Goal: Task Accomplishment & Management: Use online tool/utility

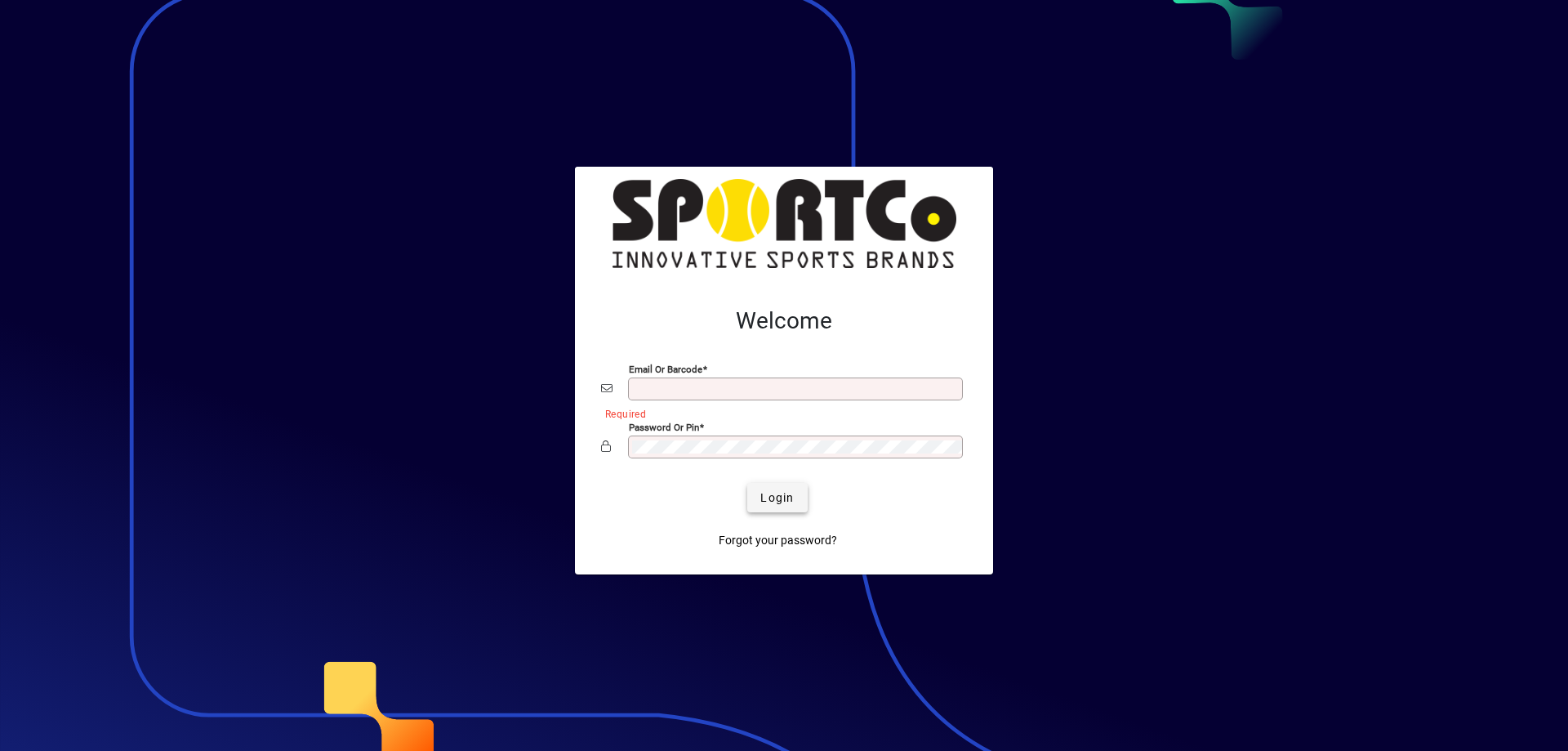
type input "**********"
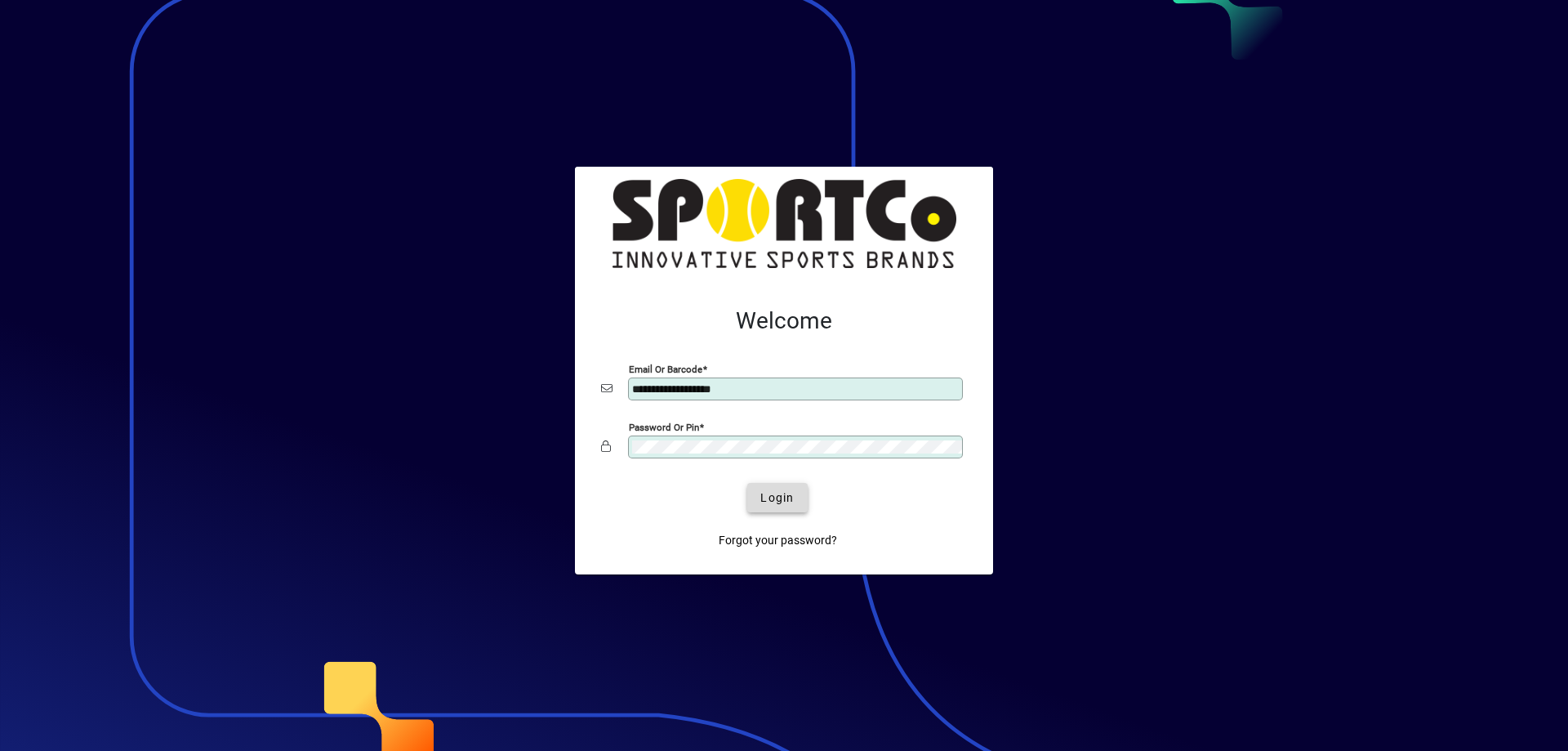
click at [765, 487] on span "submit" at bounding box center [776, 497] width 60 height 39
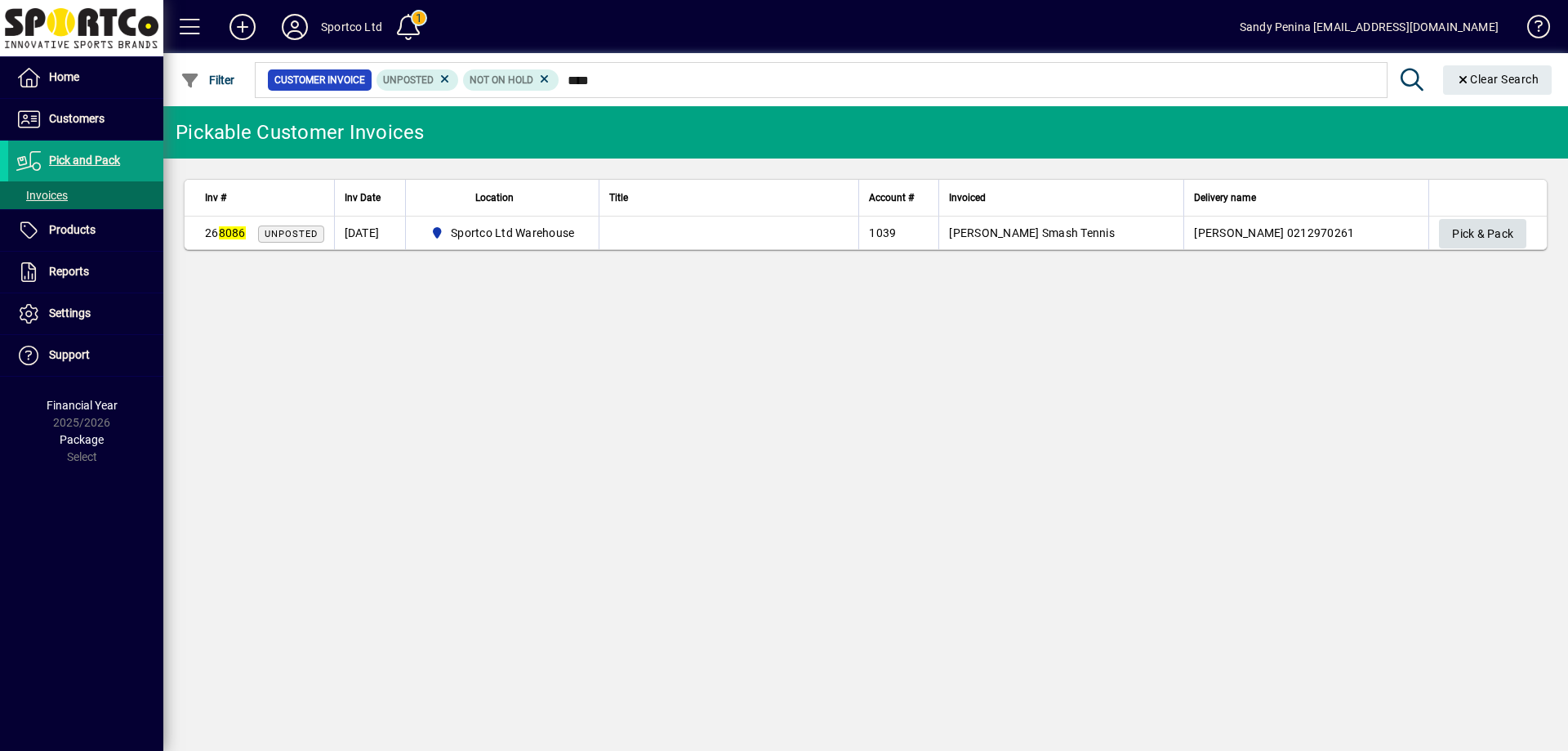
type input "****"
click at [1501, 241] on span "Pick & Pack" at bounding box center [1482, 234] width 61 height 27
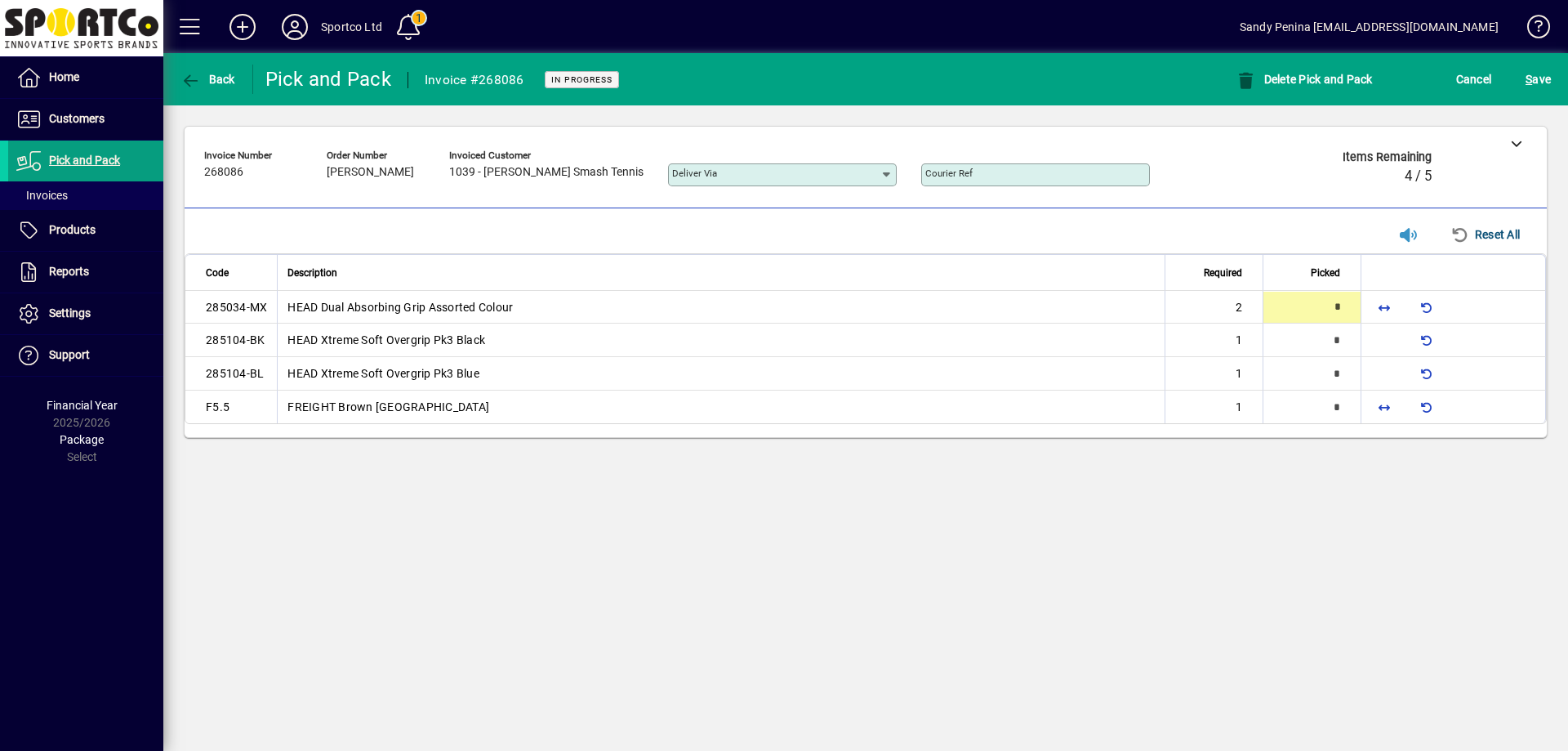
type input "*"
click at [1394, 401] on span "button" at bounding box center [1383, 406] width 39 height 39
type input "*"
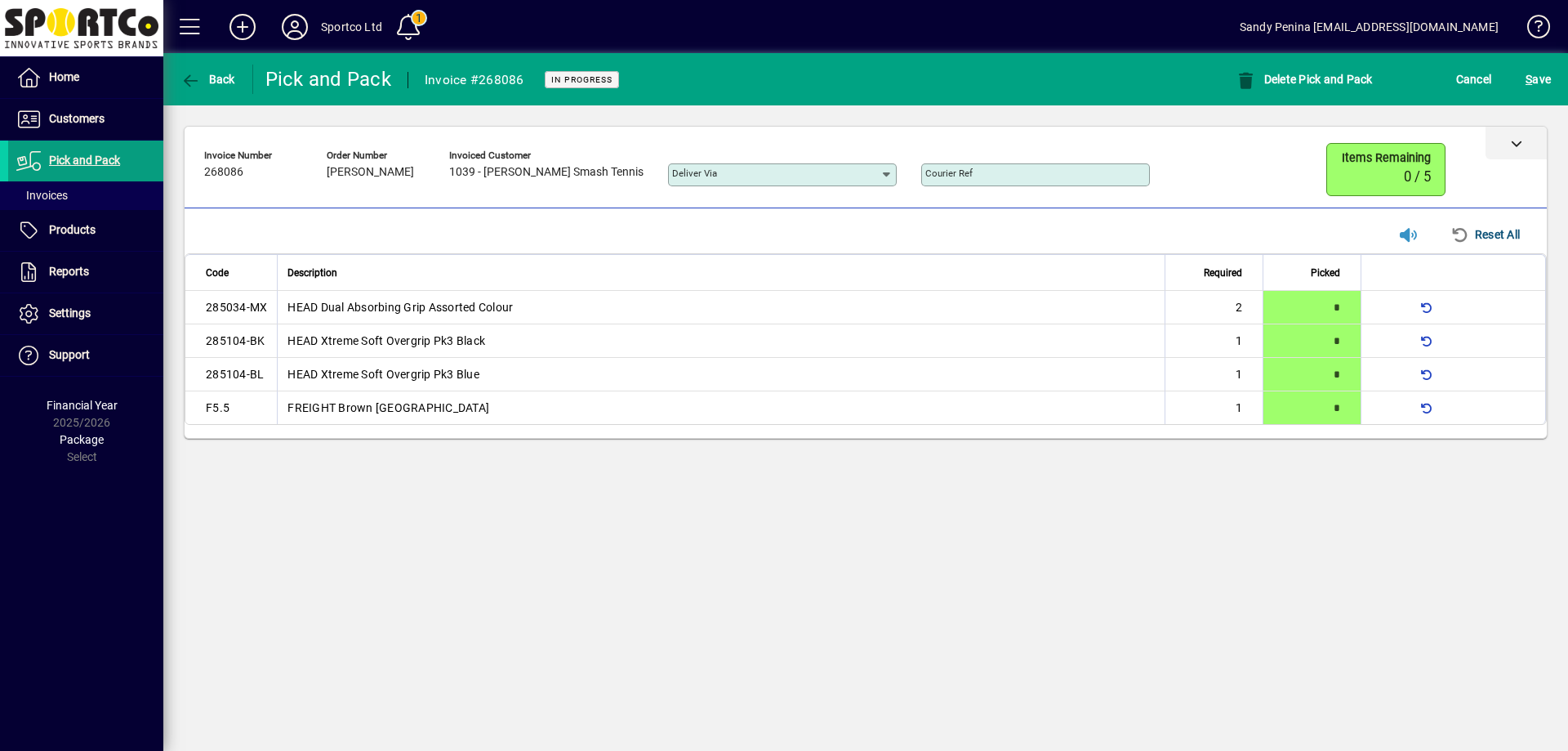
drag, startPoint x: 1526, startPoint y: 151, endPoint x: 1519, endPoint y: 147, distance: 8.1
click at [1519, 147] on div at bounding box center [1517, 143] width 61 height 32
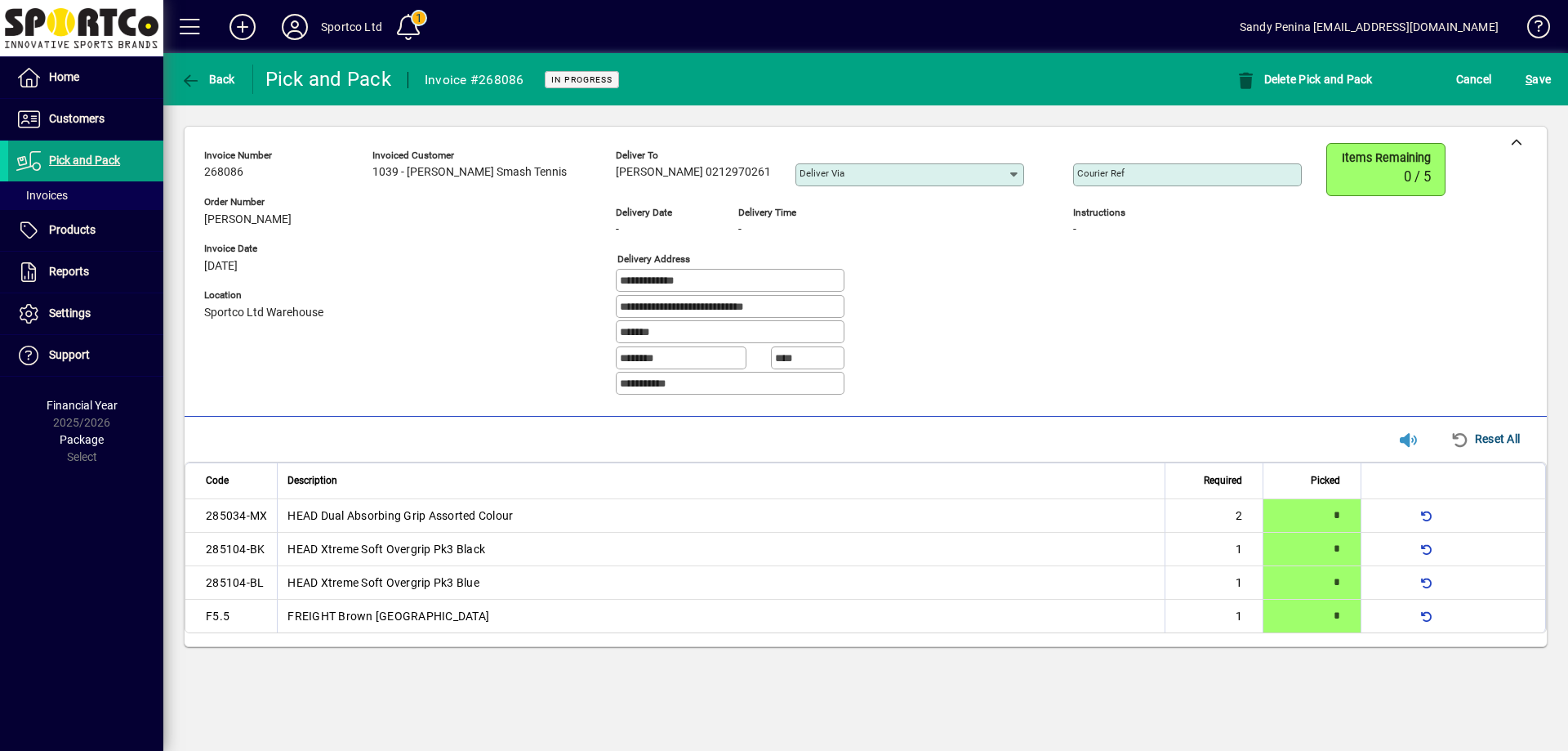
drag, startPoint x: 597, startPoint y: 170, endPoint x: 661, endPoint y: 176, distance: 64.3
click at [662, 176] on span "Tupou Aonga 0212970261" at bounding box center [693, 172] width 155 height 13
copy span "Tupou Aonga"
drag, startPoint x: 1053, startPoint y: 299, endPoint x: 1045, endPoint y: 297, distance: 8.2
click at [1073, 297] on div "Courier Ref Instructions -" at bounding box center [1200, 275] width 253 height 266
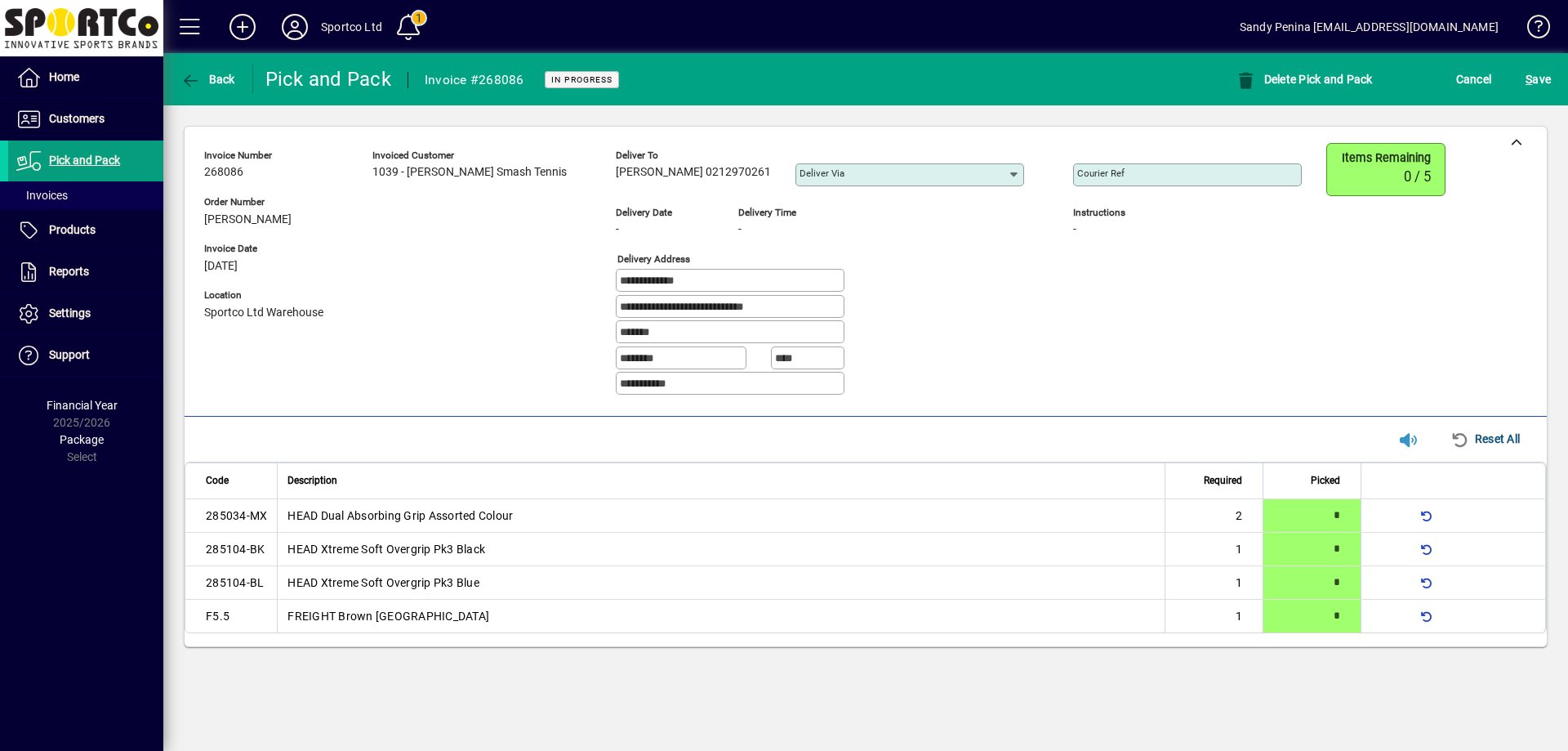
drag, startPoint x: 694, startPoint y: 286, endPoint x: 580, endPoint y: 272, distance: 114.9
click at [585, 272] on div "**********" at bounding box center [766, 275] width 1123 height 266
click at [1111, 355] on div "Courier Ref Instructions -" at bounding box center [1200, 275] width 253 height 266
drag, startPoint x: 776, startPoint y: 312, endPoint x: 550, endPoint y: 290, distance: 227.1
click at [550, 290] on div "**********" at bounding box center [766, 275] width 1123 height 266
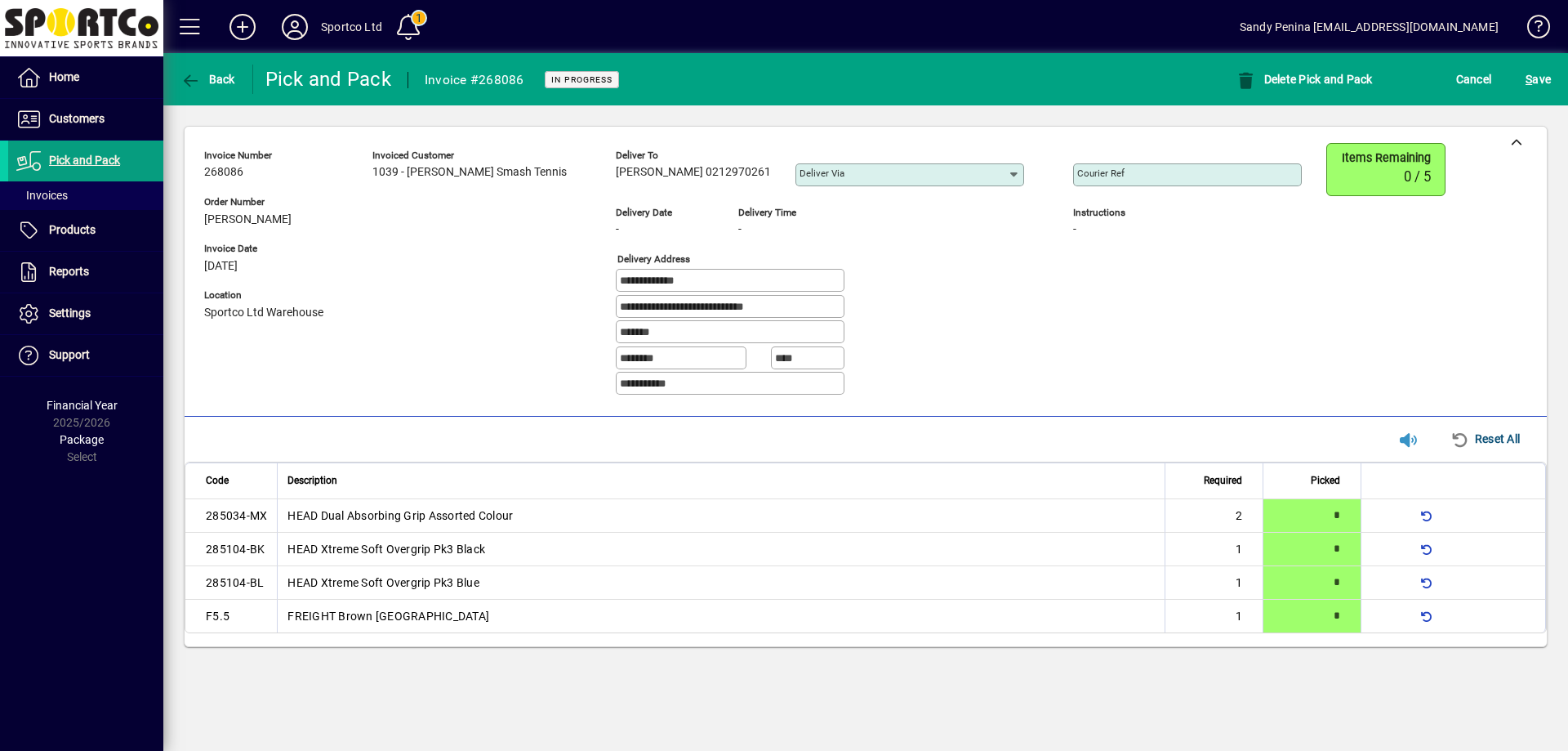
click at [967, 284] on div "**********" at bounding box center [832, 281] width 433 height 26
drag, startPoint x: 668, startPoint y: 166, endPoint x: 729, endPoint y: 172, distance: 61.3
click at [729, 172] on span "Tupou Aonga 0212970261" at bounding box center [693, 172] width 155 height 13
copy span "0212970261"
click at [1011, 300] on div "**********" at bounding box center [766, 275] width 1123 height 266
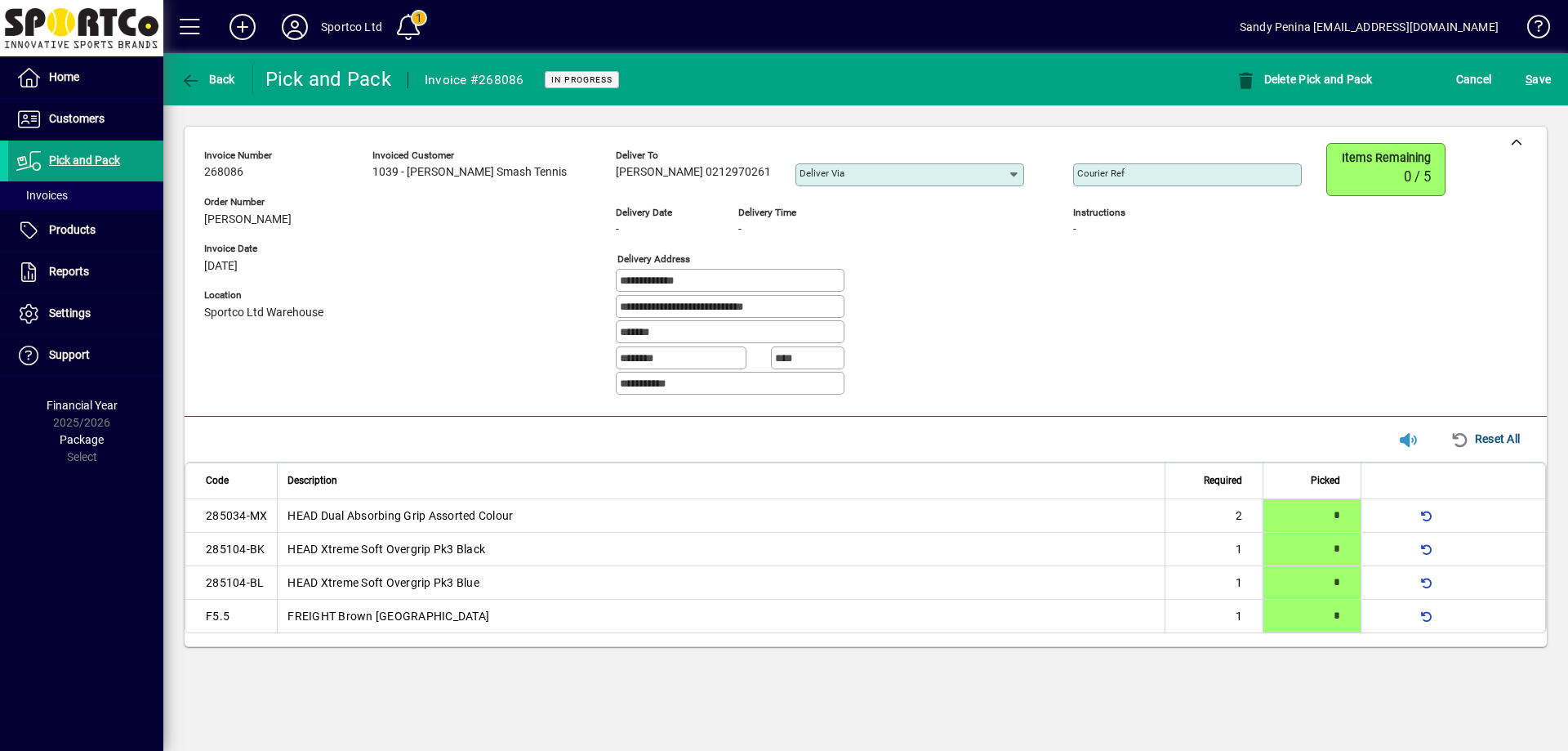
click at [1078, 173] on mat-label "Courier Ref" at bounding box center [1101, 173] width 48 height 11
click at [1078, 173] on input "Courier Ref" at bounding box center [1188, 175] width 224 height 13
paste input "**********"
type input "**********"
click at [1535, 69] on span "S ave" at bounding box center [1539, 79] width 26 height 26
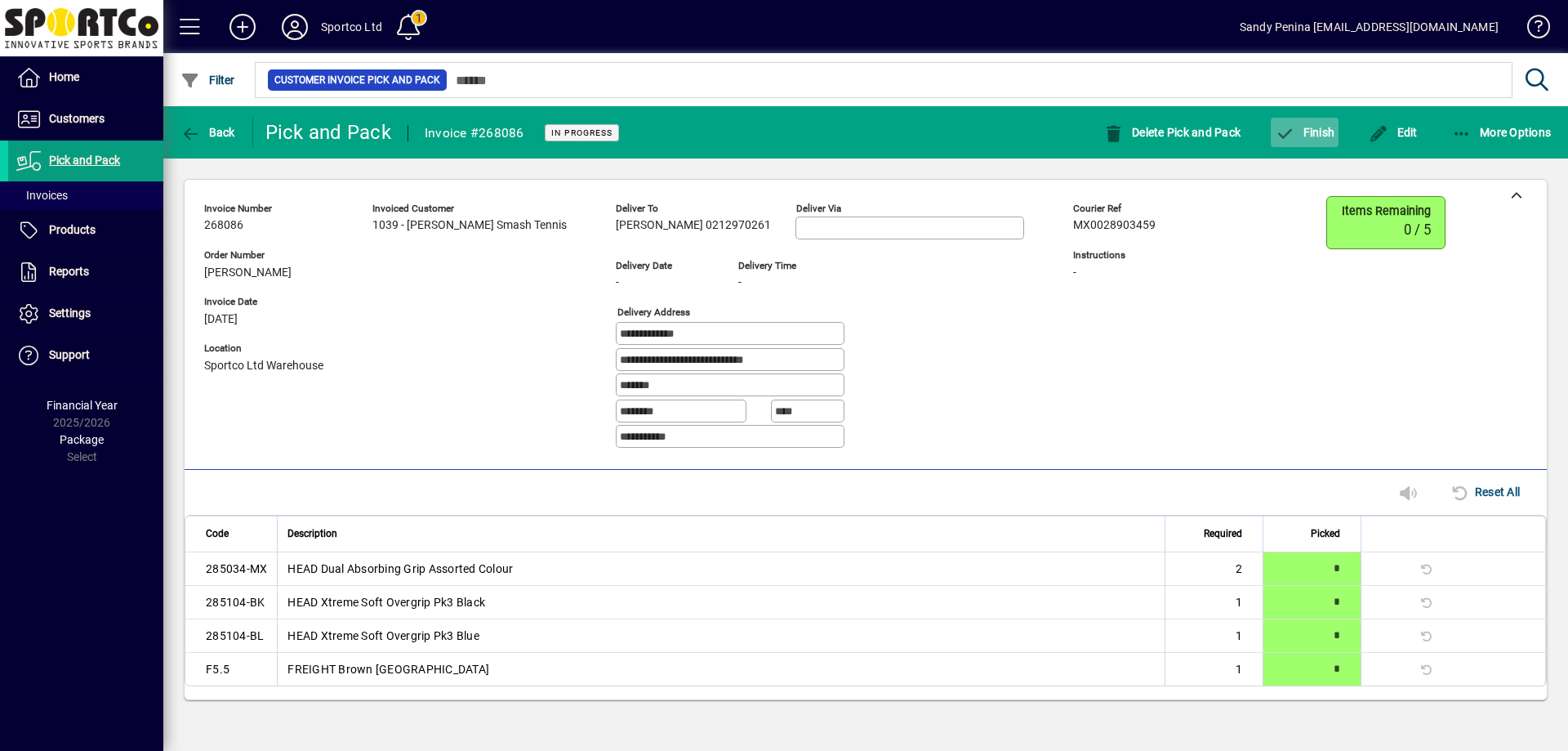
drag, startPoint x: 1266, startPoint y: 133, endPoint x: 1284, endPoint y: 132, distance: 18.0
click at [1267, 133] on div "Finish" at bounding box center [1304, 132] width 94 height 30
click at [1288, 129] on icon "button" at bounding box center [1284, 133] width 20 height 16
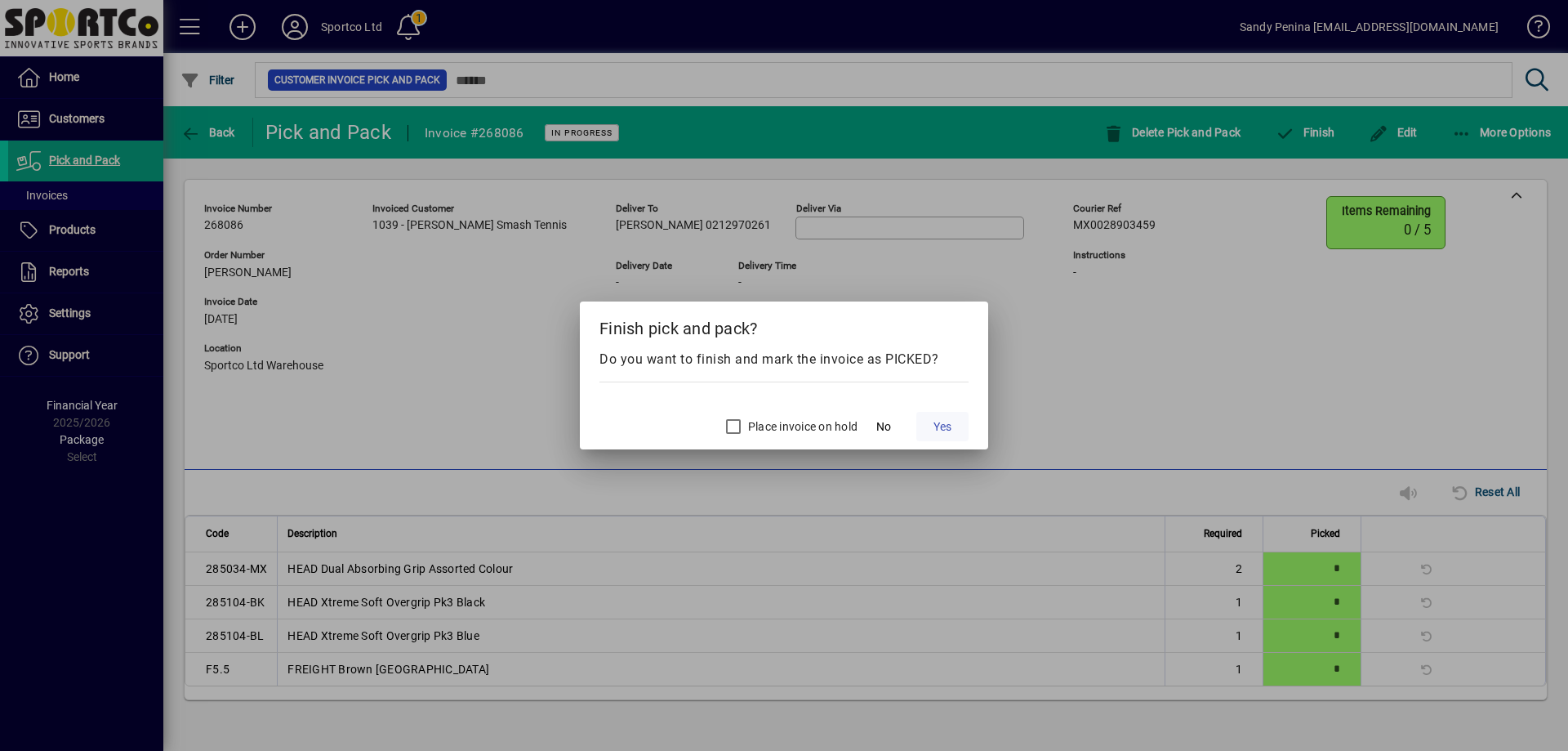
click at [956, 426] on span at bounding box center [942, 426] width 52 height 39
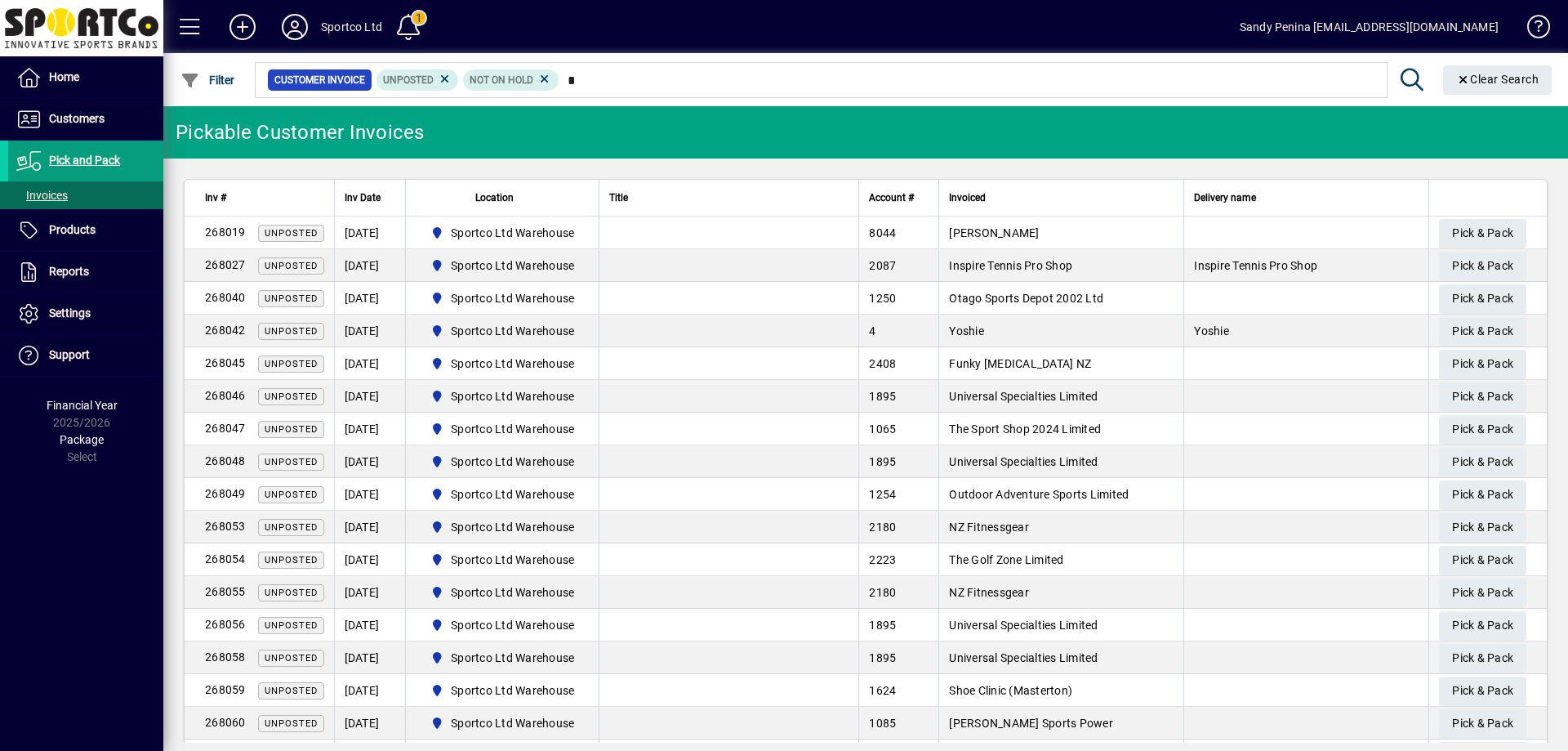
type input "**"
type input "*"
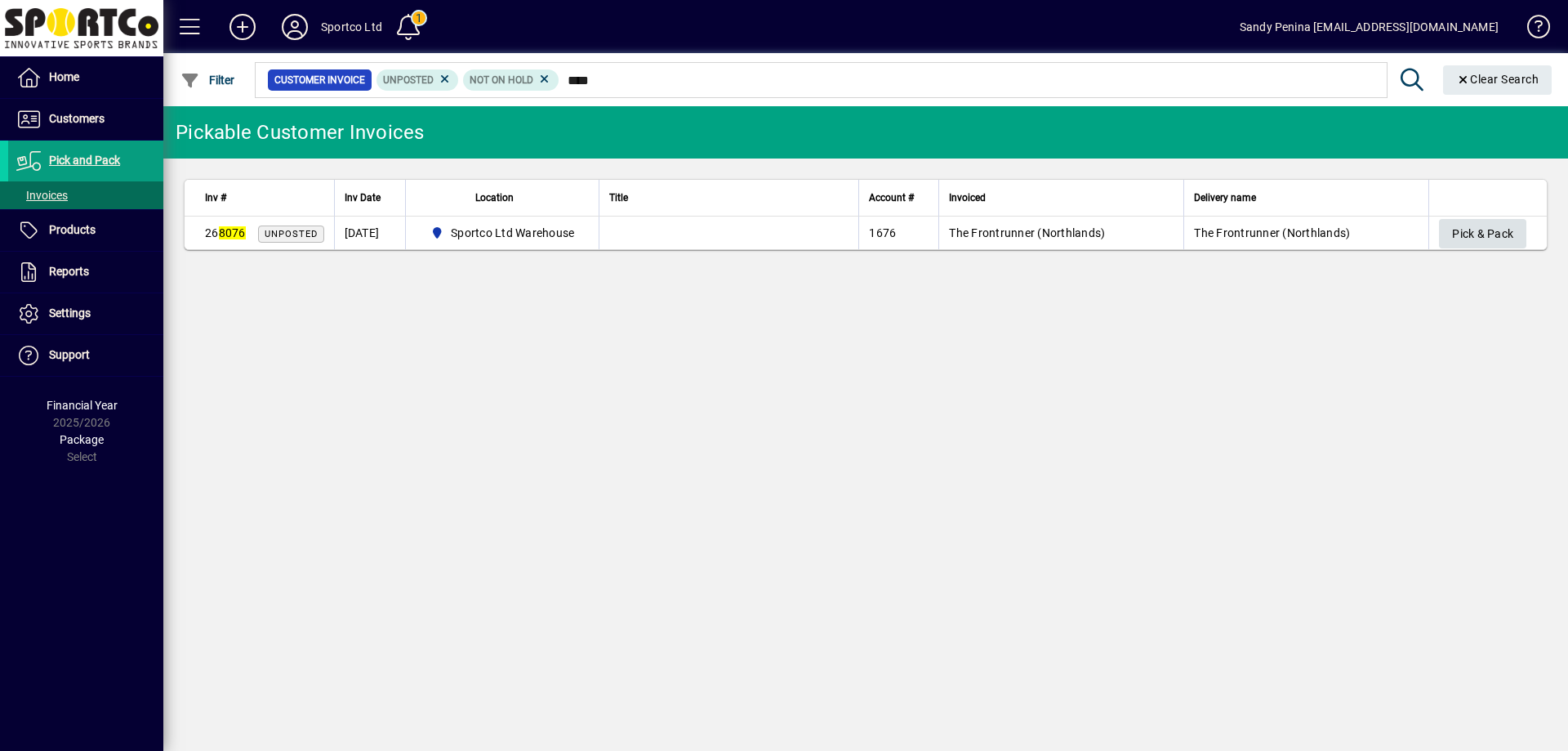
type input "****"
click at [1493, 246] on span "Pick & Pack" at bounding box center [1482, 234] width 61 height 27
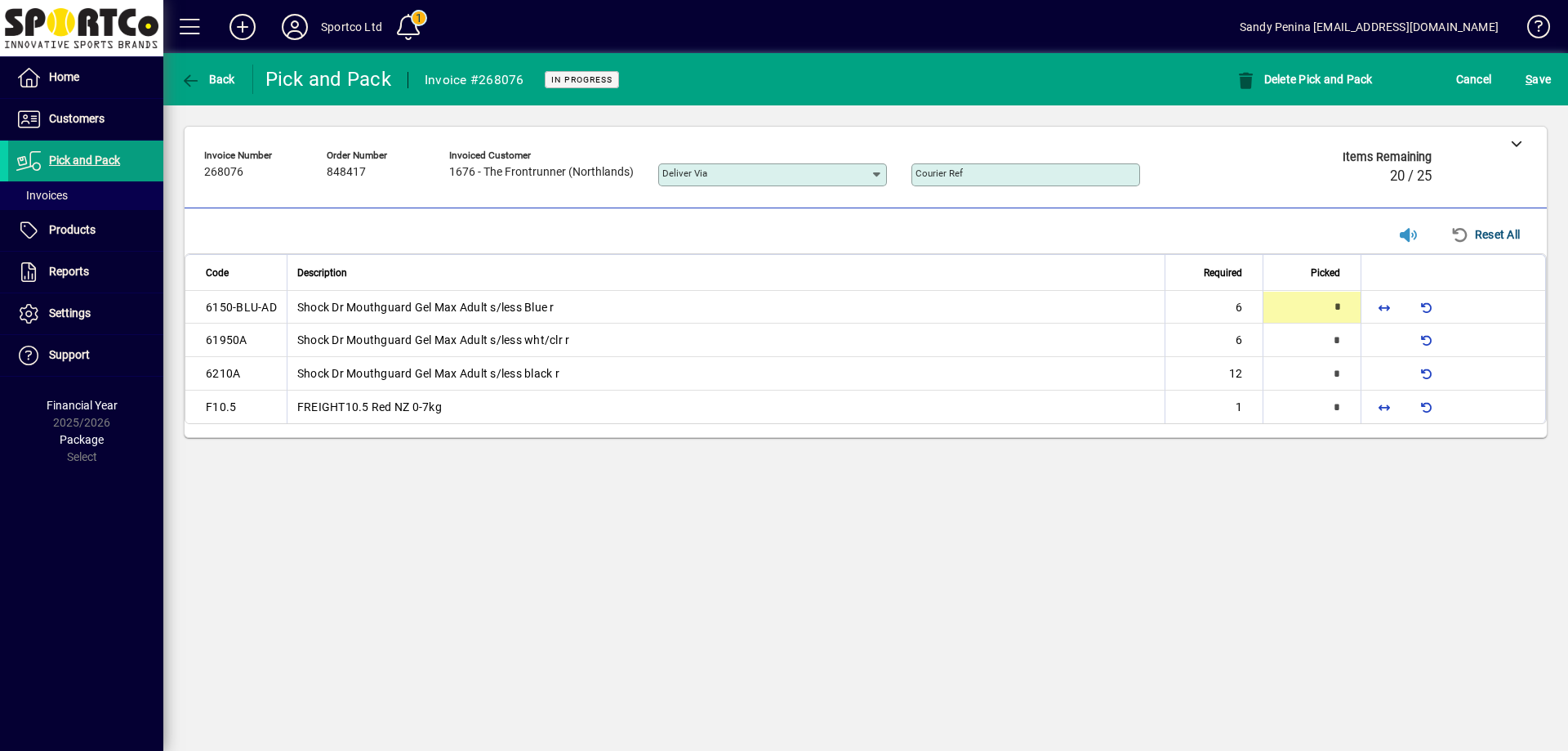
type input "*"
type input "**"
type input "*"
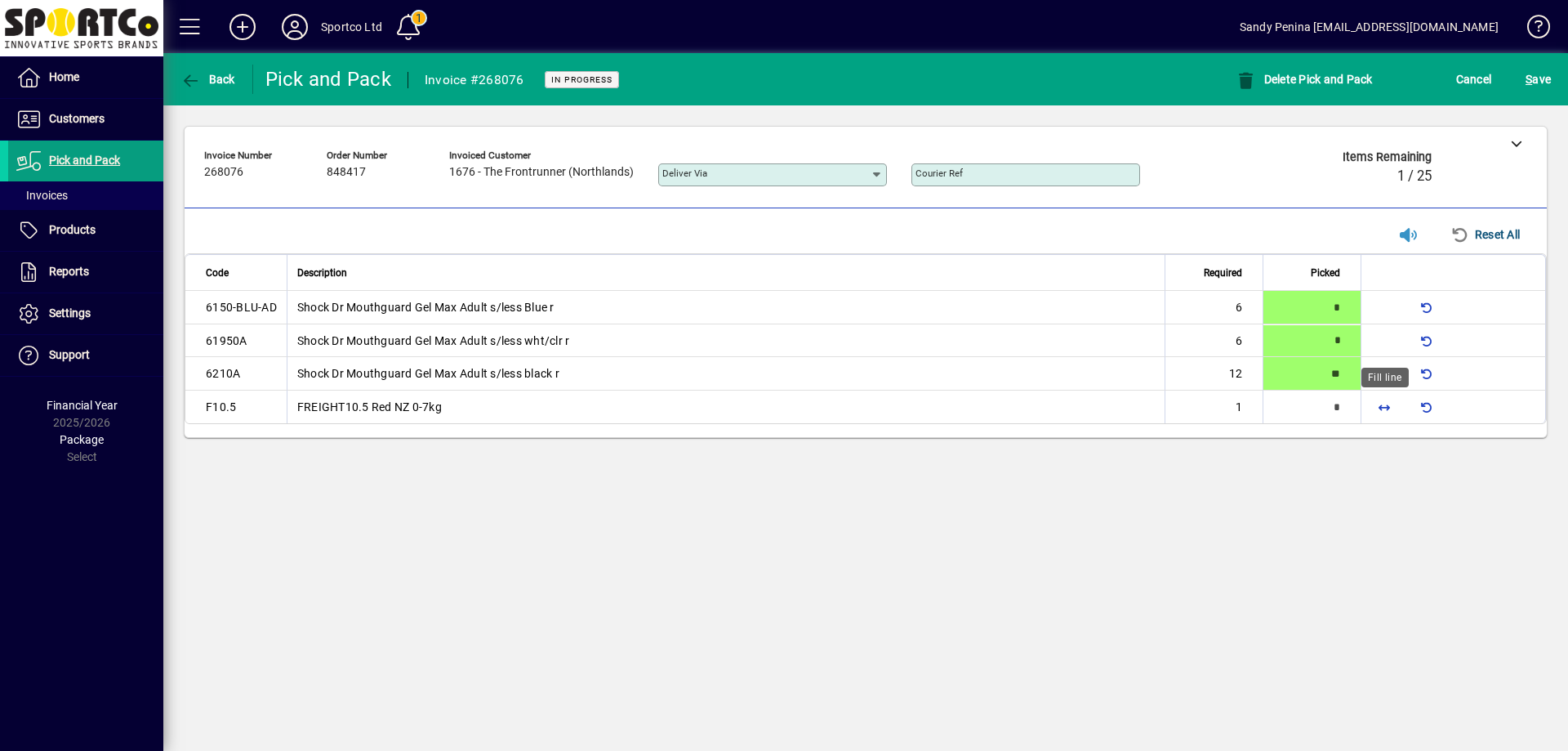
click at [1379, 409] on span "button" at bounding box center [1383, 406] width 39 height 39
type input "*"
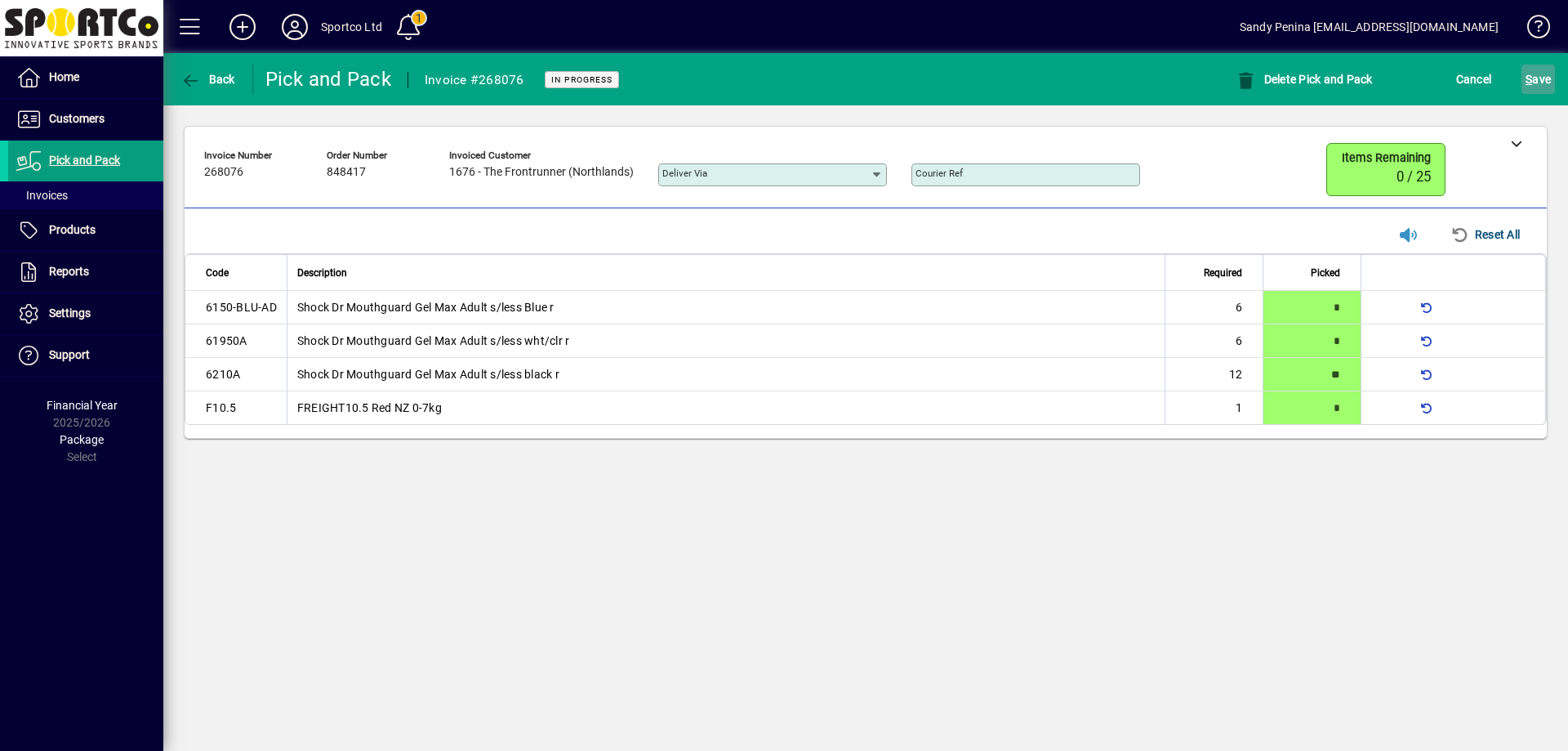
click at [1533, 83] on span "S ave" at bounding box center [1539, 79] width 26 height 26
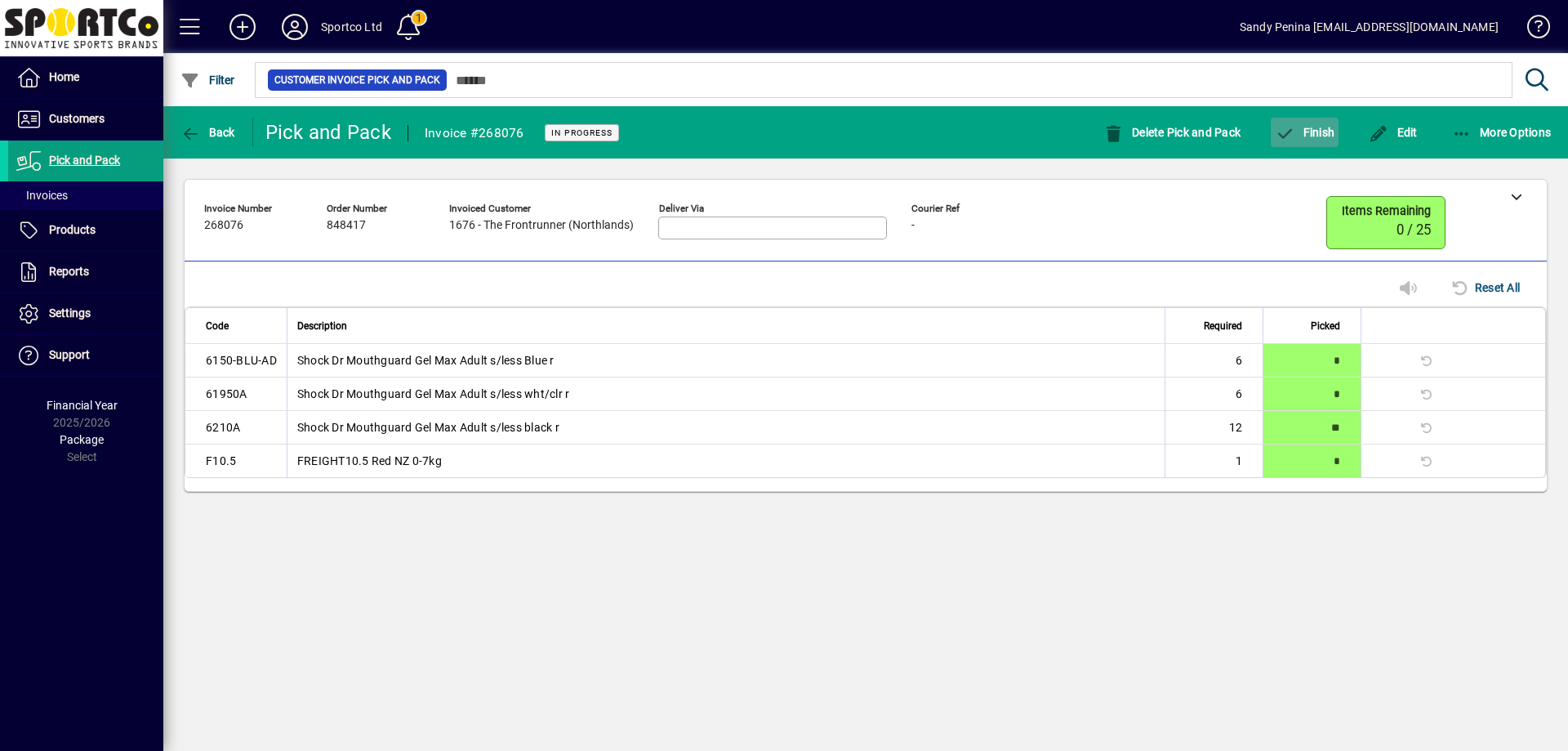
click at [1330, 147] on span "button" at bounding box center [1304, 131] width 68 height 39
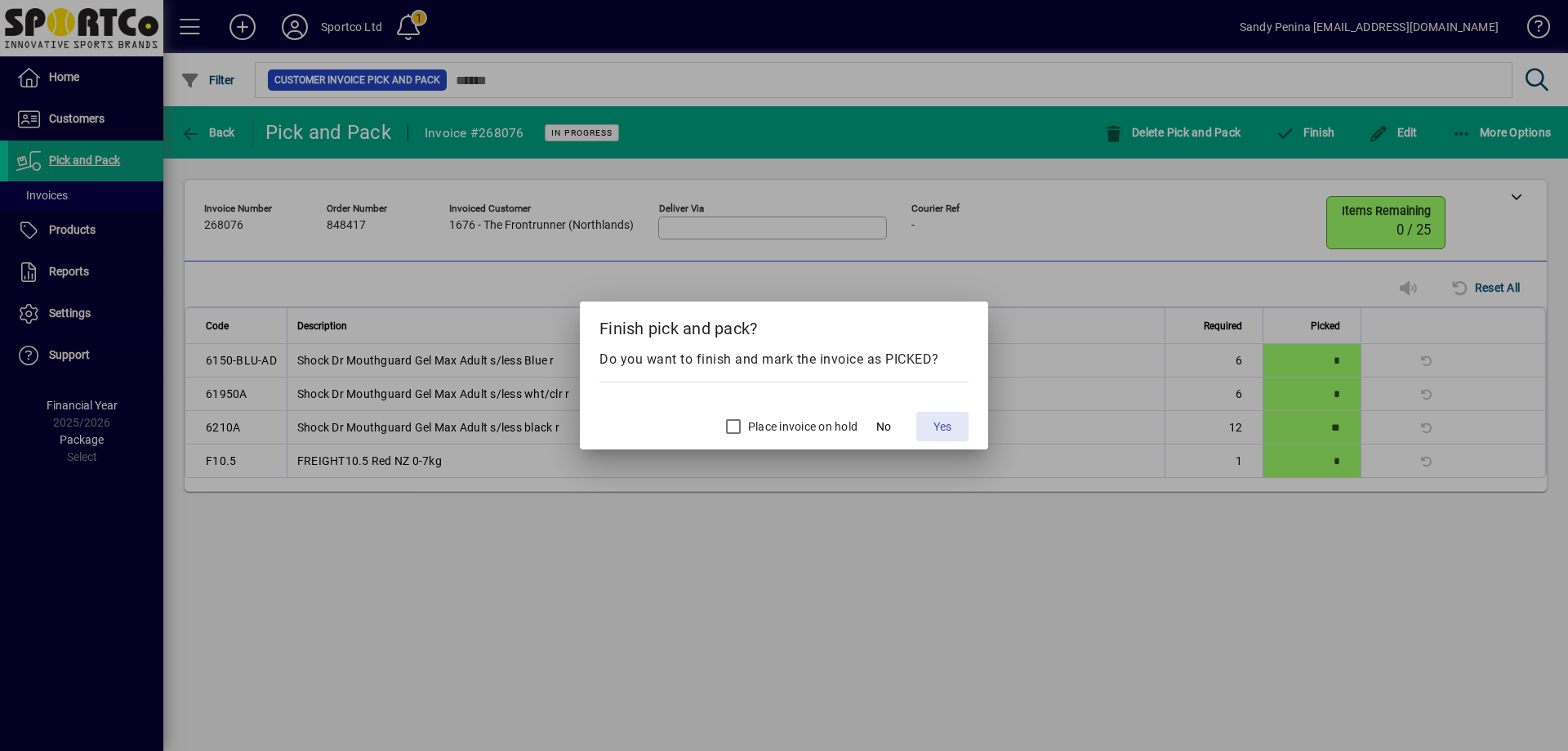
click at [963, 437] on span at bounding box center [942, 426] width 52 height 39
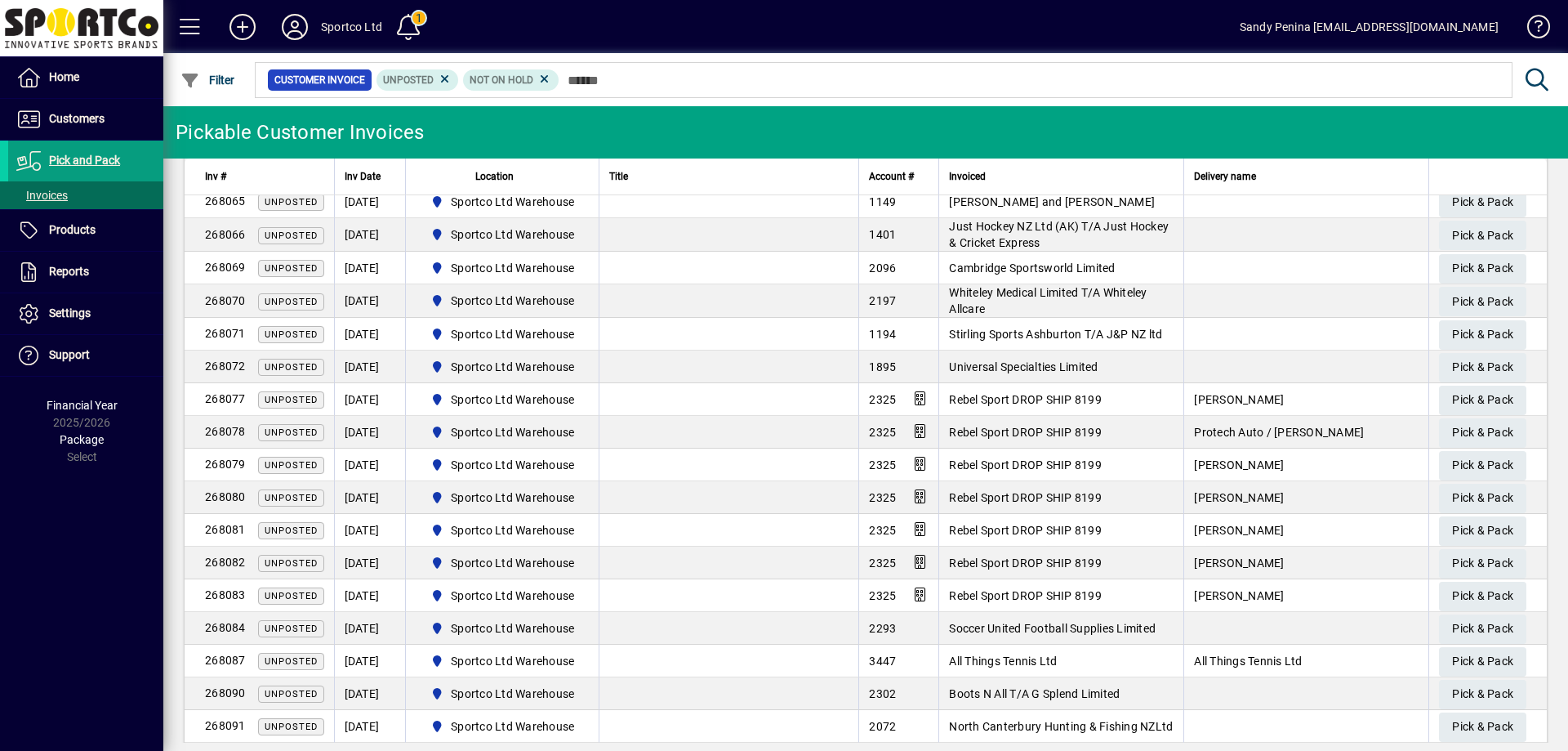
scroll to position [674, 0]
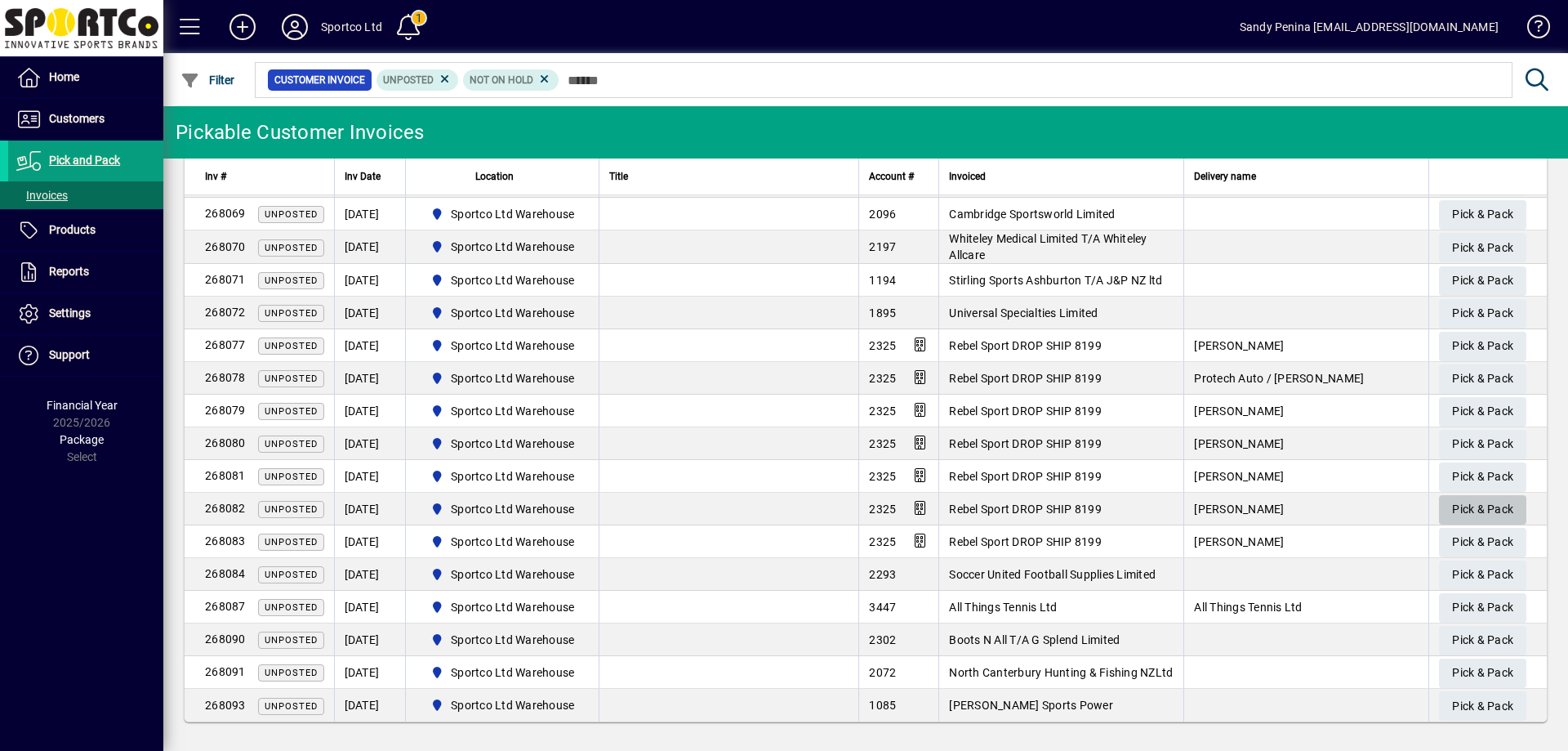
click at [1460, 506] on span "Pick & Pack" at bounding box center [1482, 509] width 61 height 27
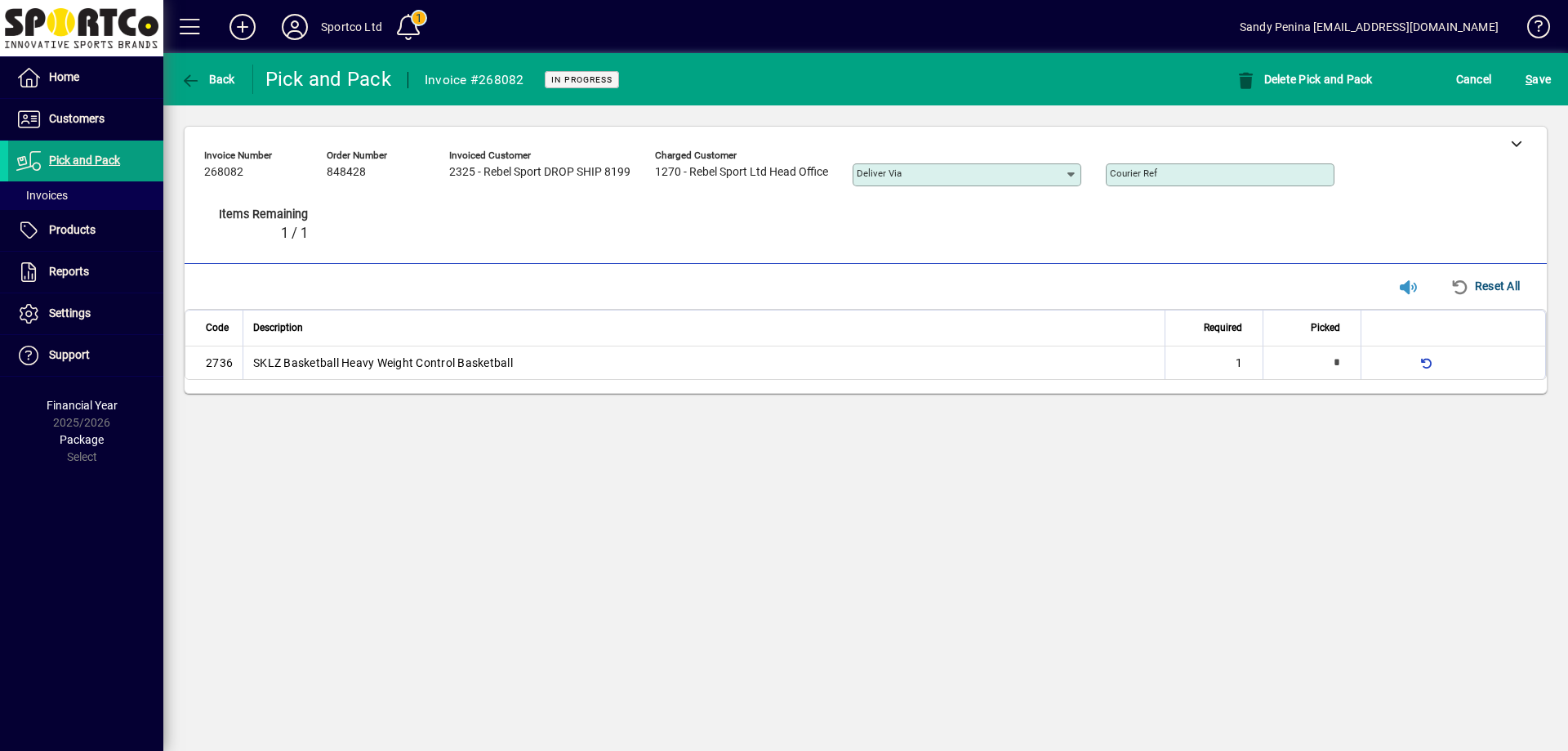
type input "*"
drag, startPoint x: 1539, startPoint y: 76, endPoint x: 1537, endPoint y: 89, distance: 13.2
click at [1539, 86] on span "S ave" at bounding box center [1539, 79] width 26 height 26
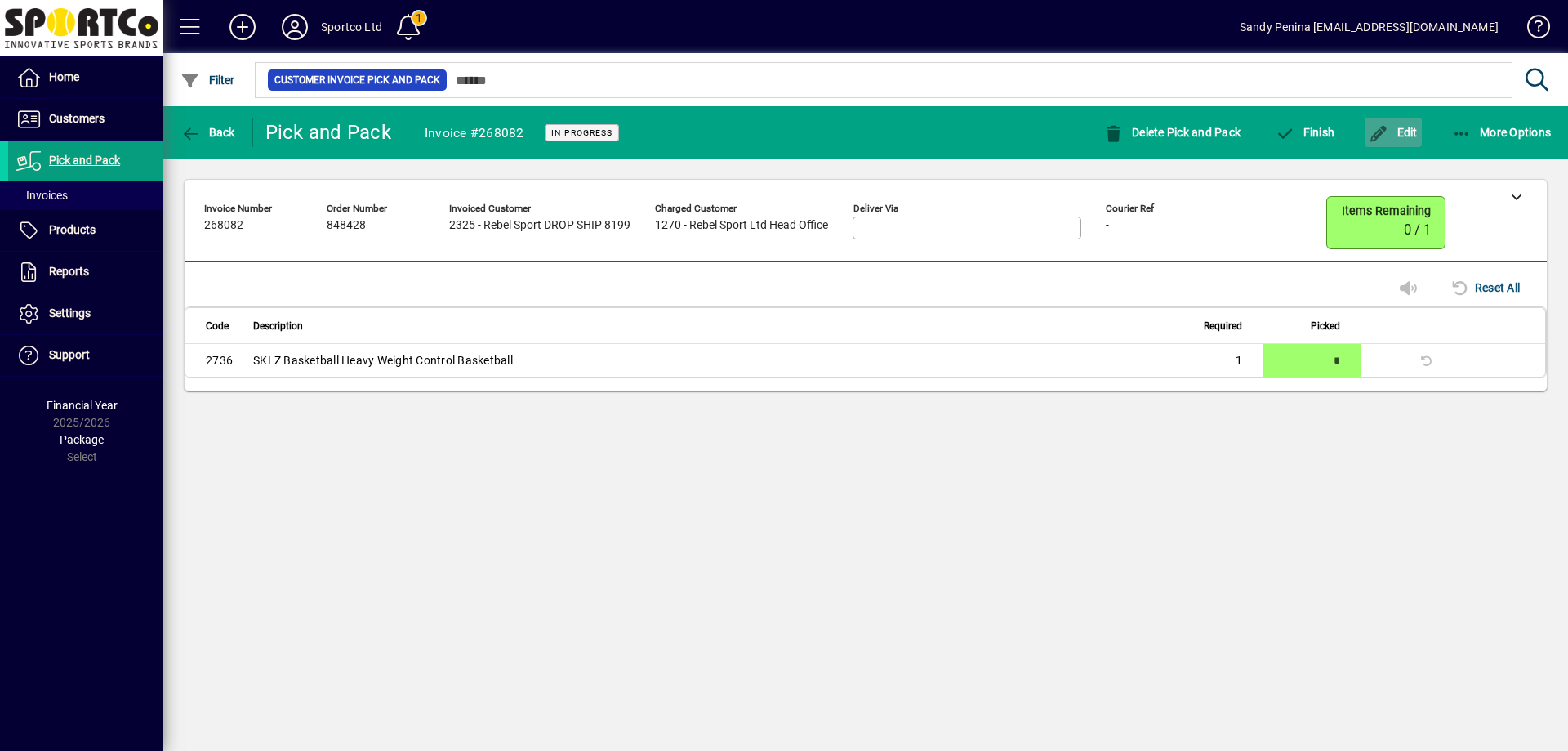
click at [1393, 129] on span "Edit" at bounding box center [1394, 132] width 49 height 13
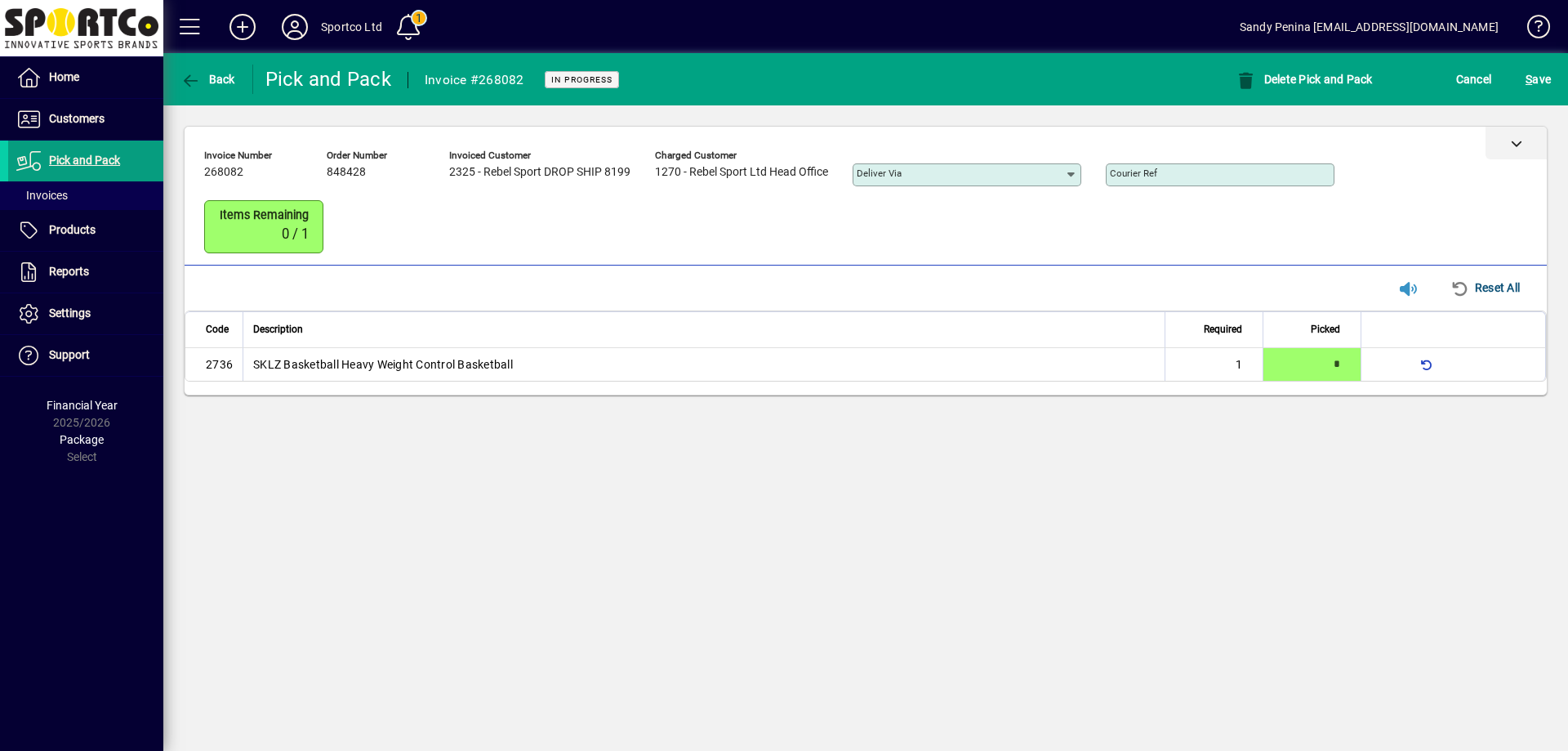
click at [1510, 142] on div at bounding box center [1517, 143] width 61 height 32
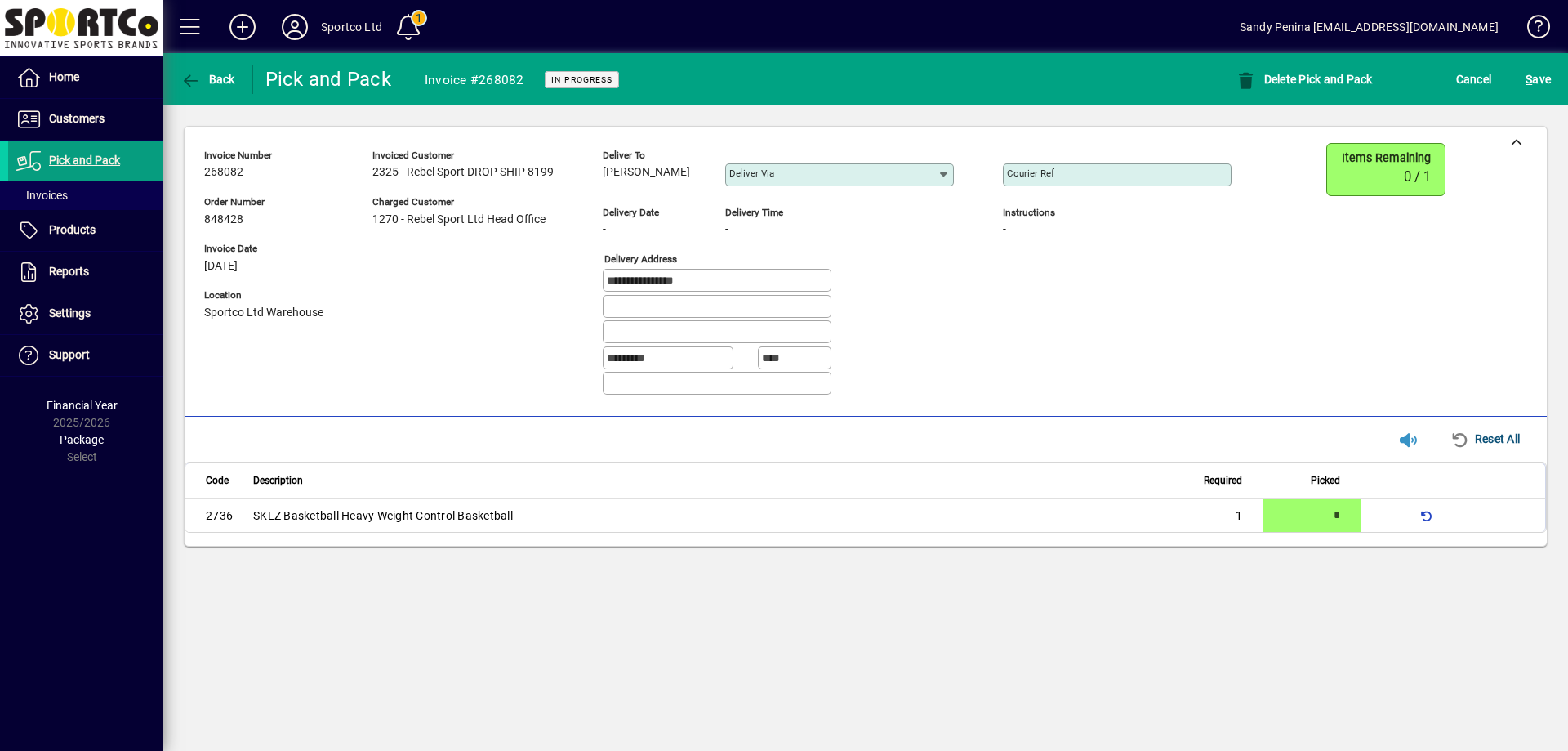
drag, startPoint x: 606, startPoint y: 170, endPoint x: 691, endPoint y: 173, distance: 85.1
click at [719, 187] on div "Deliver to Melanie Watkinson Deliver via" at bounding box center [791, 171] width 376 height 57
copy span "Melanie Watkinson"
drag, startPoint x: 725, startPoint y: 290, endPoint x: 588, endPoint y: 277, distance: 137.6
click at [588, 277] on div "**********" at bounding box center [731, 275] width 1052 height 266
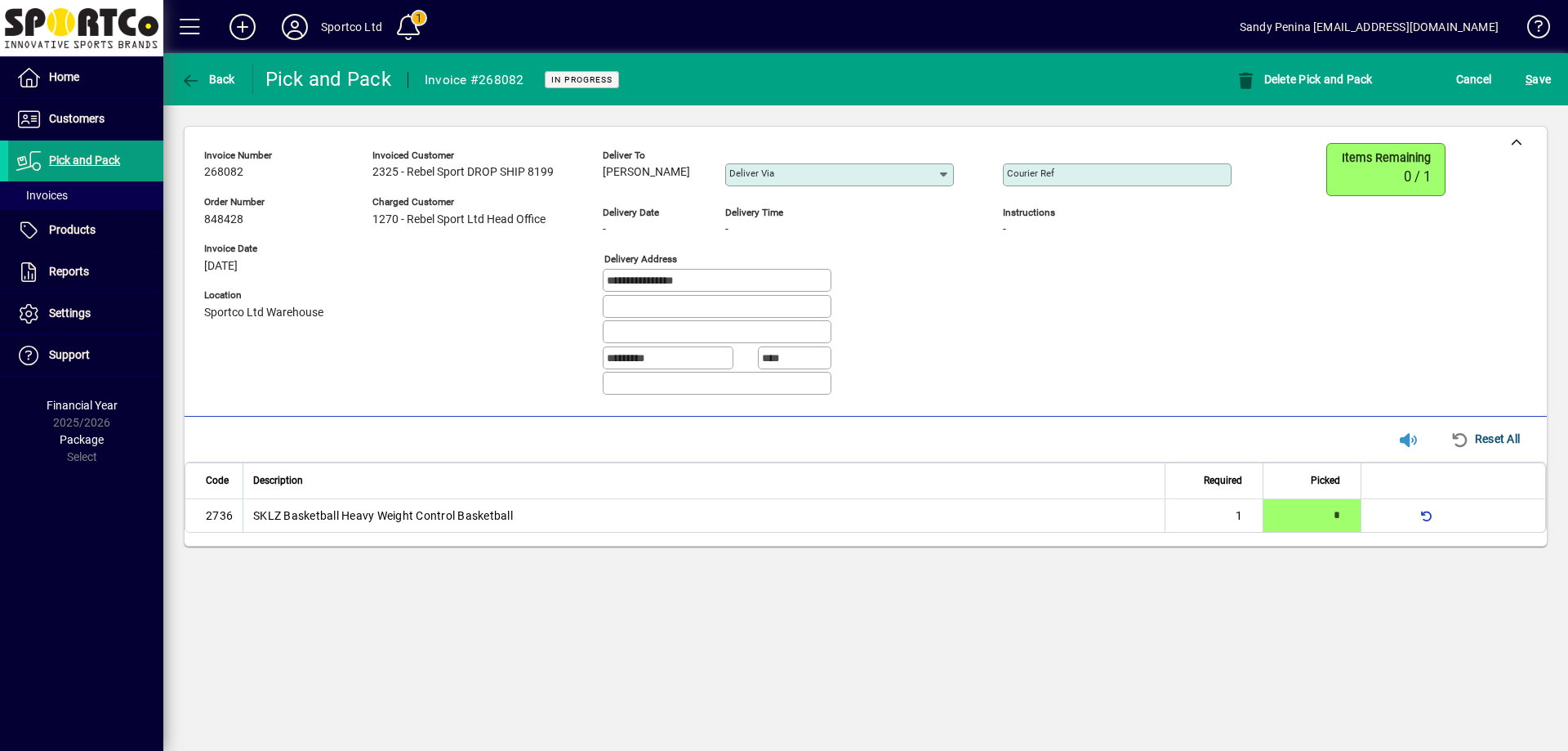
click at [1139, 176] on input "Courier Ref" at bounding box center [1118, 175] width 224 height 13
paste input "**********"
type input "**********"
click at [1527, 84] on span "S" at bounding box center [1529, 79] width 7 height 13
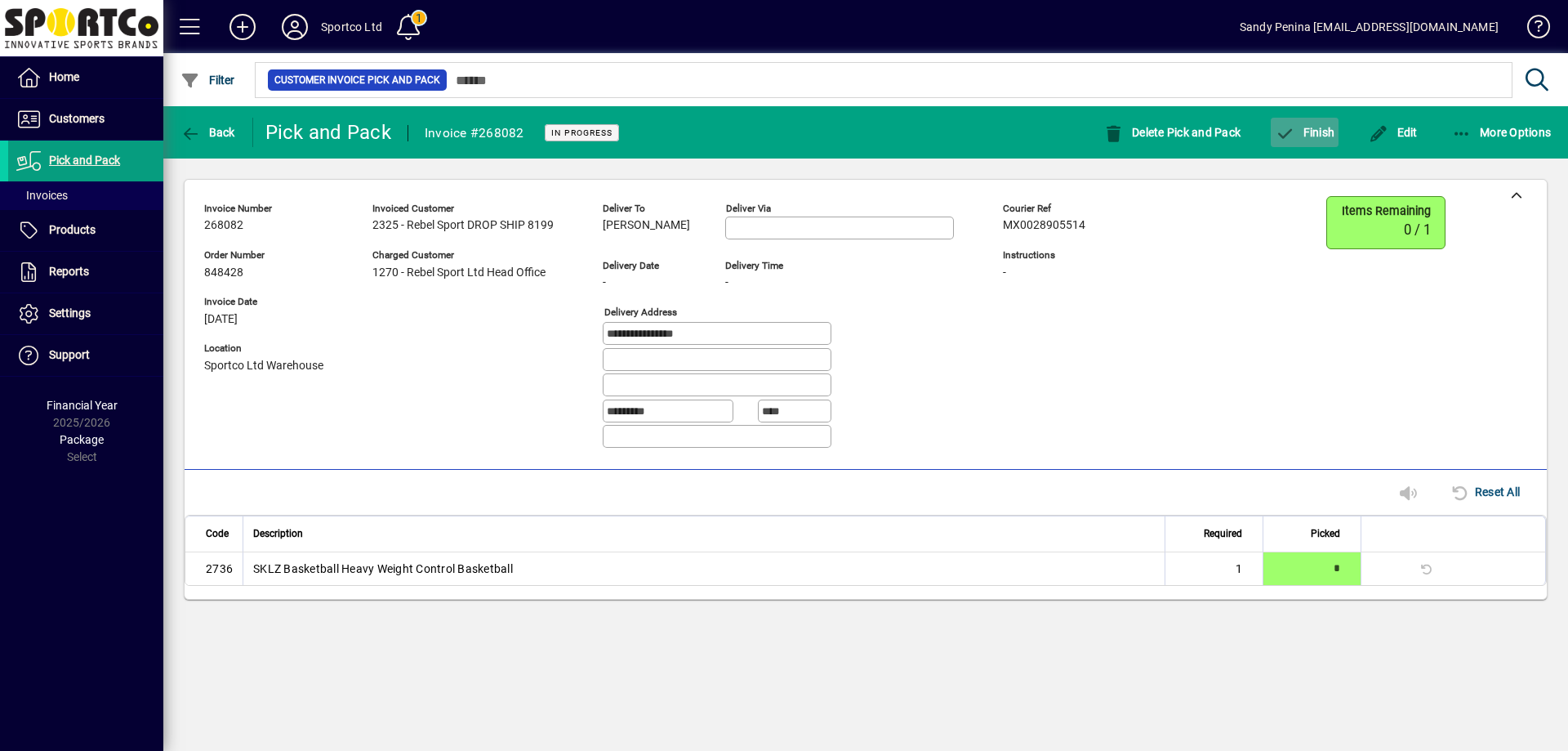
click at [1282, 137] on icon "button" at bounding box center [1284, 133] width 20 height 16
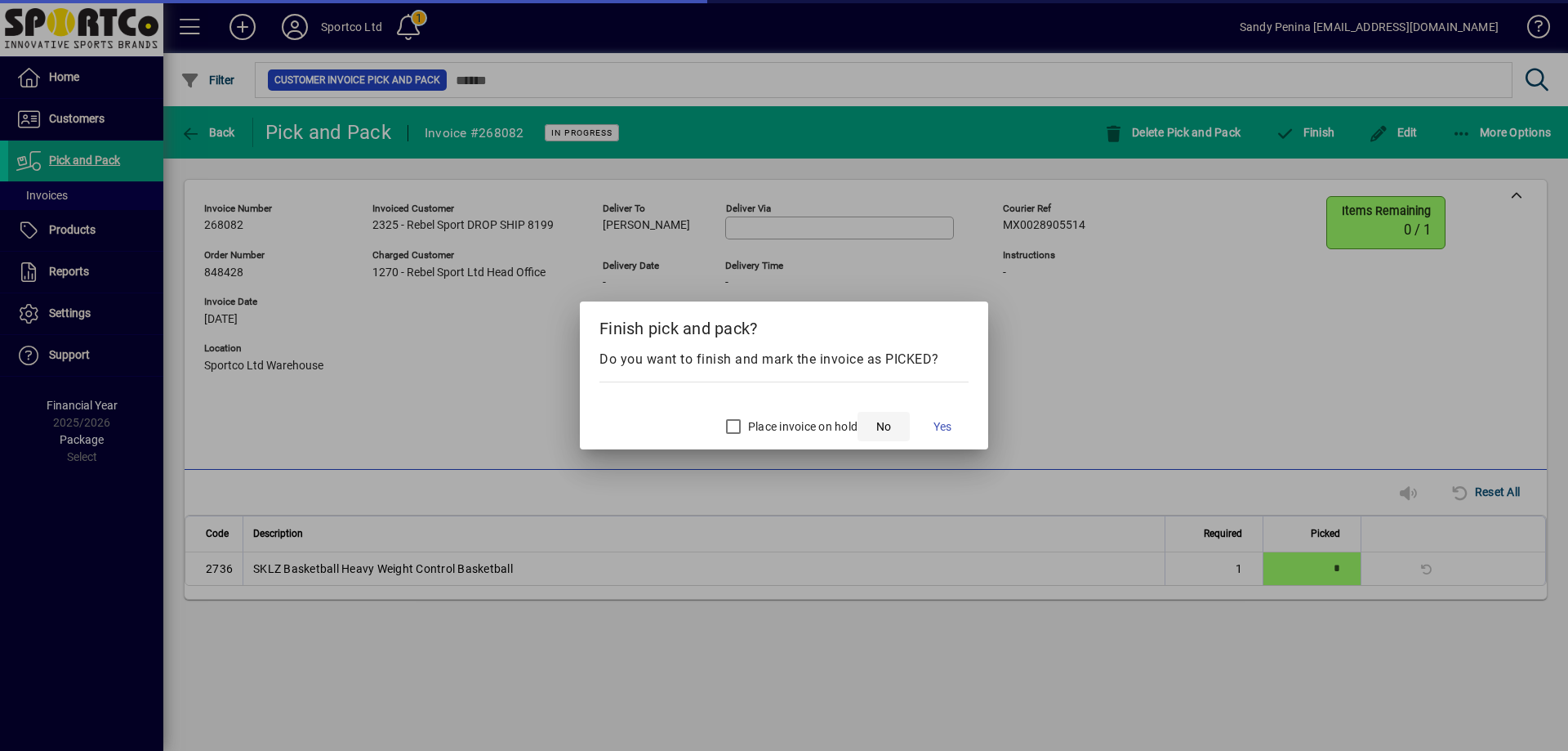
drag, startPoint x: 950, startPoint y: 428, endPoint x: 904, endPoint y: 440, distance: 47.5
click at [938, 435] on span "Yes" at bounding box center [942, 427] width 18 height 17
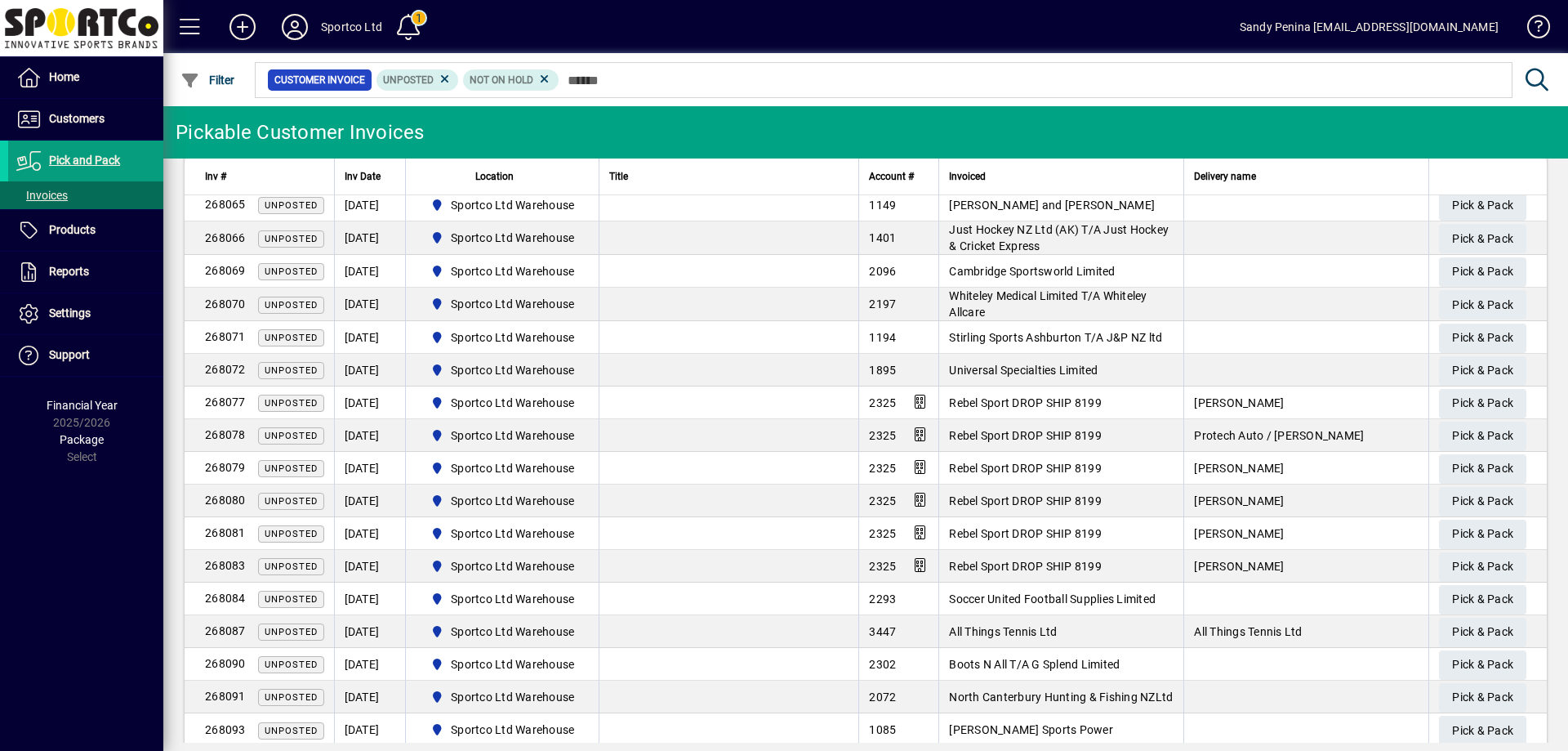
scroll to position [642, 0]
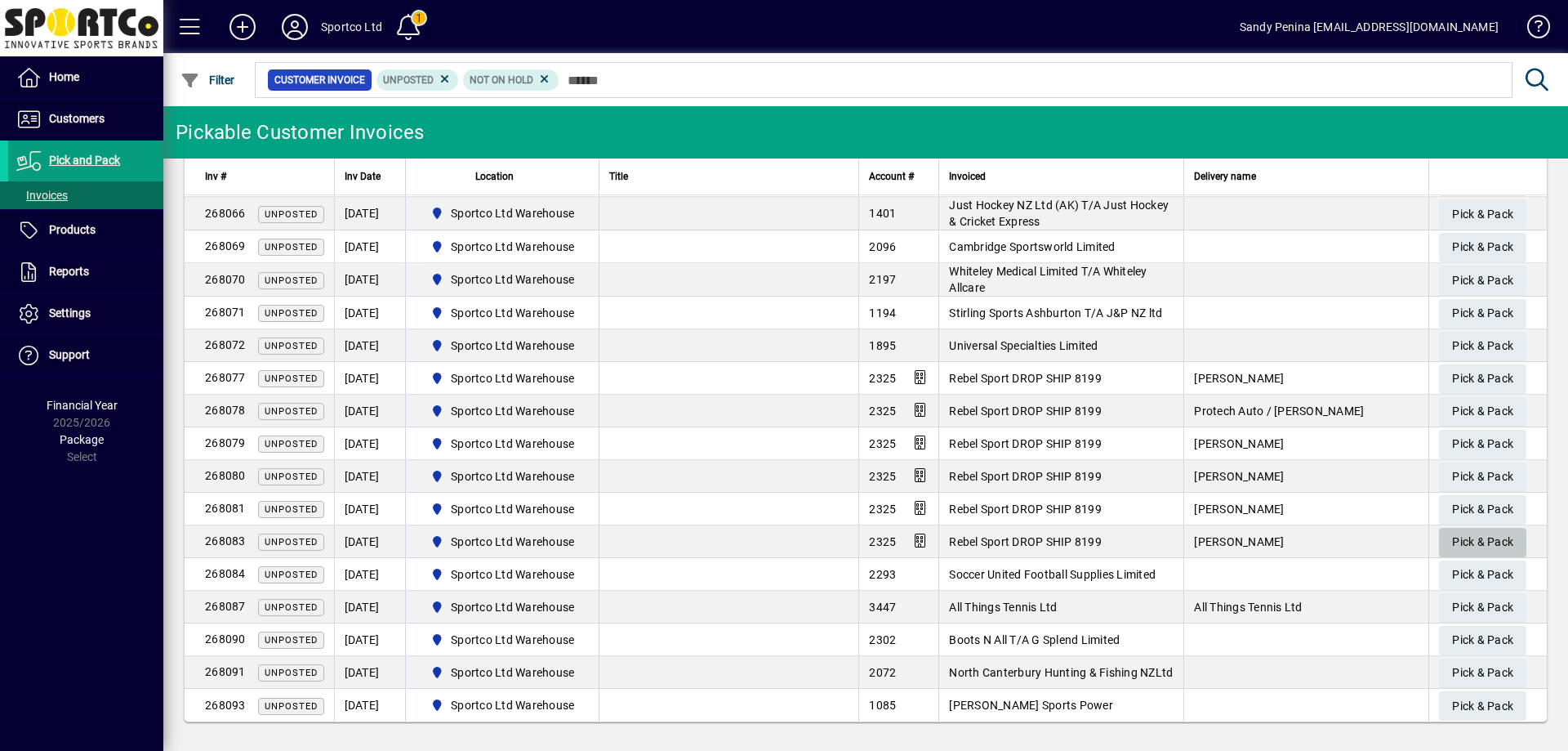
click at [1457, 536] on span "Pick & Pack" at bounding box center [1482, 542] width 61 height 27
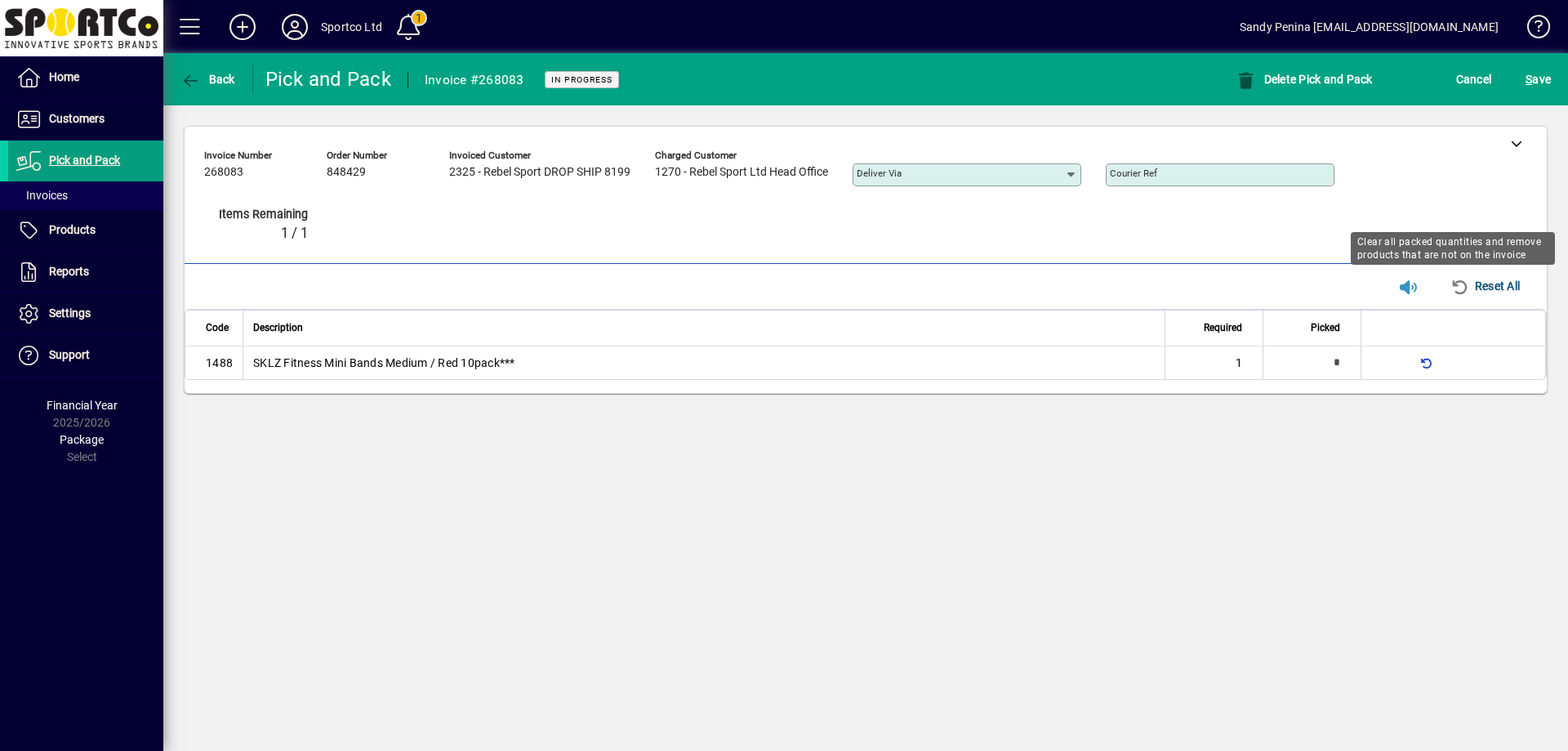
type input "*"
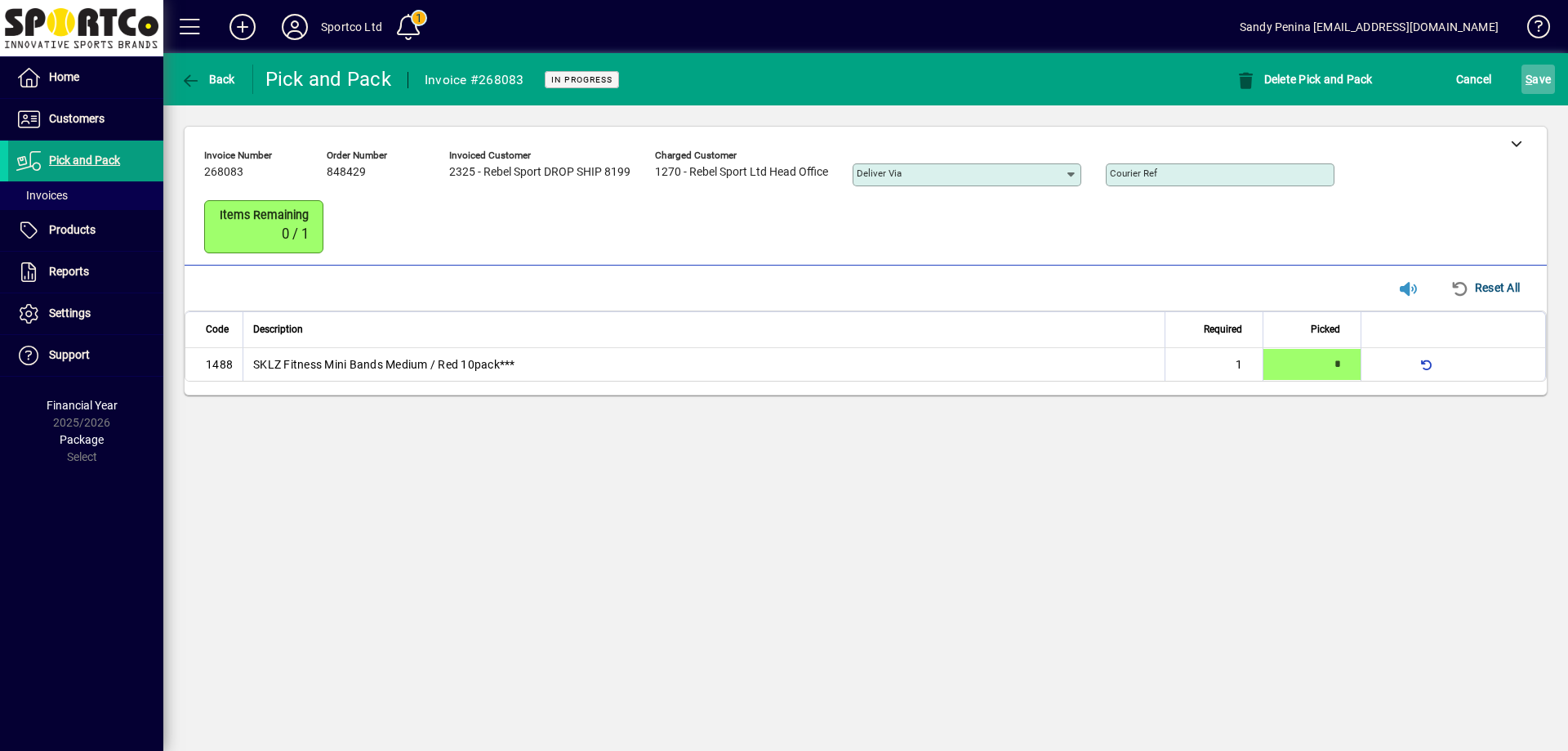
drag, startPoint x: 1532, startPoint y: 72, endPoint x: 1532, endPoint y: 81, distance: 9.0
click at [1532, 81] on span "S" at bounding box center [1529, 79] width 7 height 13
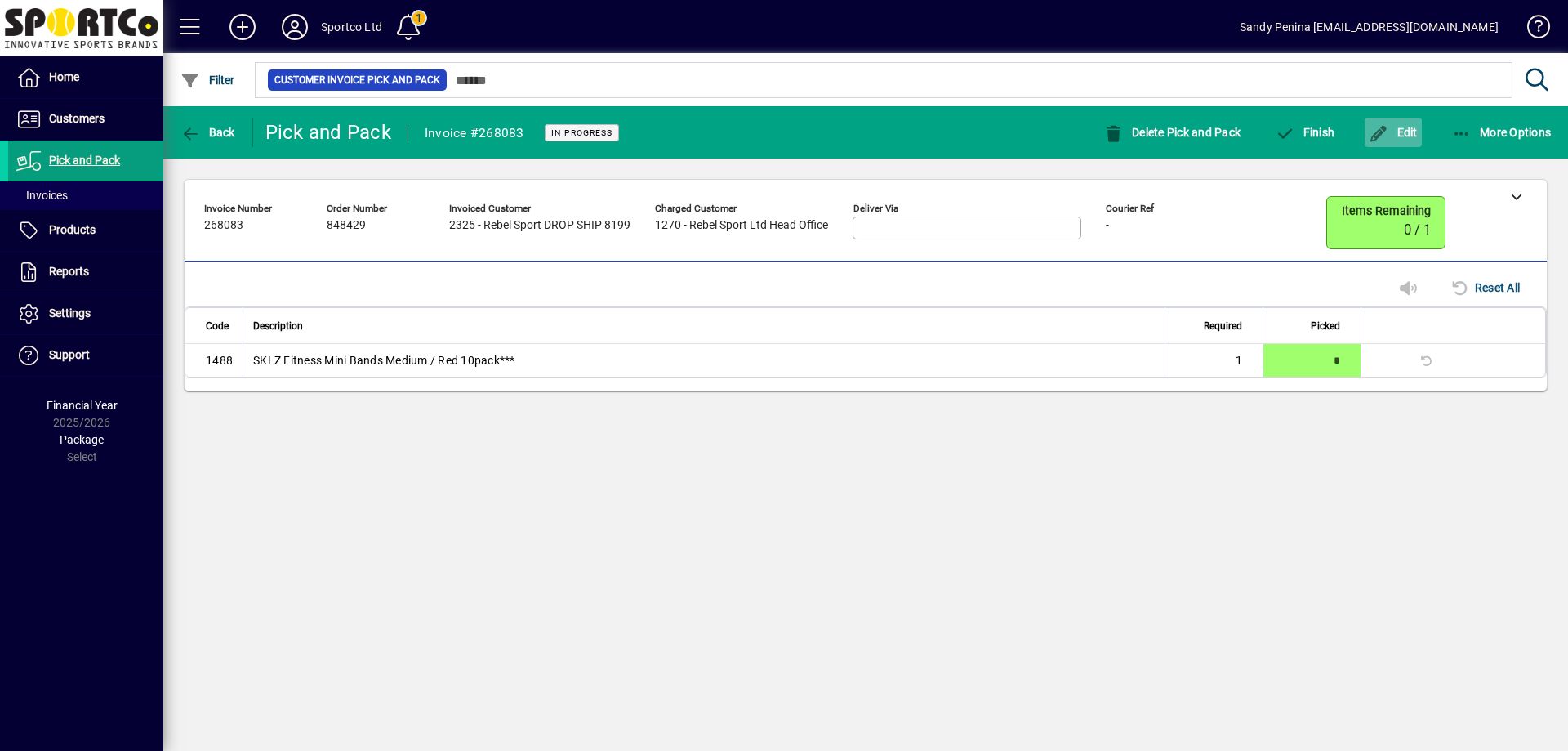
click at [1377, 131] on icon "button" at bounding box center [1379, 133] width 20 height 16
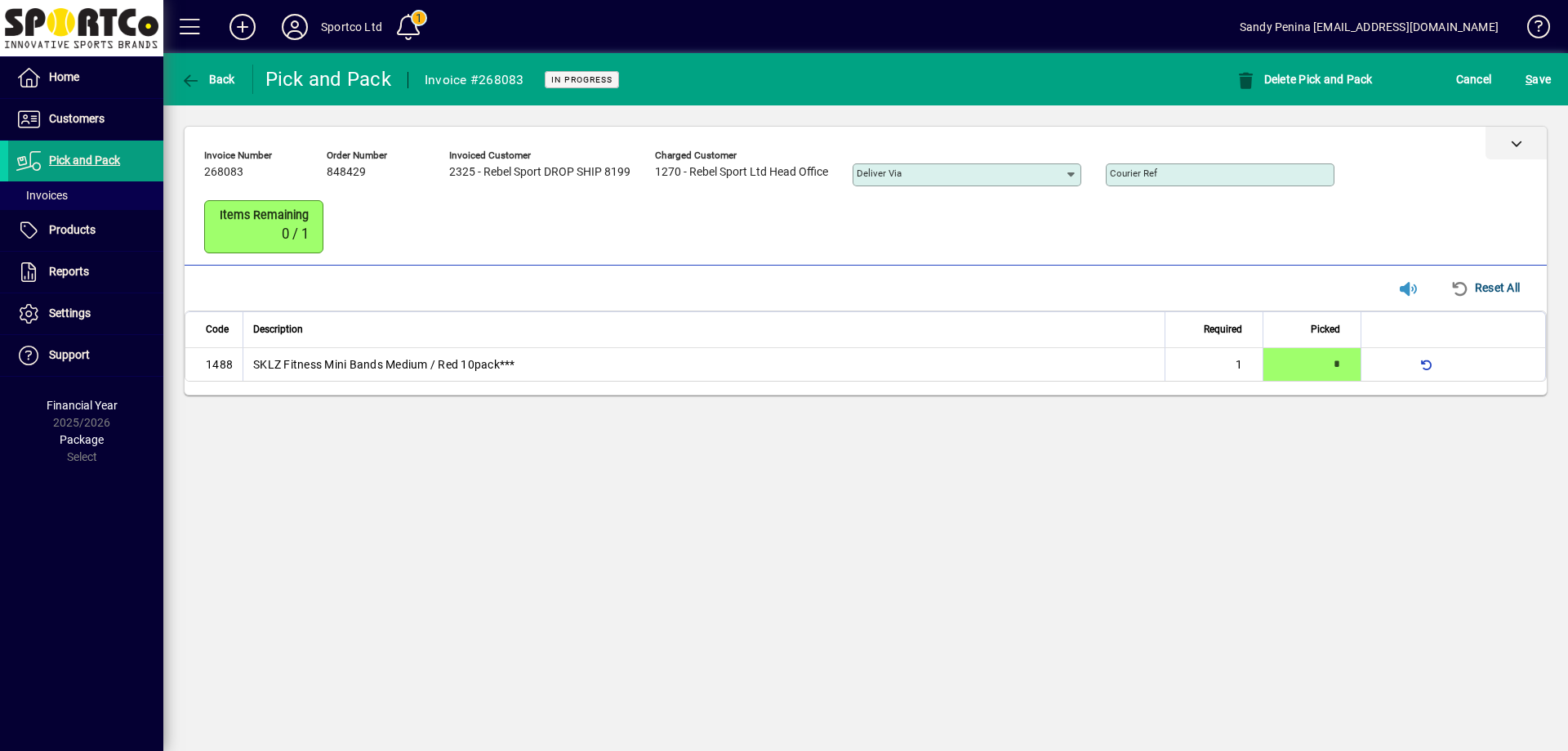
click at [1533, 135] on div at bounding box center [1517, 143] width 61 height 32
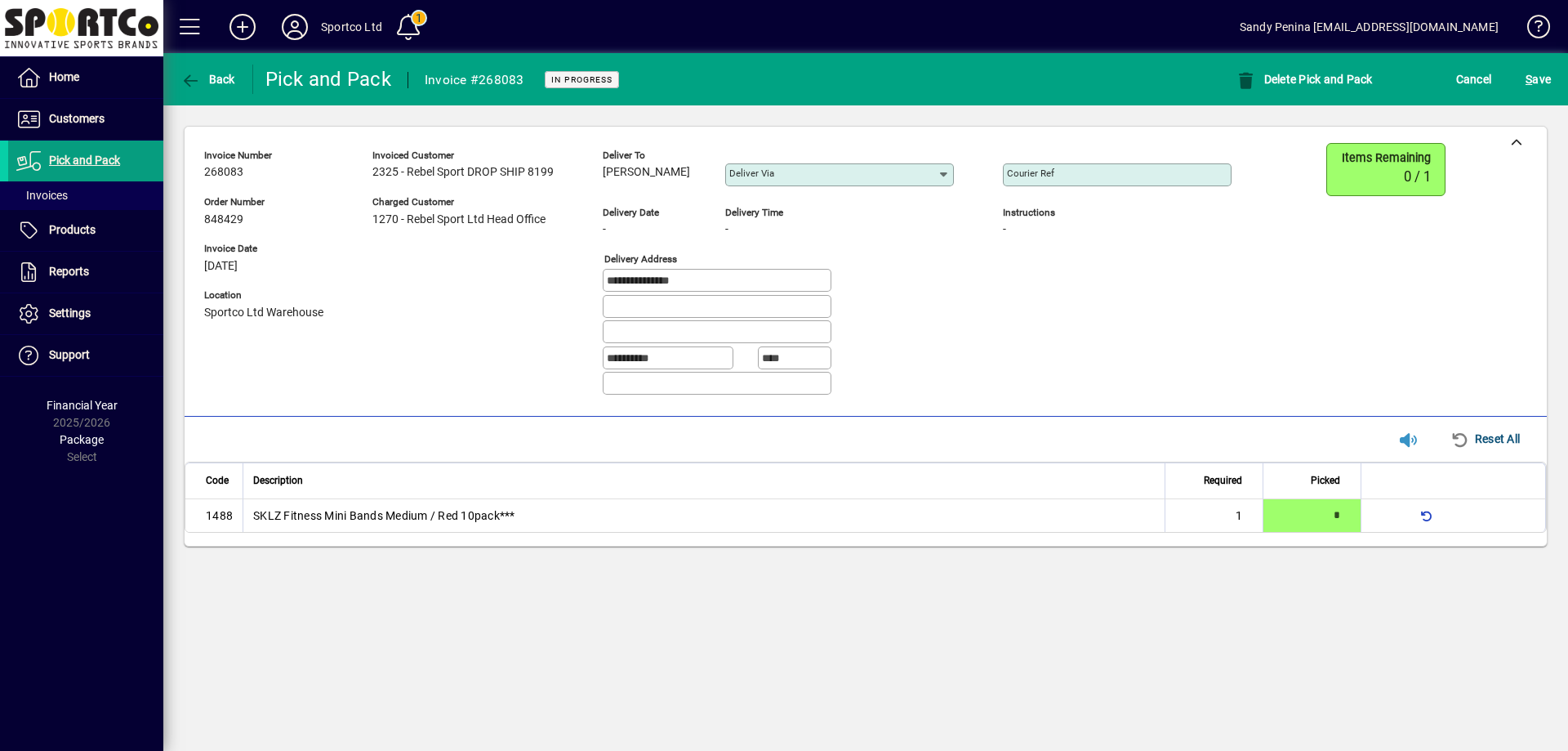
drag, startPoint x: 598, startPoint y: 170, endPoint x: 680, endPoint y: 175, distance: 82.2
click at [679, 176] on div "**********" at bounding box center [731, 275] width 1052 height 266
copy span "[PERSON_NAME]"
drag, startPoint x: 747, startPoint y: 287, endPoint x: 562, endPoint y: 292, distance: 185.1
click at [562, 292] on div "**********" at bounding box center [731, 275] width 1052 height 266
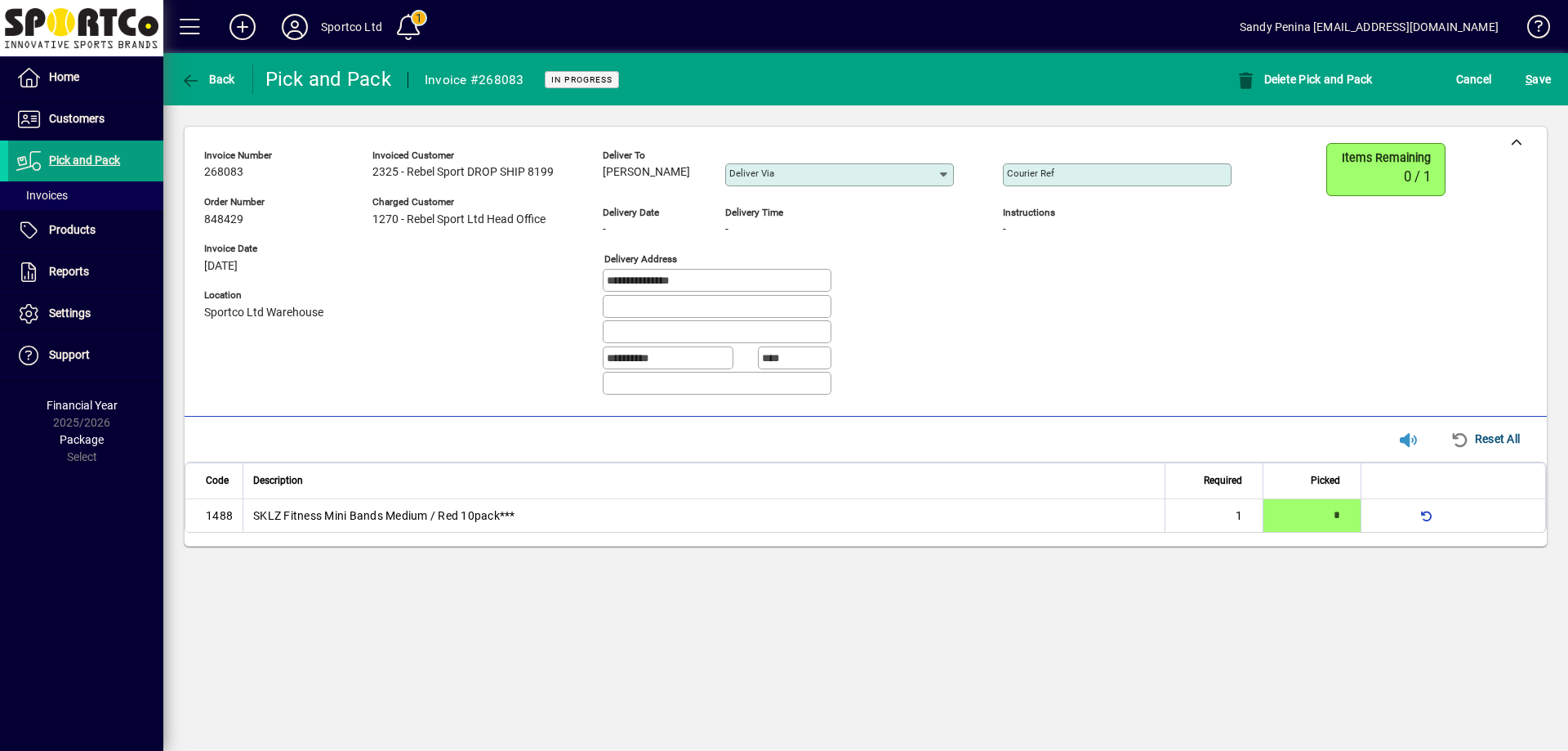
drag, startPoint x: 659, startPoint y: 286, endPoint x: 769, endPoint y: 268, distance: 111.5
click at [769, 268] on div "**********" at bounding box center [717, 280] width 228 height 23
drag, startPoint x: 736, startPoint y: 280, endPoint x: 615, endPoint y: 296, distance: 122.1
click at [615, 296] on fieldset "**********" at bounding box center [791, 333] width 376 height 129
click at [755, 272] on div "**********" at bounding box center [717, 280] width 228 height 23
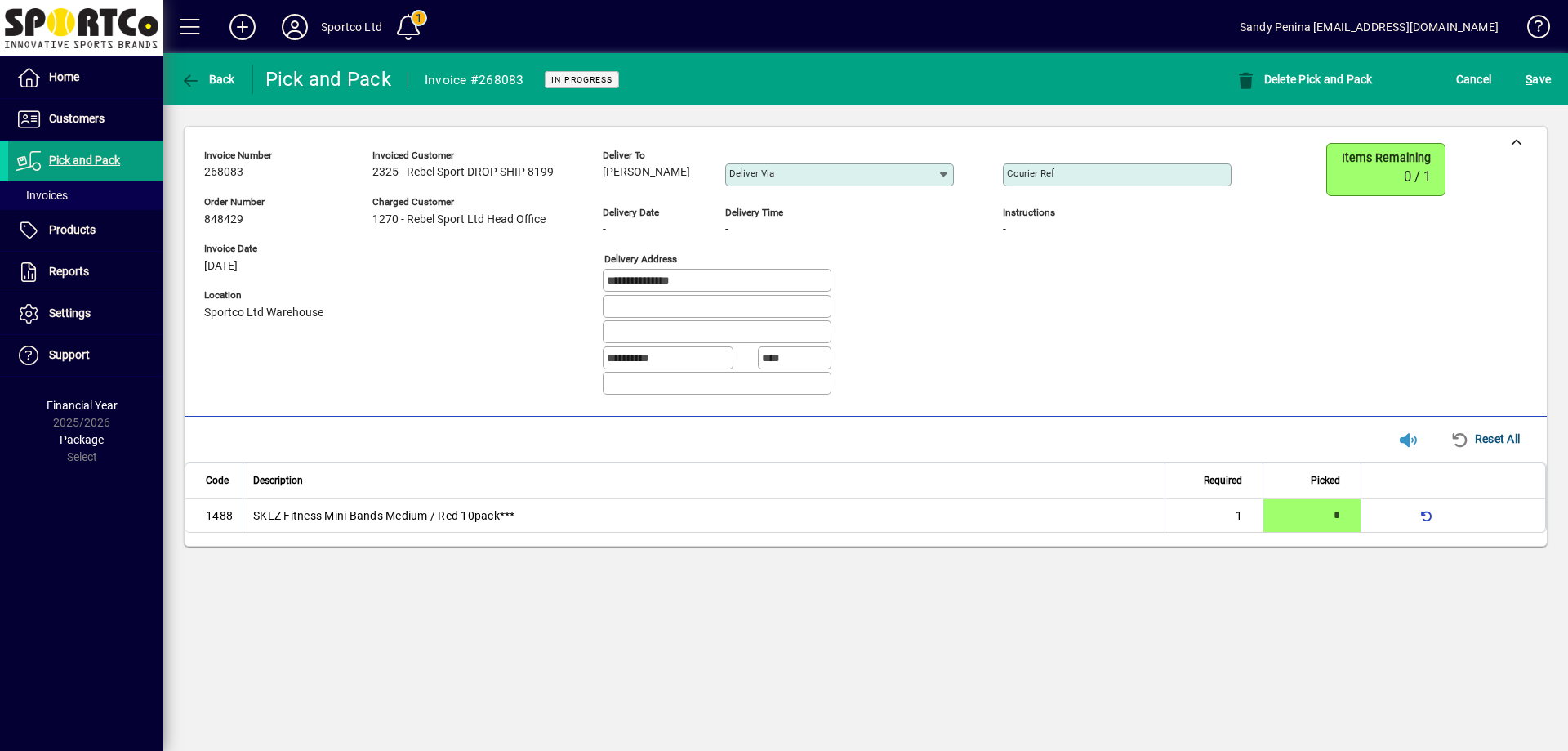
drag, startPoint x: 747, startPoint y: 280, endPoint x: 600, endPoint y: 308, distance: 149.6
click at [600, 308] on div "**********" at bounding box center [731, 275] width 1052 height 266
click at [1091, 166] on div "Courier Ref" at bounding box center [1117, 175] width 228 height 23
paste input "**********"
type input "**********"
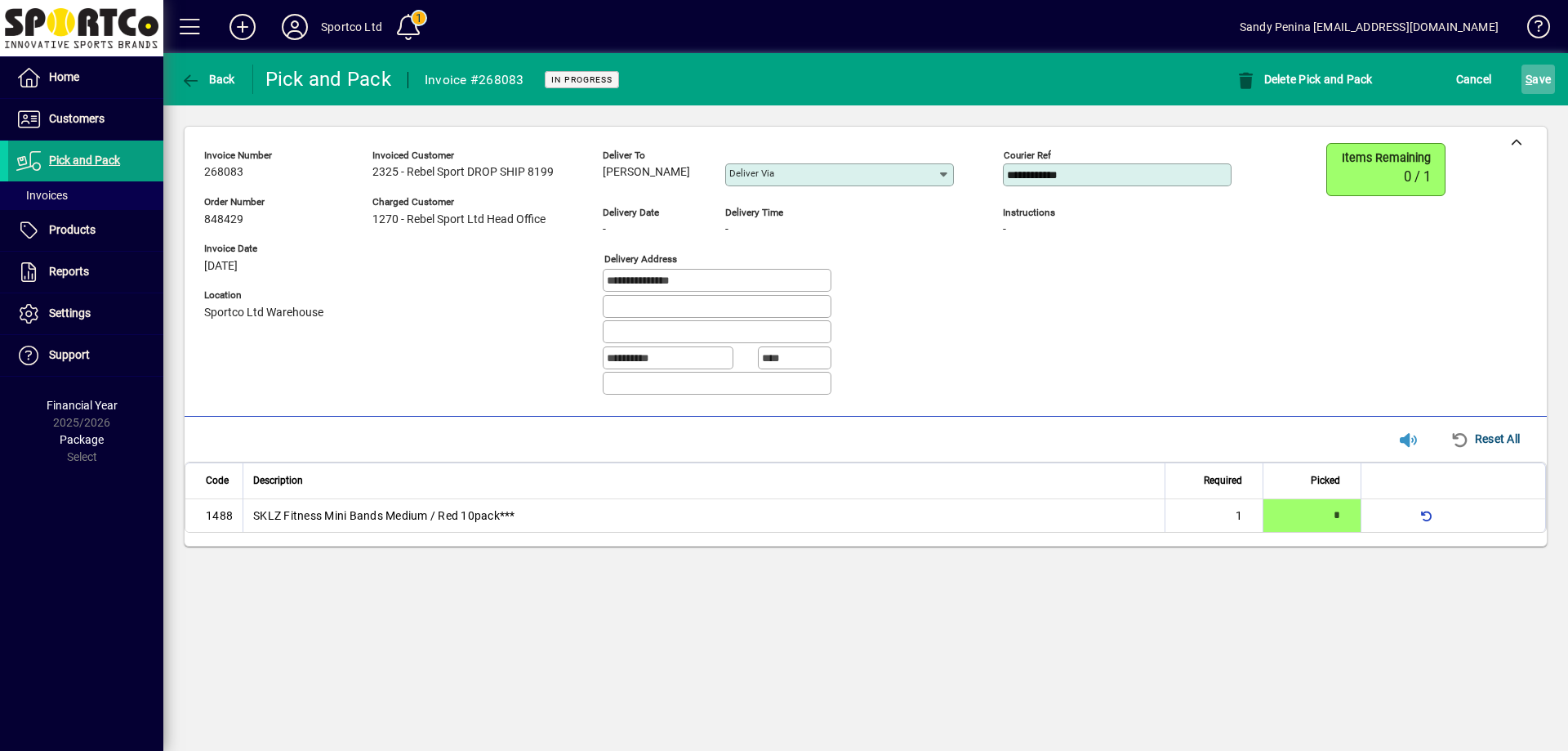
click at [1546, 79] on span "S ave" at bounding box center [1539, 79] width 26 height 26
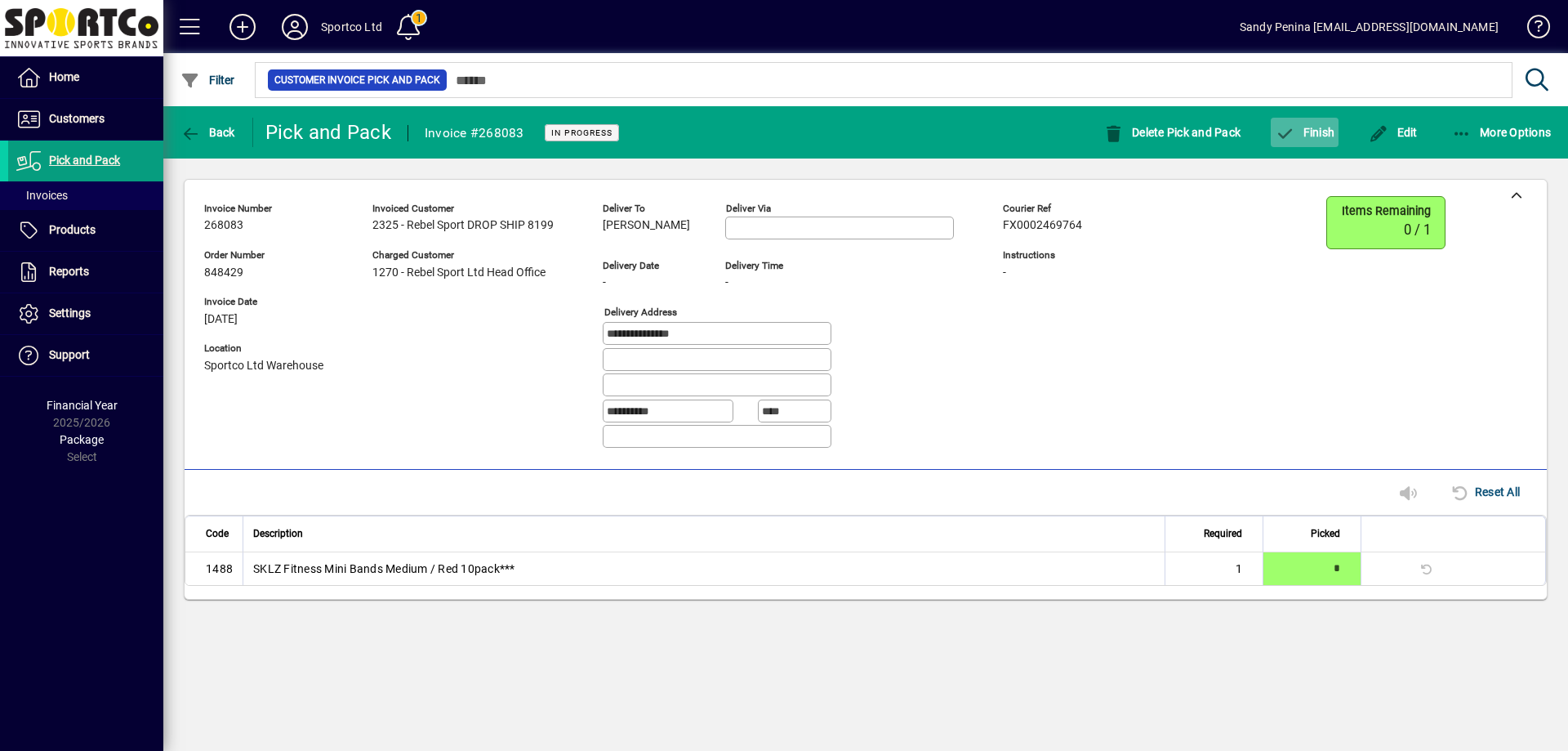
click at [1319, 136] on span "Finish" at bounding box center [1304, 132] width 60 height 13
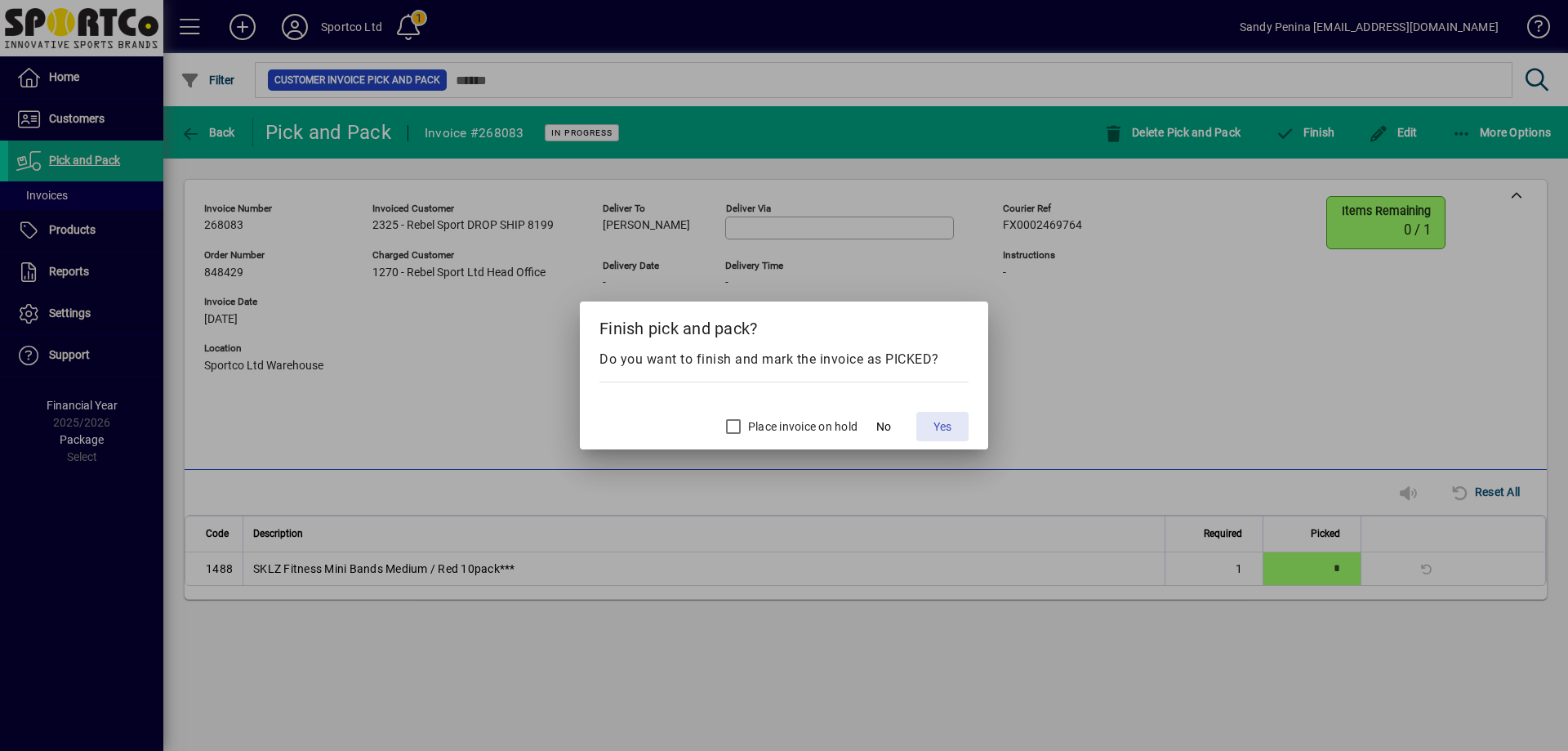
click at [928, 425] on span at bounding box center [942, 426] width 52 height 39
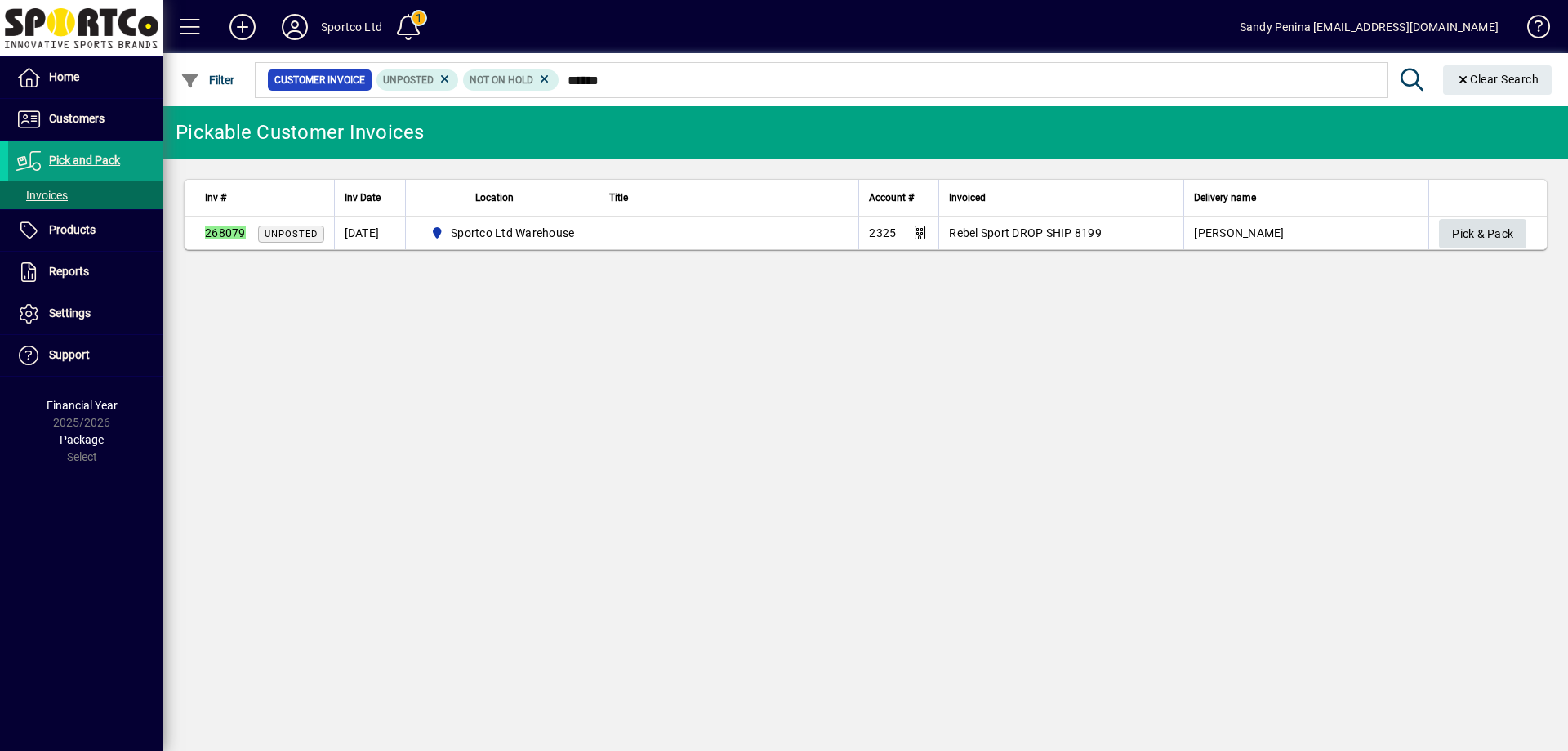
type input "******"
click at [1462, 235] on span "Pick & Pack" at bounding box center [1482, 234] width 61 height 27
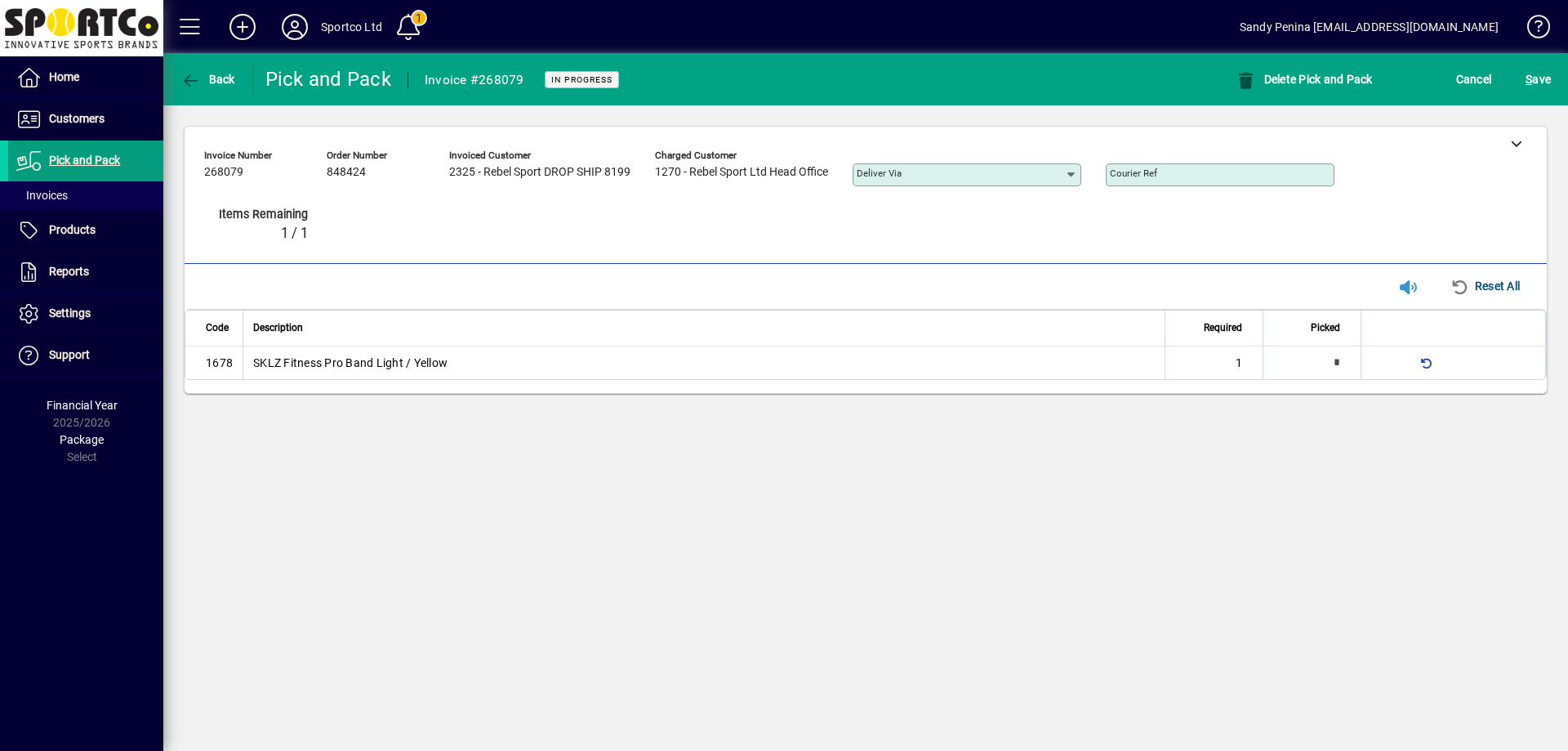
type input "*"
click at [1546, 89] on span "S ave" at bounding box center [1539, 79] width 26 height 26
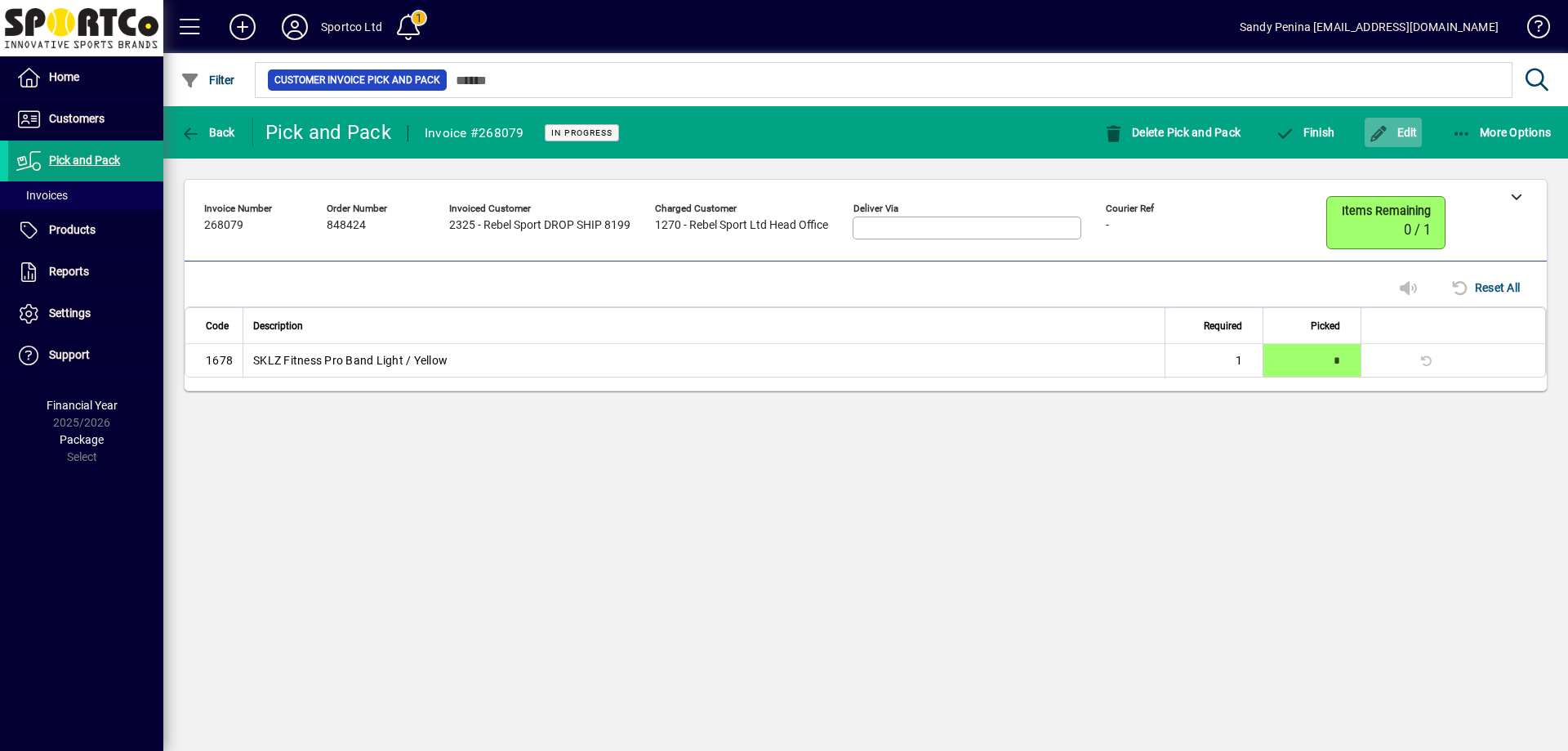
click at [1382, 142] on span "button" at bounding box center [1393, 131] width 57 height 39
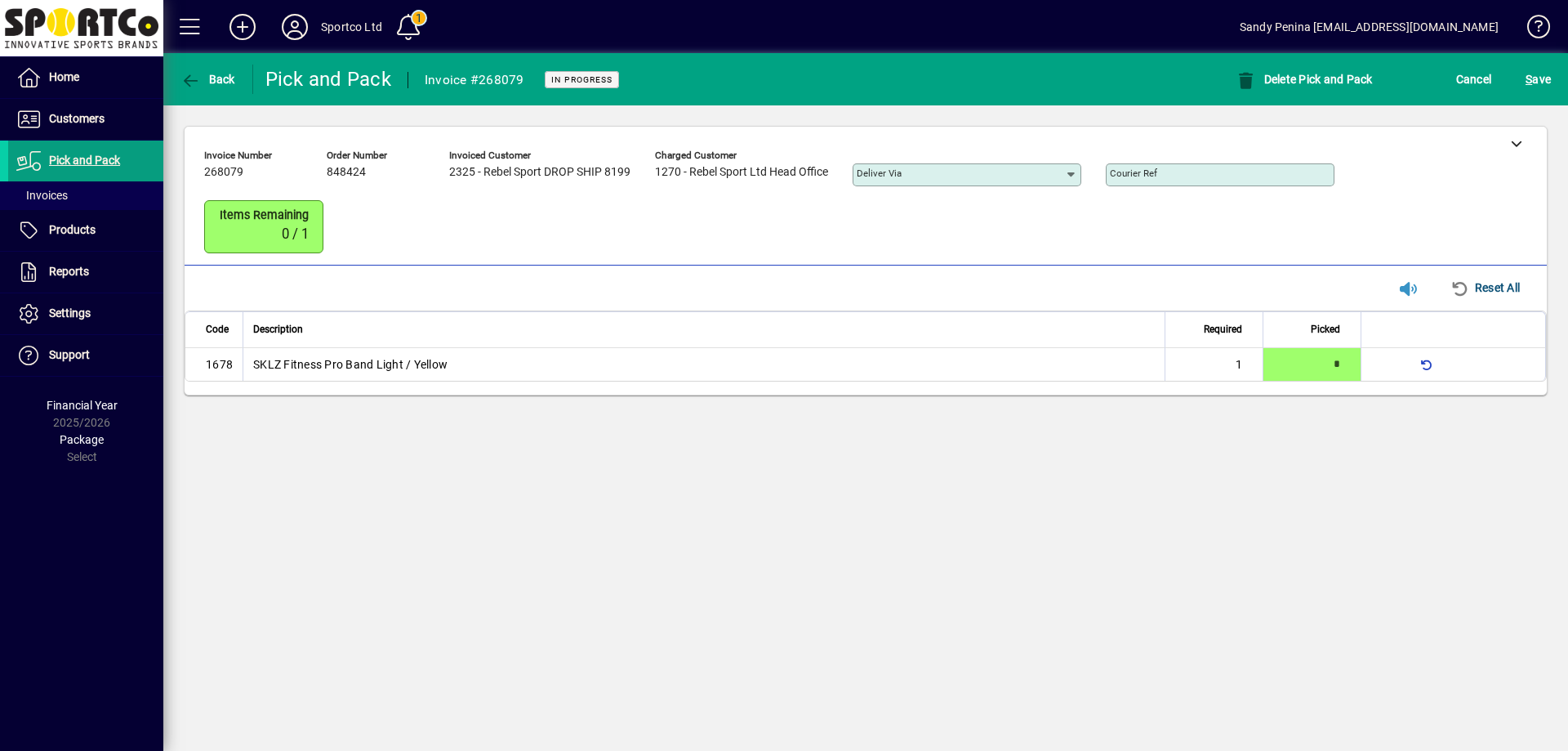
drag, startPoint x: 1511, startPoint y: 151, endPoint x: 972, endPoint y: 82, distance: 543.4
click at [1509, 148] on div at bounding box center [1517, 143] width 61 height 32
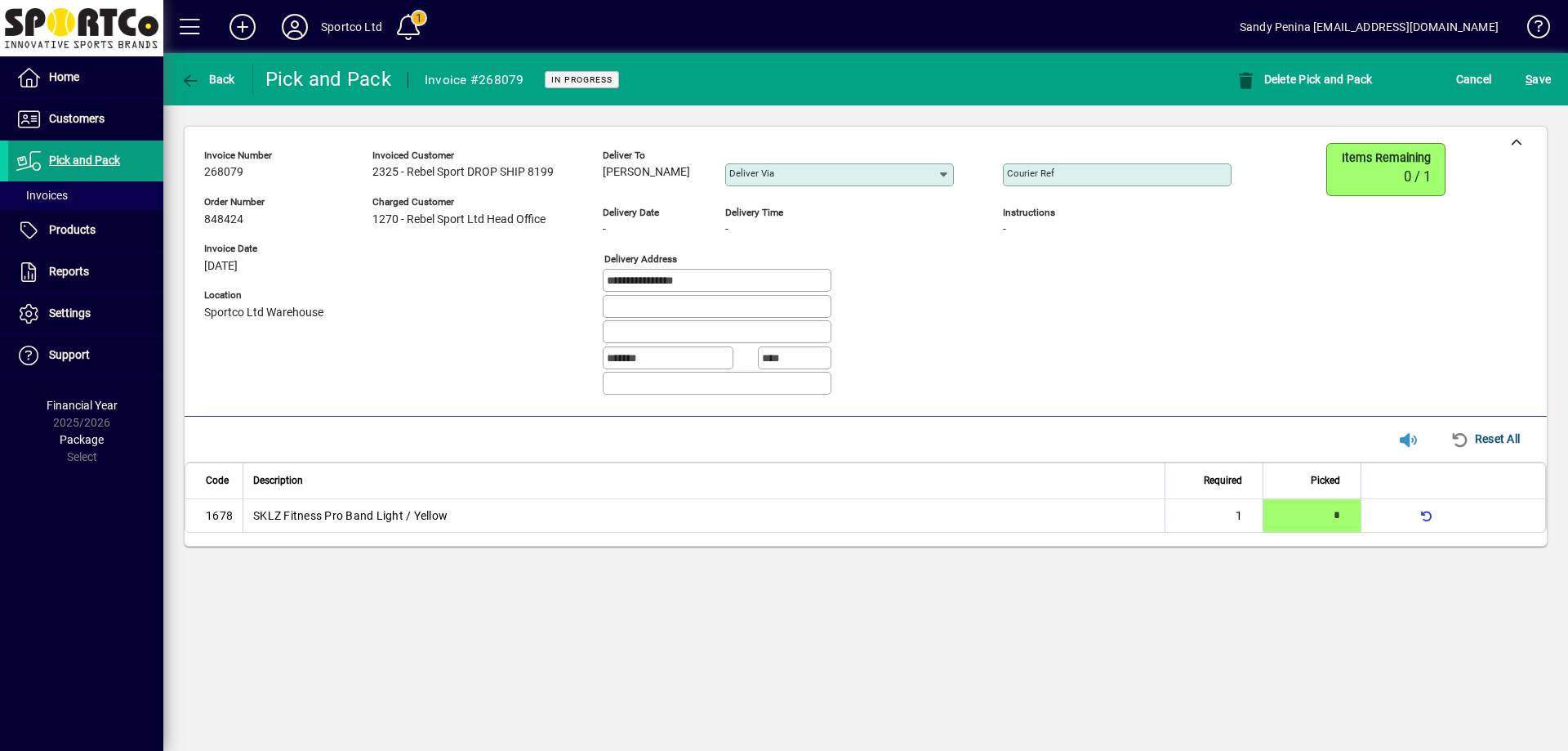
click at [1099, 164] on div "Courier Ref" at bounding box center [1117, 175] width 228 height 23
paste input "**********"
type input "**********"
click at [1542, 81] on span "S ave" at bounding box center [1539, 79] width 26 height 26
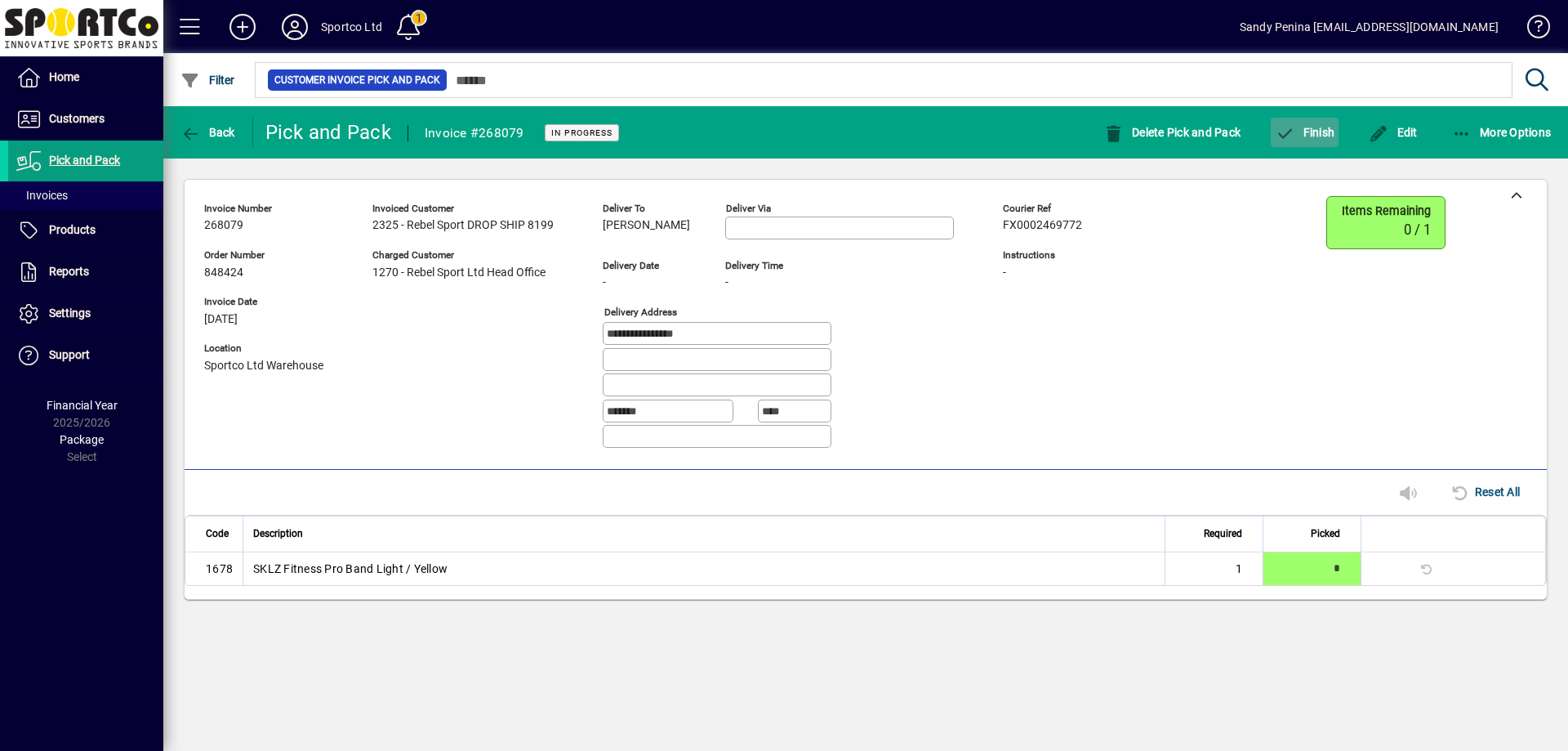
click at [1330, 139] on span "button" at bounding box center [1304, 131] width 68 height 39
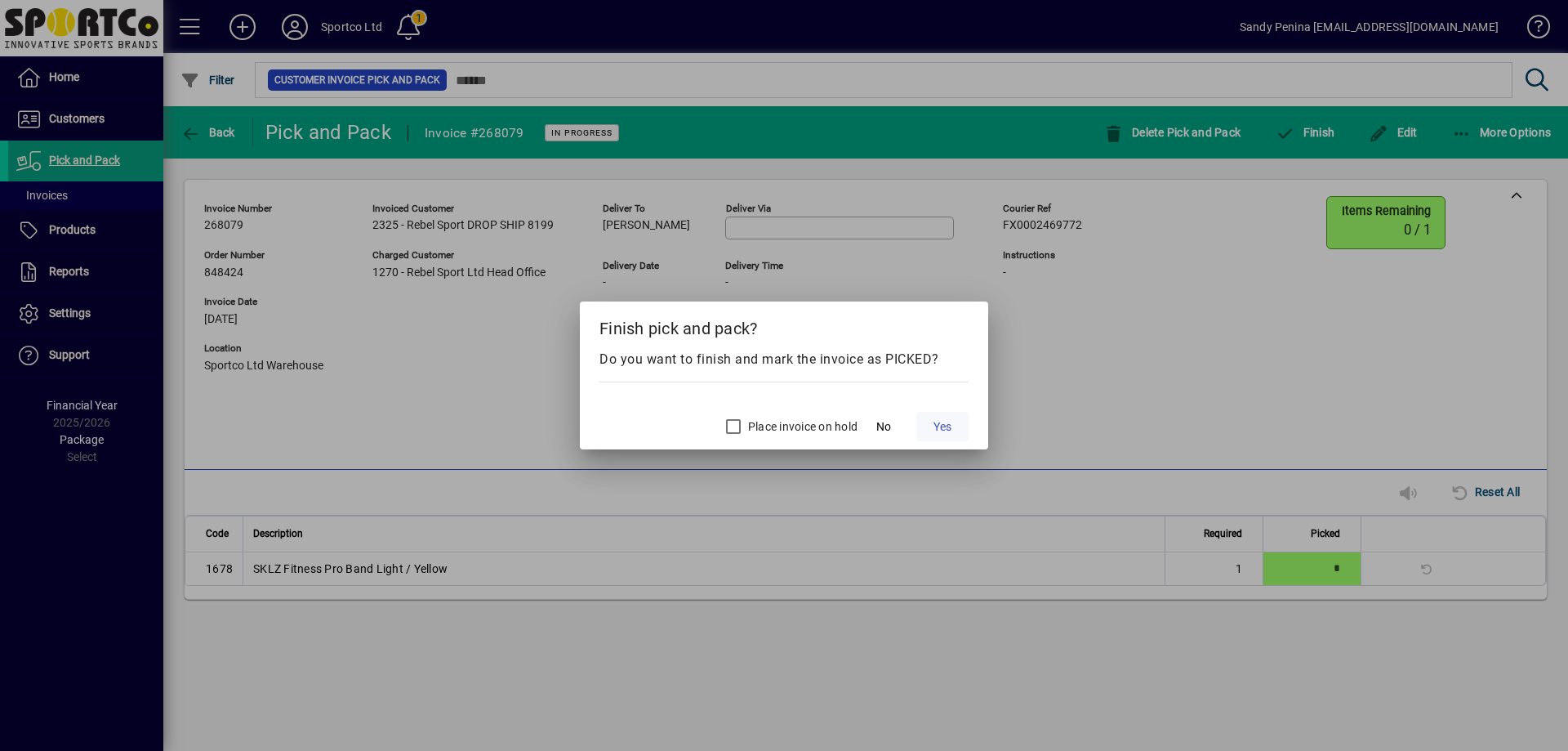
click at [933, 425] on span "Yes" at bounding box center [942, 427] width 18 height 17
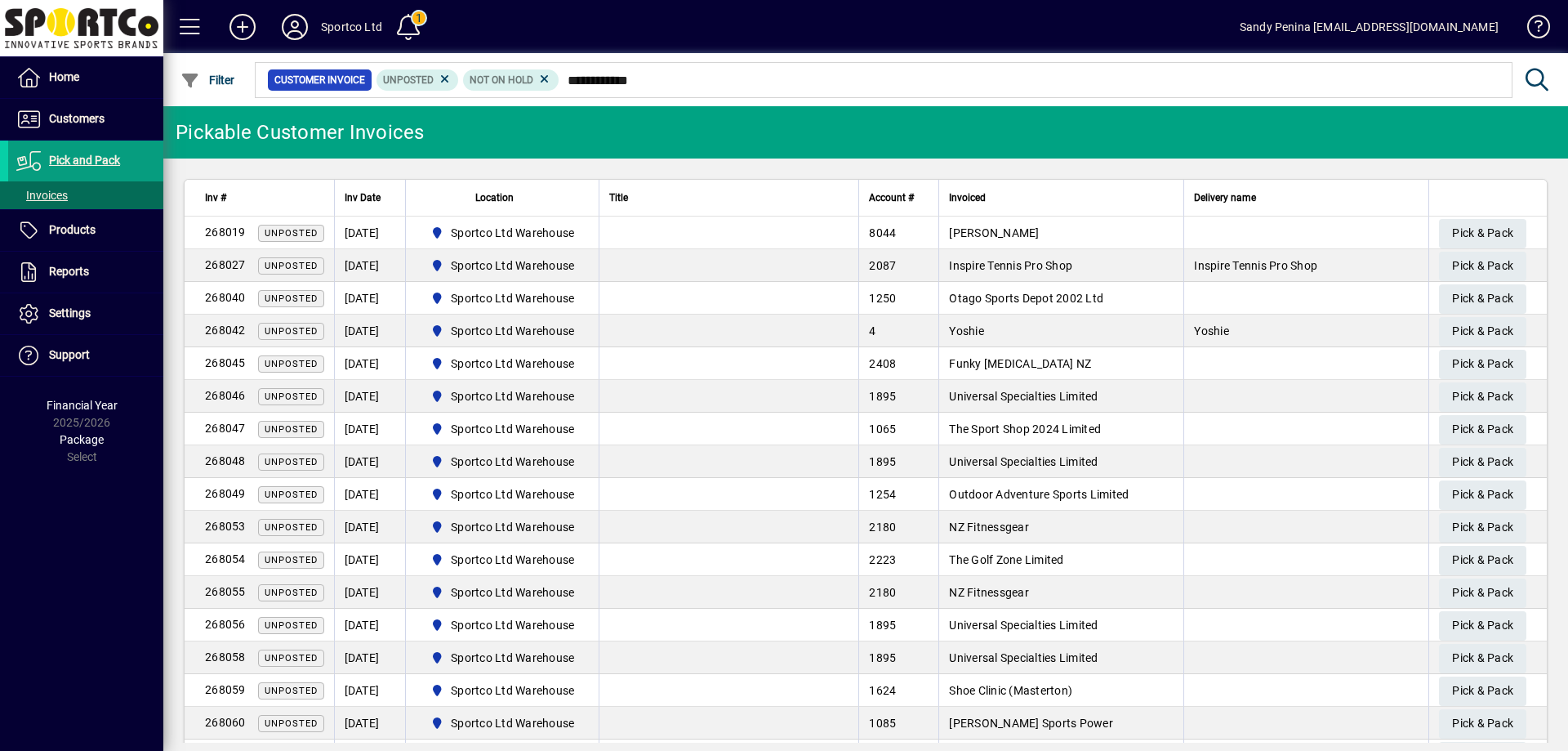
type input "**********"
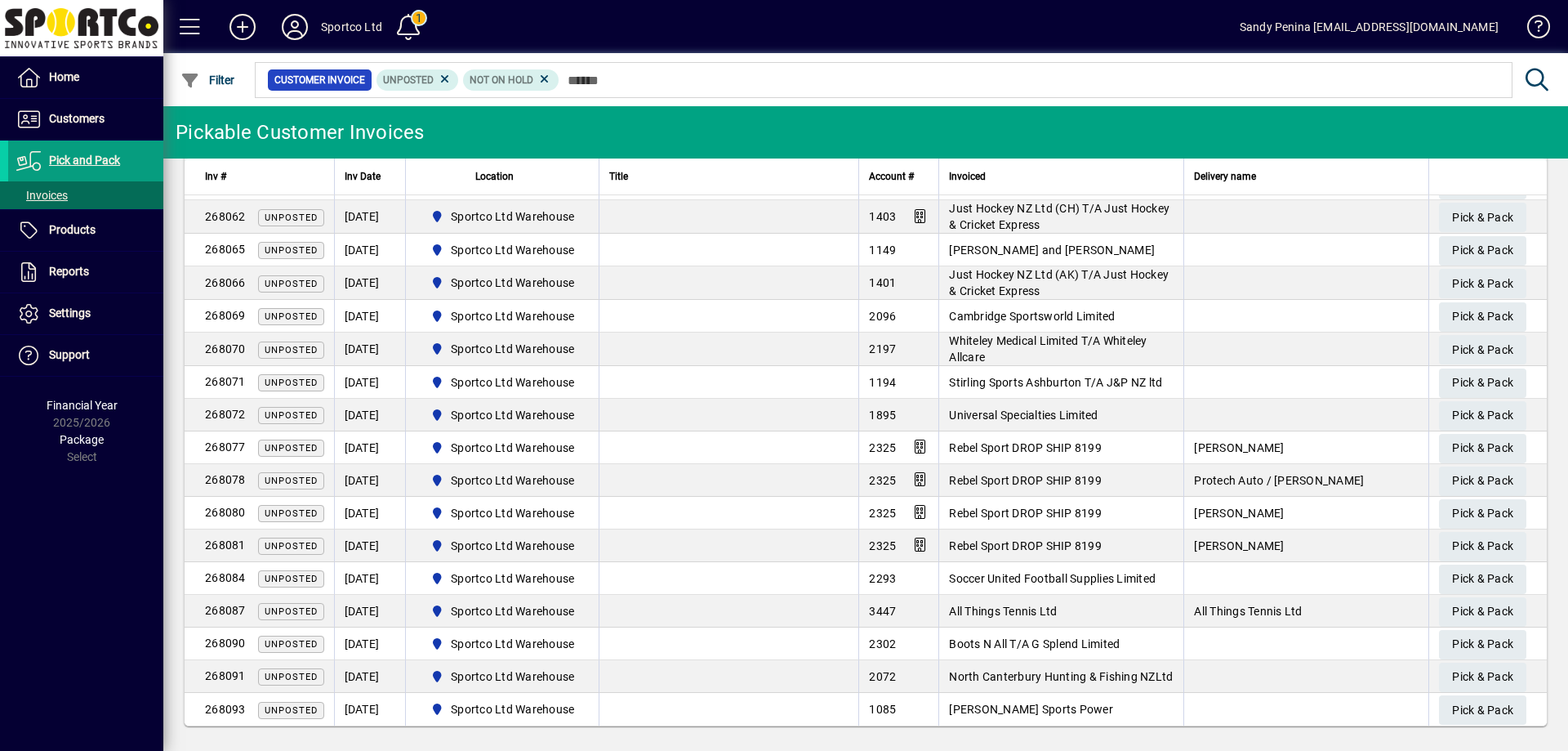
scroll to position [576, 0]
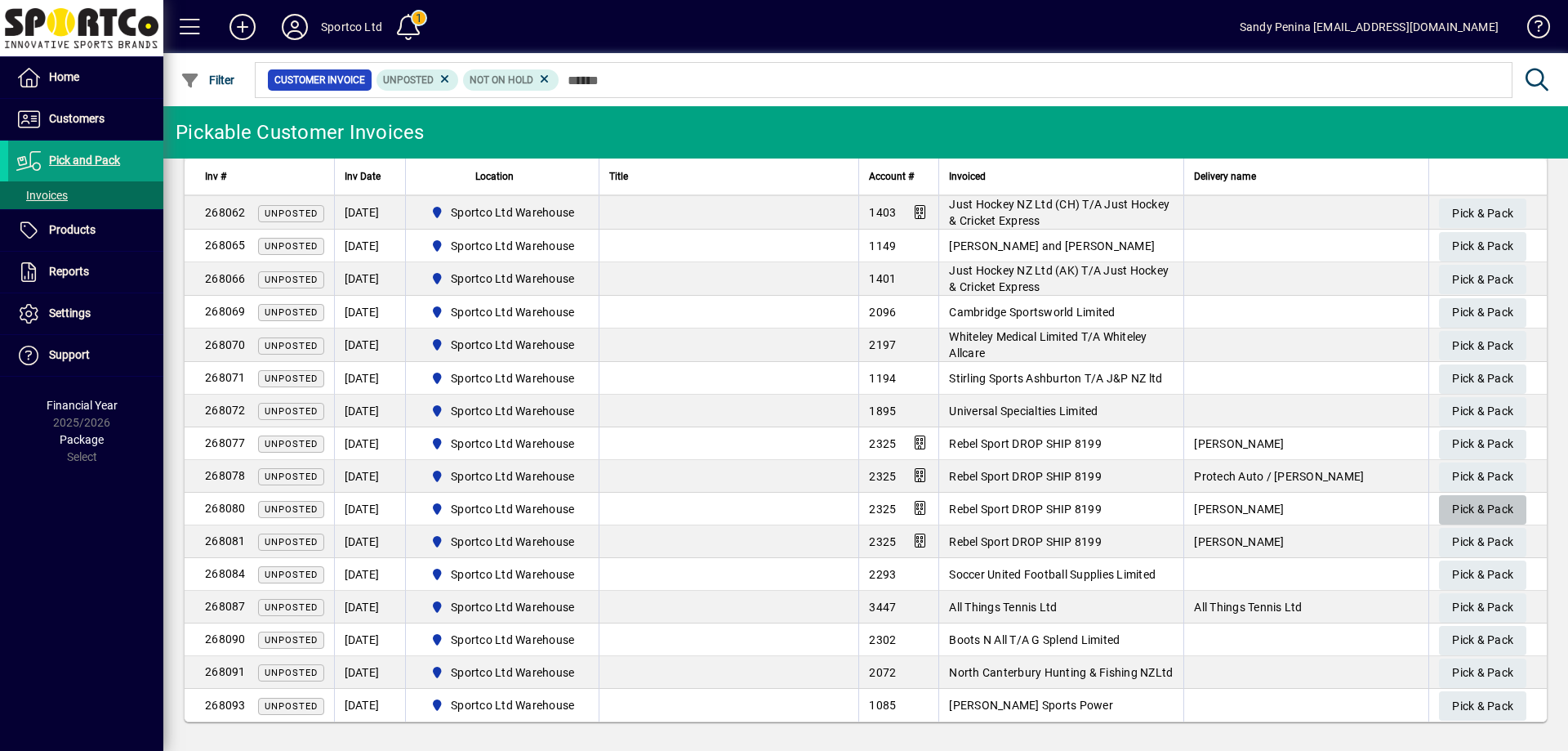
click at [1480, 515] on span "Pick & Pack" at bounding box center [1482, 509] width 61 height 27
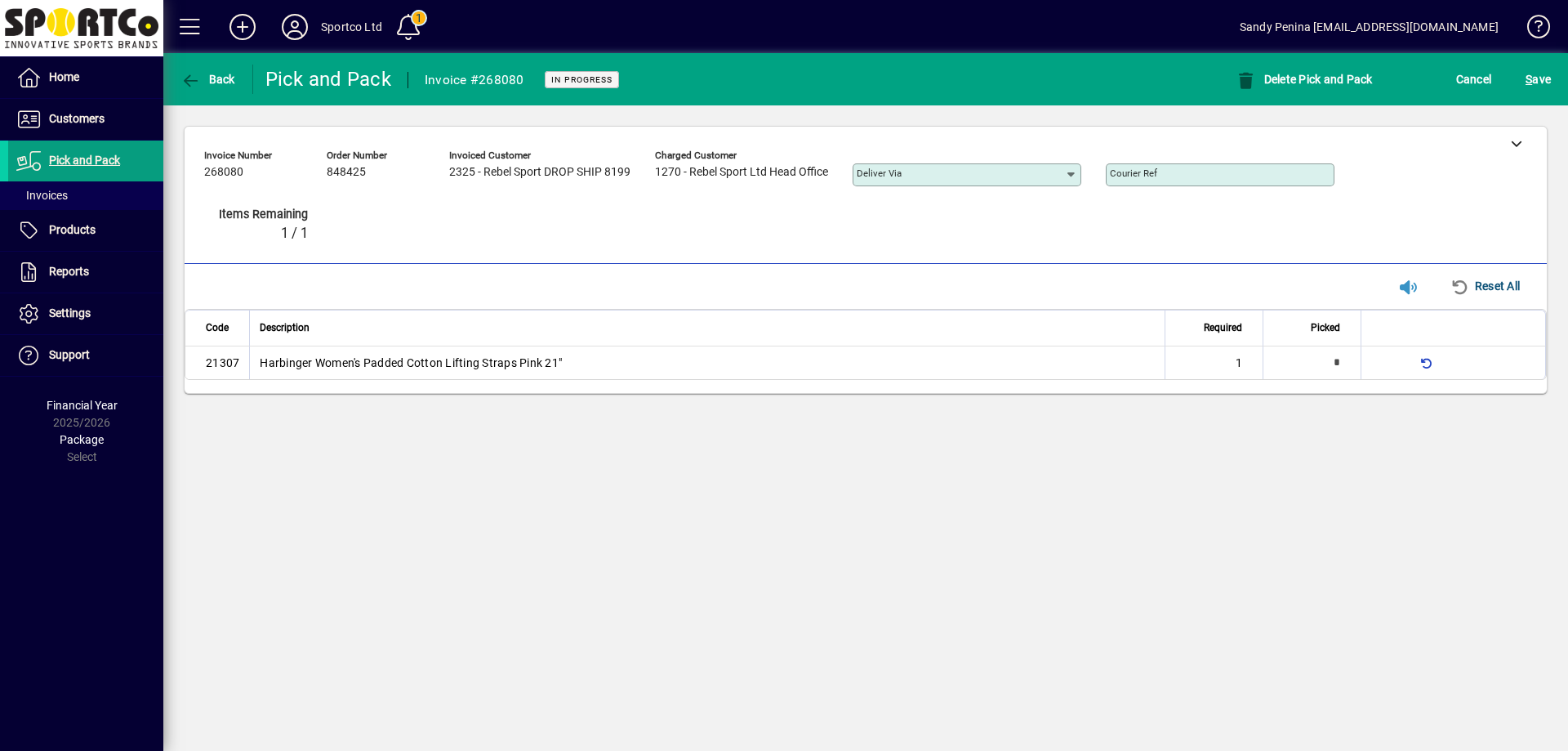
type input "*"
click at [1538, 76] on span "S ave" at bounding box center [1539, 79] width 26 height 26
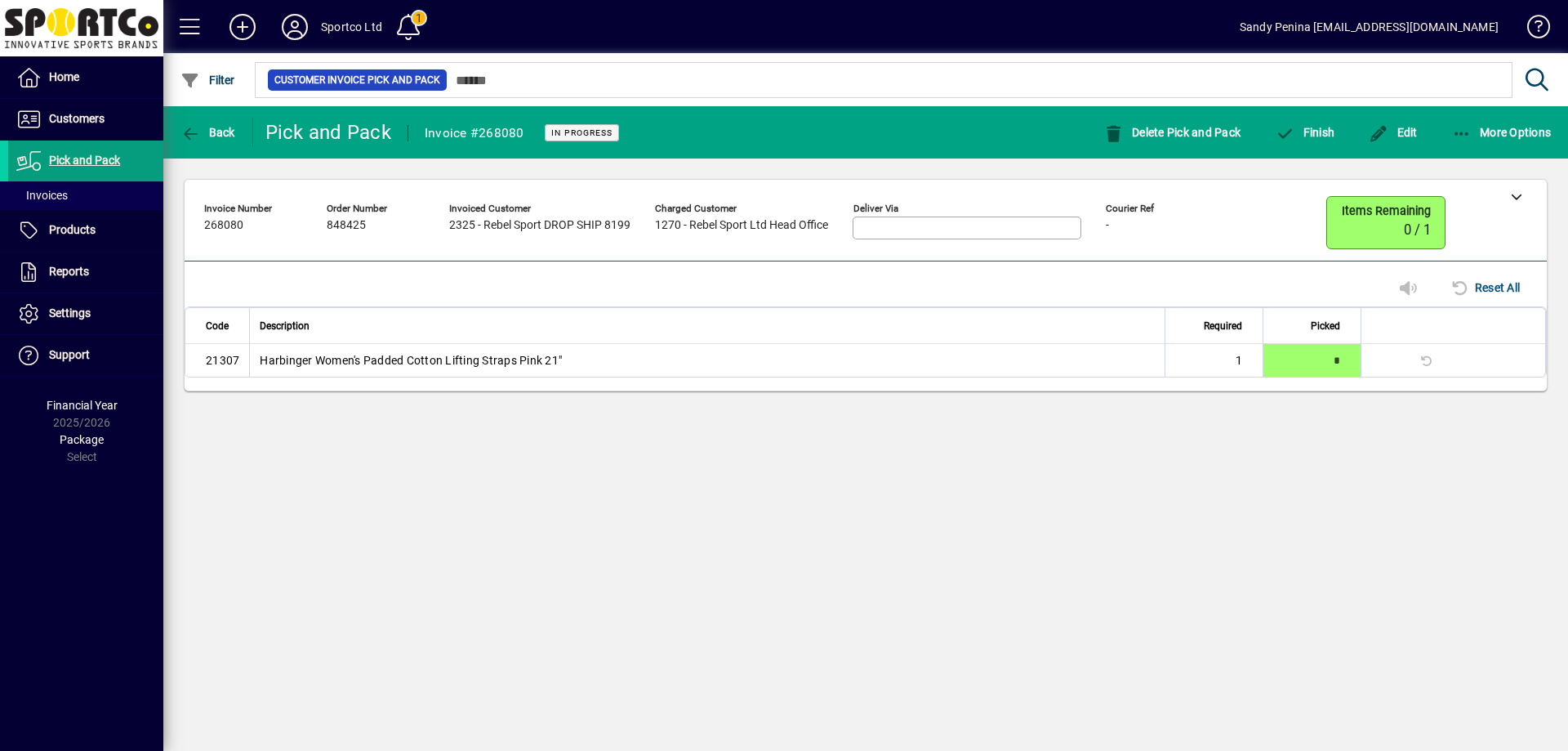
drag, startPoint x: 1377, startPoint y: 145, endPoint x: 1373, endPoint y: 159, distance: 14.6
click at [1378, 145] on span "button" at bounding box center [1393, 131] width 57 height 39
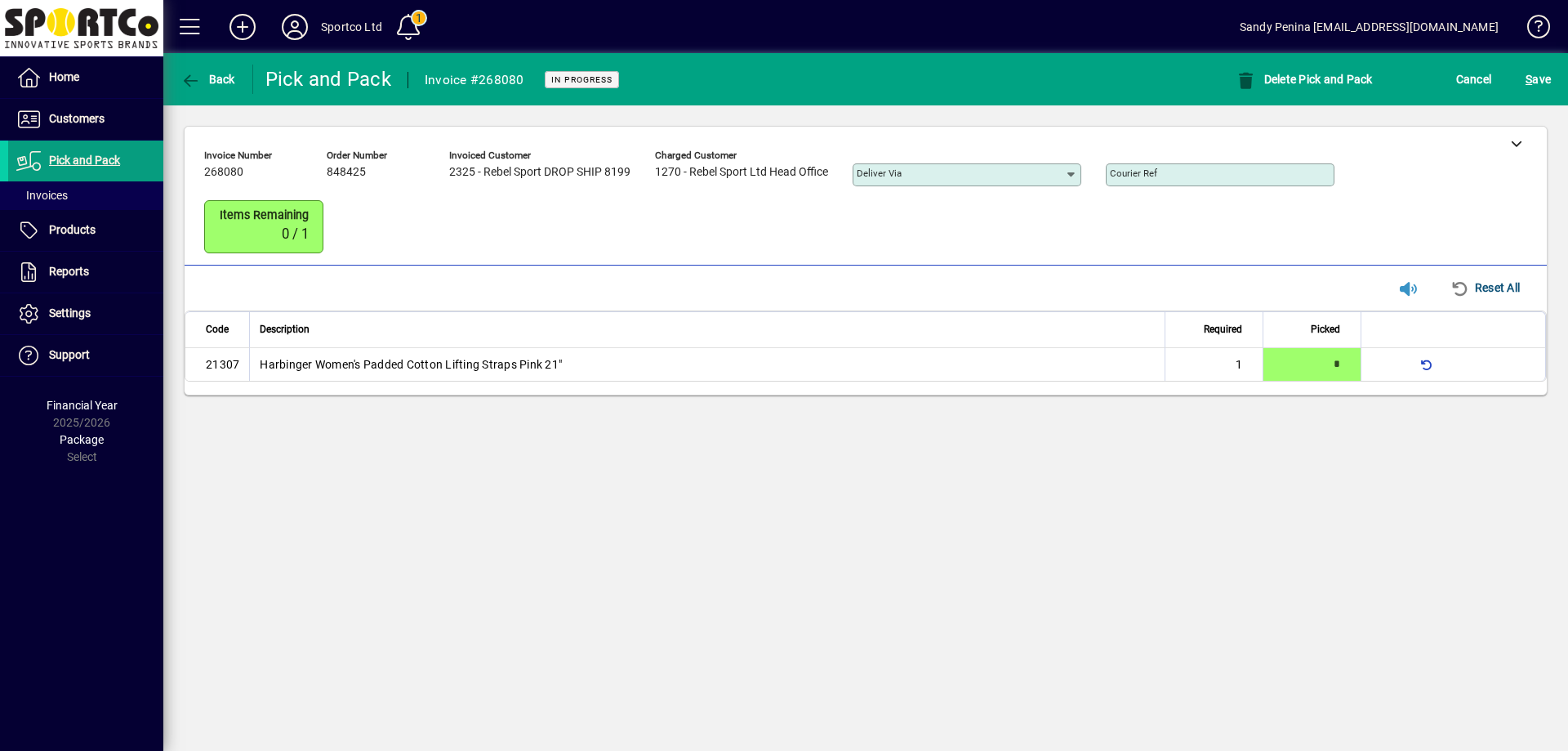
click at [1187, 177] on input "Courier Ref" at bounding box center [1222, 175] width 224 height 13
paste input "**********"
type input "**********"
click at [1539, 67] on span "S ave" at bounding box center [1539, 79] width 26 height 26
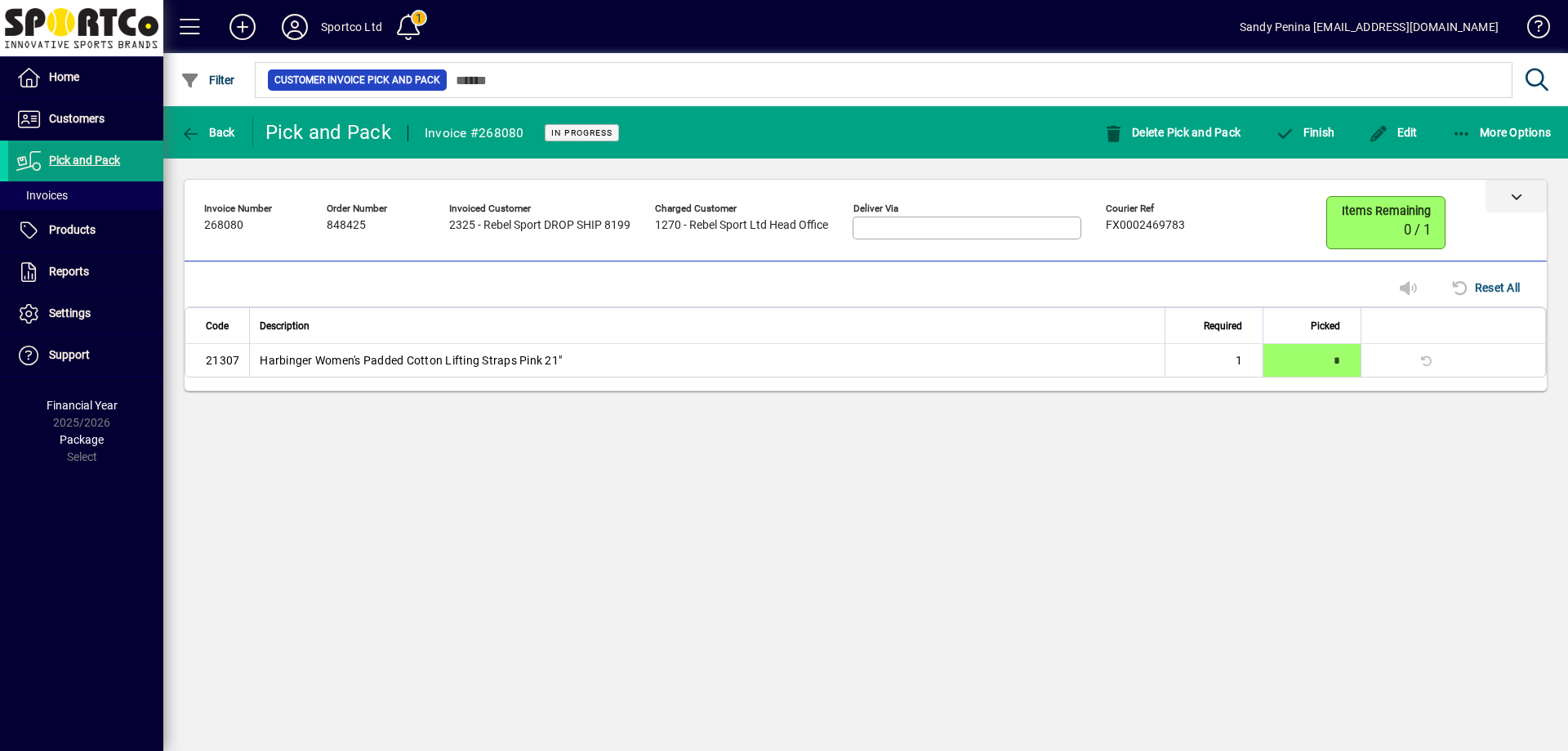
click at [1516, 199] on icon at bounding box center [1517, 196] width 11 height 11
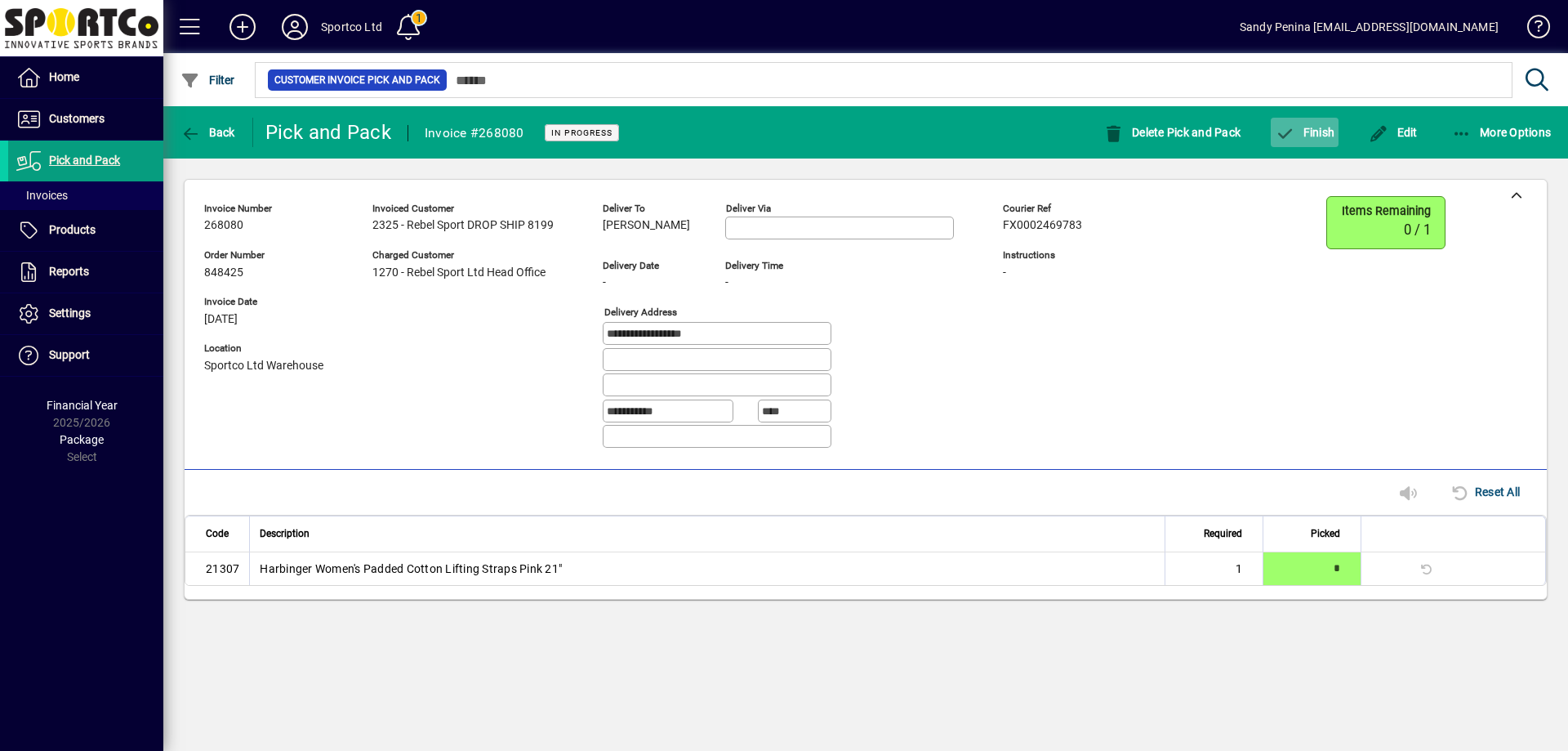
click at [1299, 136] on span "Finish" at bounding box center [1304, 132] width 60 height 13
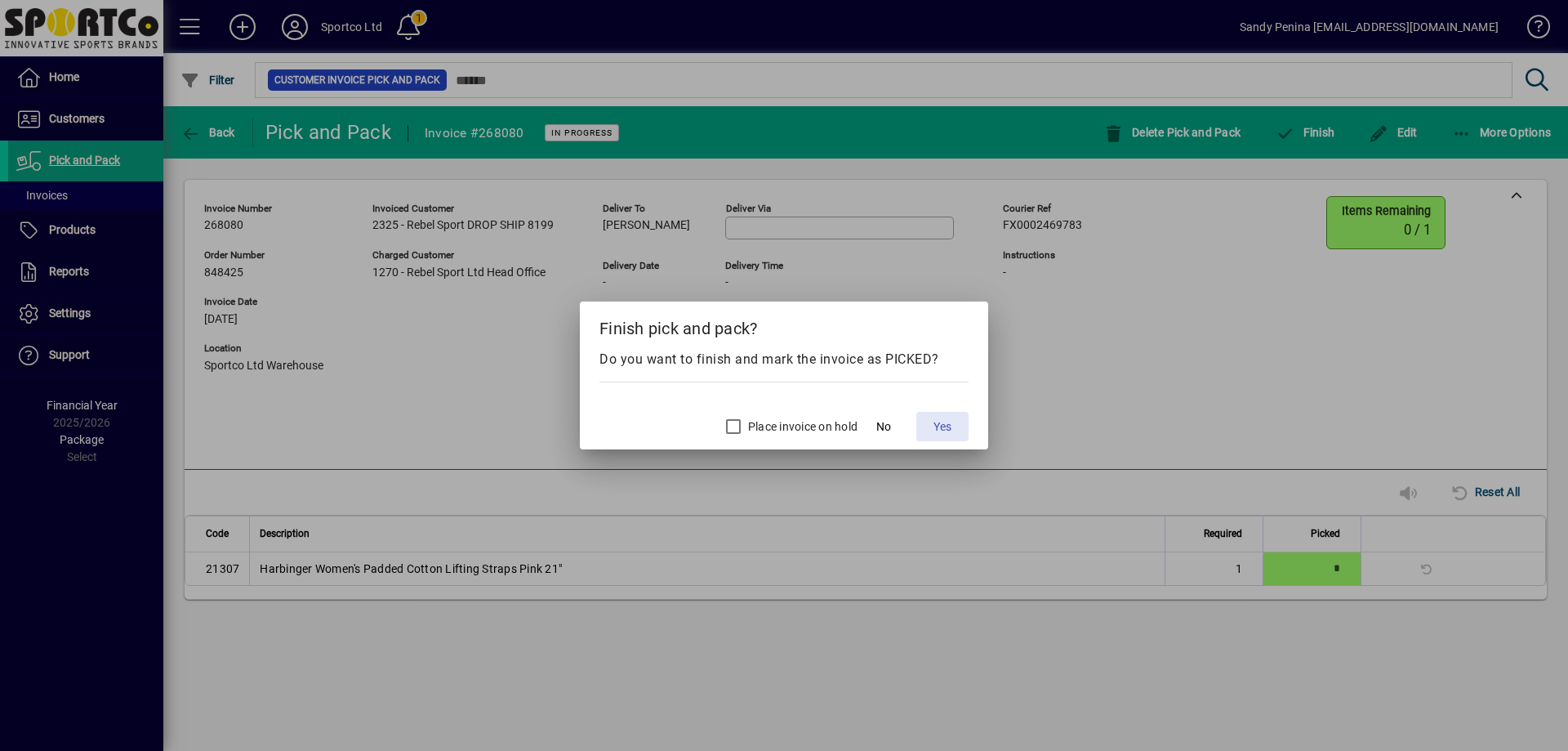
click at [947, 431] on span "Yes" at bounding box center [942, 427] width 18 height 17
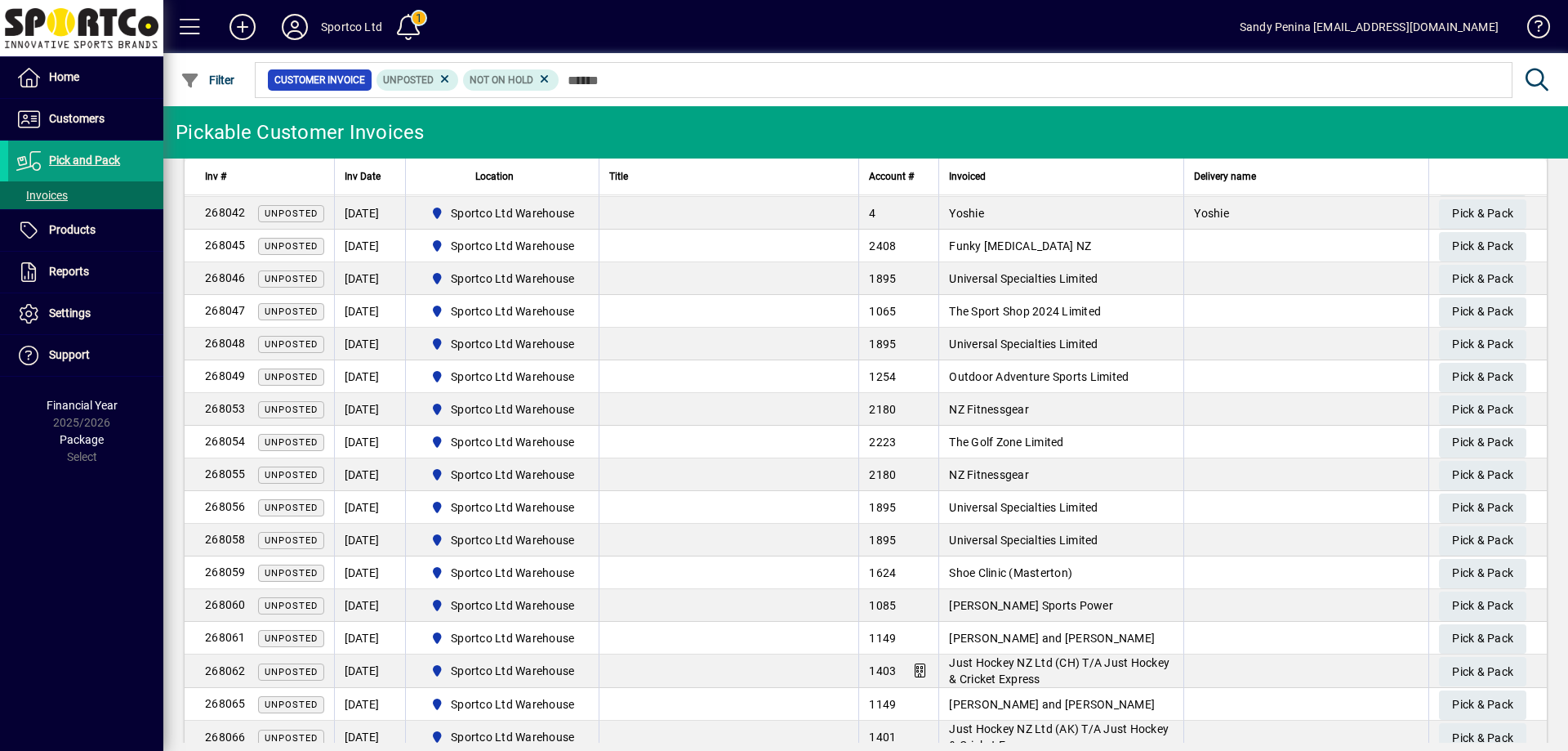
scroll to position [543, 0]
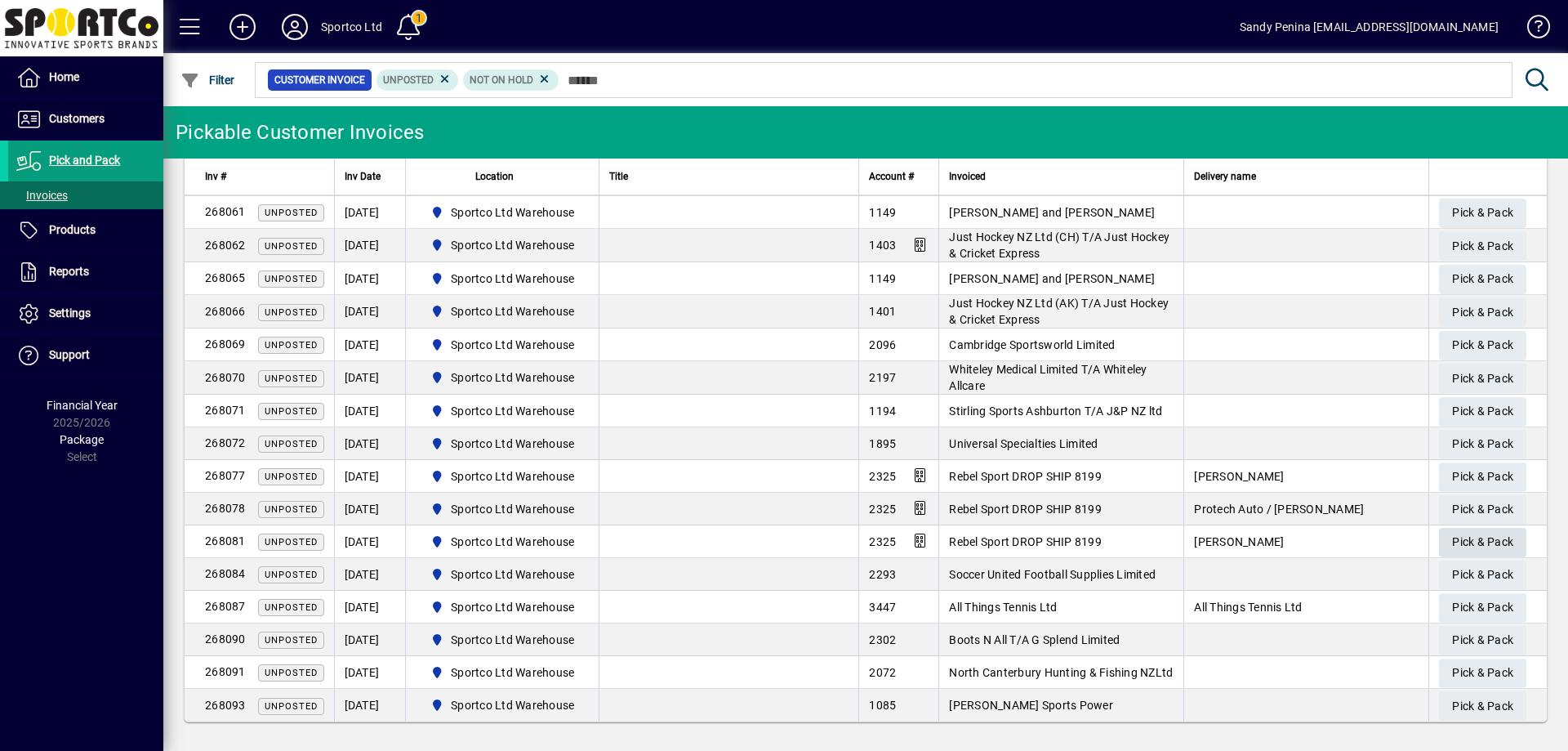
click at [1478, 545] on span "Pick & Pack" at bounding box center [1482, 542] width 61 height 27
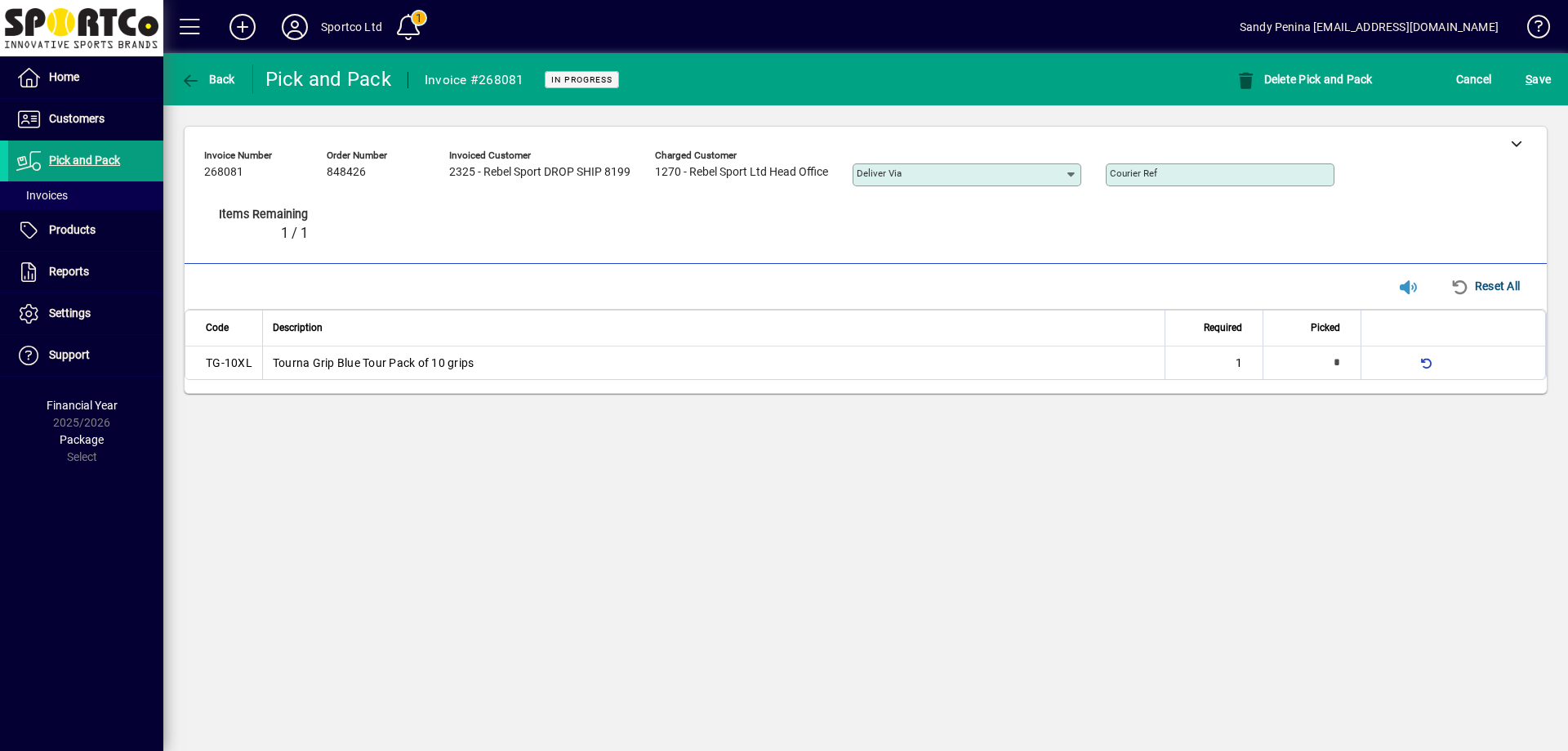
type input "*"
click at [1541, 76] on span "S ave" at bounding box center [1539, 79] width 26 height 26
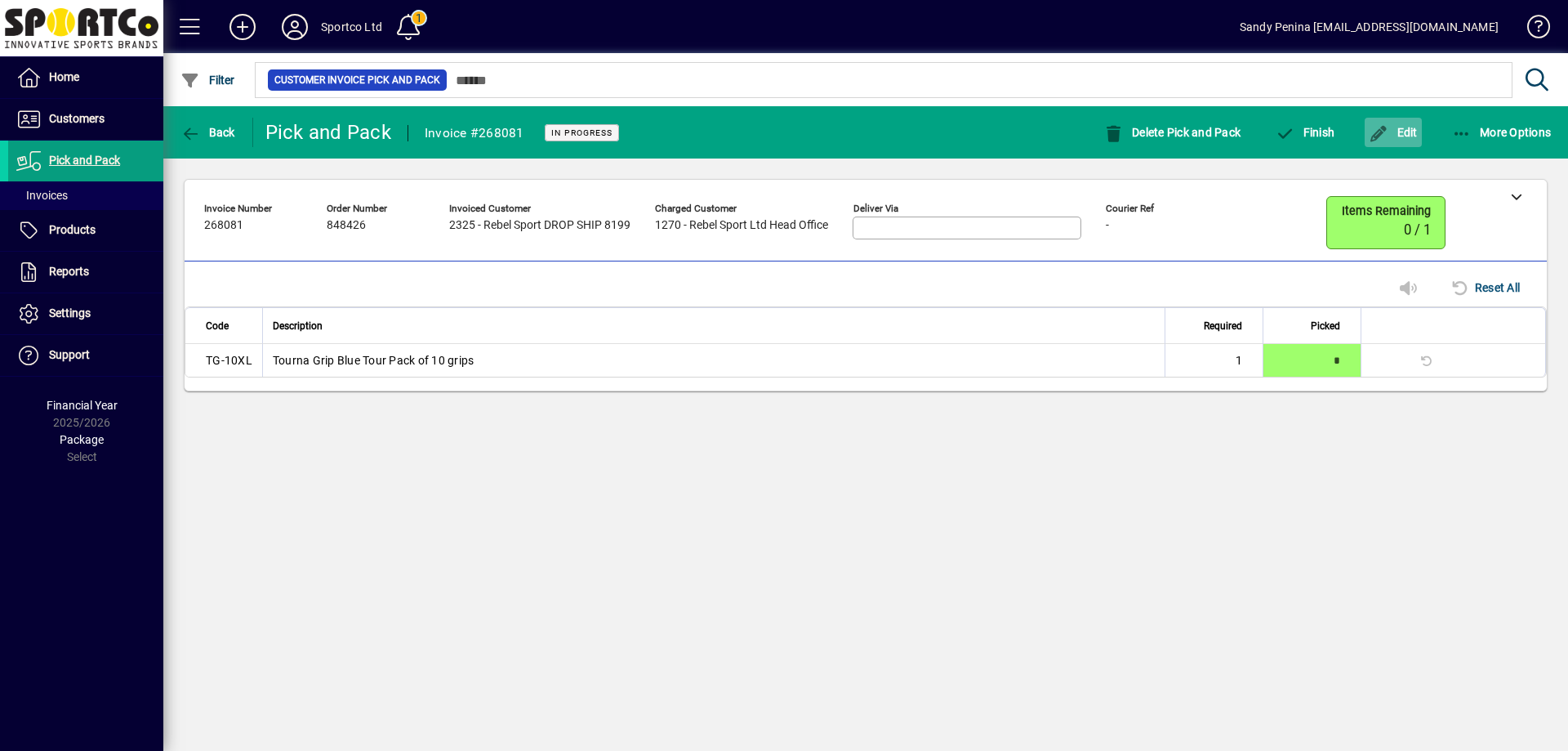
click at [1394, 136] on span "Edit" at bounding box center [1394, 132] width 49 height 13
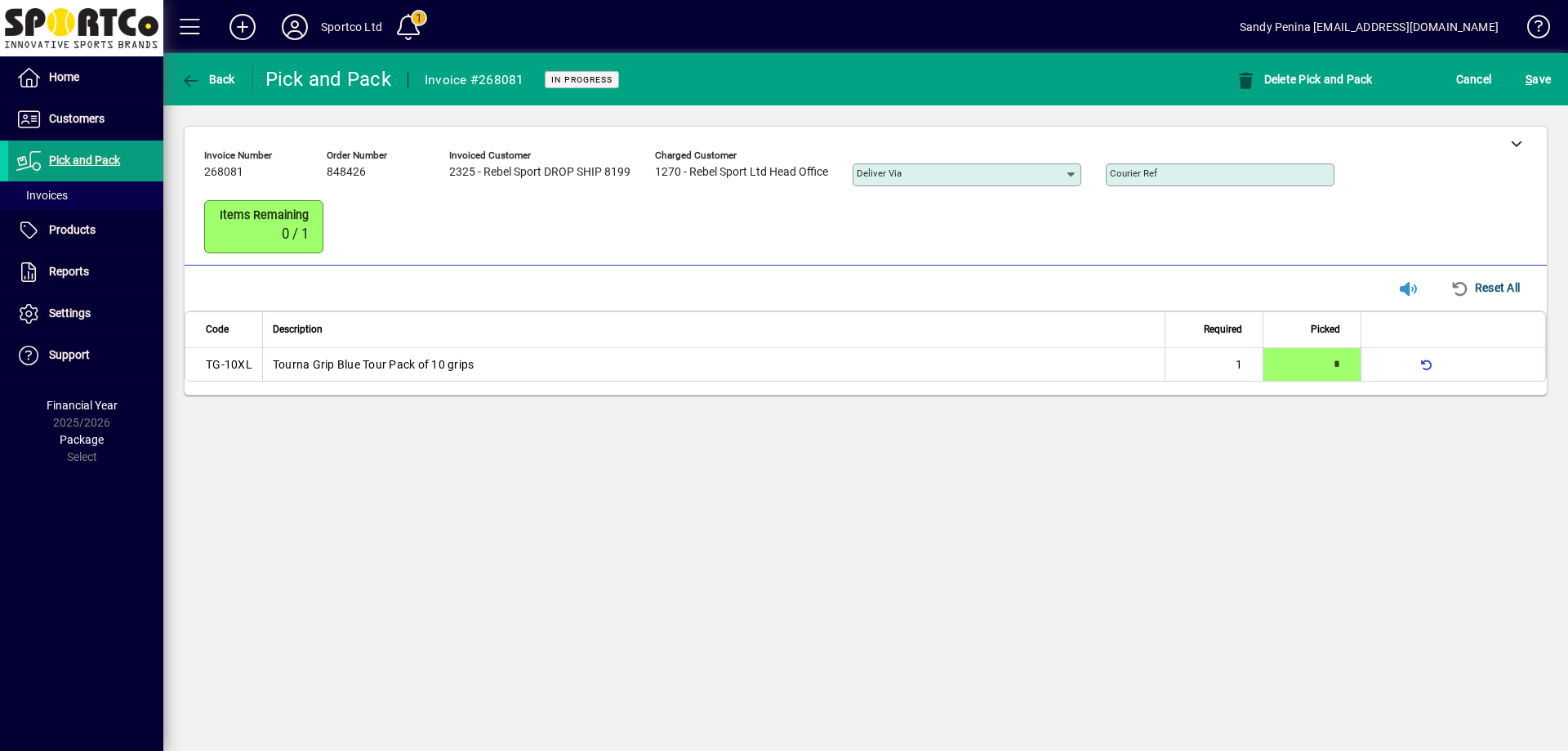
click at [1185, 175] on input "Courier Ref" at bounding box center [1222, 175] width 224 height 13
paste input "**********"
type input "**********"
click at [1539, 79] on span "S ave" at bounding box center [1539, 79] width 26 height 26
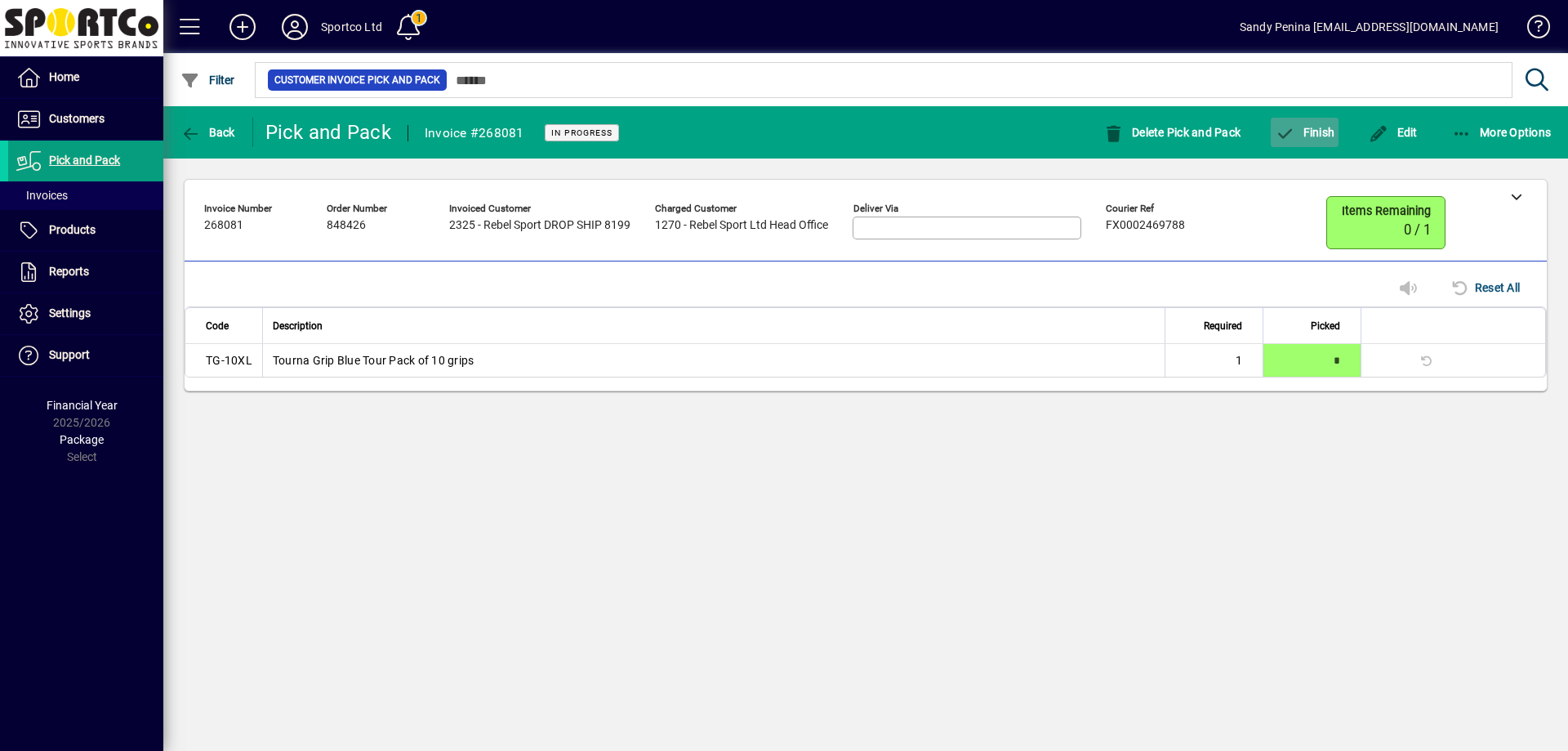
click at [1320, 149] on span "button" at bounding box center [1304, 131] width 68 height 39
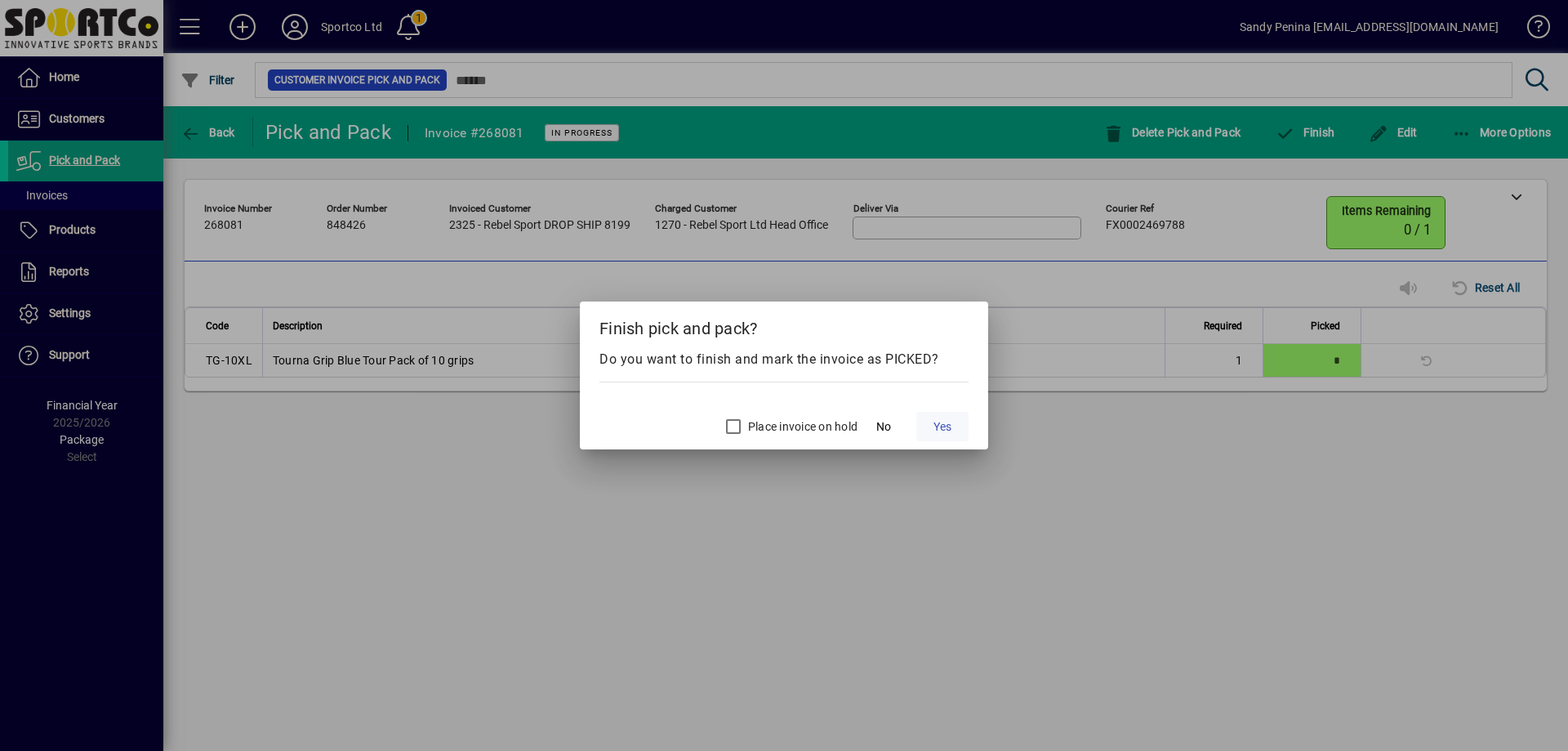
click at [945, 428] on span "Yes" at bounding box center [942, 427] width 18 height 17
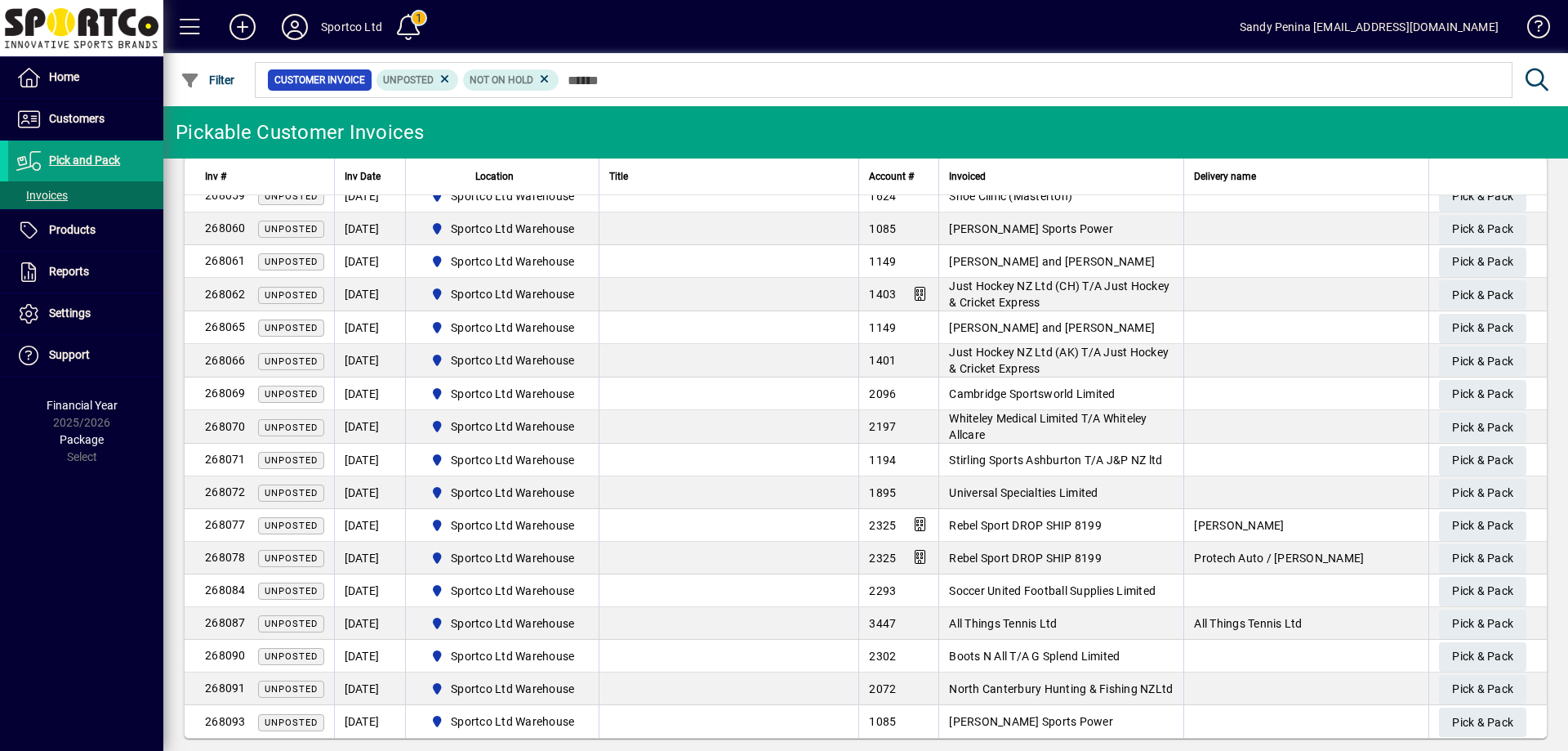
scroll to position [511, 0]
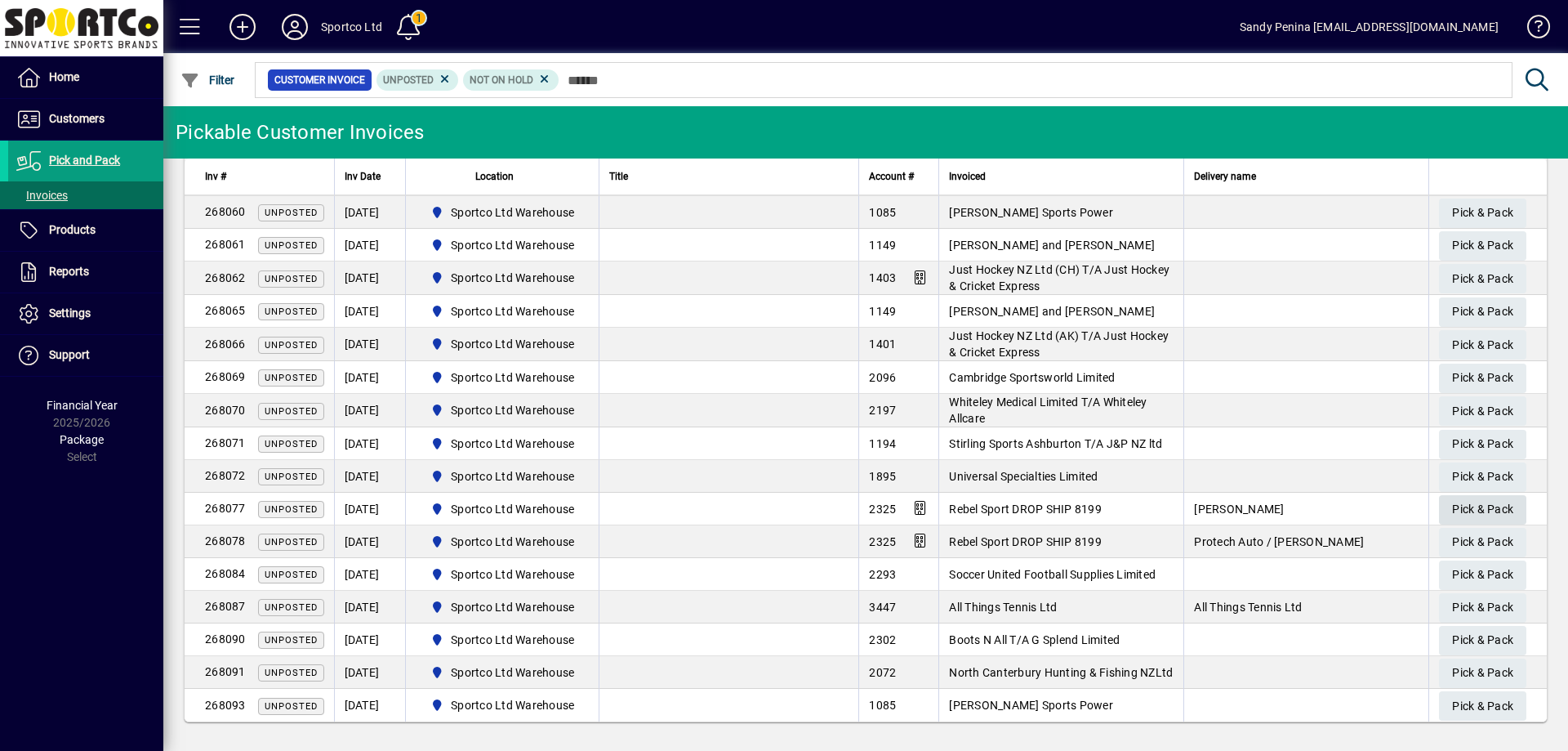
click at [1456, 500] on span "Pick & Pack" at bounding box center [1482, 509] width 61 height 27
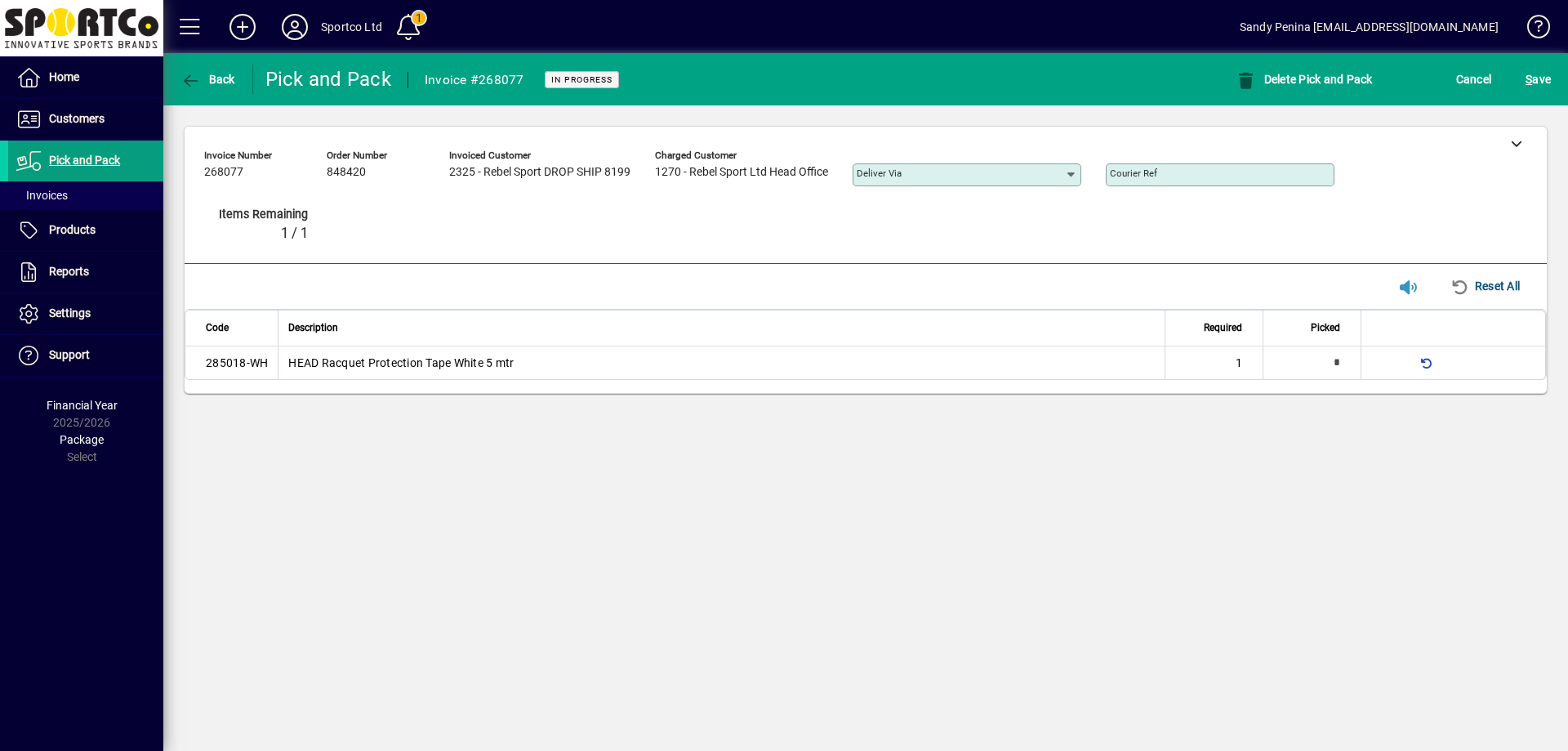
type input "*"
click at [1534, 89] on span "S ave" at bounding box center [1539, 79] width 26 height 26
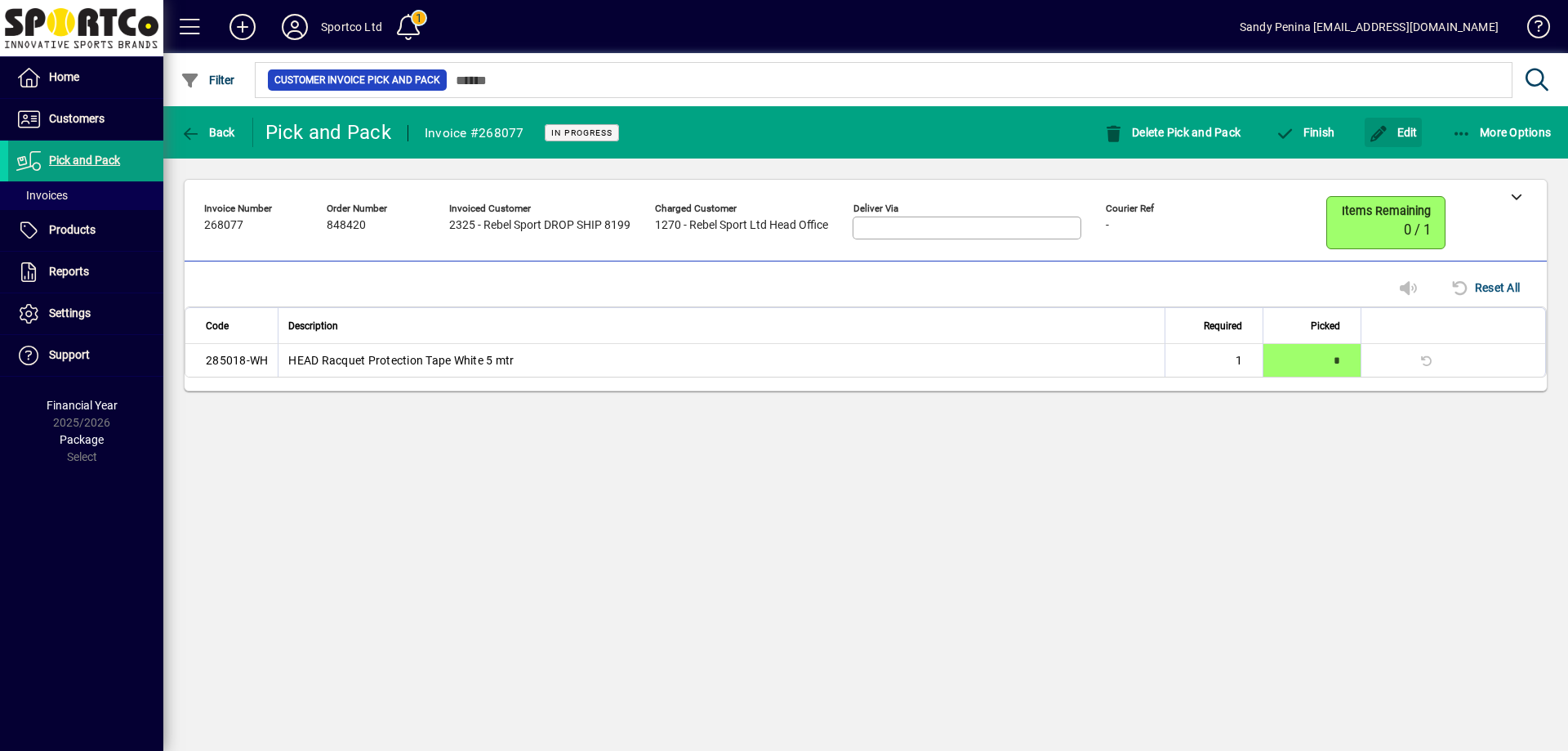
drag, startPoint x: 1389, startPoint y: 134, endPoint x: 1280, endPoint y: 156, distance: 111.2
click at [1386, 139] on span "Edit" at bounding box center [1394, 132] width 49 height 13
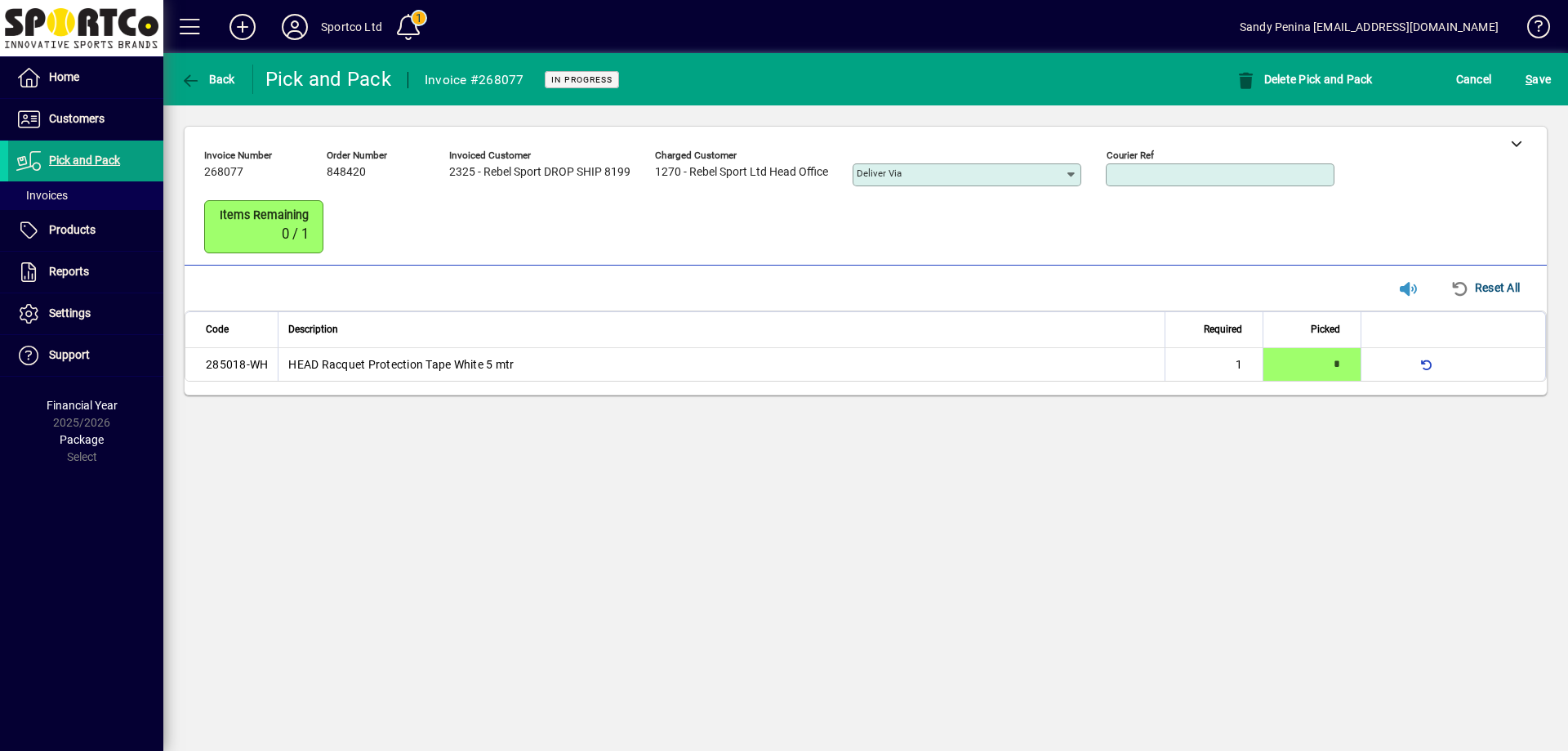
click at [1231, 176] on input "Courier Ref" at bounding box center [1222, 175] width 224 height 13
paste input "**********"
type input "**********"
click at [1543, 70] on span "S ave" at bounding box center [1539, 79] width 26 height 26
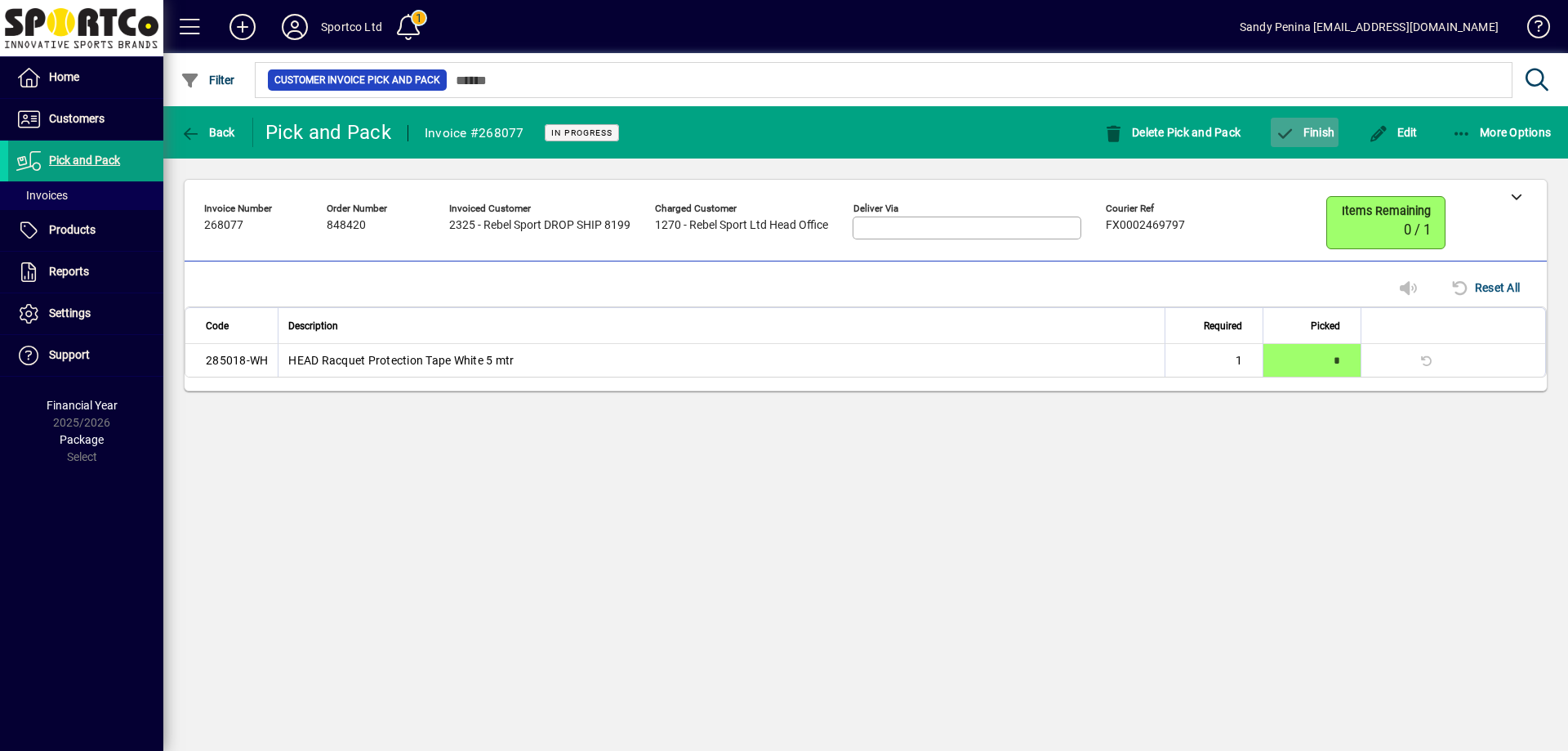
click at [1329, 130] on span "Finish" at bounding box center [1304, 132] width 60 height 13
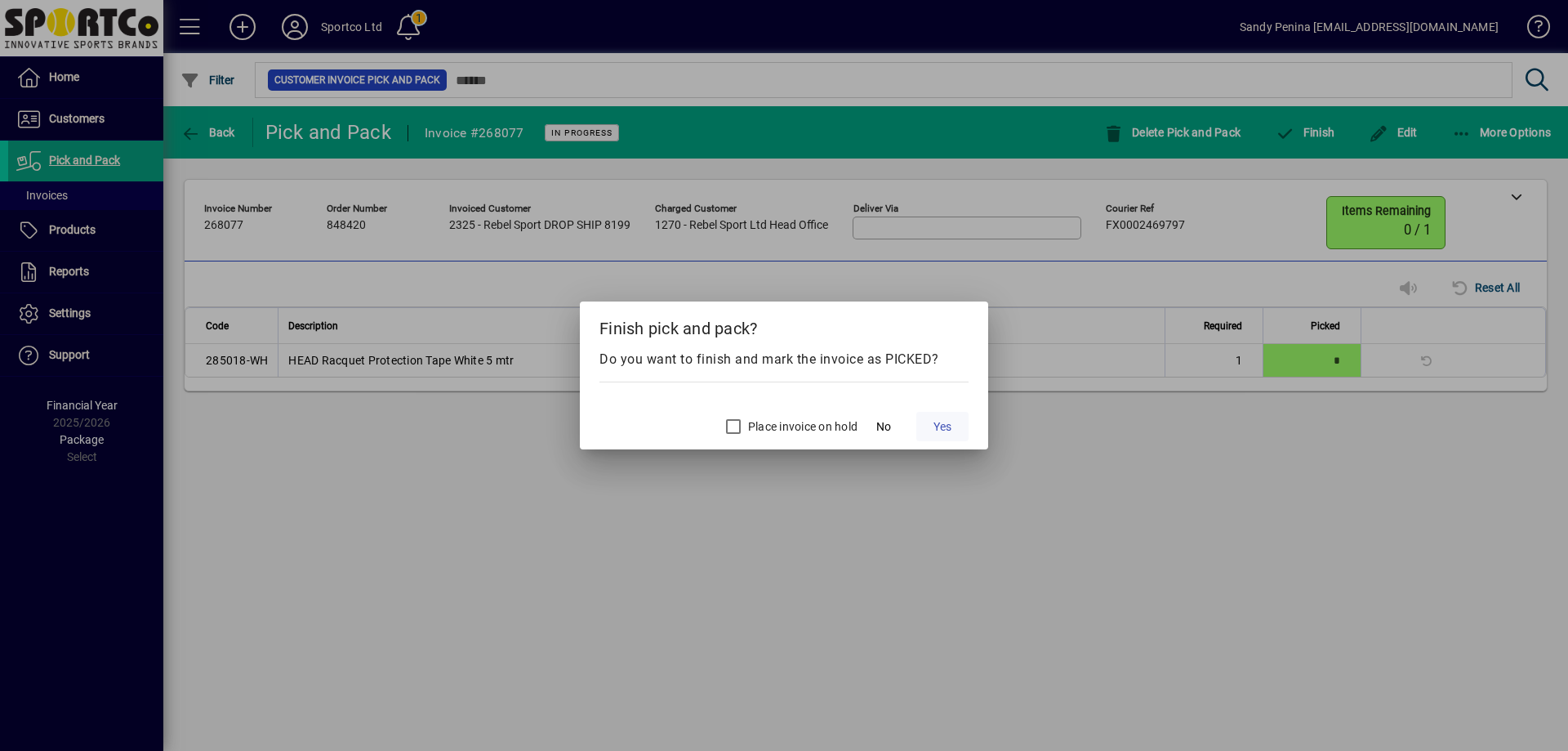
click at [940, 424] on span "Yes" at bounding box center [942, 427] width 18 height 17
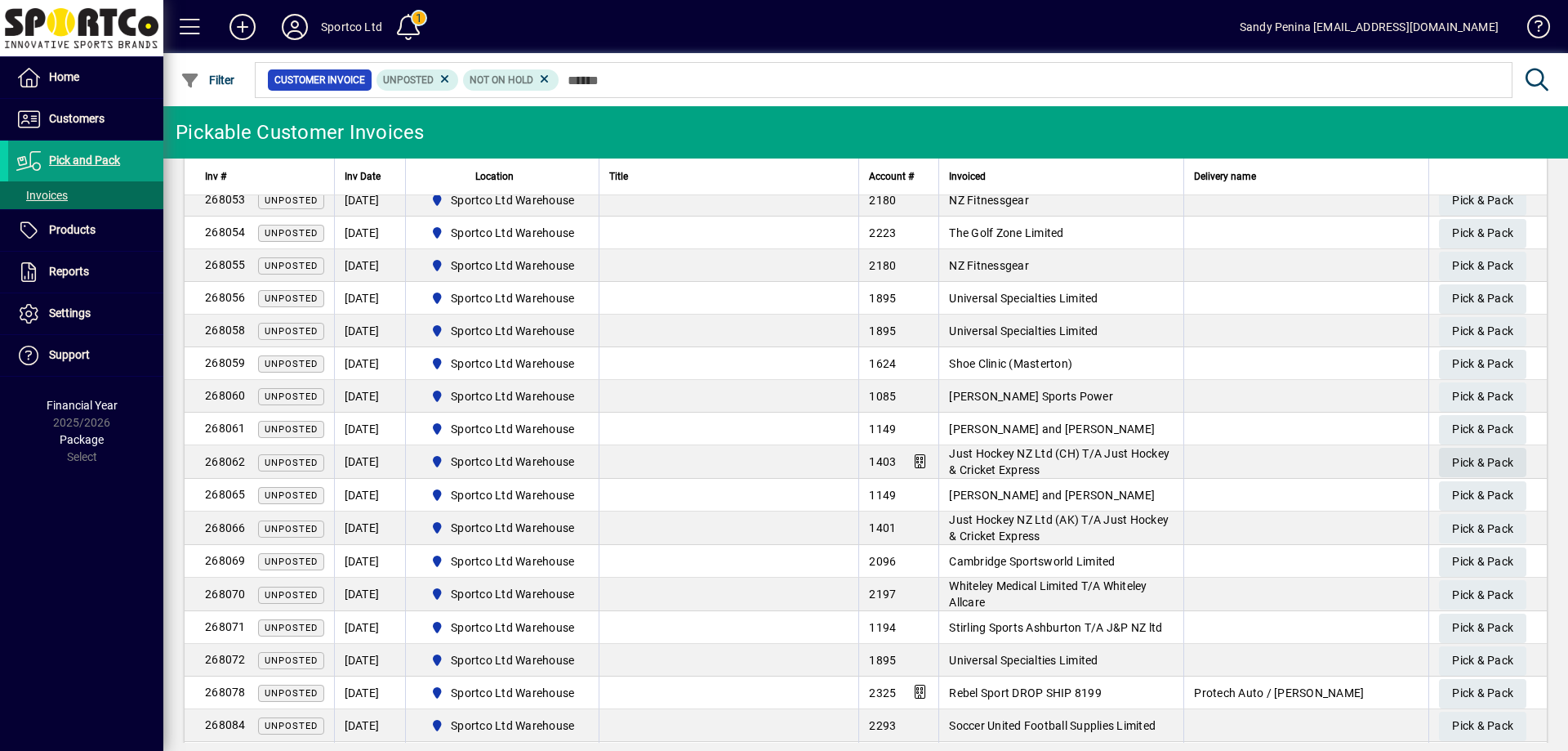
scroll to position [478, 0]
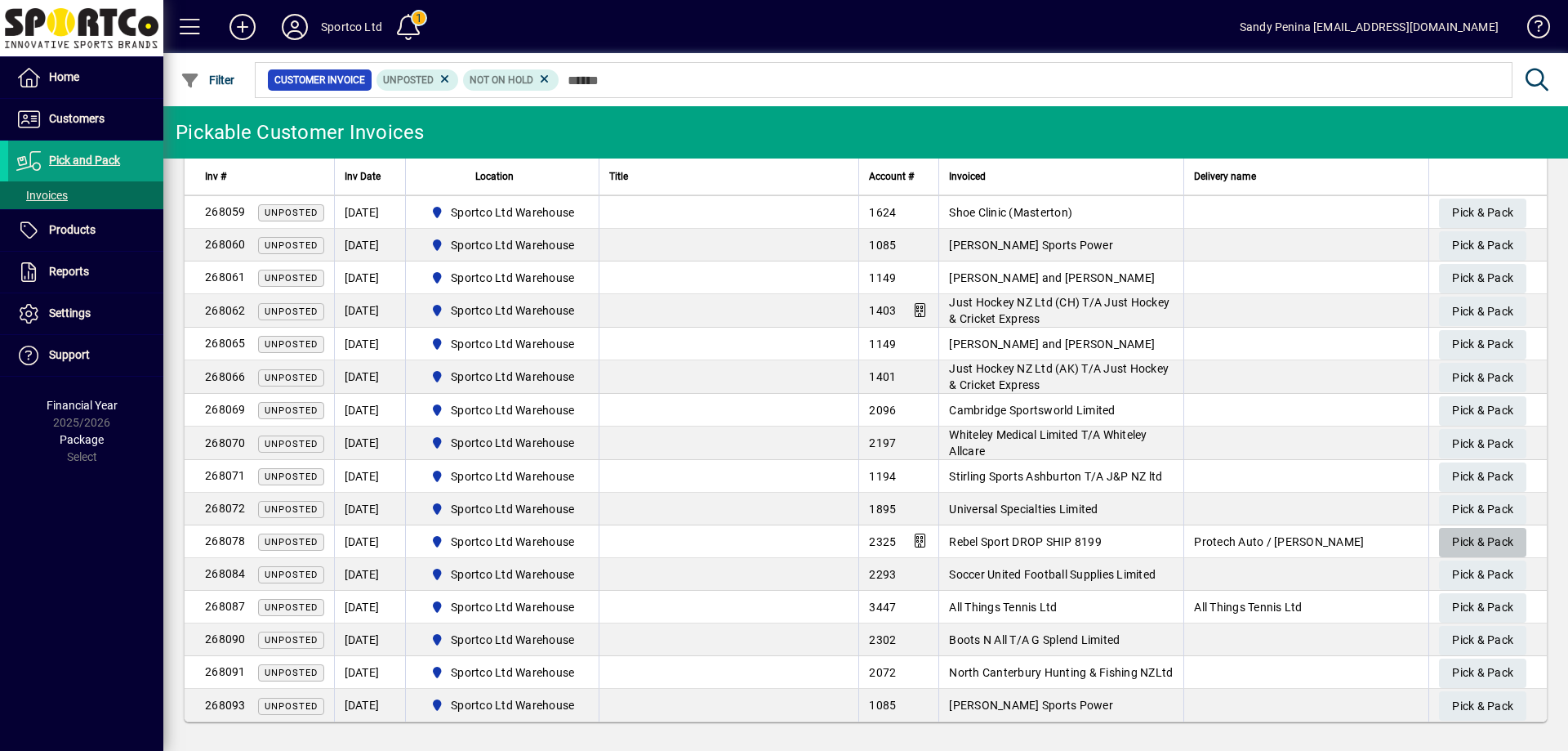
click at [1465, 543] on span "Pick & Pack" at bounding box center [1482, 542] width 61 height 27
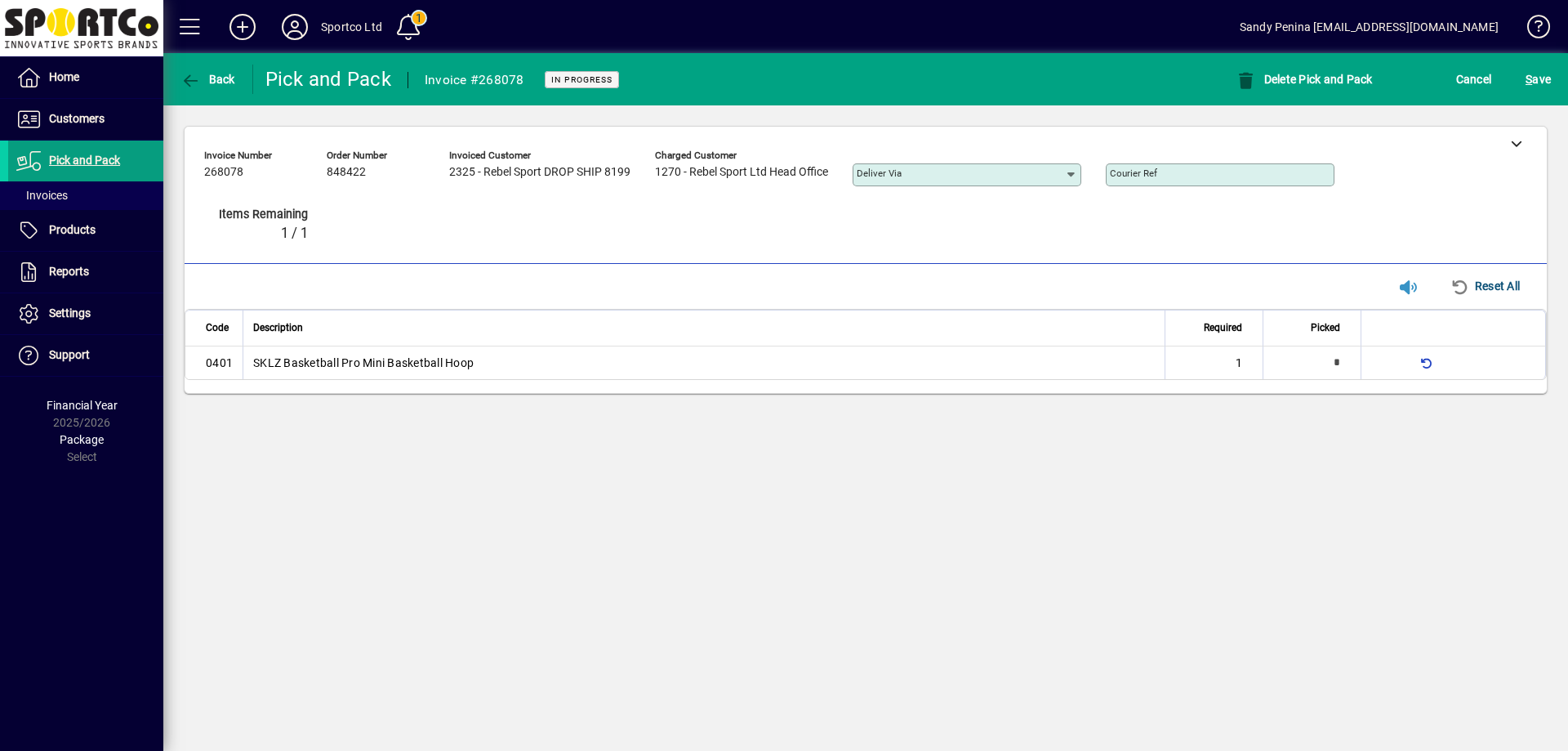
type input "*"
click at [1549, 94] on span "submit" at bounding box center [1538, 79] width 33 height 39
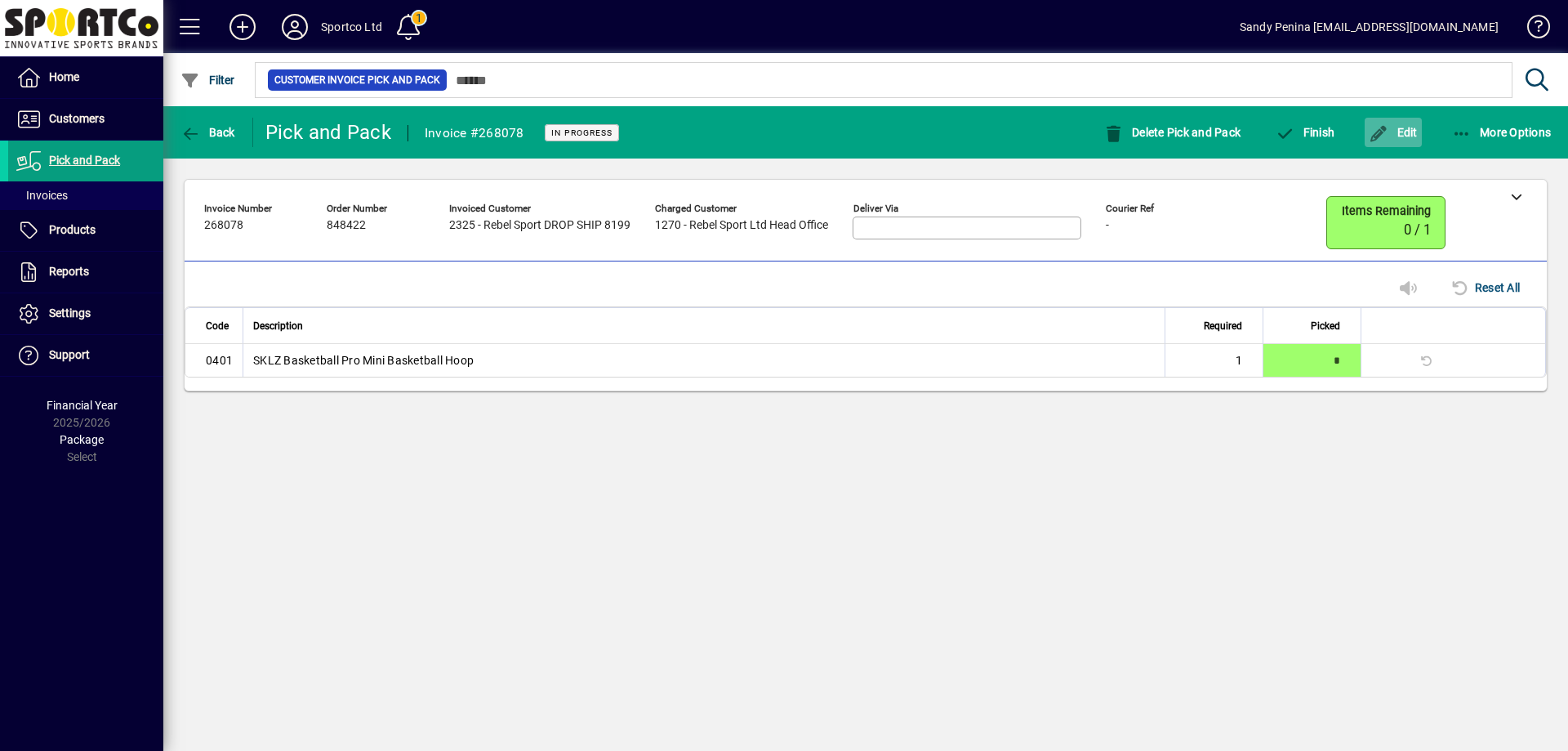
drag, startPoint x: 1428, startPoint y: 105, endPoint x: 1386, endPoint y: 138, distance: 53.4
click at [1425, 108] on mat-drawer-content "**********" at bounding box center [866, 375] width 1405 height 751
click at [1386, 138] on icon "button" at bounding box center [1379, 133] width 20 height 16
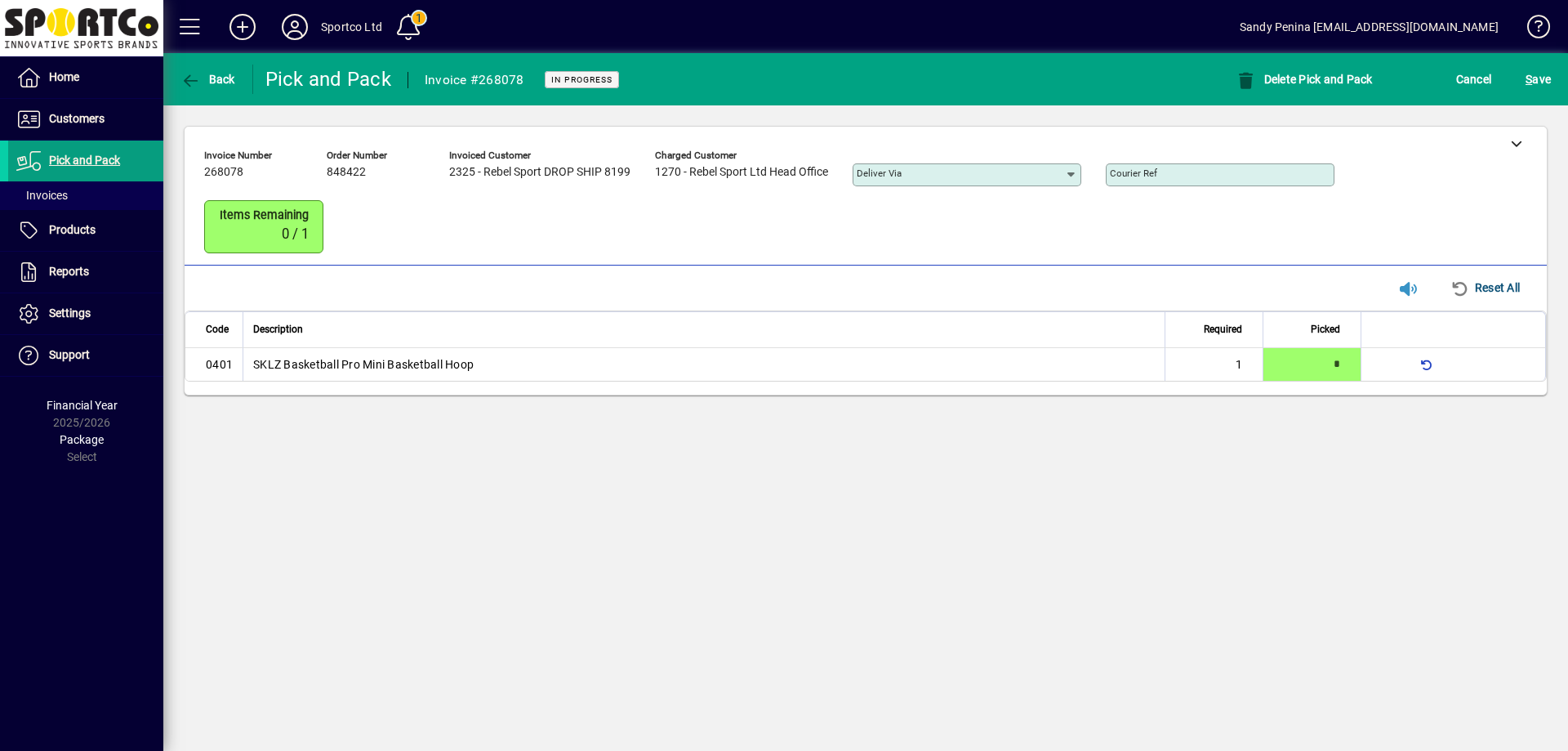
click at [1195, 177] on input "Courier Ref" at bounding box center [1222, 175] width 224 height 13
paste input "**********"
type input "**********"
click at [1555, 73] on div "S ave" at bounding box center [1539, 79] width 60 height 30
click at [1543, 78] on span "S ave" at bounding box center [1539, 79] width 26 height 26
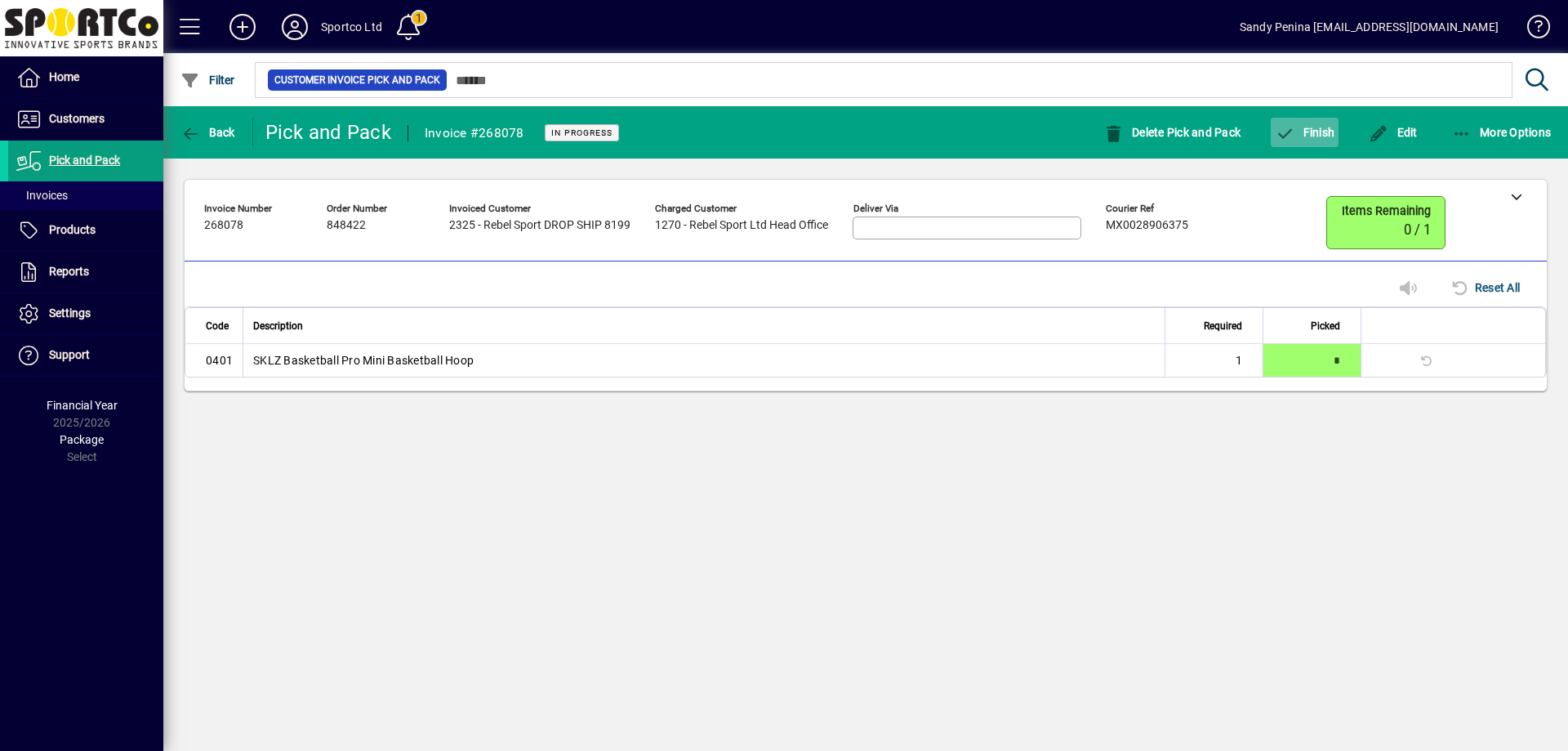
click at [1319, 129] on span "Finish" at bounding box center [1304, 132] width 60 height 13
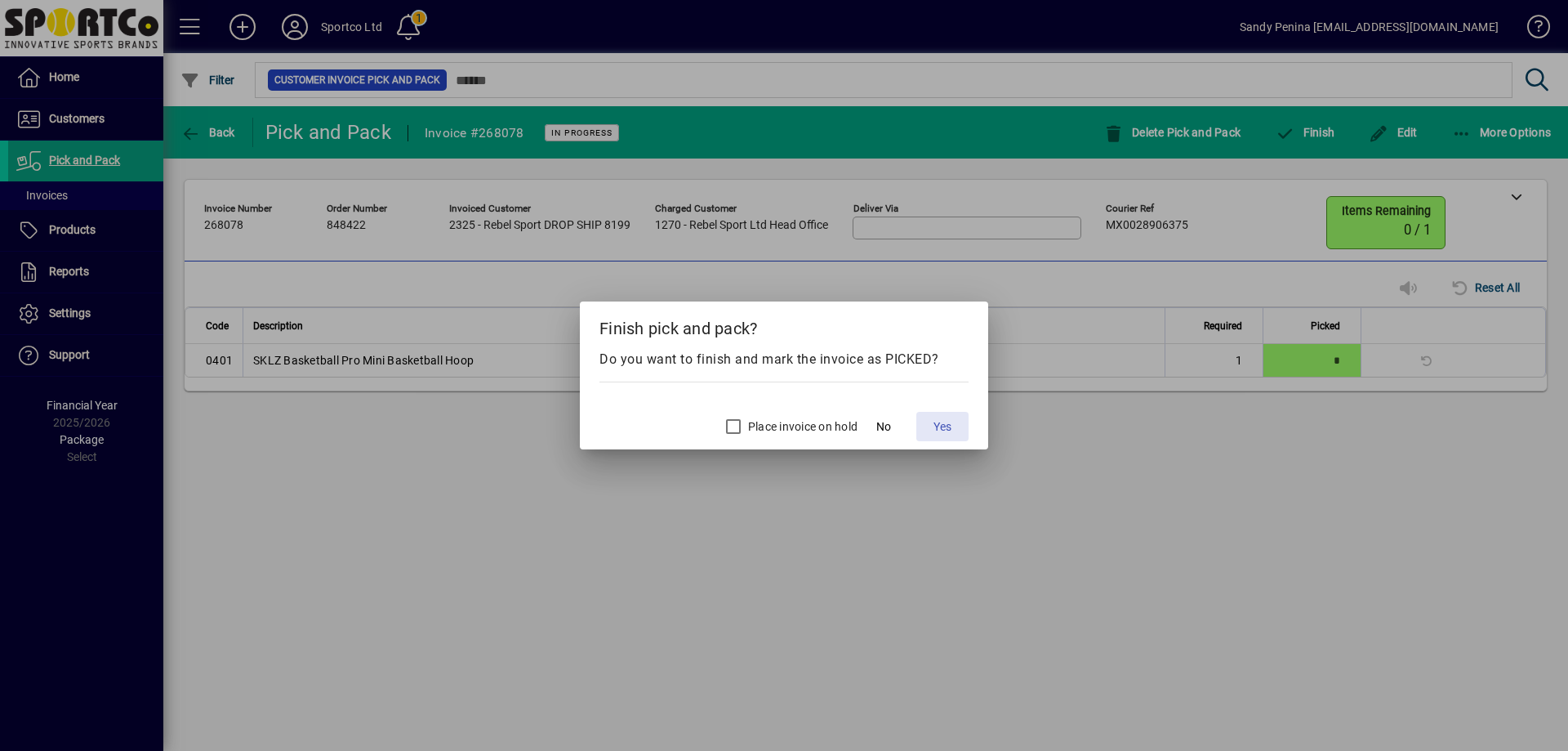
click at [943, 416] on span at bounding box center [942, 426] width 52 height 39
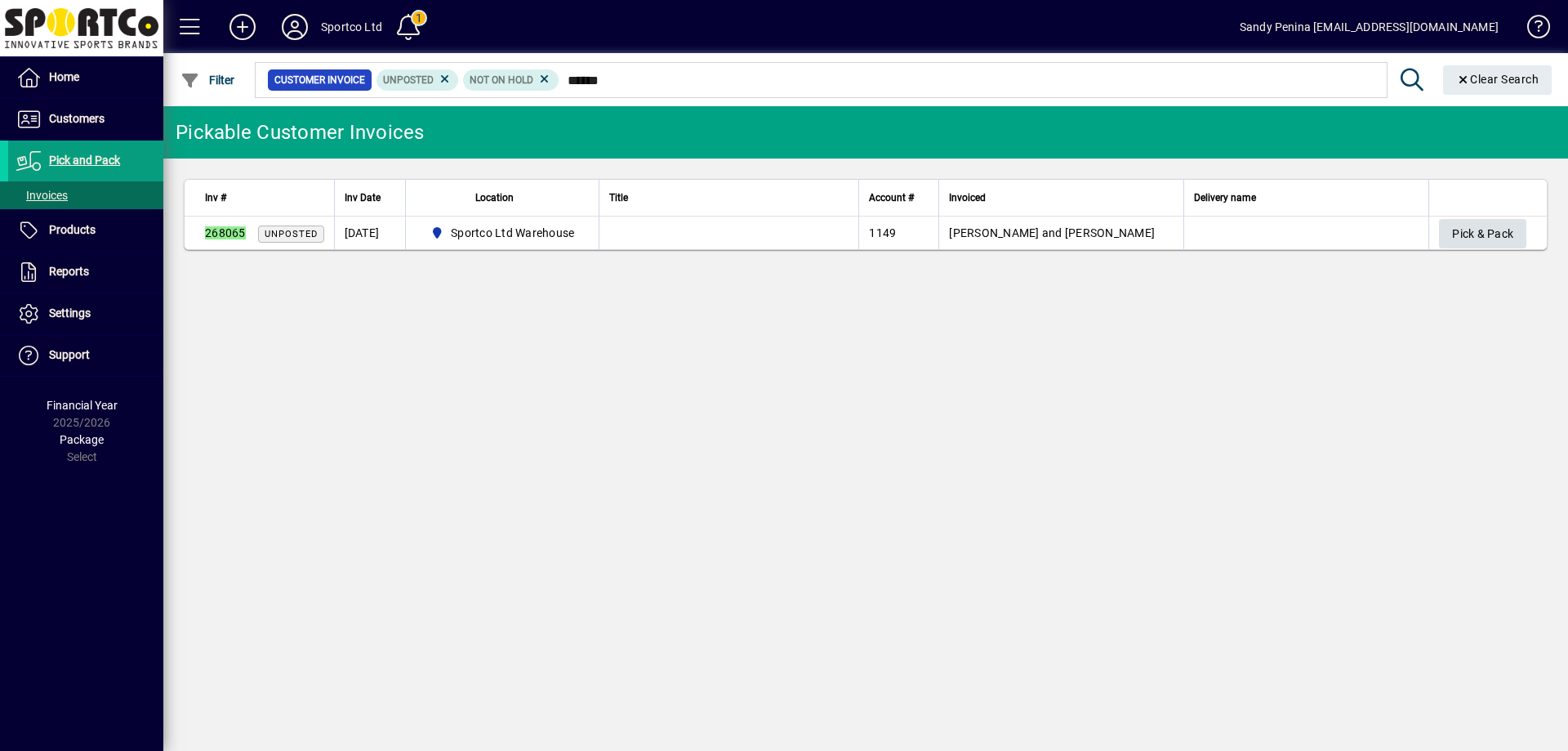
type input "******"
click at [1478, 228] on span "Pick & Pack" at bounding box center [1482, 234] width 61 height 27
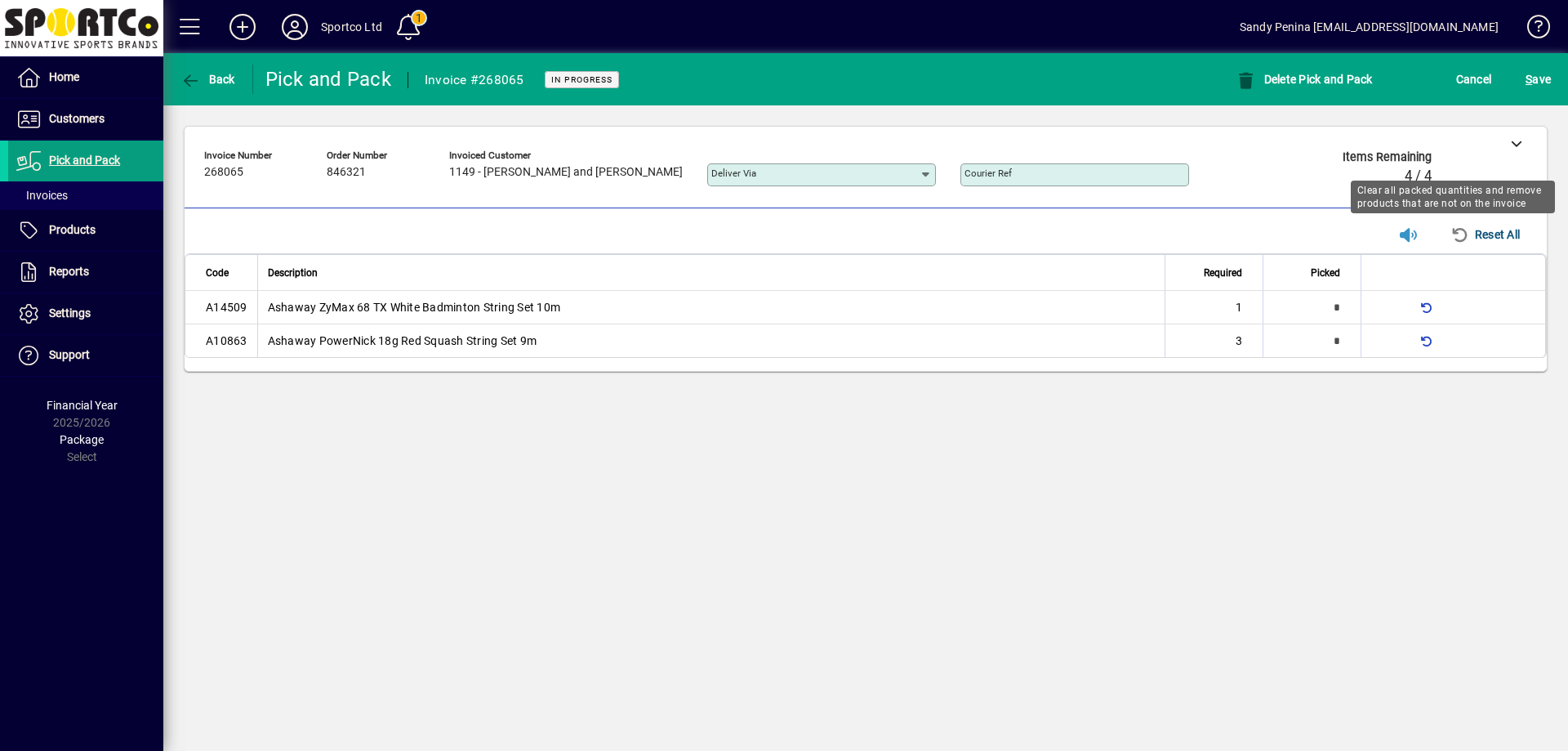
type input "*"
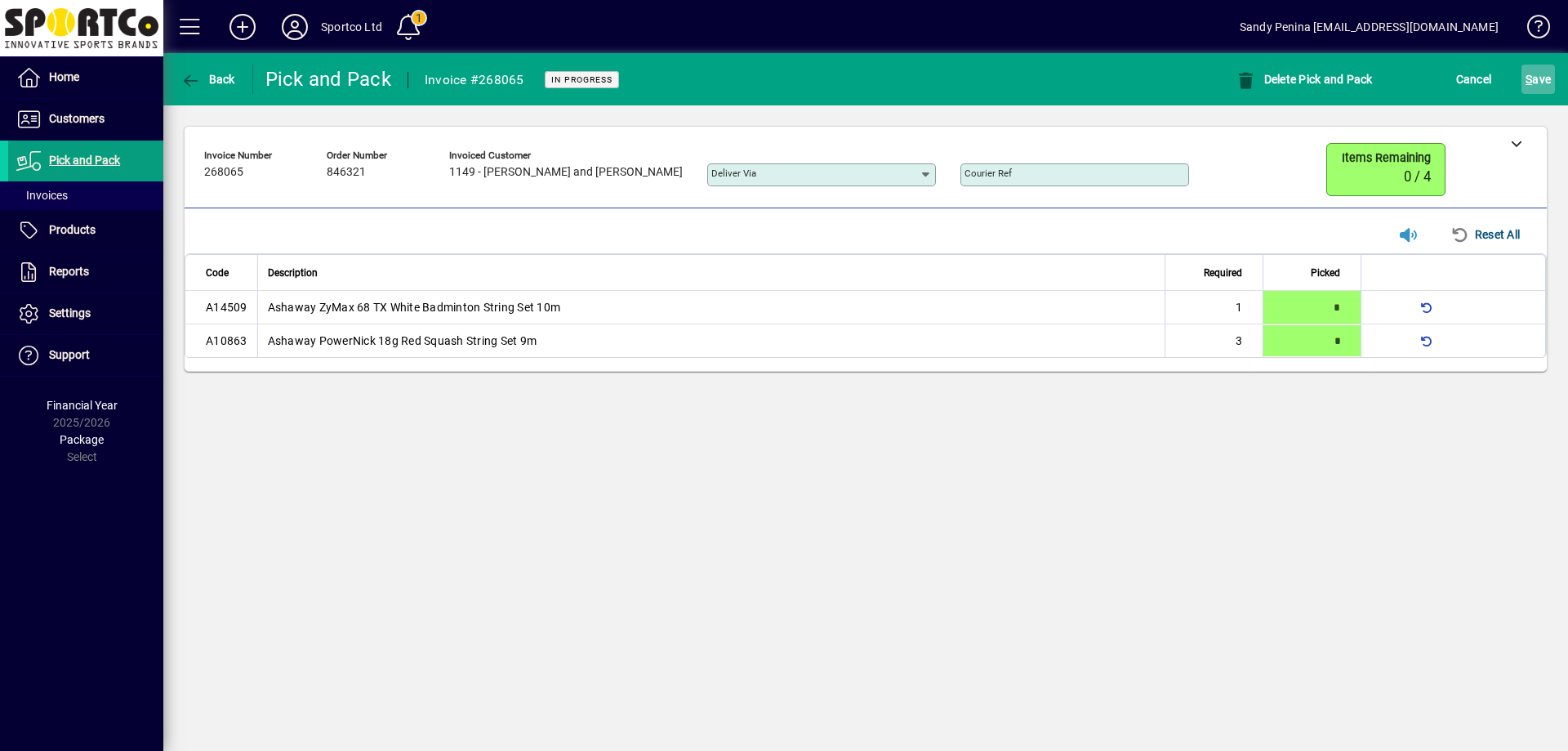
click at [1542, 78] on span "S ave" at bounding box center [1539, 79] width 26 height 26
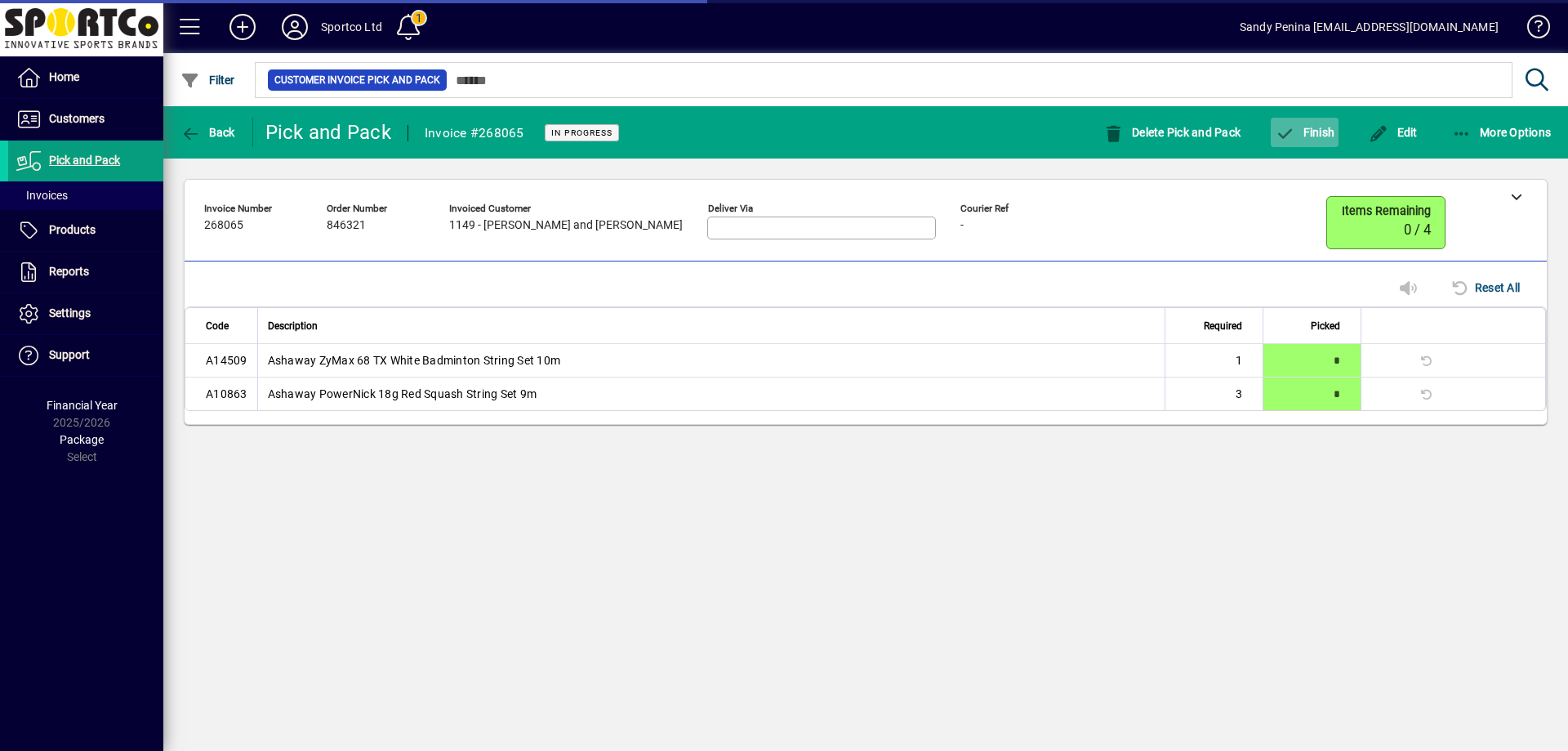
click at [1278, 147] on span "button" at bounding box center [1304, 131] width 68 height 39
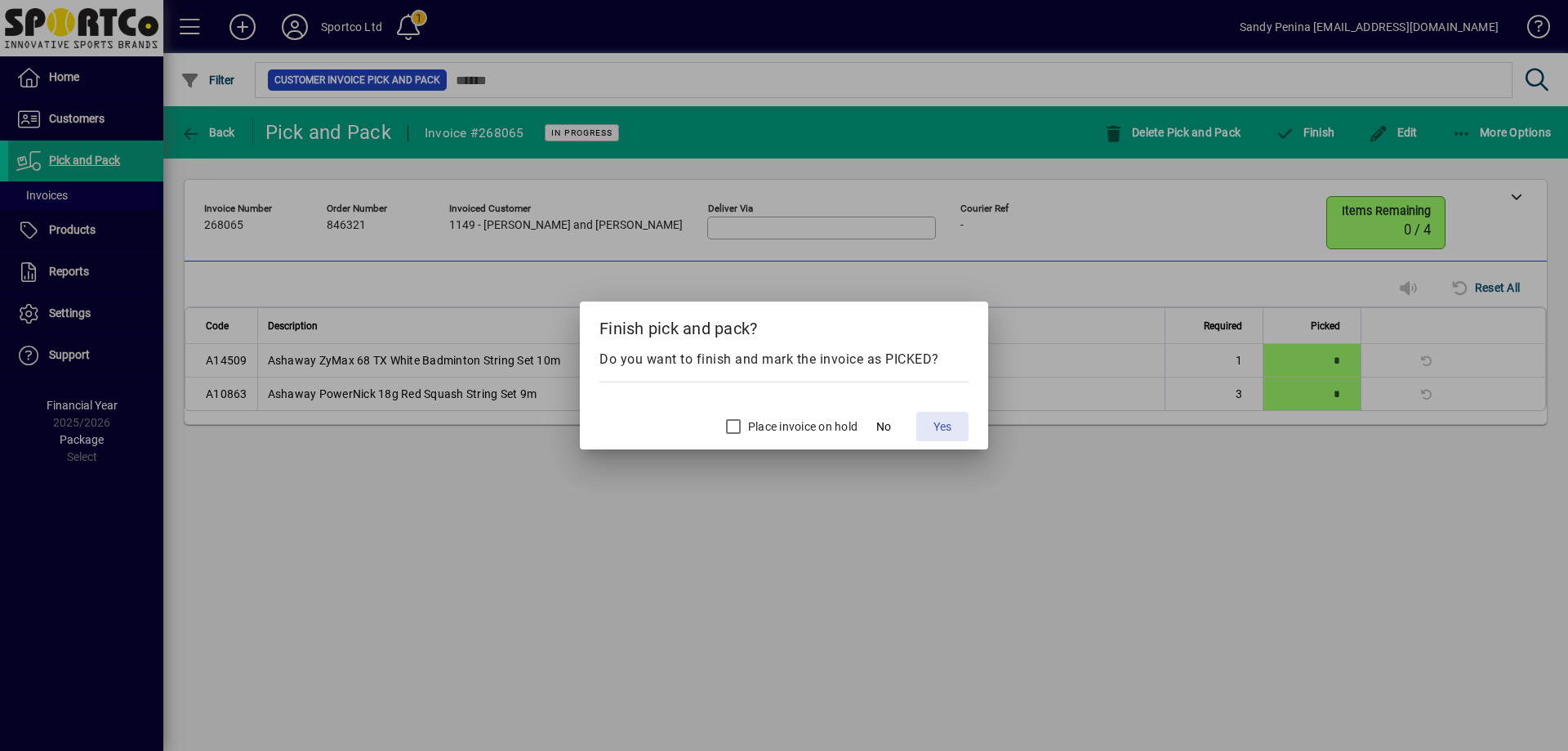
click at [931, 432] on span at bounding box center [942, 426] width 52 height 39
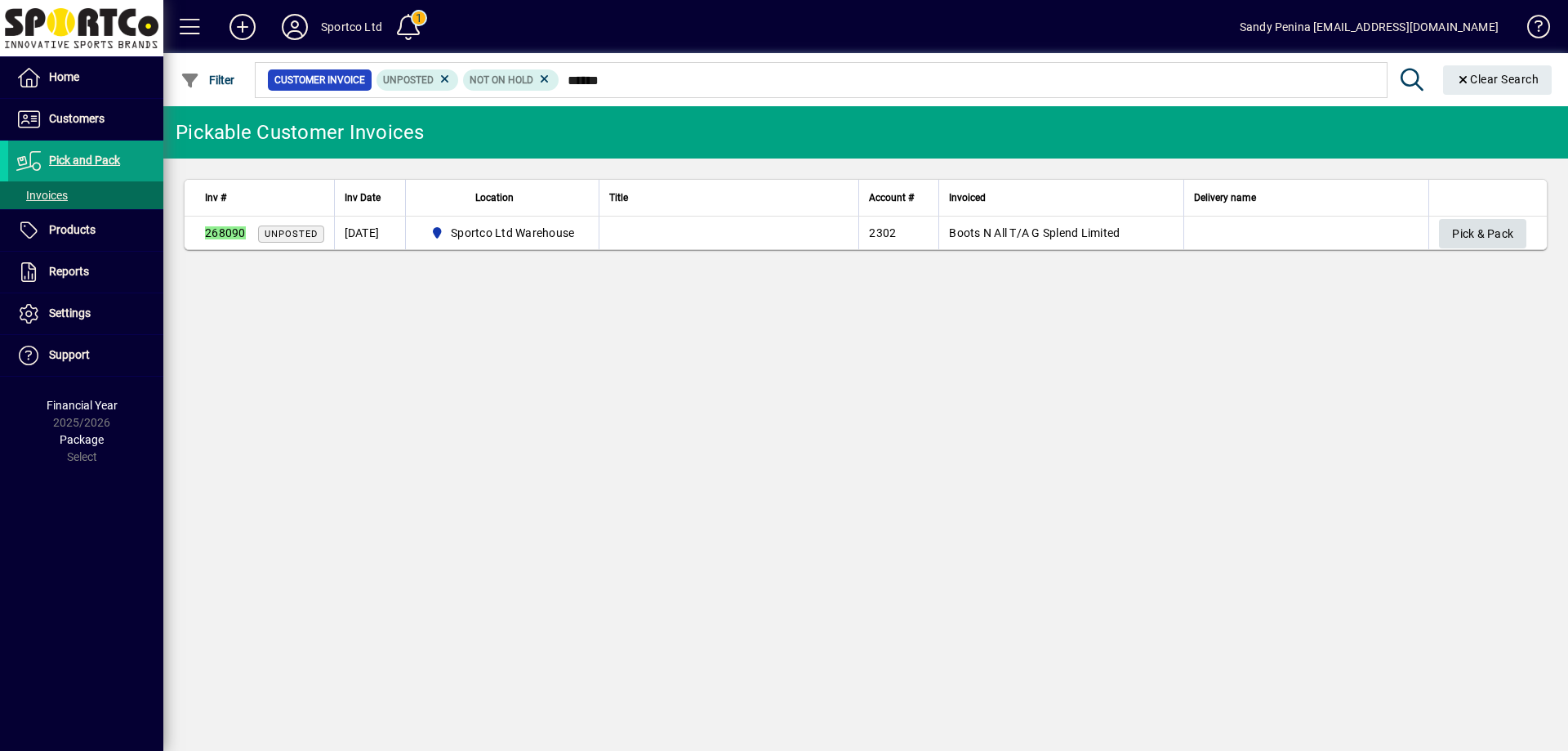
type input "******"
click at [1495, 230] on span "Pick & Pack" at bounding box center [1482, 234] width 61 height 27
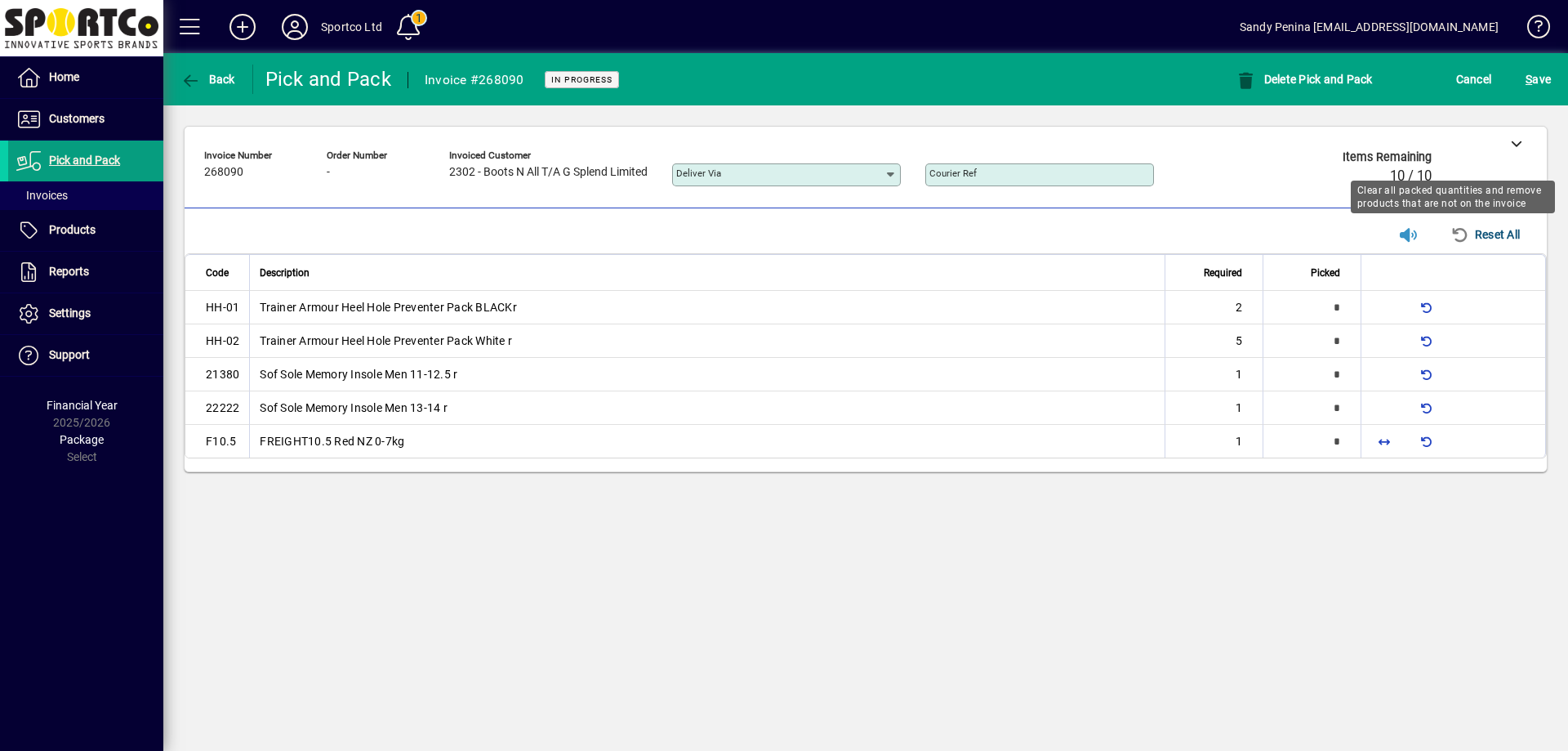
type input "*"
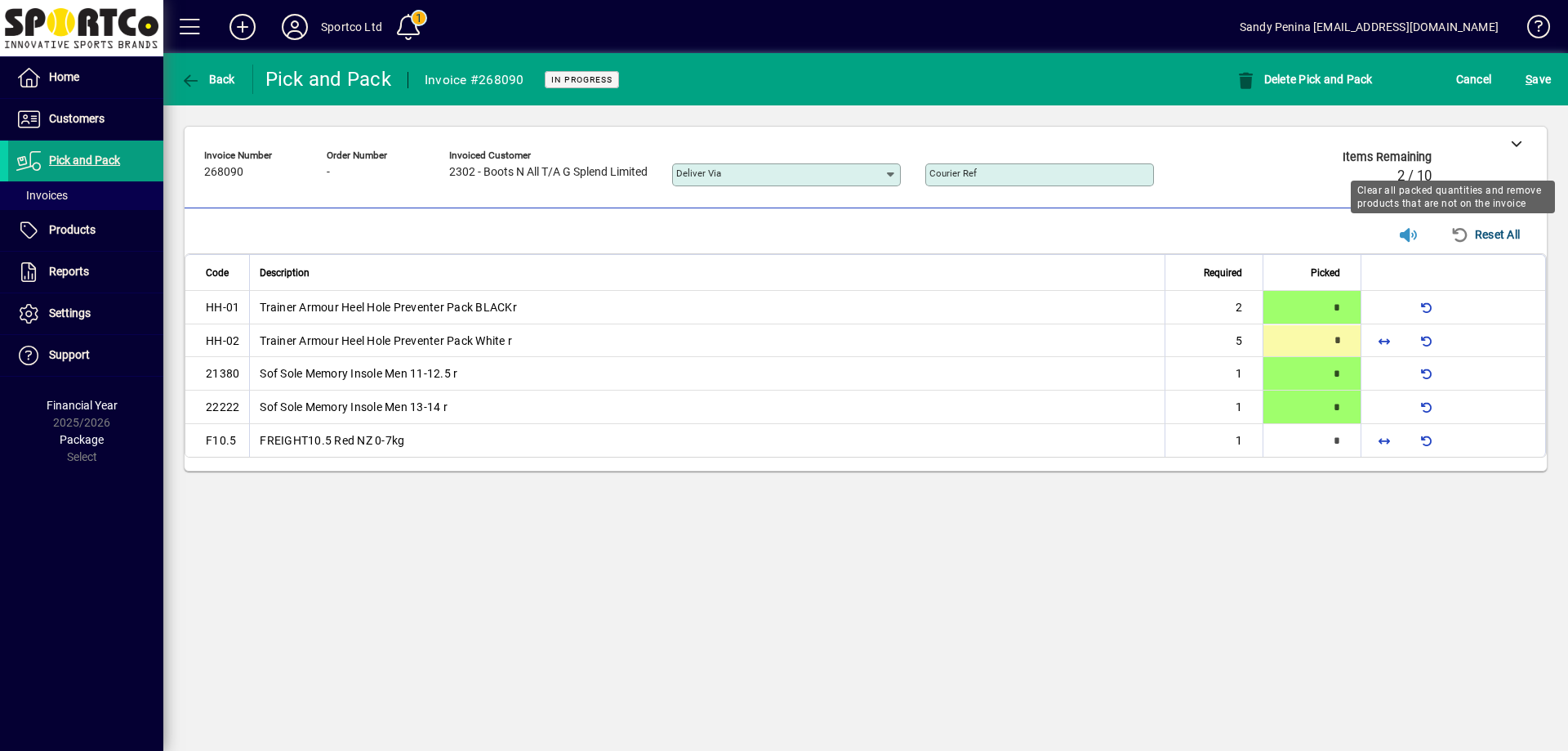
type input "*"
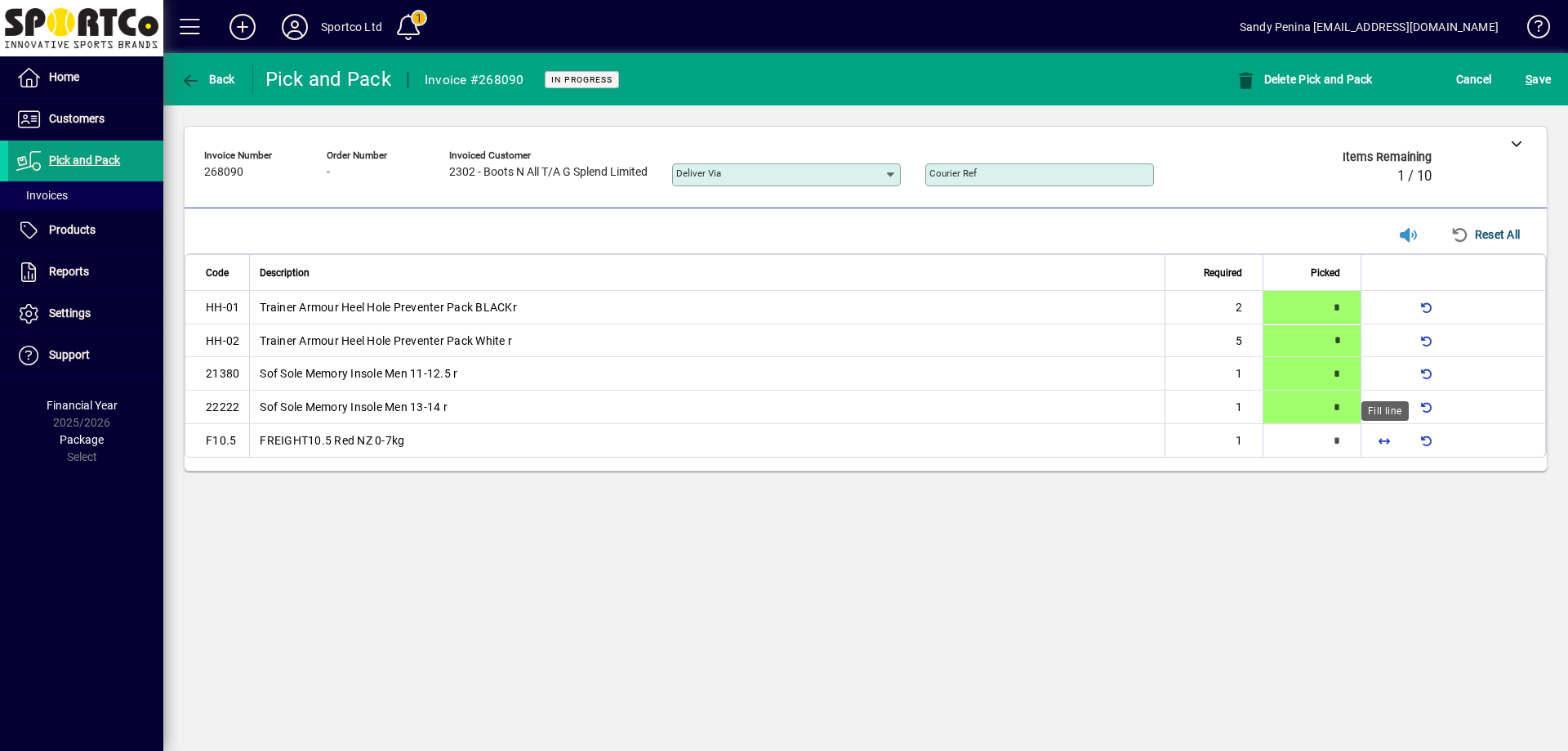
click at [1392, 438] on span "button" at bounding box center [1383, 440] width 39 height 39
type input "*"
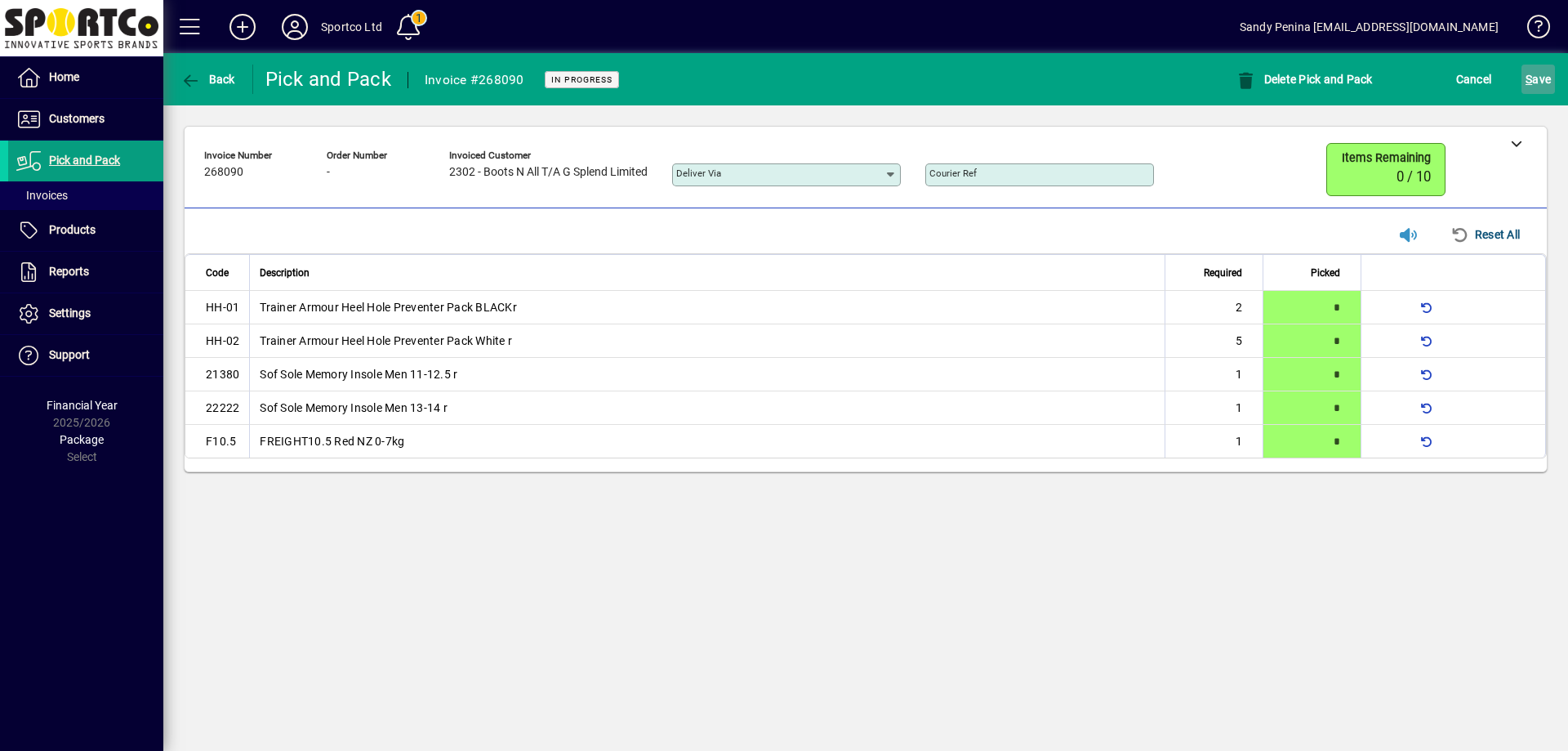
click at [1539, 70] on span "S ave" at bounding box center [1539, 79] width 26 height 26
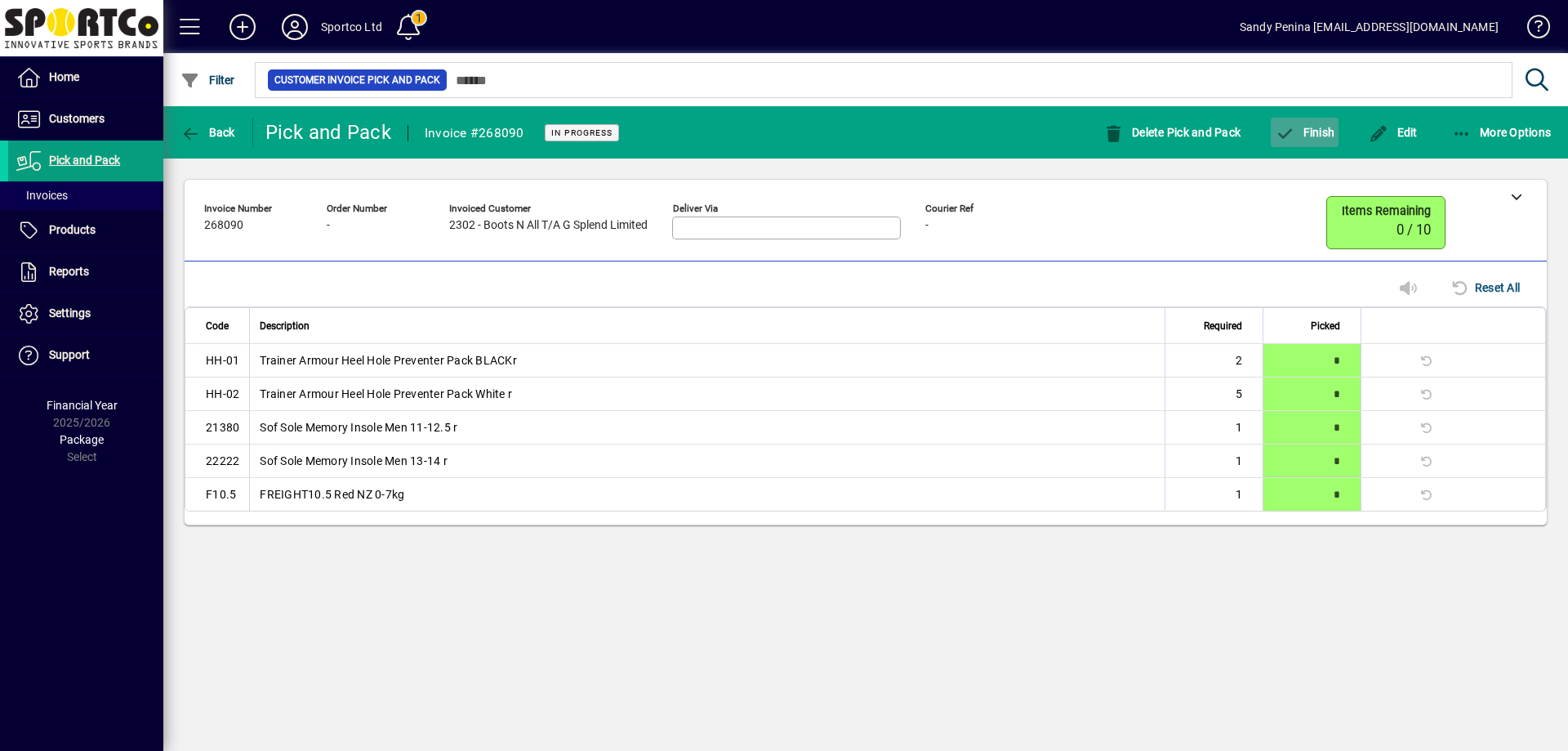
click at [1288, 131] on icon "button" at bounding box center [1284, 133] width 20 height 16
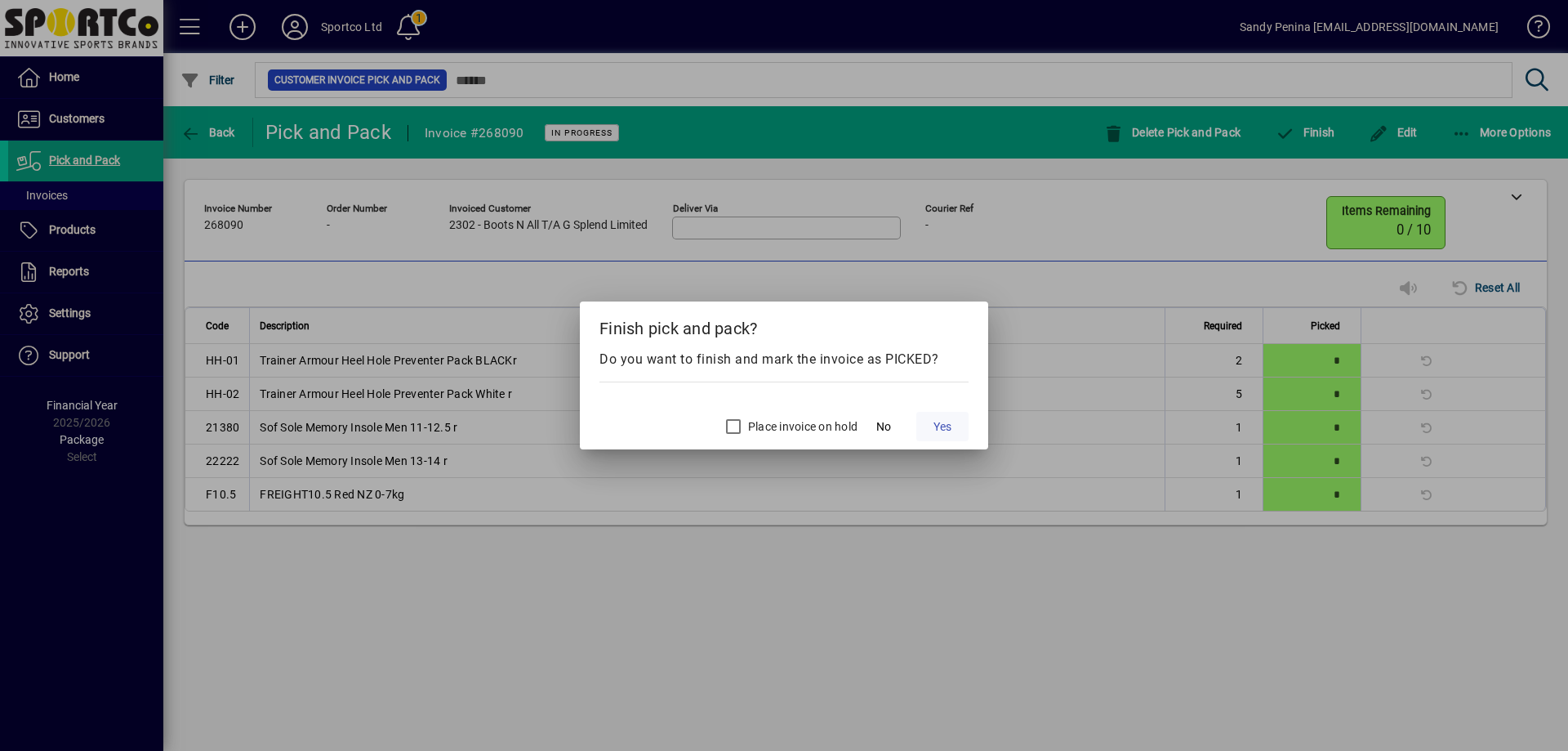
click at [930, 427] on span at bounding box center [942, 426] width 52 height 39
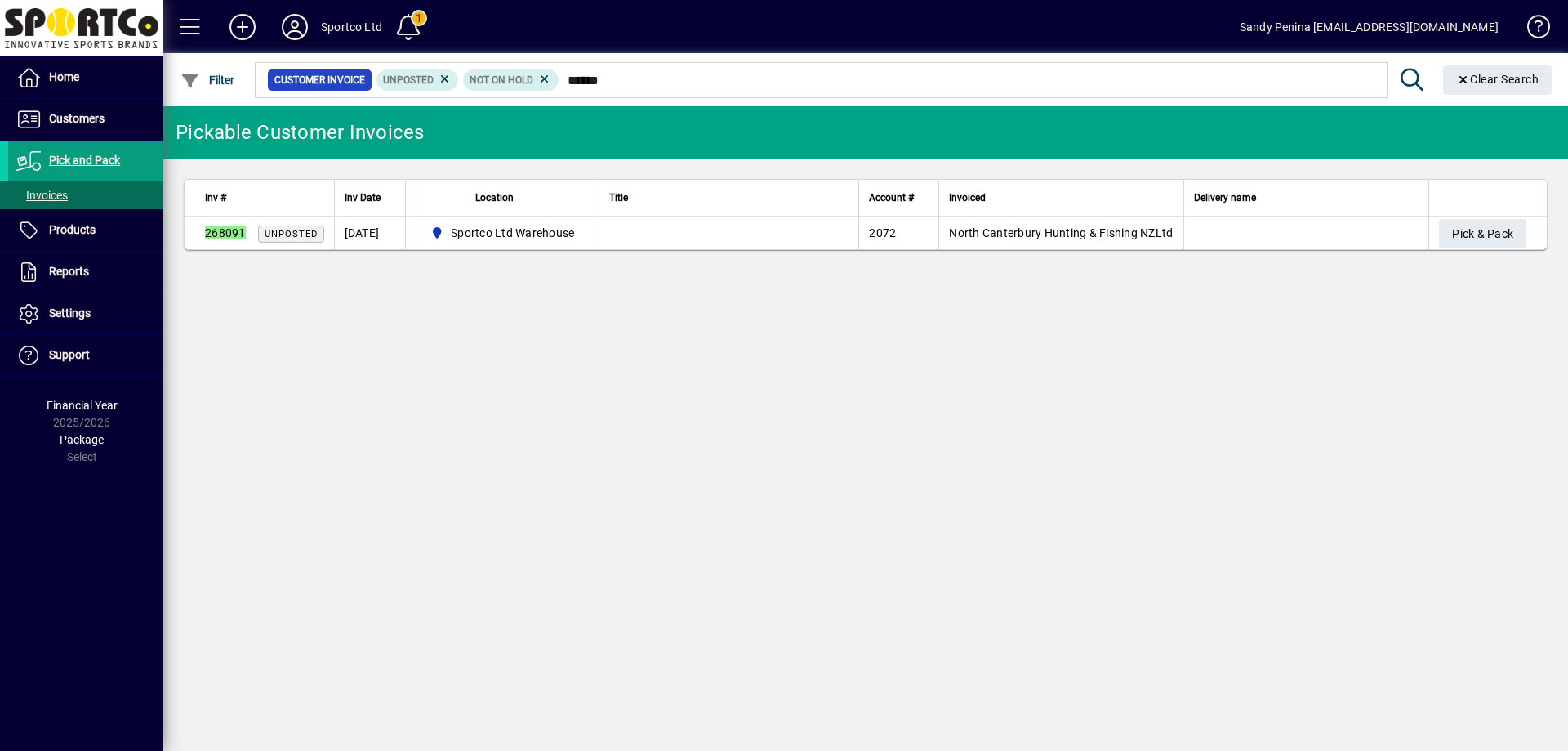
type input "******"
drag, startPoint x: 1503, startPoint y: 257, endPoint x: 1496, endPoint y: 250, distance: 9.9
click at [1496, 250] on app-page-flat "Inv # Inv Date Location Title Account # Invoiced Delivery name 268091 Unposted …" at bounding box center [866, 215] width 1405 height 112
click at [1495, 249] on span "button" at bounding box center [1483, 233] width 88 height 39
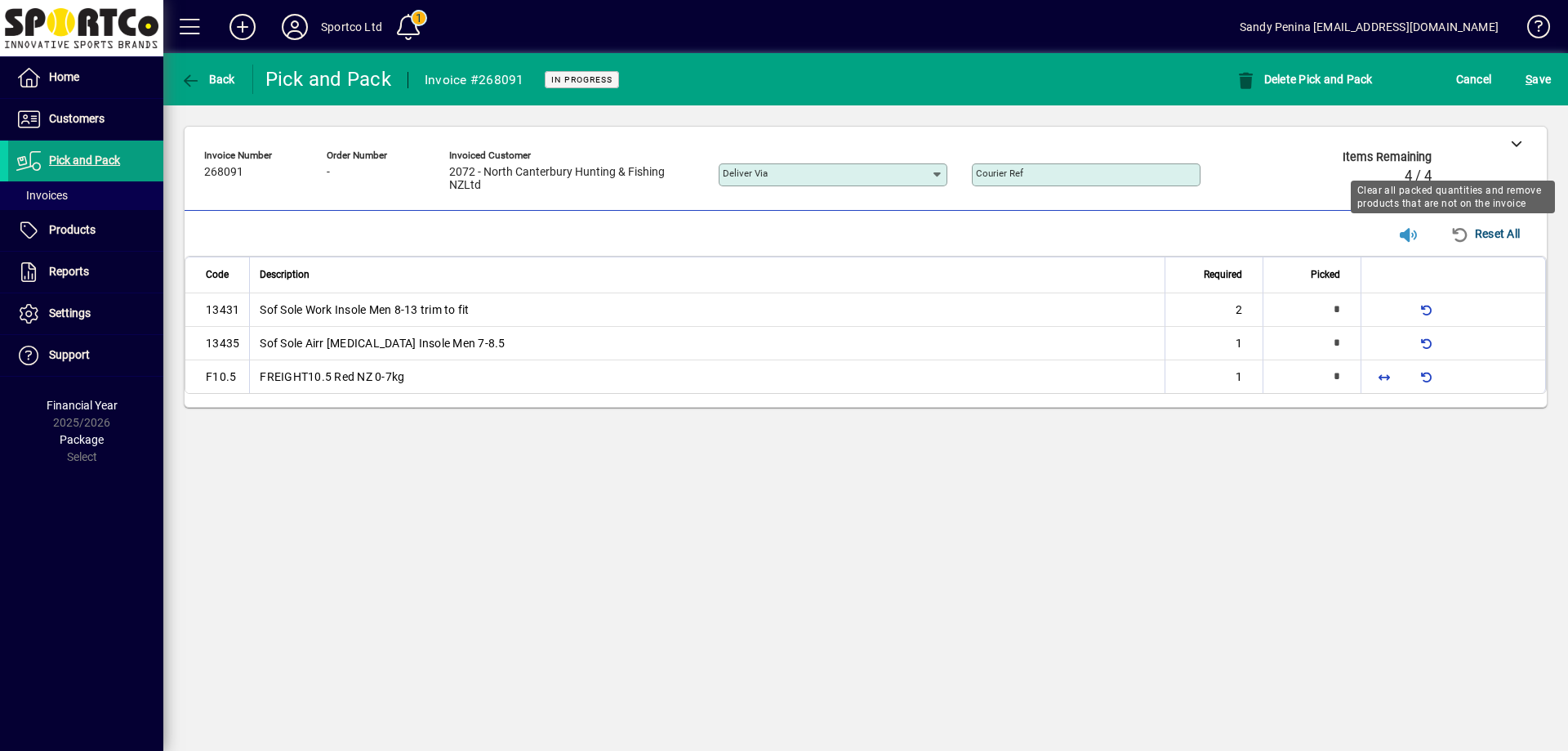
type input "*"
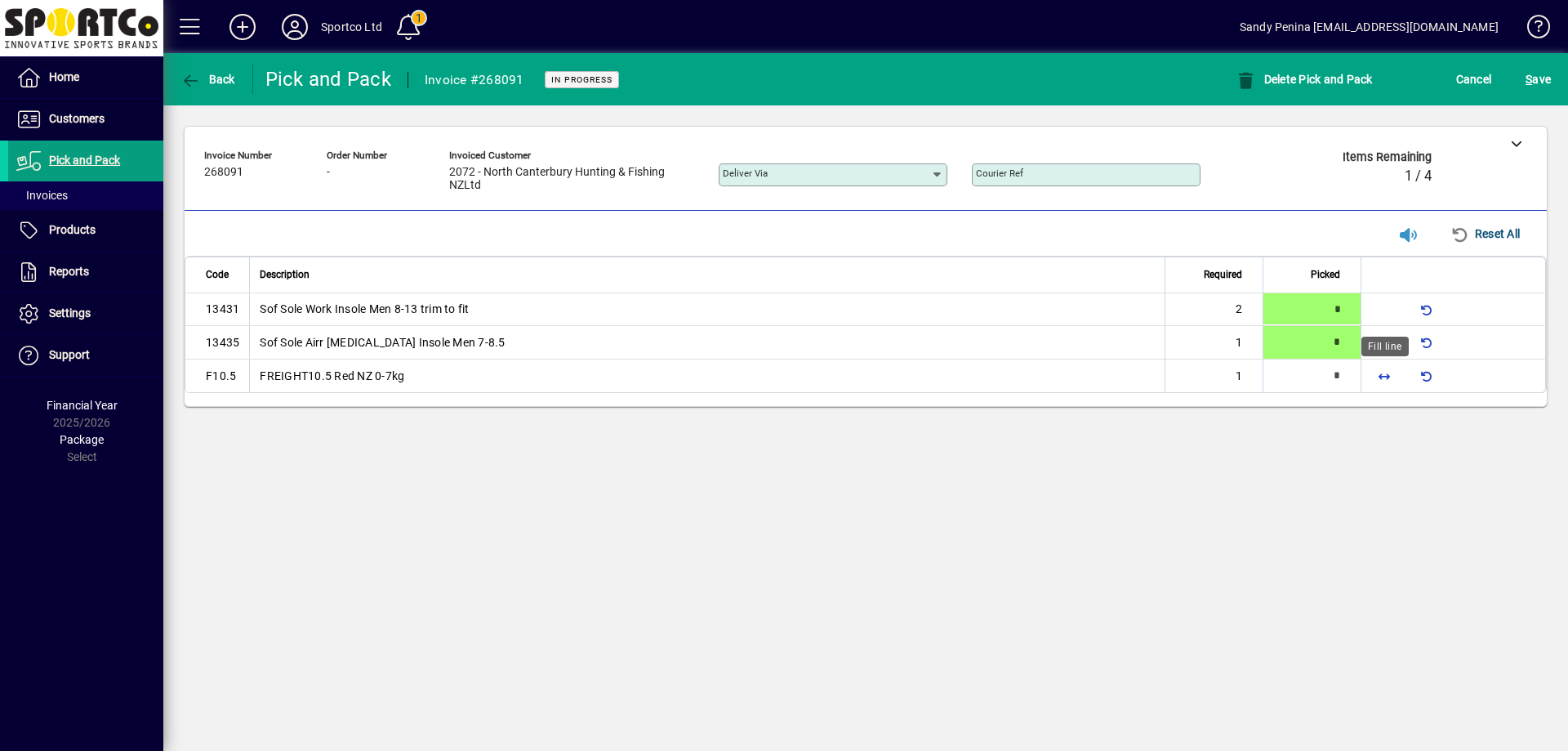
click at [1388, 372] on span "button" at bounding box center [1383, 375] width 39 height 39
type input "*"
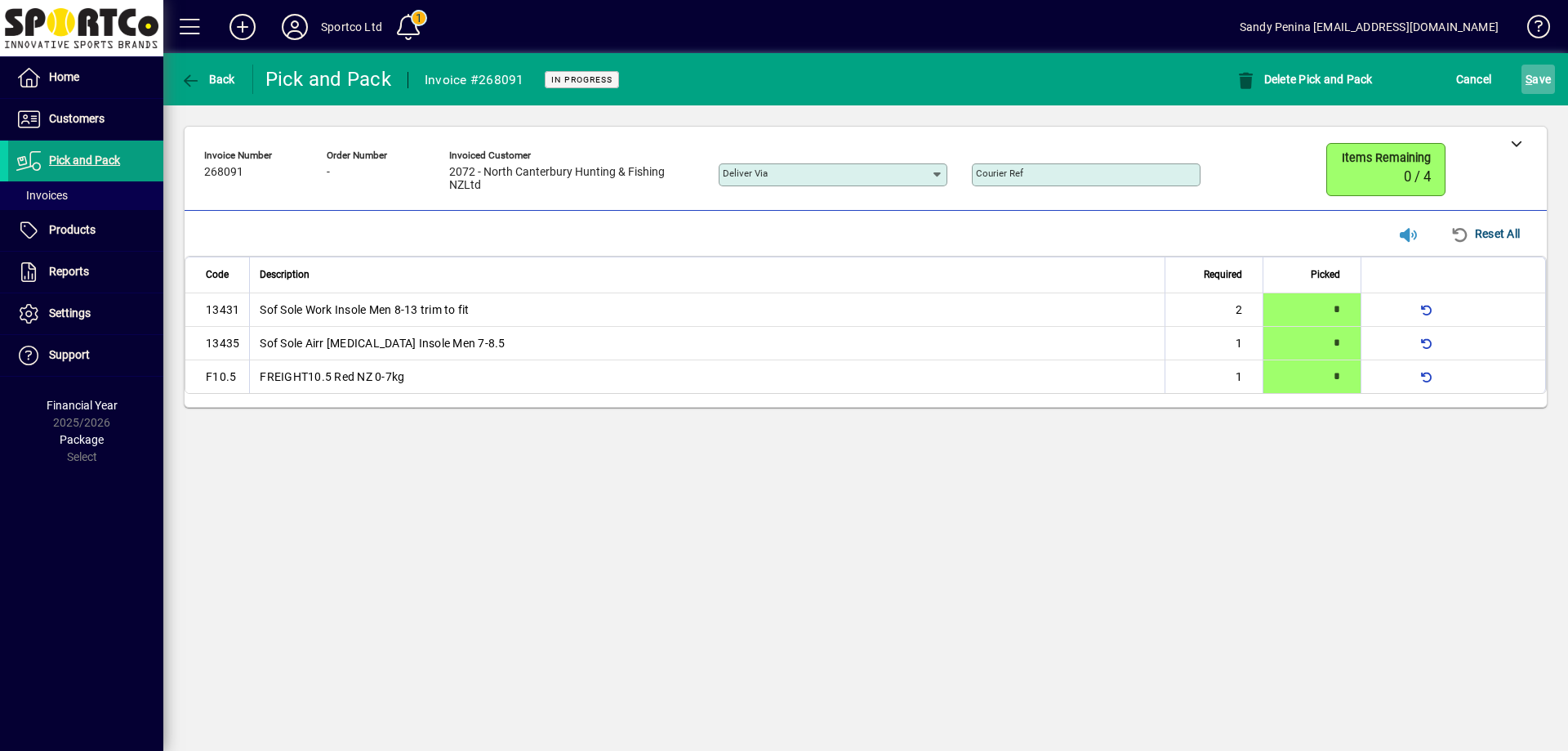
click at [1535, 84] on span "S ave" at bounding box center [1539, 79] width 26 height 26
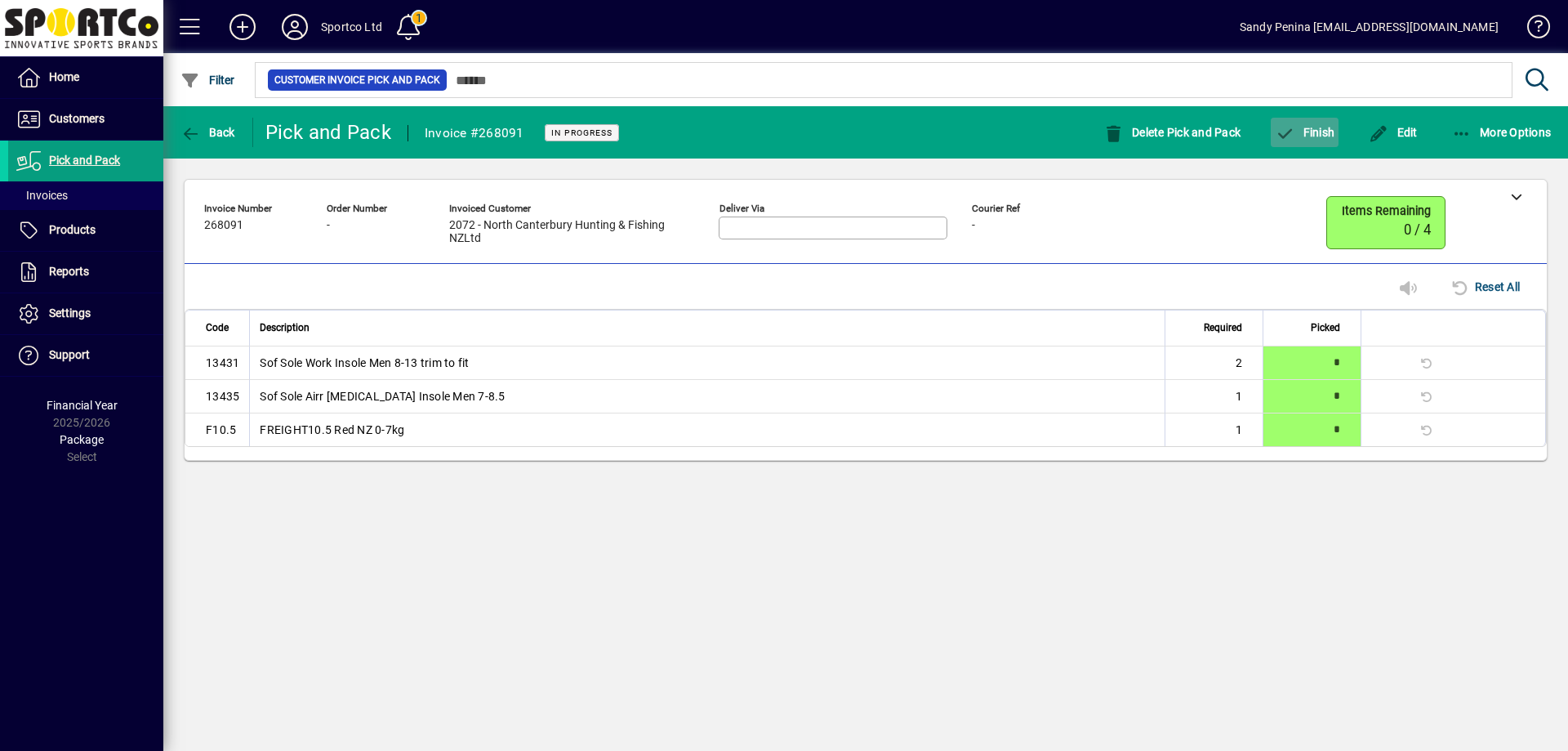
click at [1300, 142] on span "button" at bounding box center [1304, 131] width 68 height 39
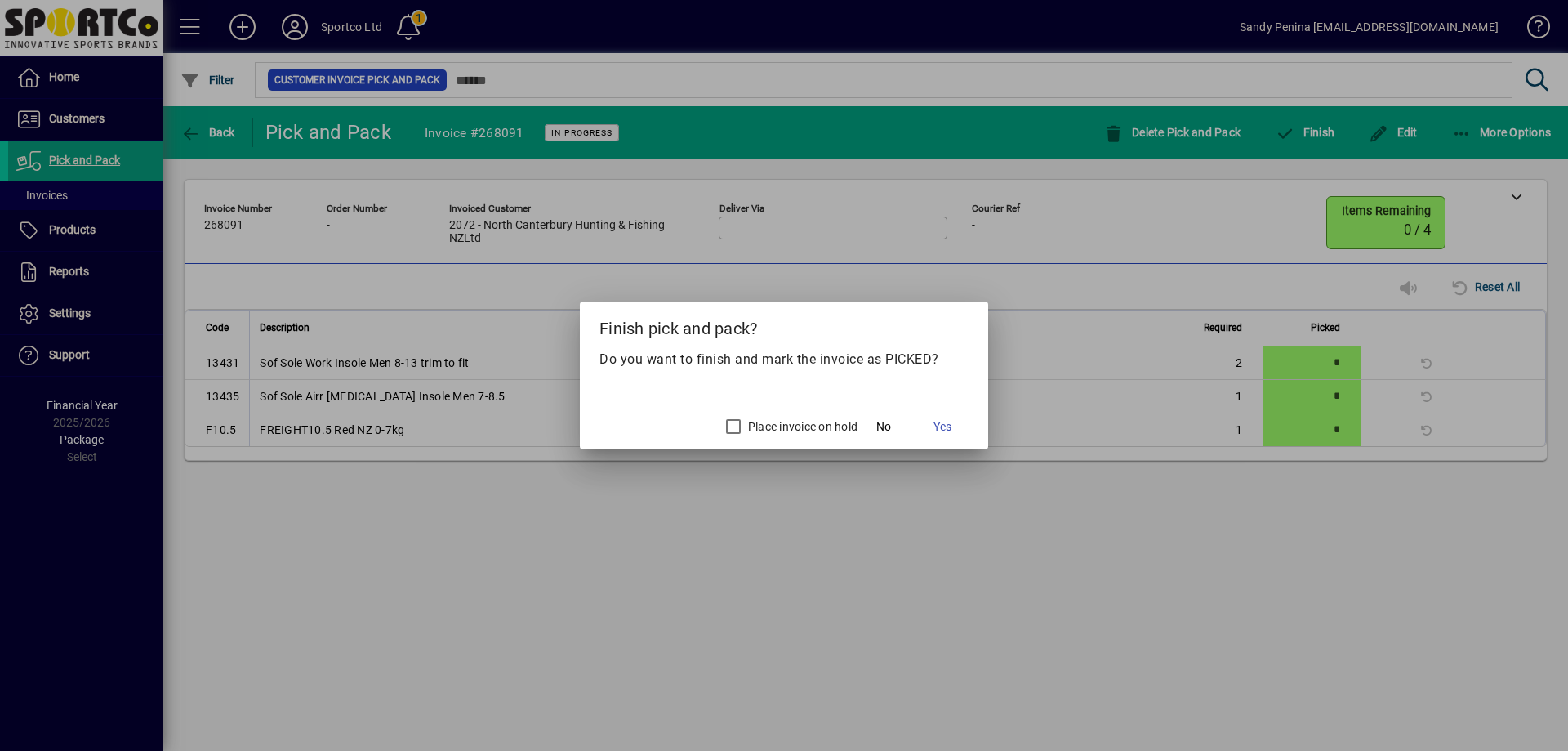
drag, startPoint x: 931, startPoint y: 431, endPoint x: 947, endPoint y: 511, distance: 81.6
click at [930, 431] on span at bounding box center [942, 426] width 52 height 39
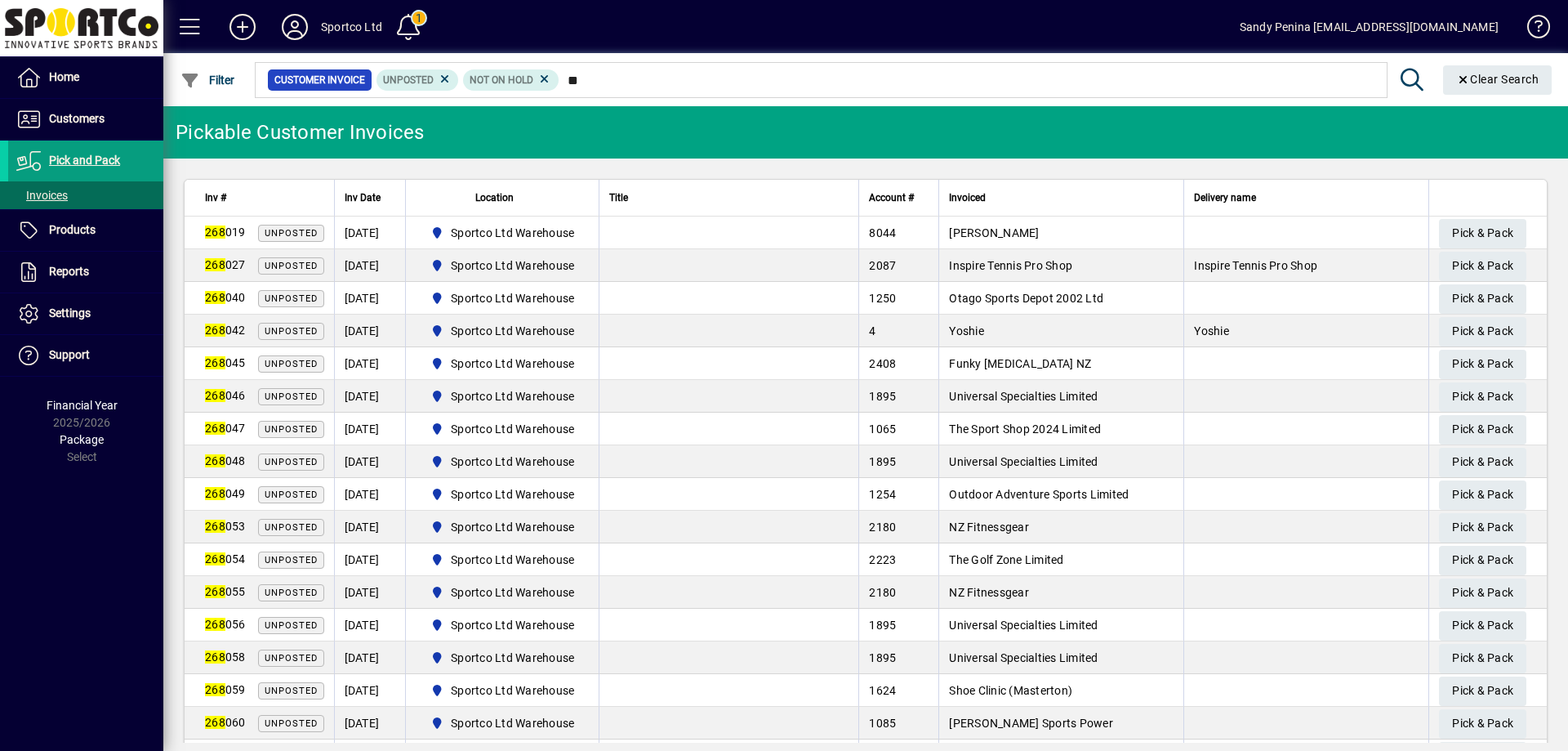
type input "*"
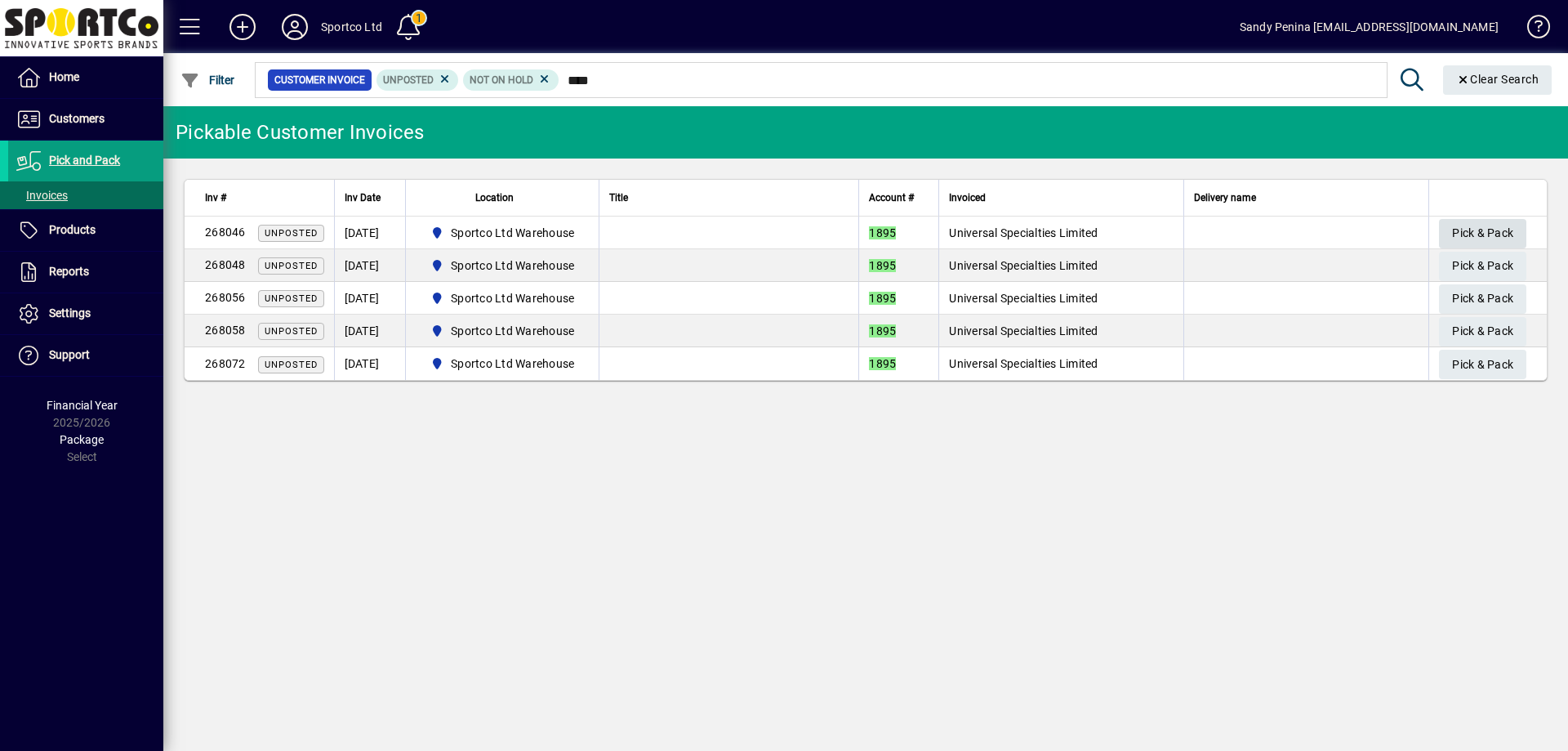
type input "****"
click at [1480, 228] on span "Pick & Pack" at bounding box center [1482, 233] width 61 height 27
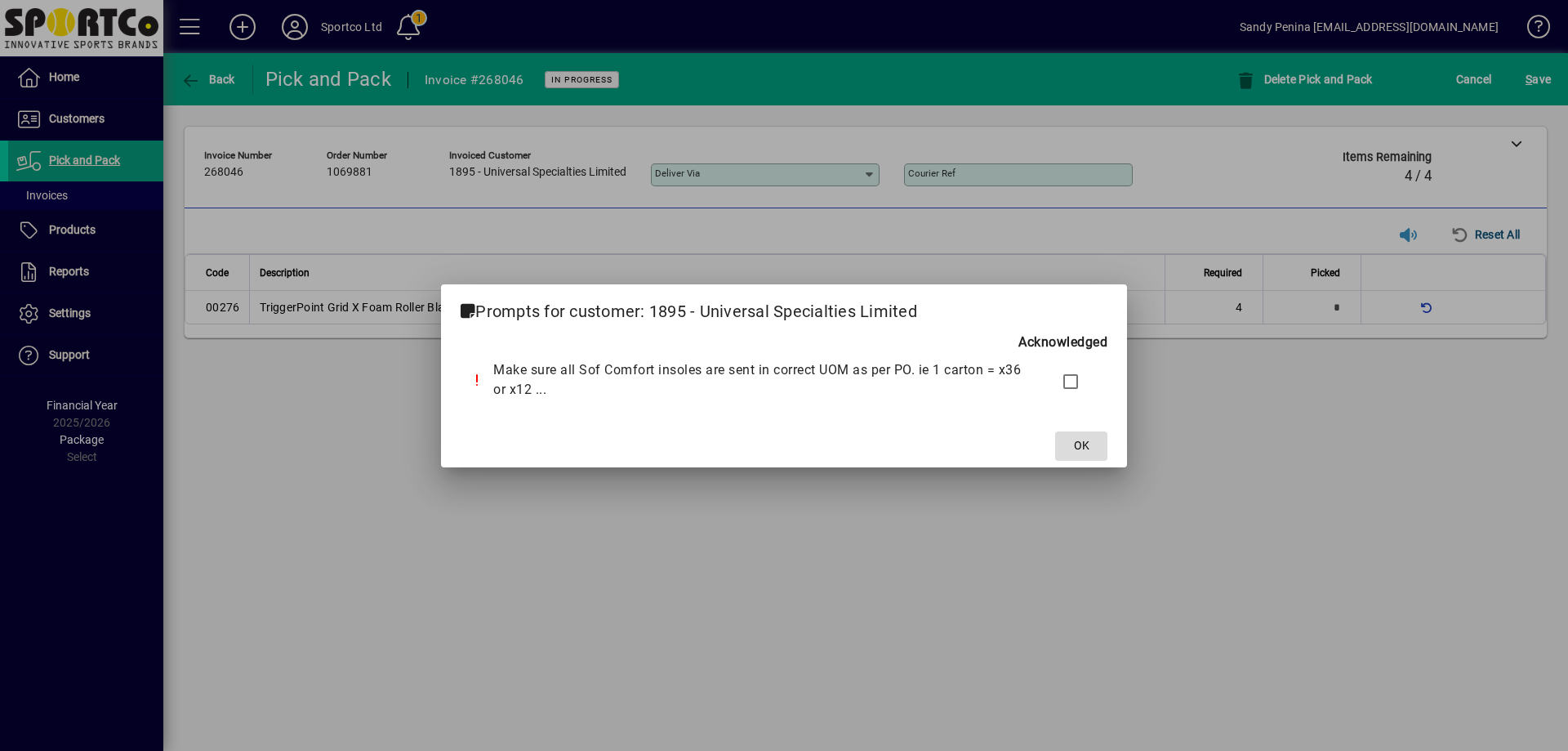
click at [1068, 445] on span at bounding box center [1081, 445] width 52 height 39
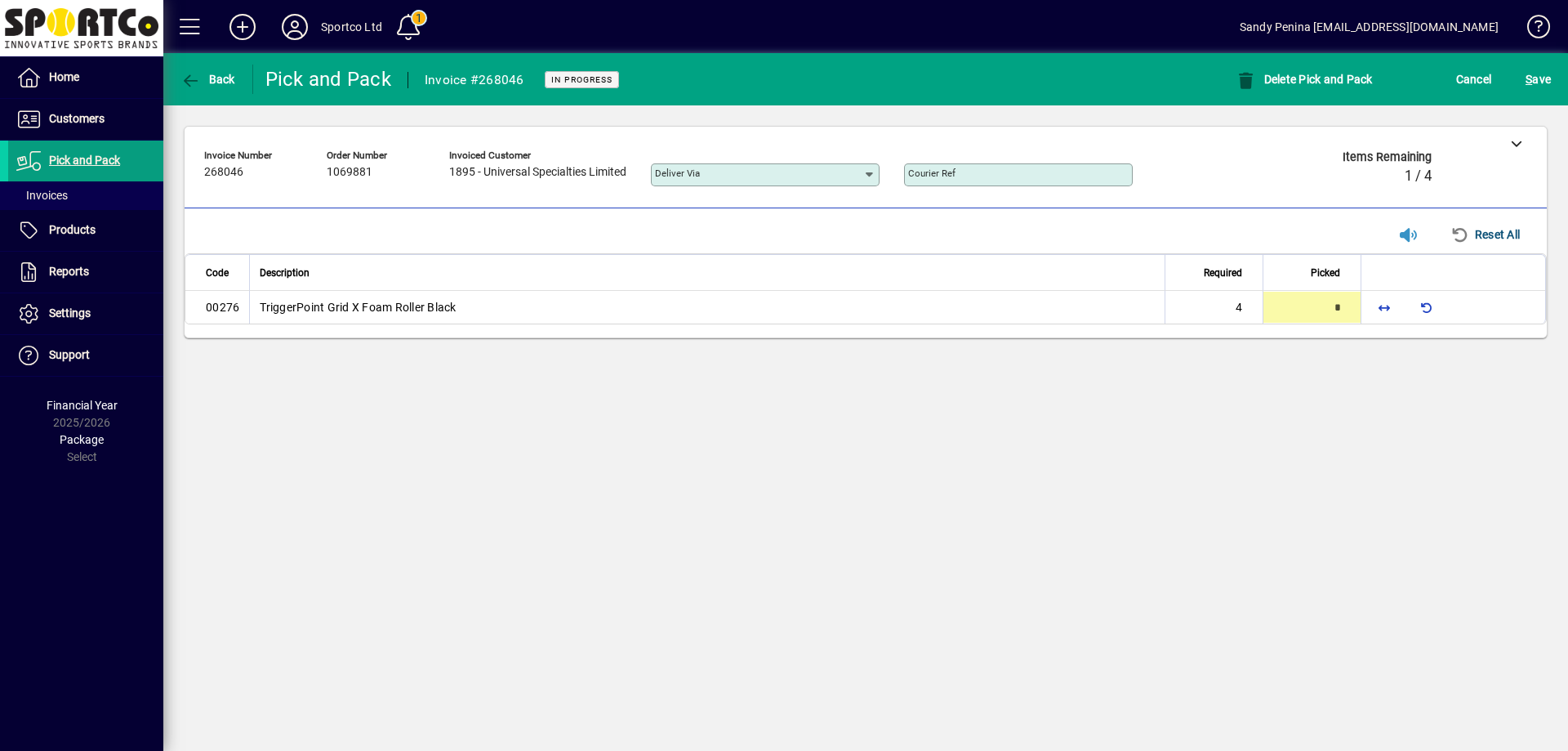
type input "*"
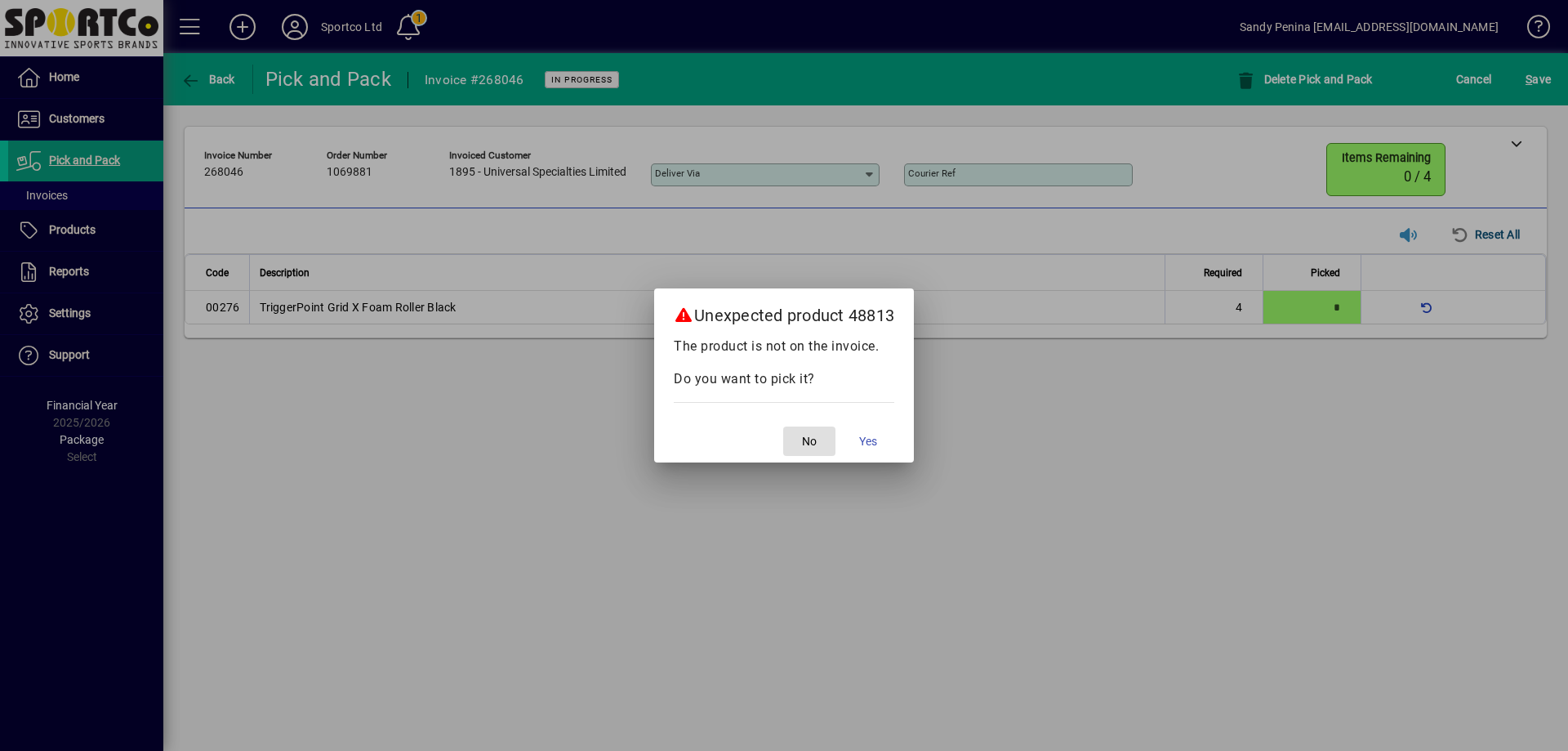
click at [783, 426] on button "No" at bounding box center [809, 441] width 52 height 30
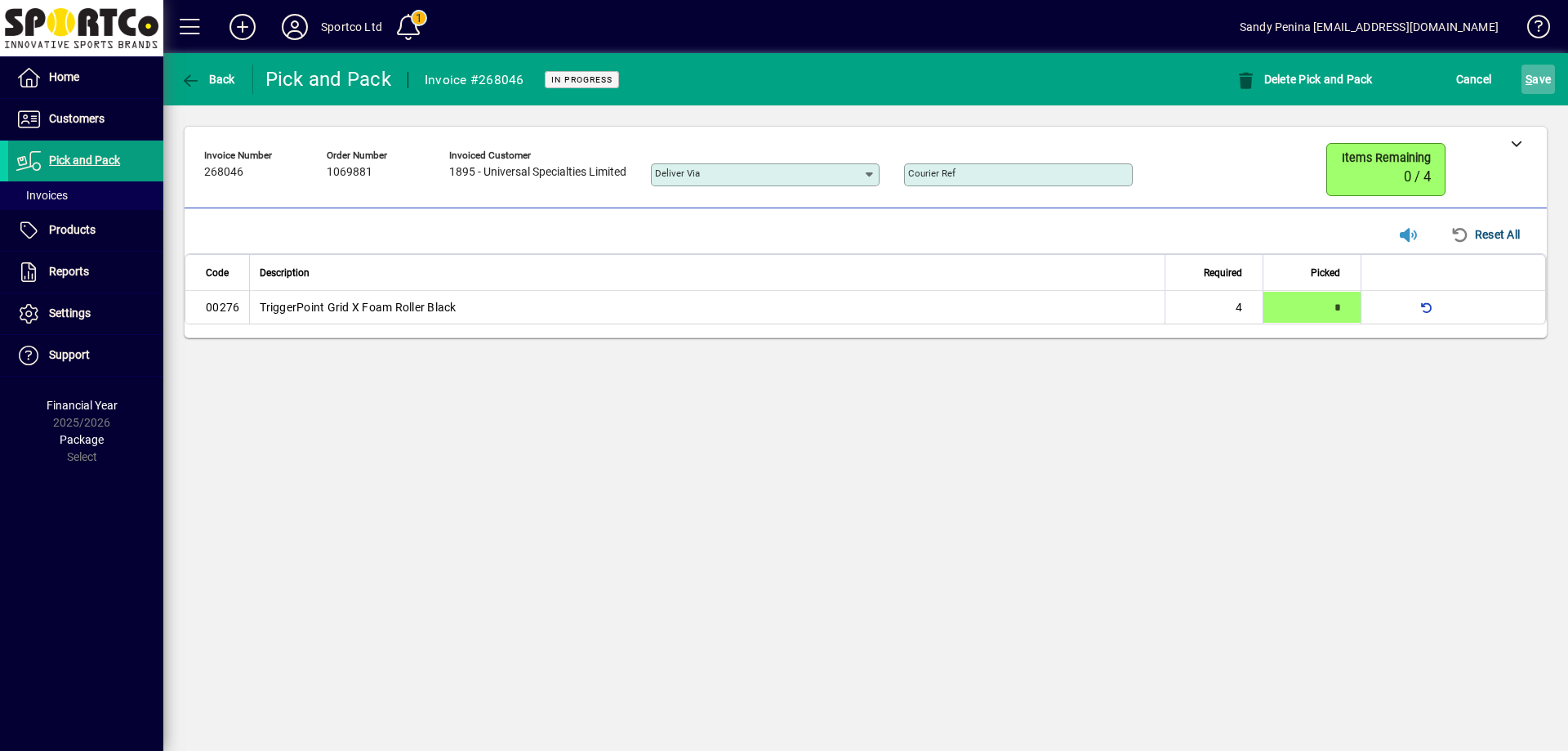
click at [1547, 71] on span "S ave" at bounding box center [1539, 79] width 26 height 26
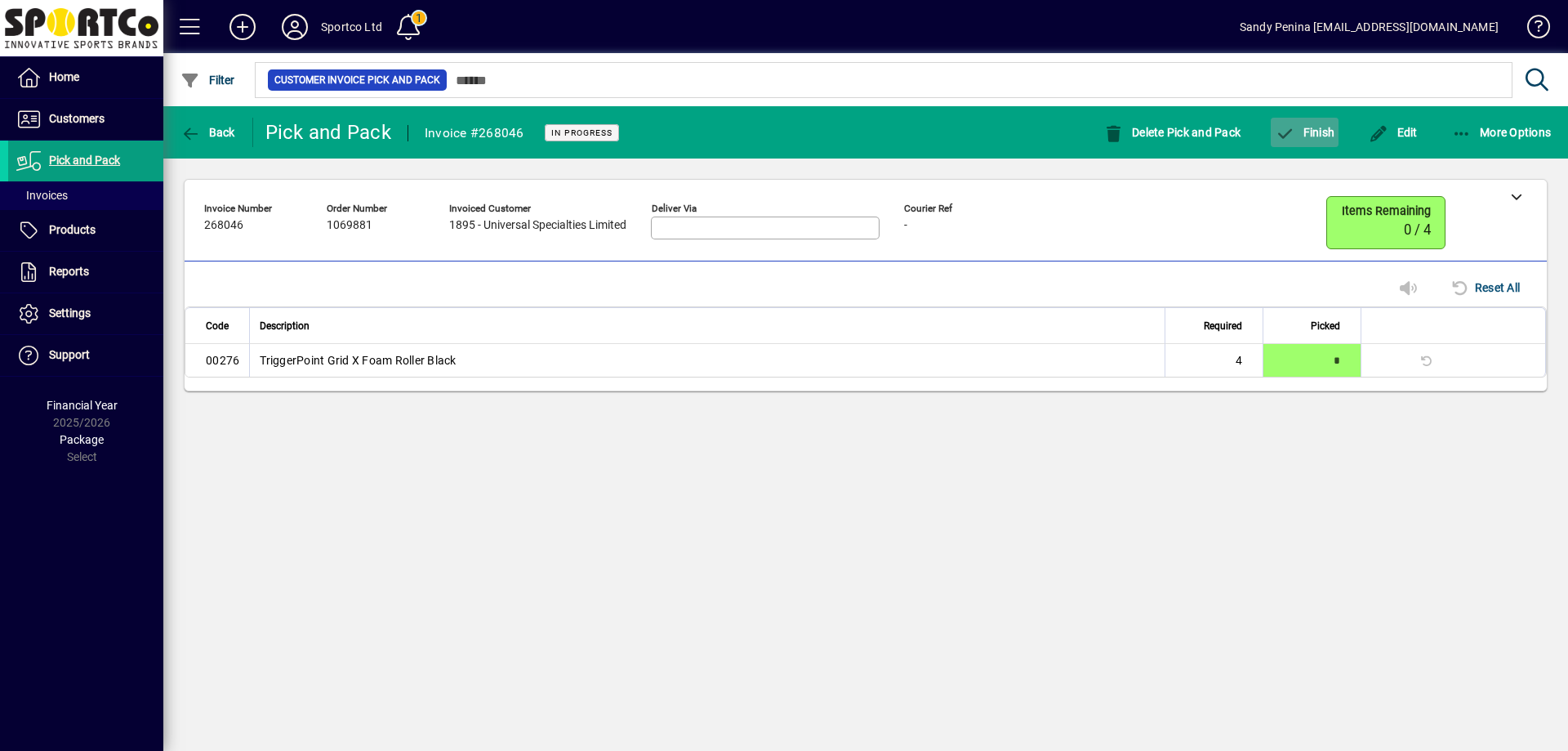
click at [1307, 142] on span "button" at bounding box center [1304, 131] width 68 height 39
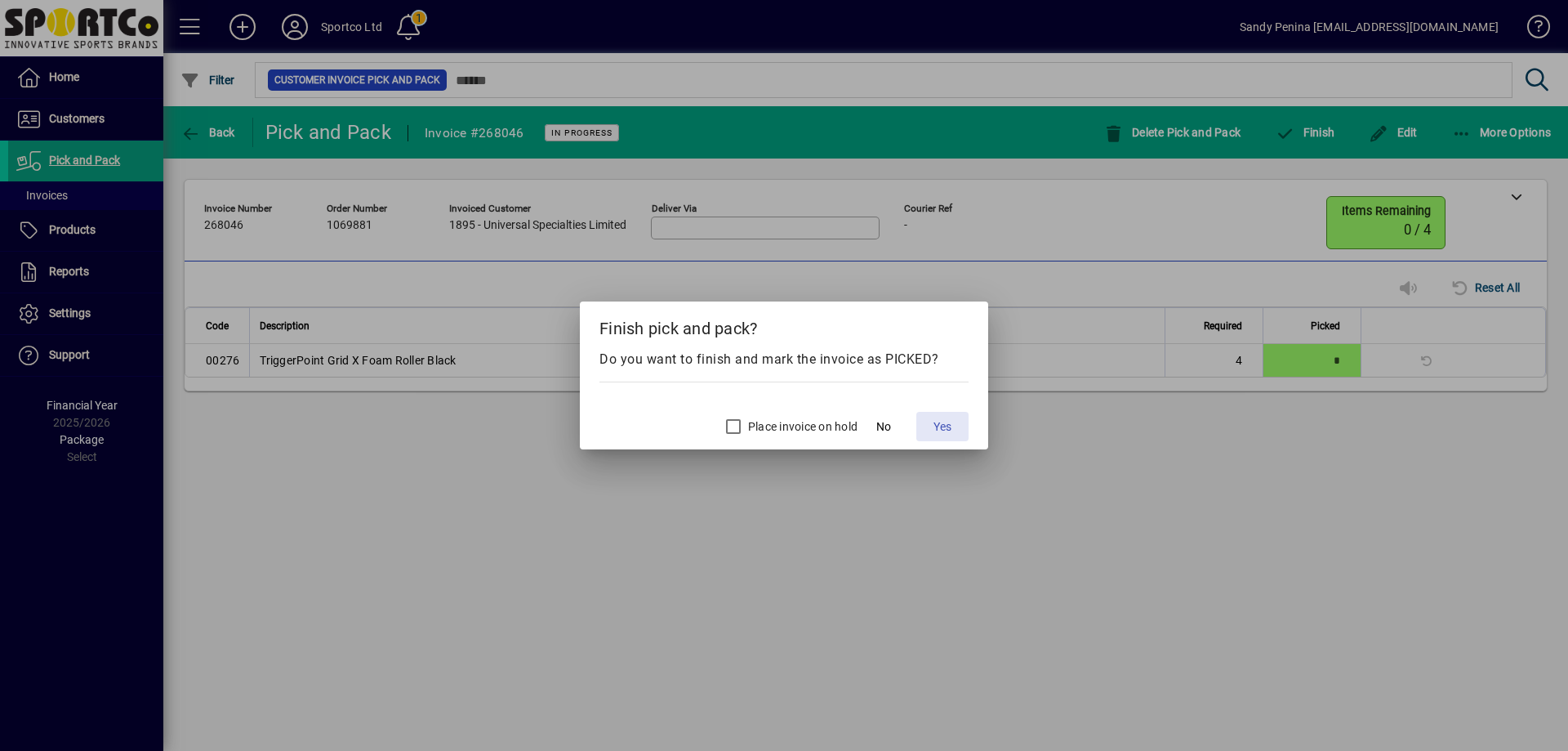
click at [935, 432] on span "Yes" at bounding box center [942, 427] width 18 height 17
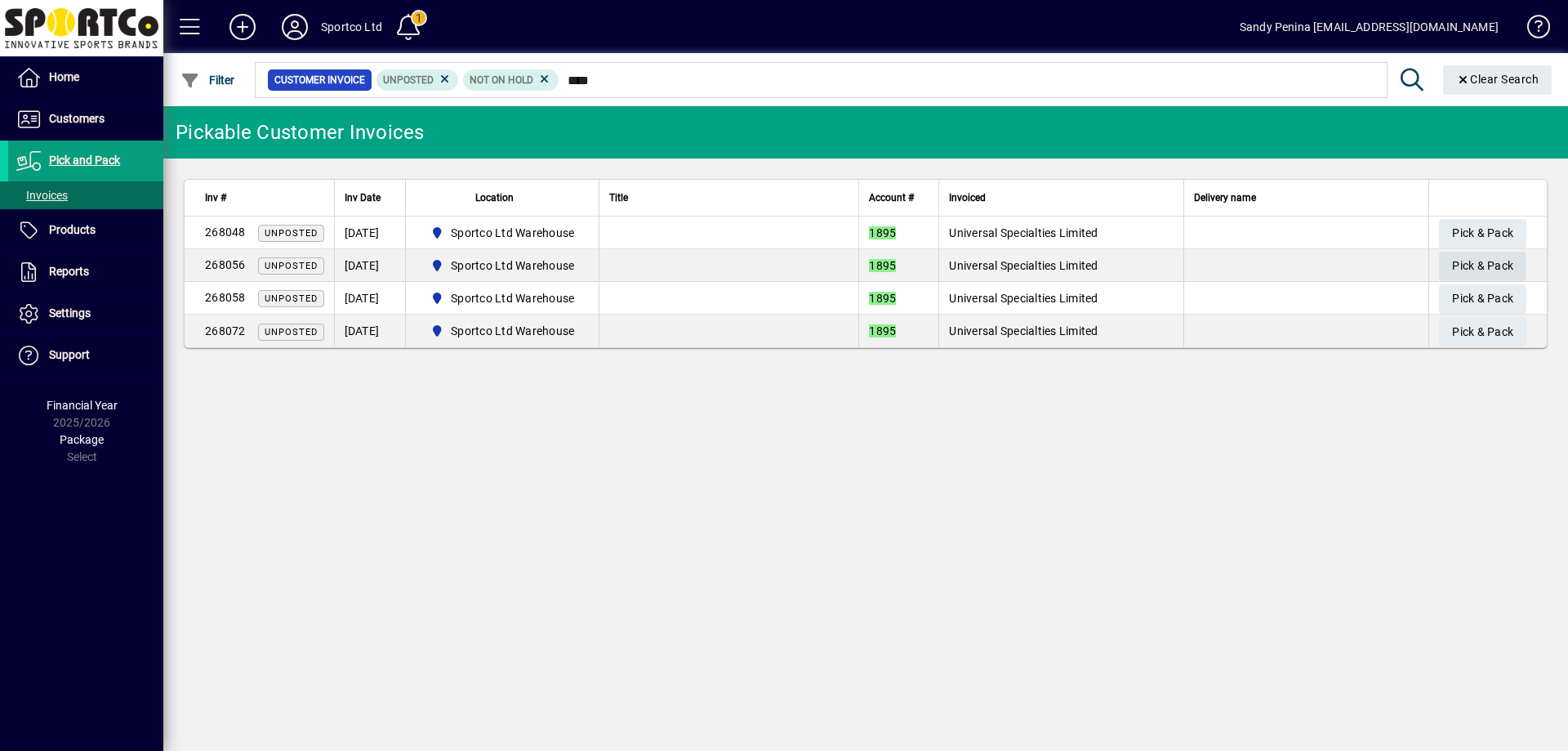
type input "****"
click at [1457, 265] on span "Pick & Pack" at bounding box center [1482, 266] width 61 height 27
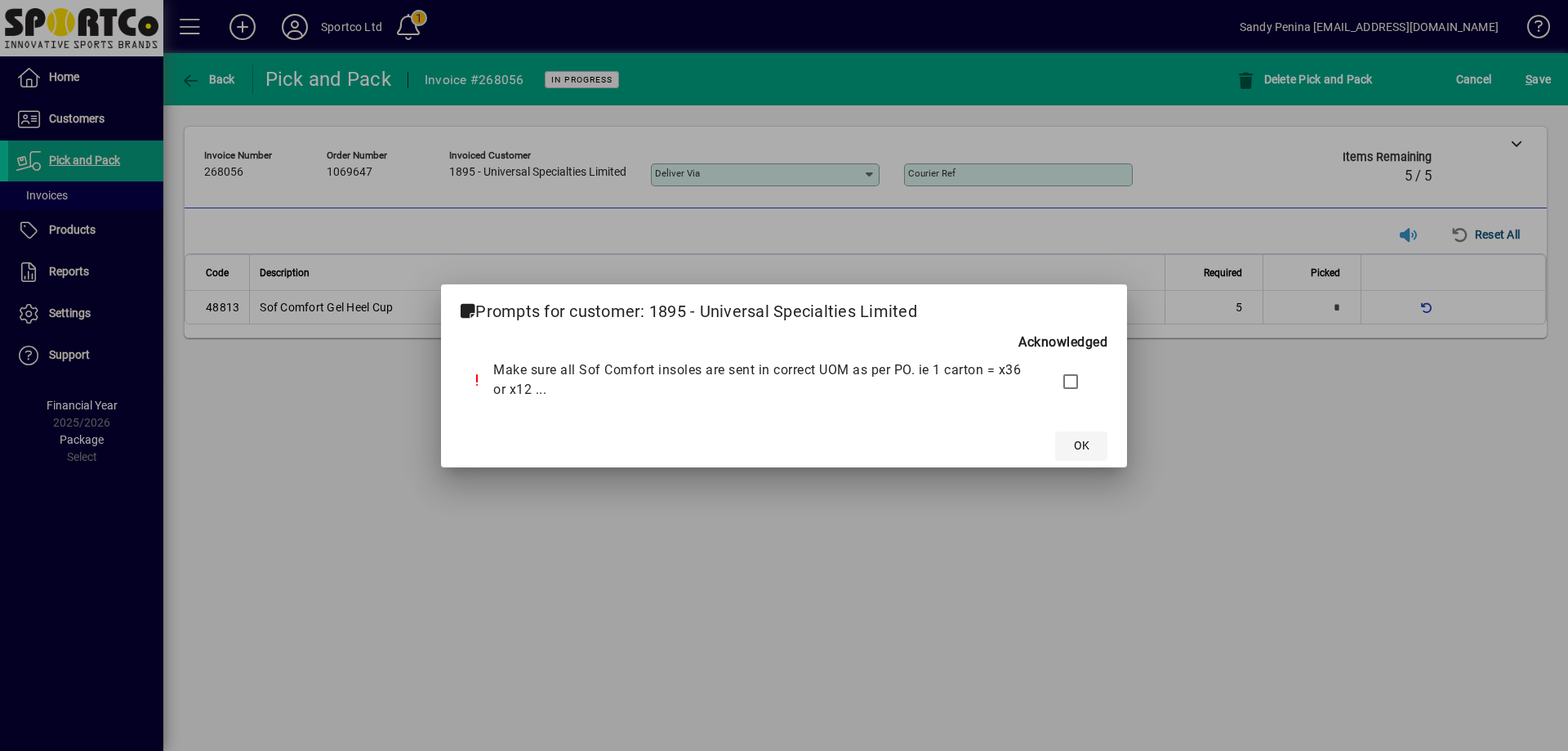
click at [1081, 440] on span "OK" at bounding box center [1082, 445] width 15 height 17
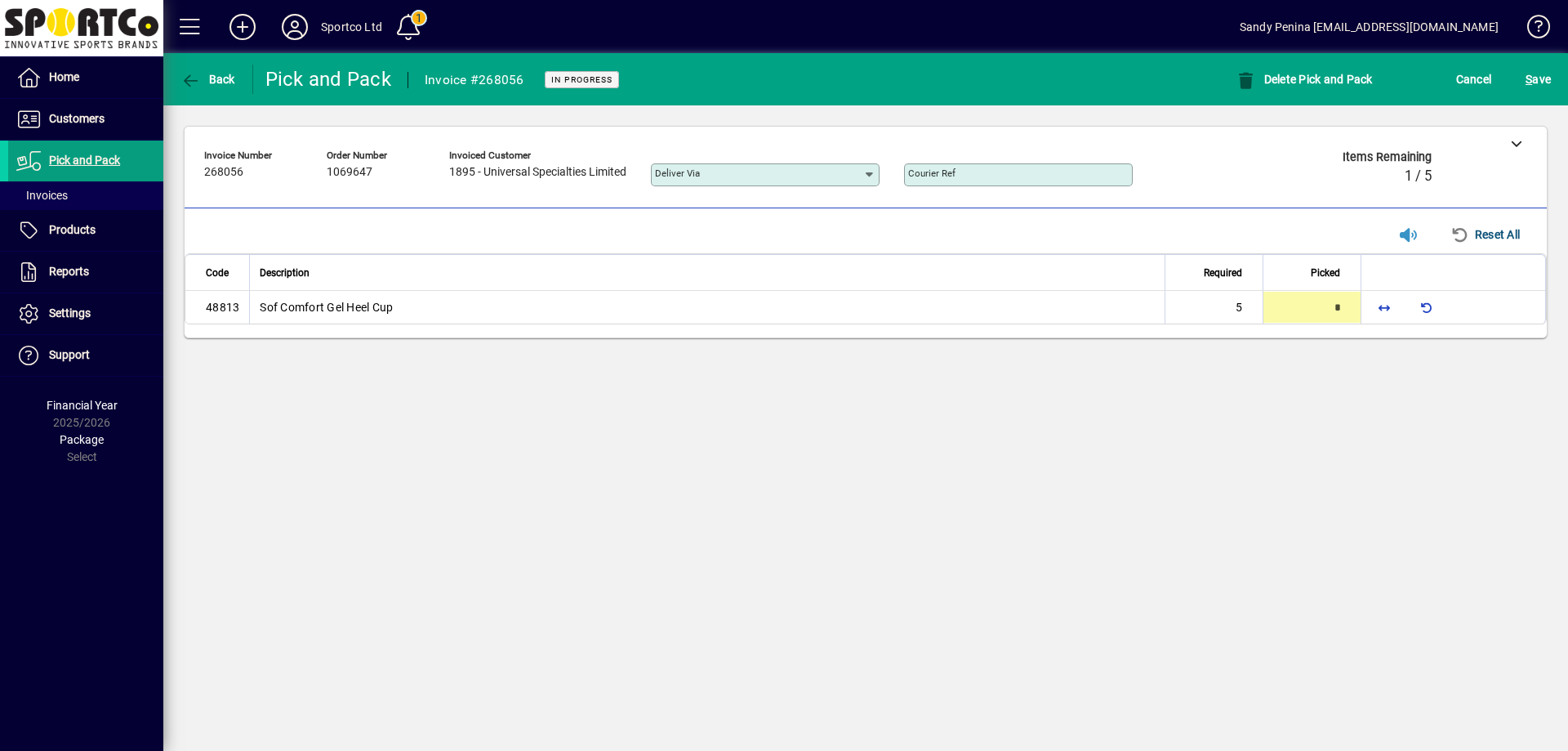
type input "*"
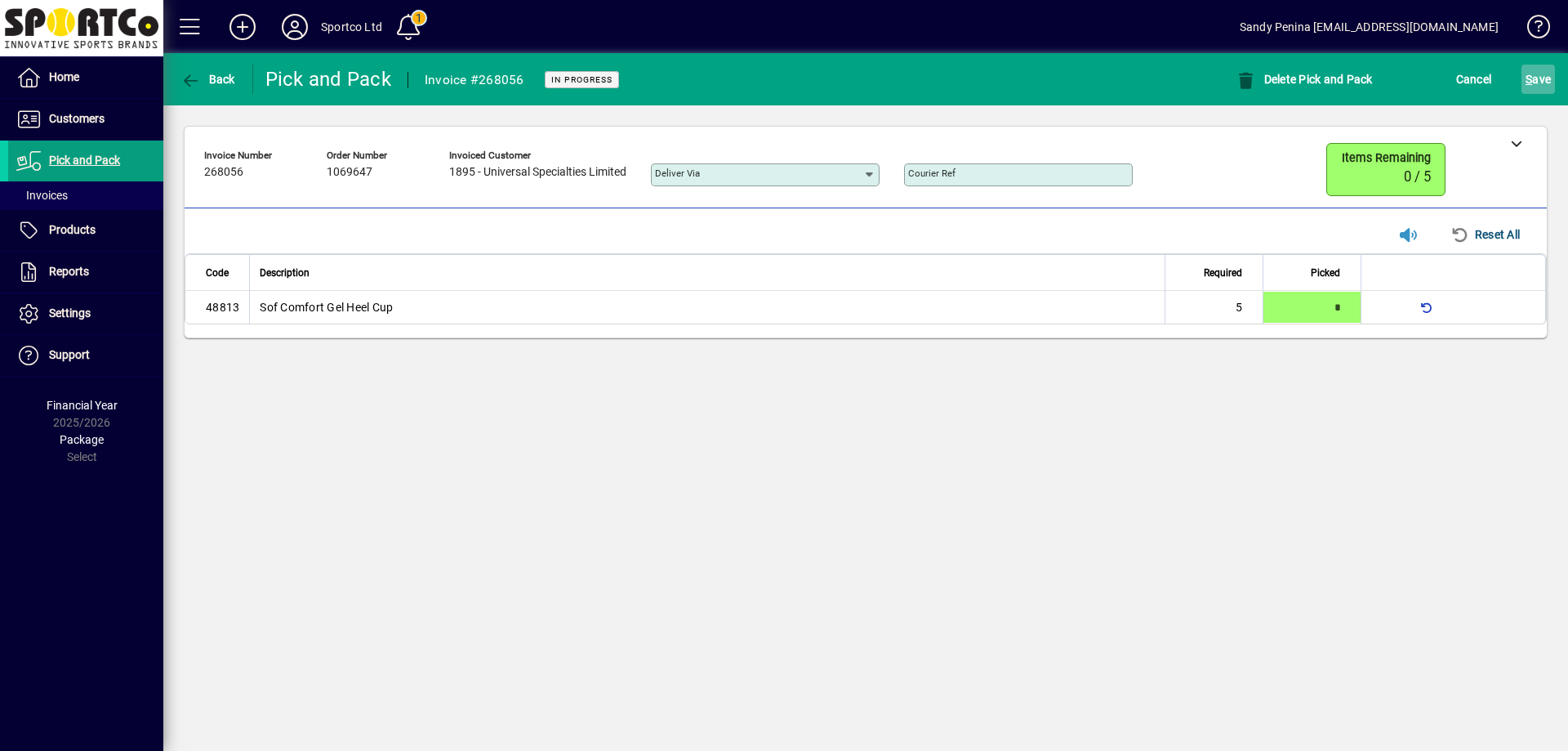
click at [1525, 84] on span "submit" at bounding box center [1538, 79] width 33 height 39
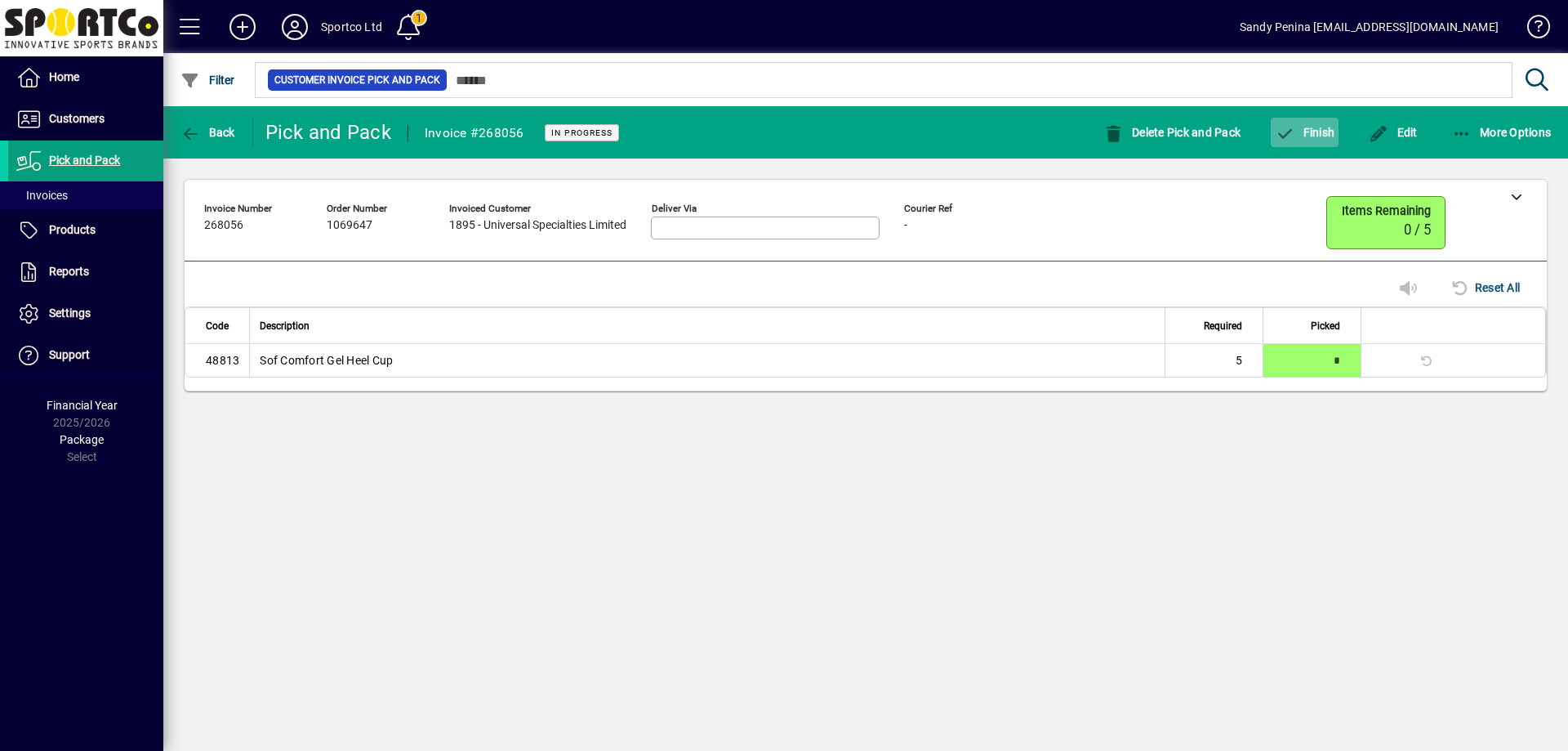
click at [1300, 146] on span "button" at bounding box center [1304, 131] width 68 height 39
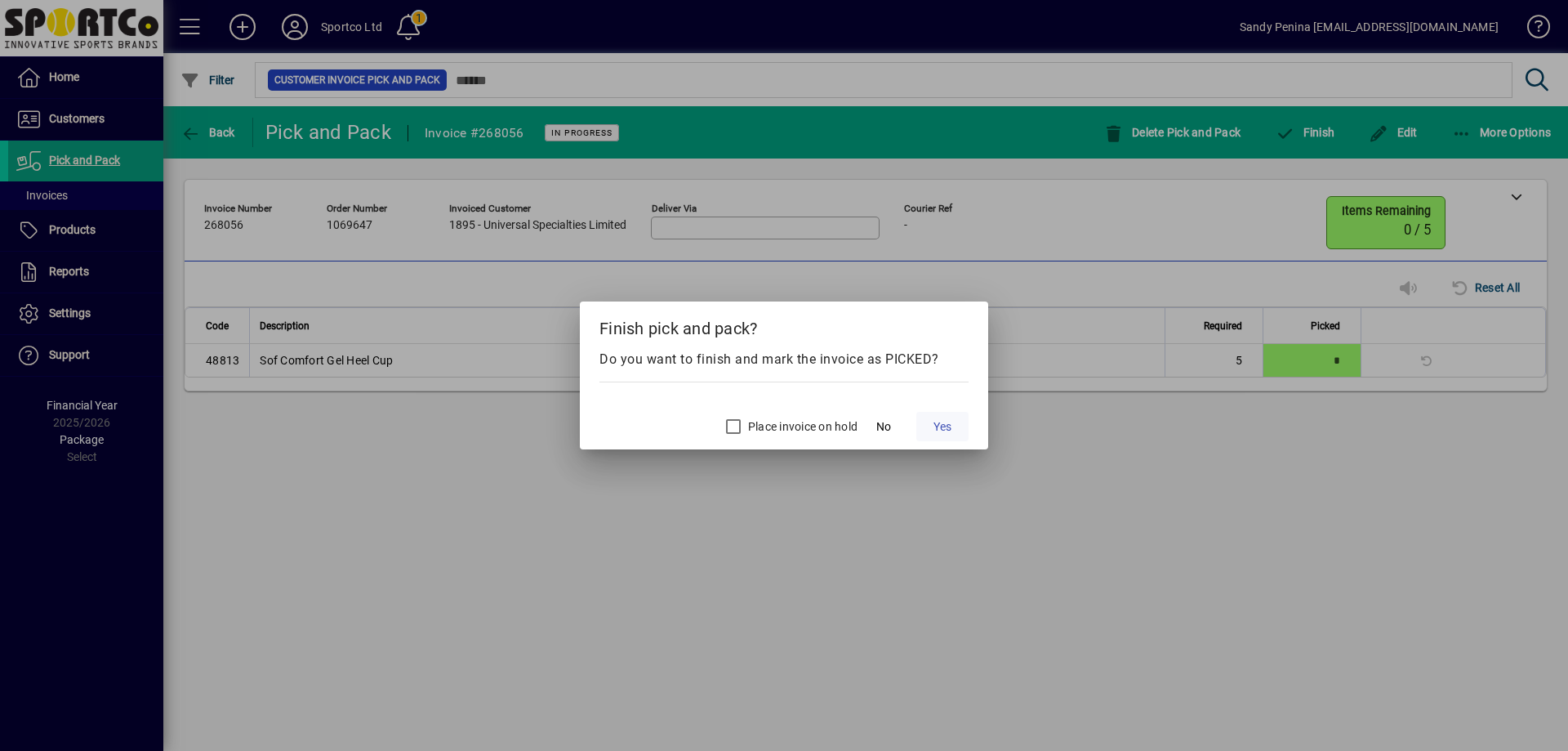
click at [938, 424] on span "Yes" at bounding box center [942, 427] width 18 height 17
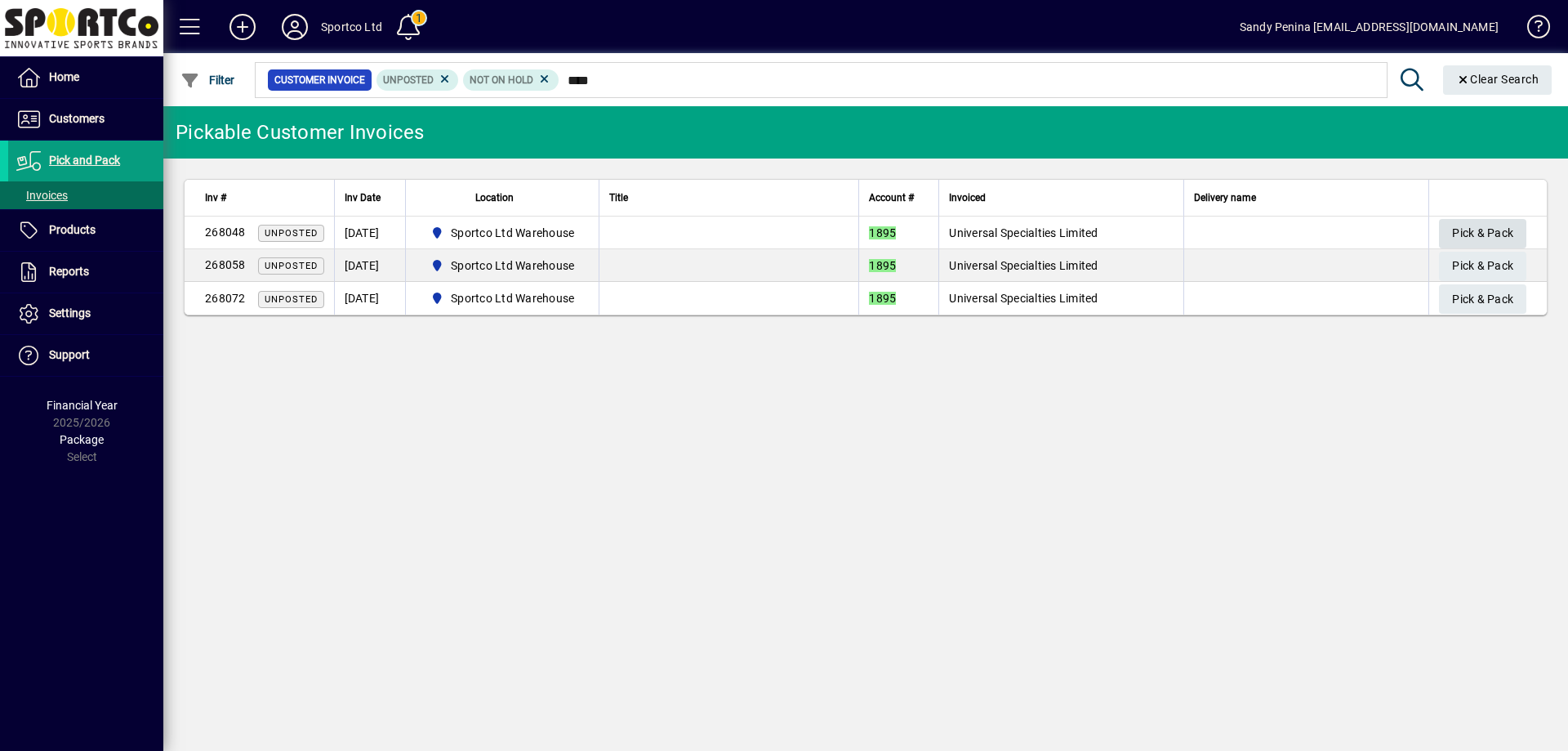
type input "****"
click at [1457, 228] on span "Pick & Pack" at bounding box center [1482, 233] width 61 height 27
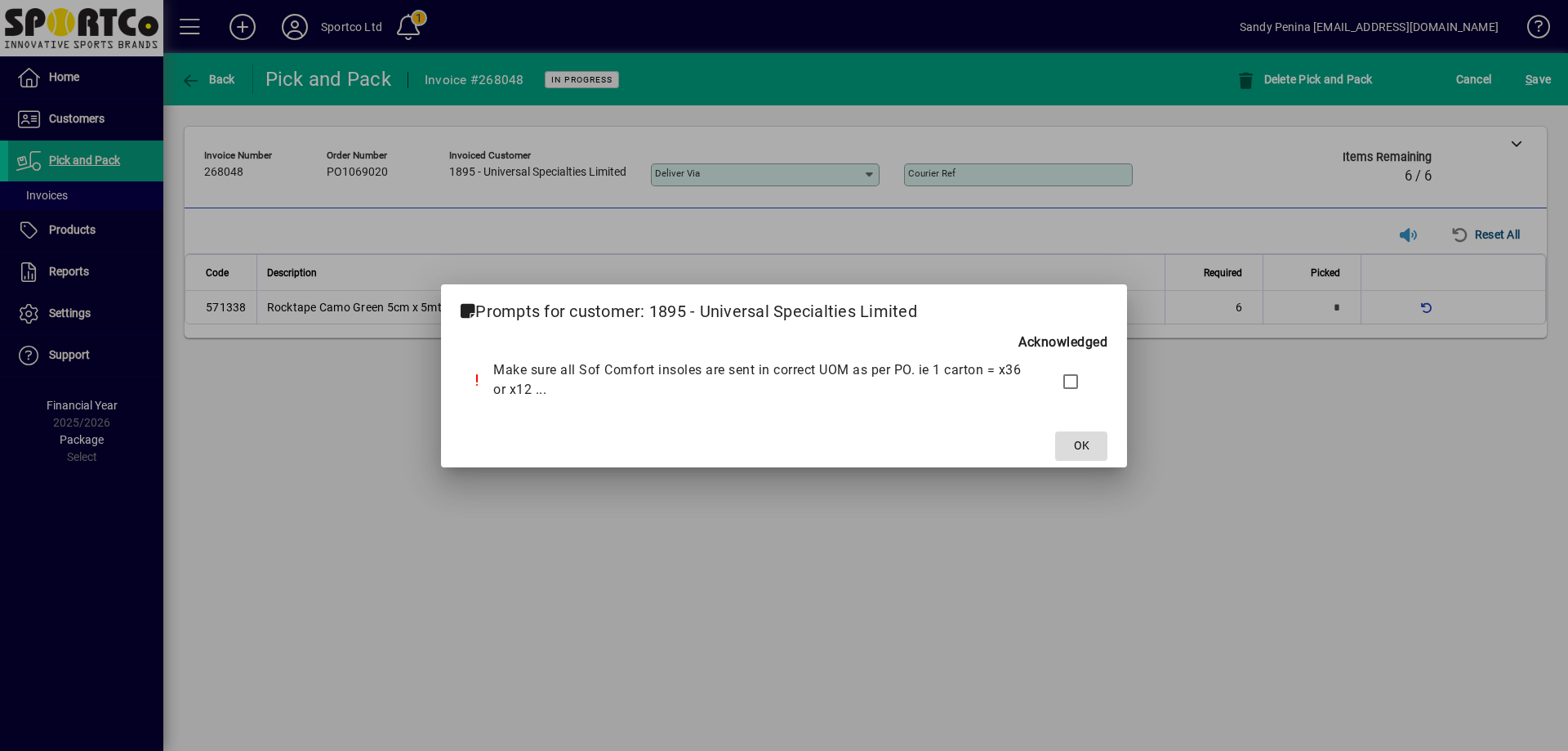
click at [1082, 442] on span "OK" at bounding box center [1082, 445] width 15 height 17
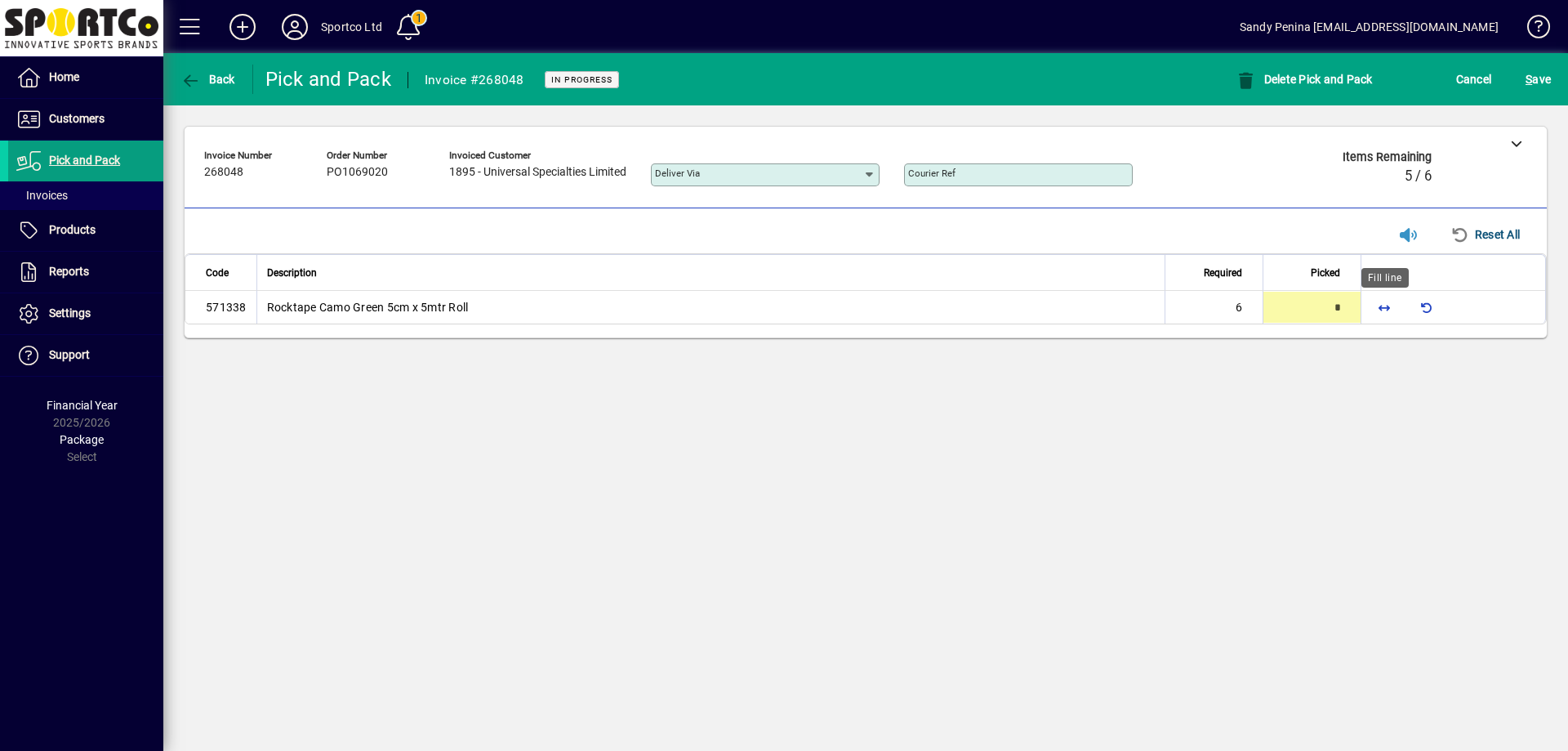
click at [1379, 309] on span "button" at bounding box center [1383, 306] width 39 height 39
type input "*"
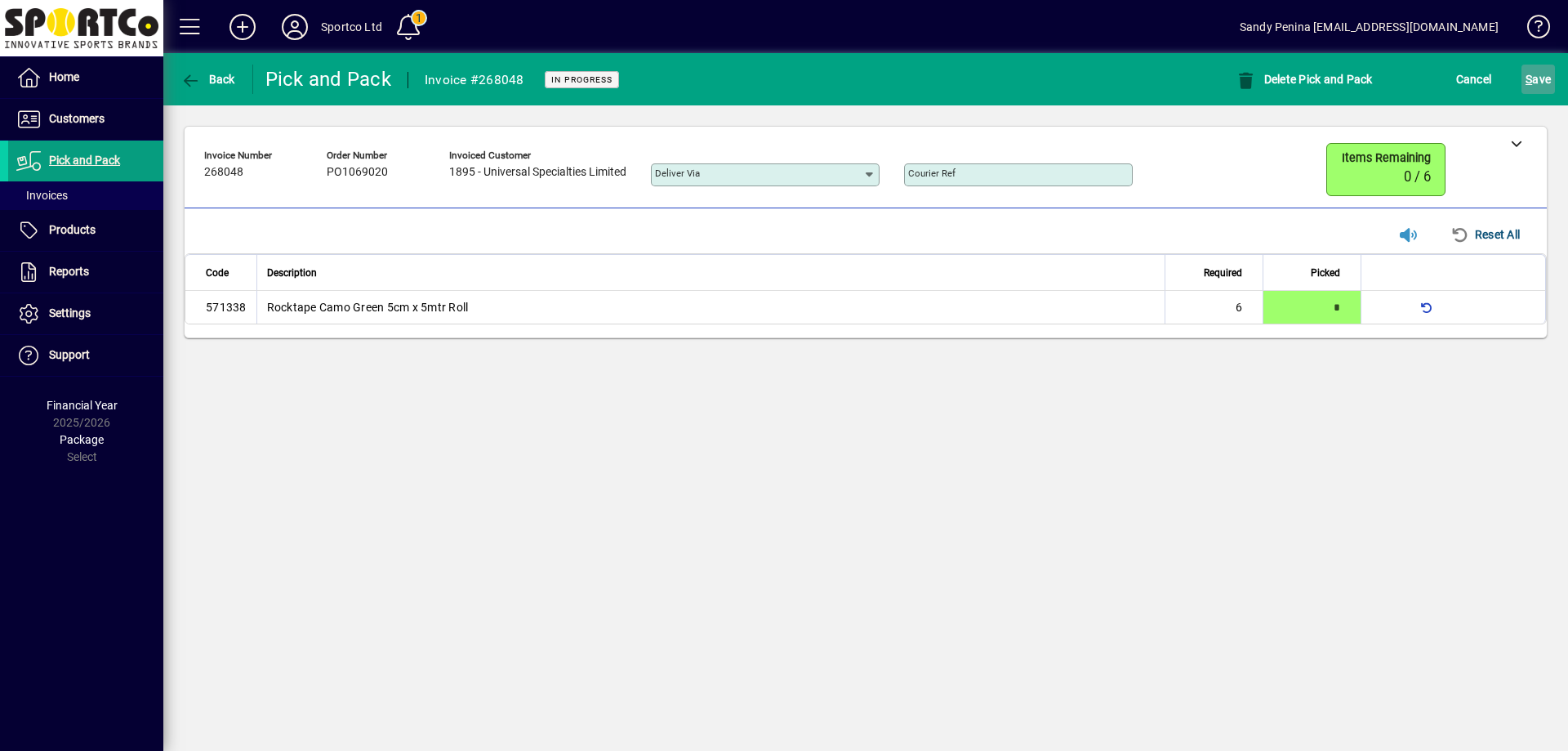
click at [1541, 77] on span "S ave" at bounding box center [1539, 79] width 26 height 26
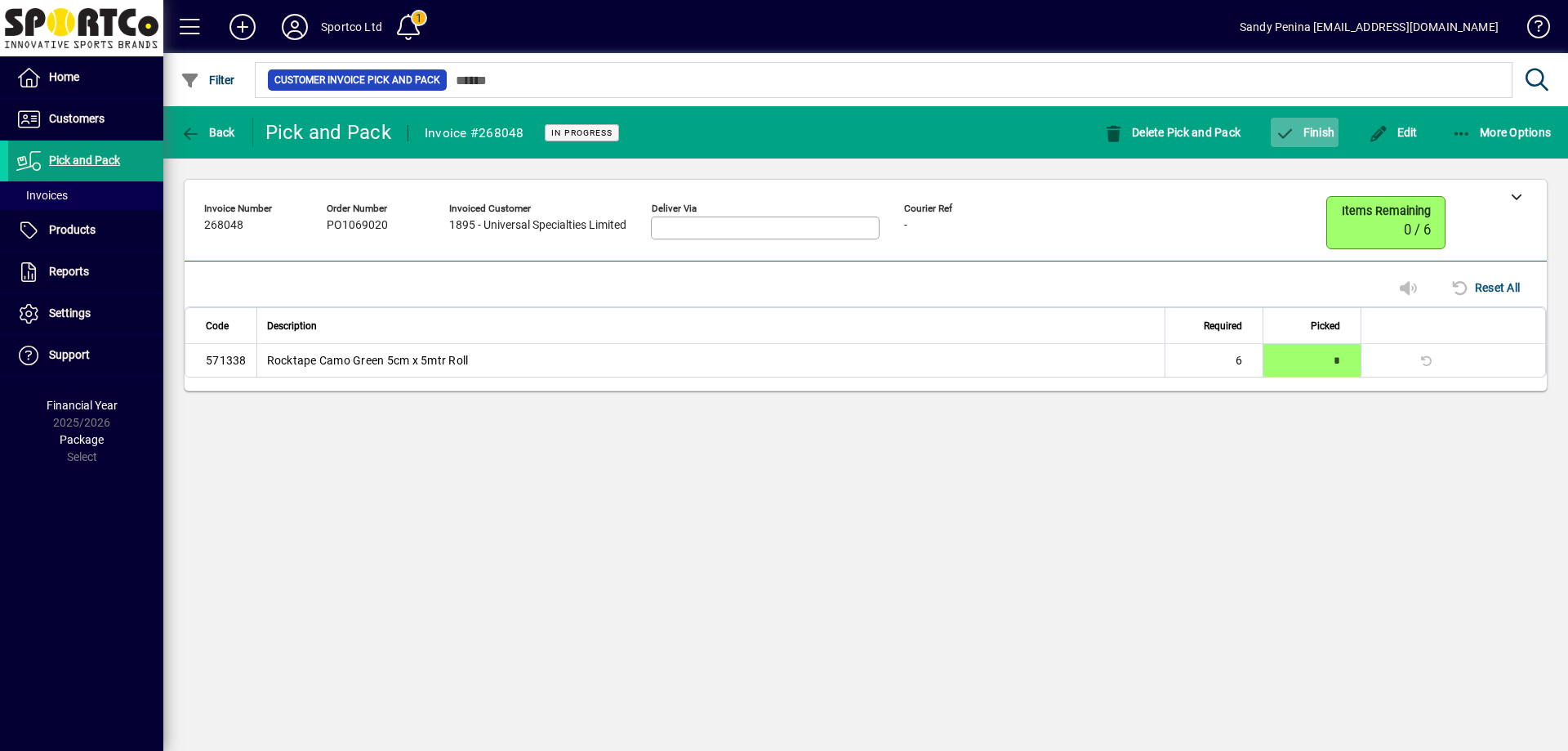
click at [1284, 142] on span "button" at bounding box center [1304, 131] width 68 height 39
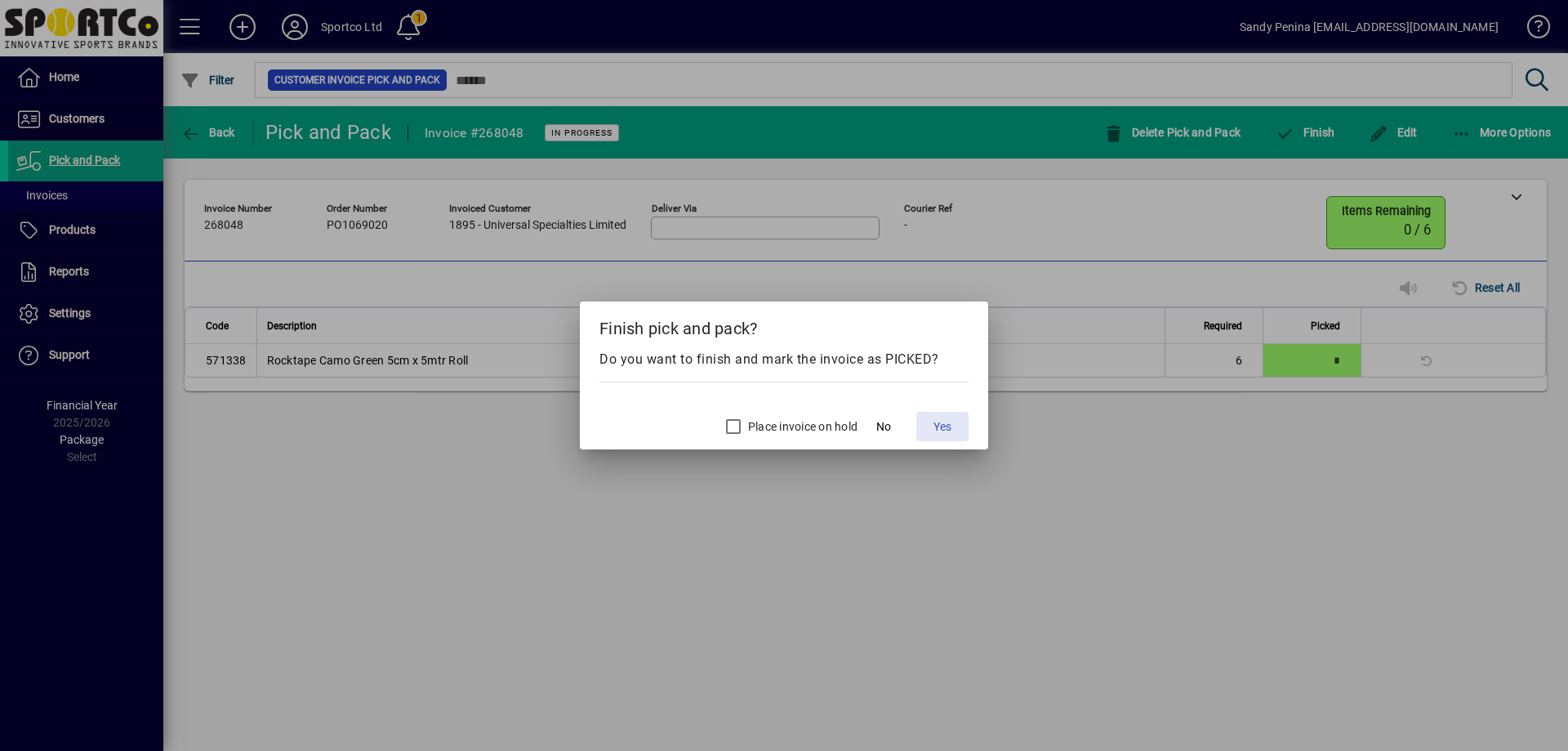
click at [936, 413] on span at bounding box center [942, 426] width 52 height 39
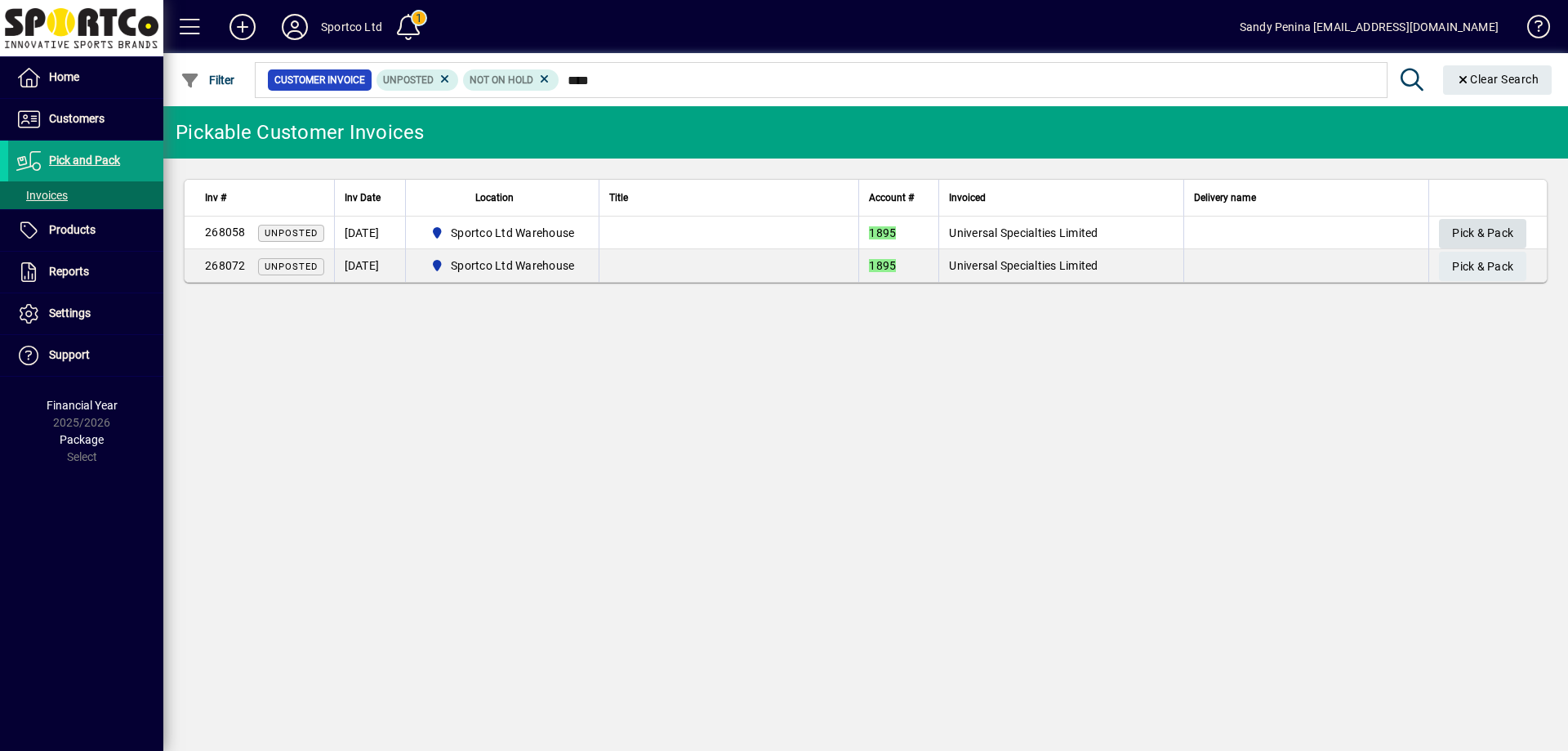
type input "****"
click at [1462, 238] on span "Pick & Pack" at bounding box center [1482, 233] width 61 height 27
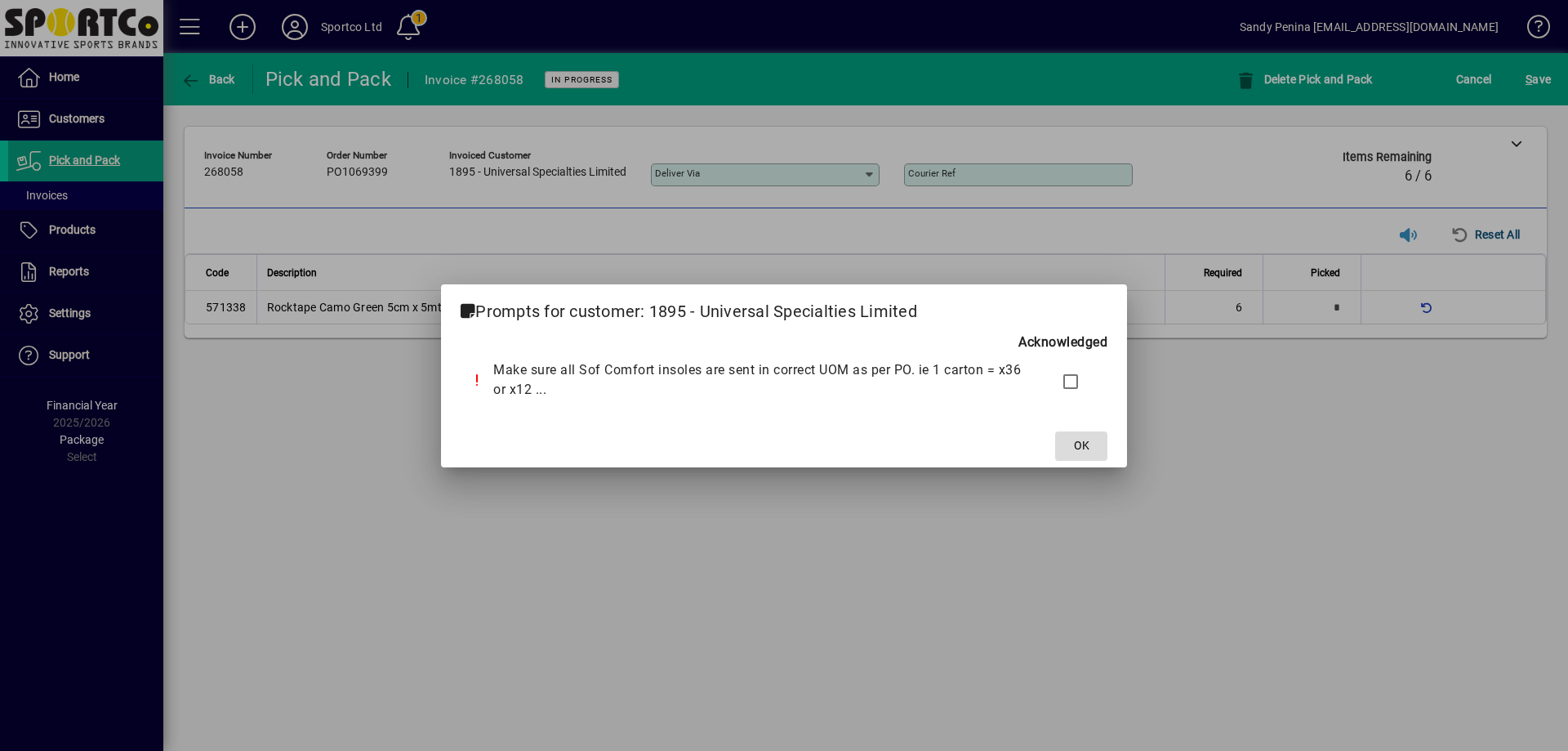
click at [1088, 447] on span "OK" at bounding box center [1082, 445] width 15 height 17
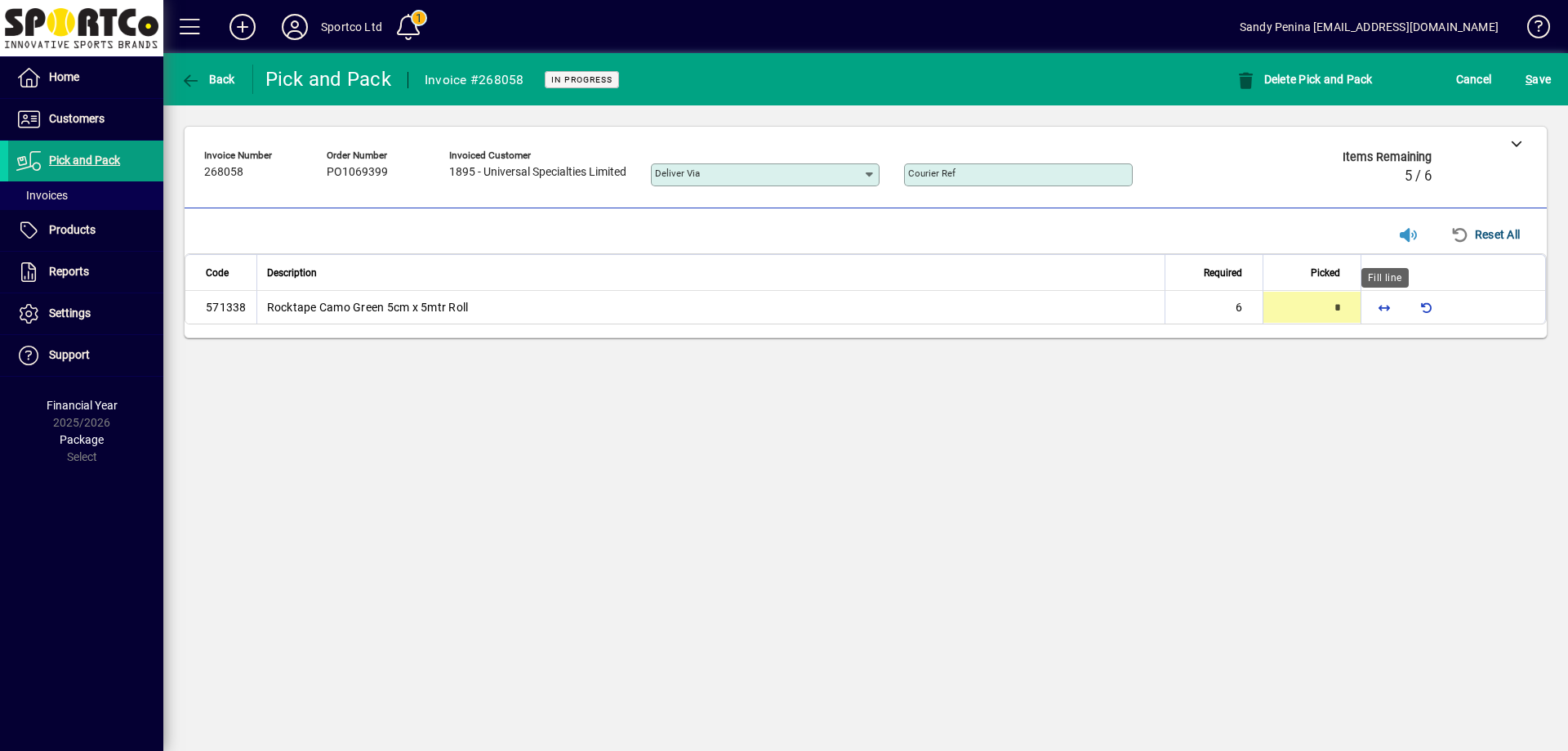
click at [1380, 302] on span "button" at bounding box center [1383, 306] width 39 height 39
type input "*"
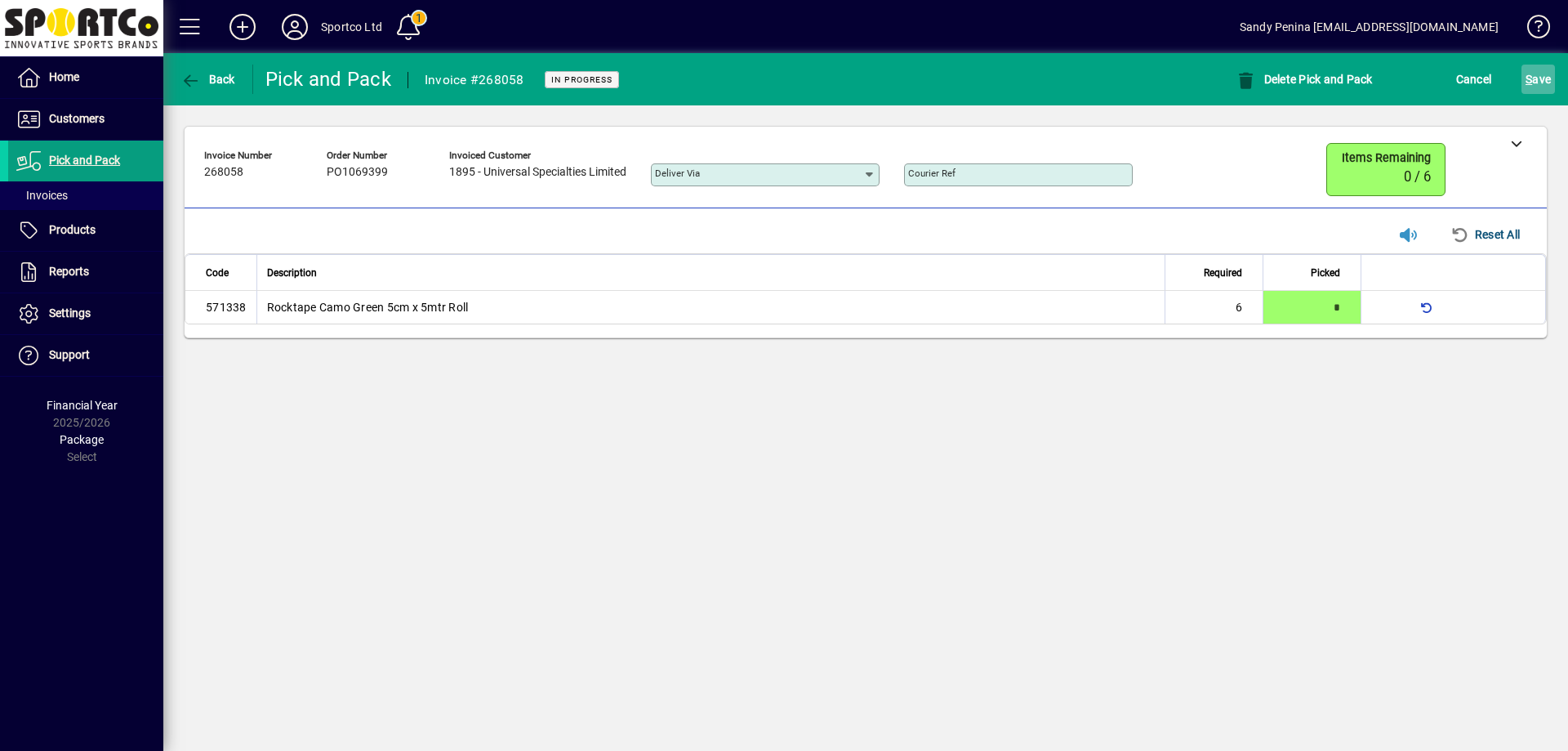
click at [1527, 72] on span "S" at bounding box center [1529, 79] width 7 height 13
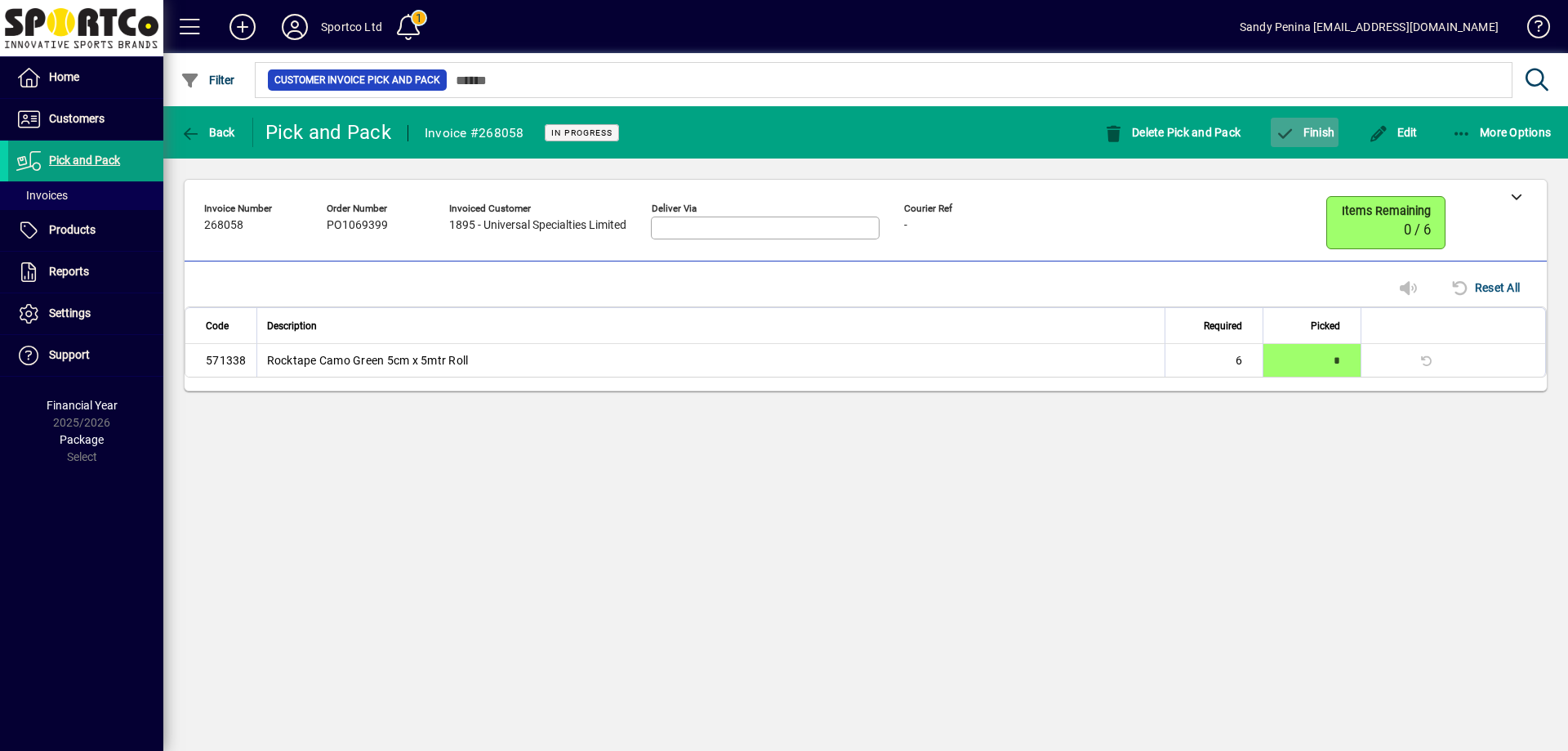
click at [1313, 137] on span "Finish" at bounding box center [1304, 132] width 60 height 13
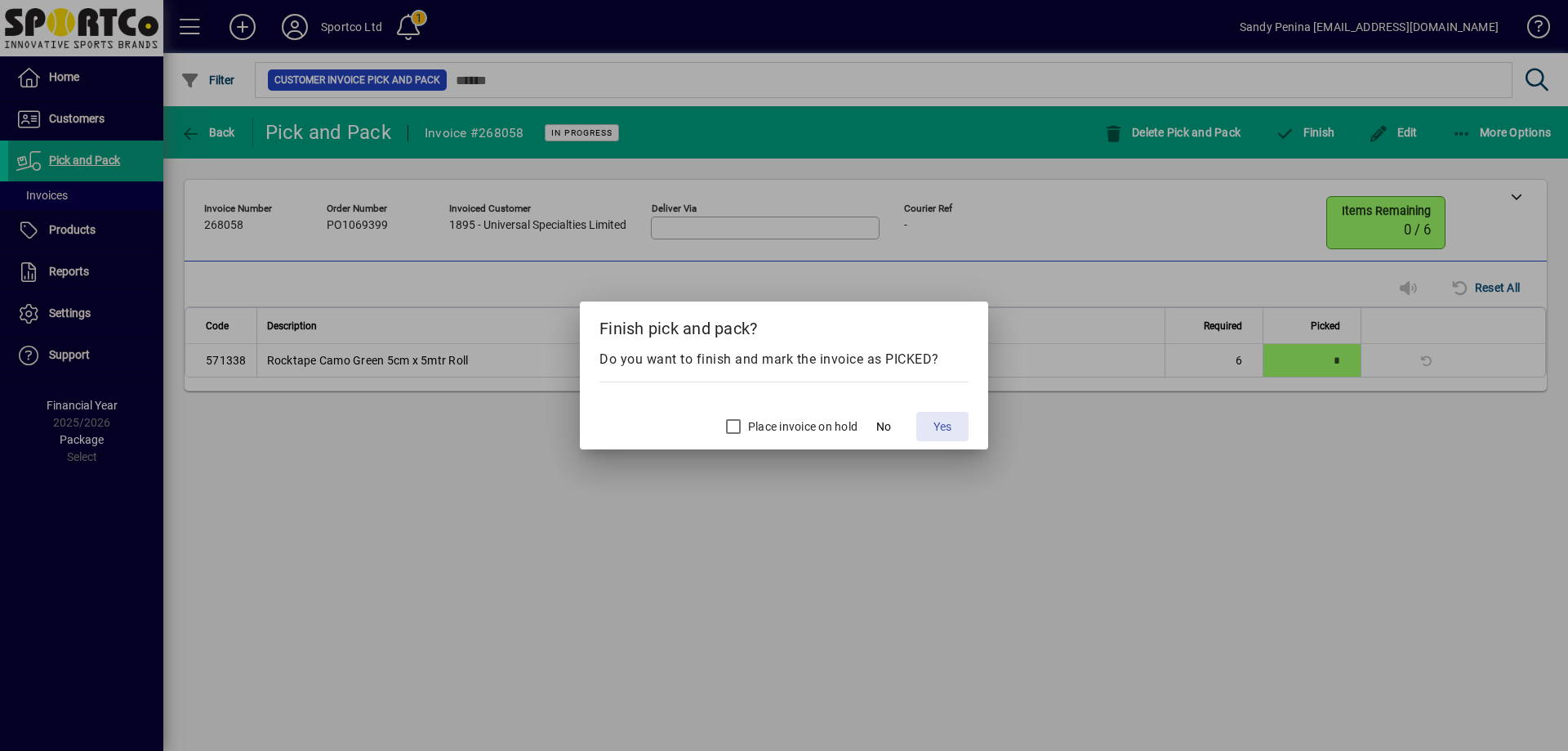
click at [952, 430] on span at bounding box center [942, 426] width 52 height 39
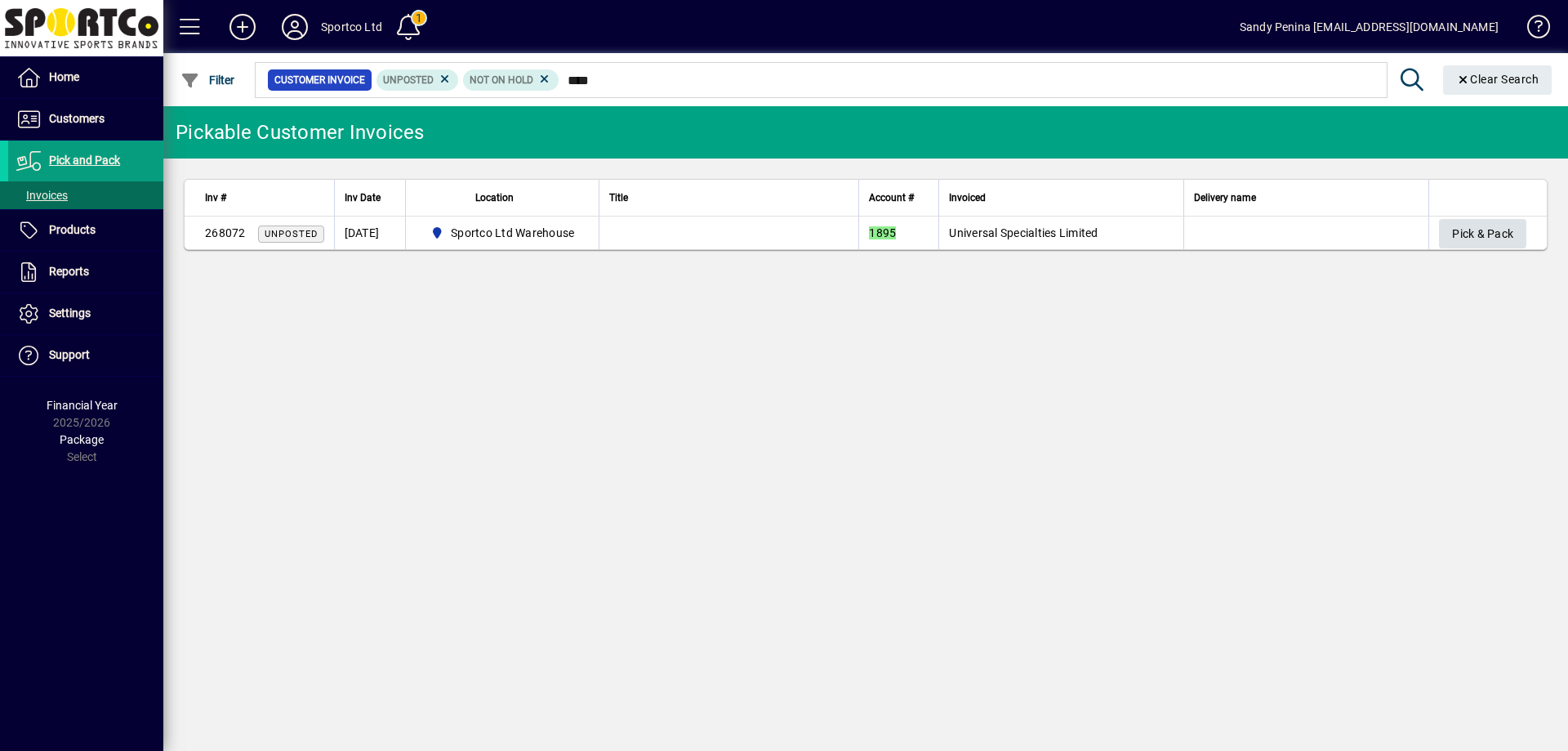
type input "****"
click at [1480, 236] on span "Pick & Pack" at bounding box center [1482, 234] width 61 height 27
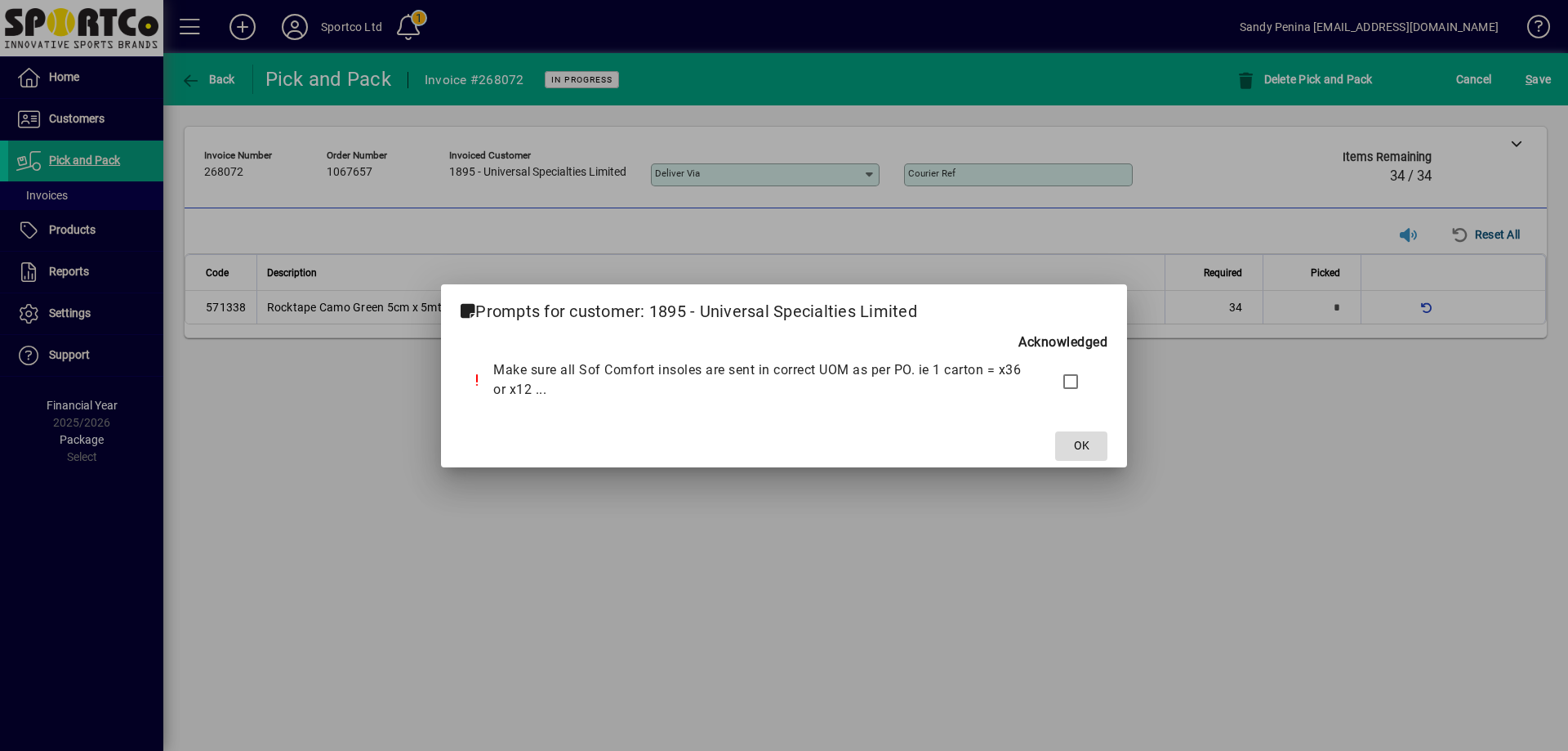
click at [1091, 452] on span at bounding box center [1081, 445] width 52 height 39
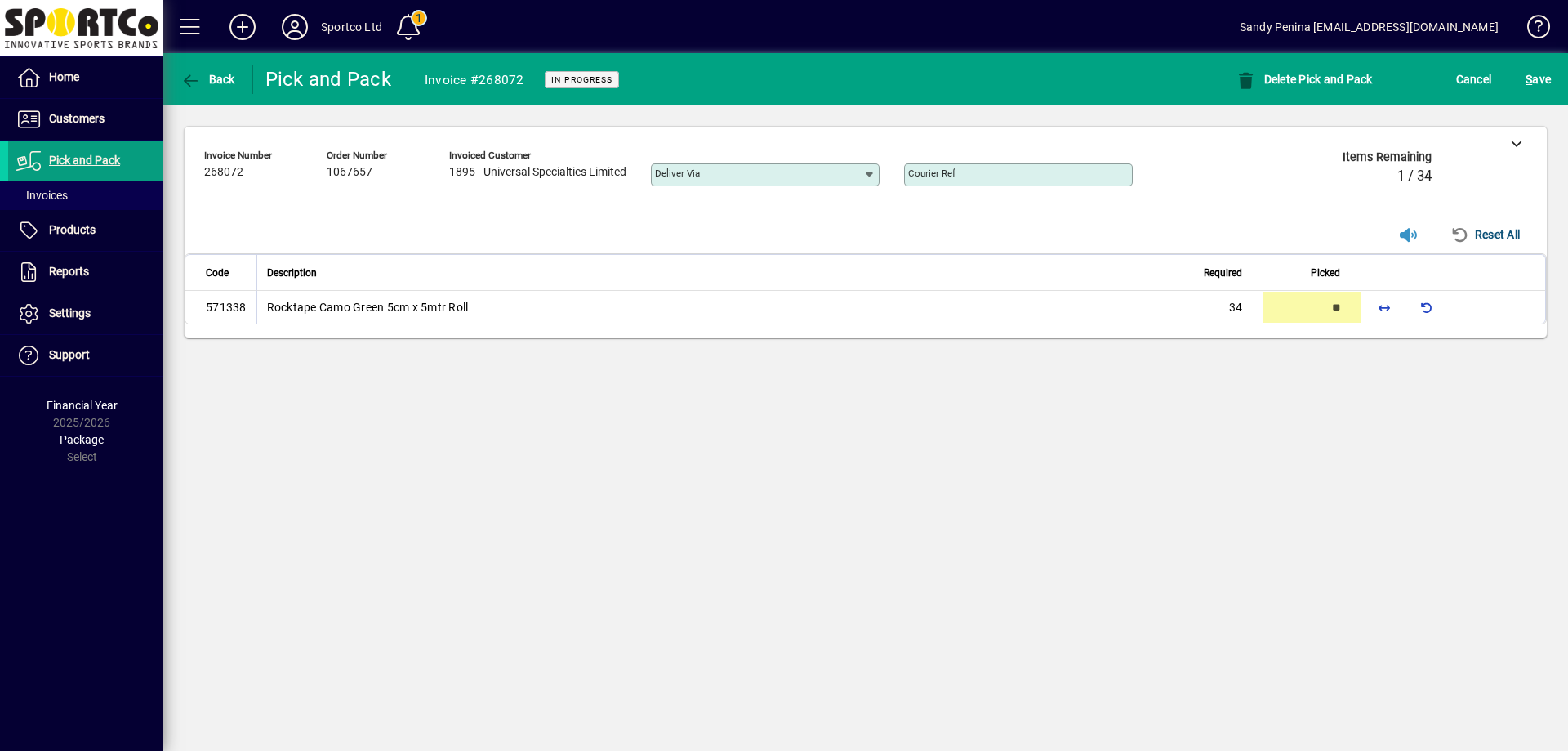
type input "**"
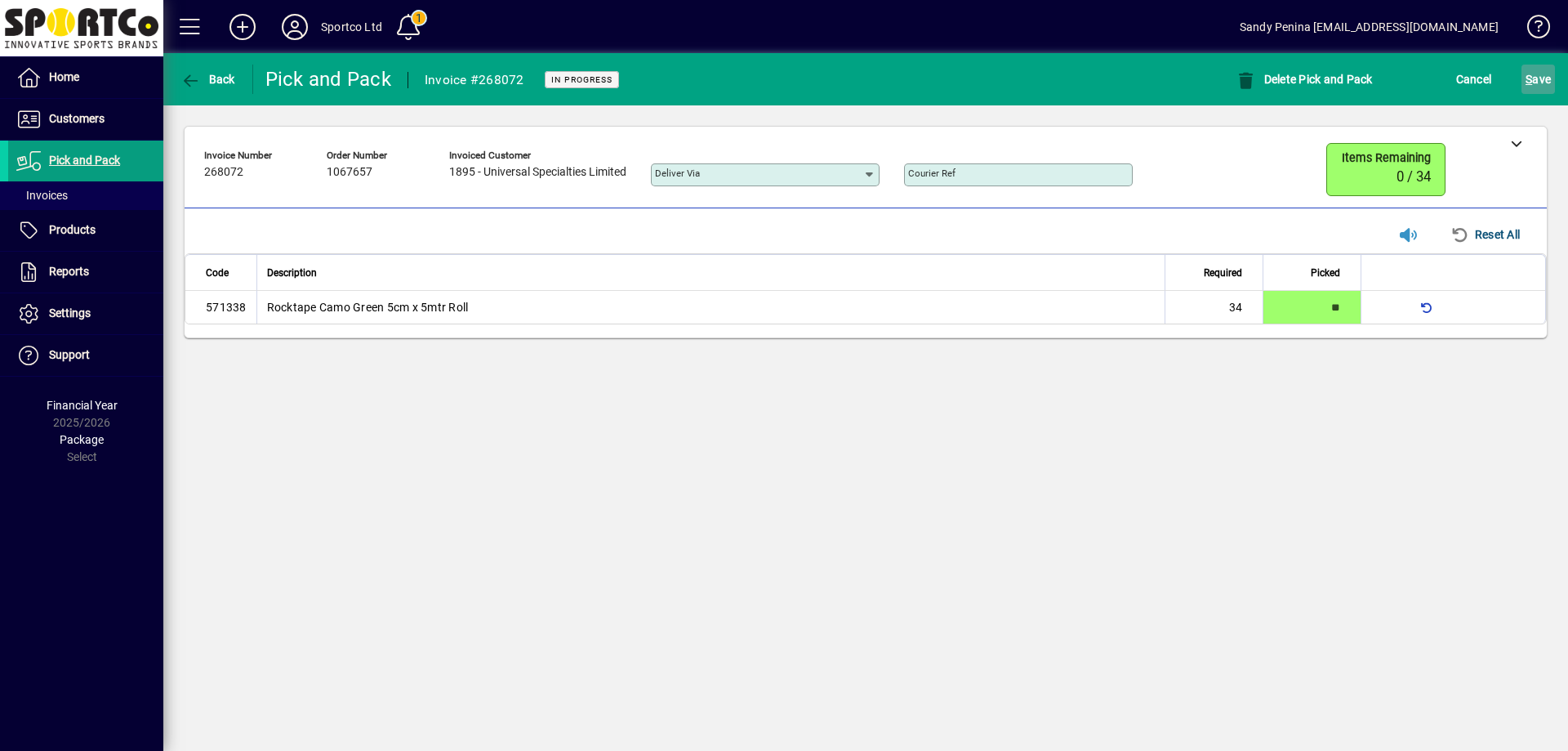
click at [1544, 92] on span "submit" at bounding box center [1538, 79] width 33 height 39
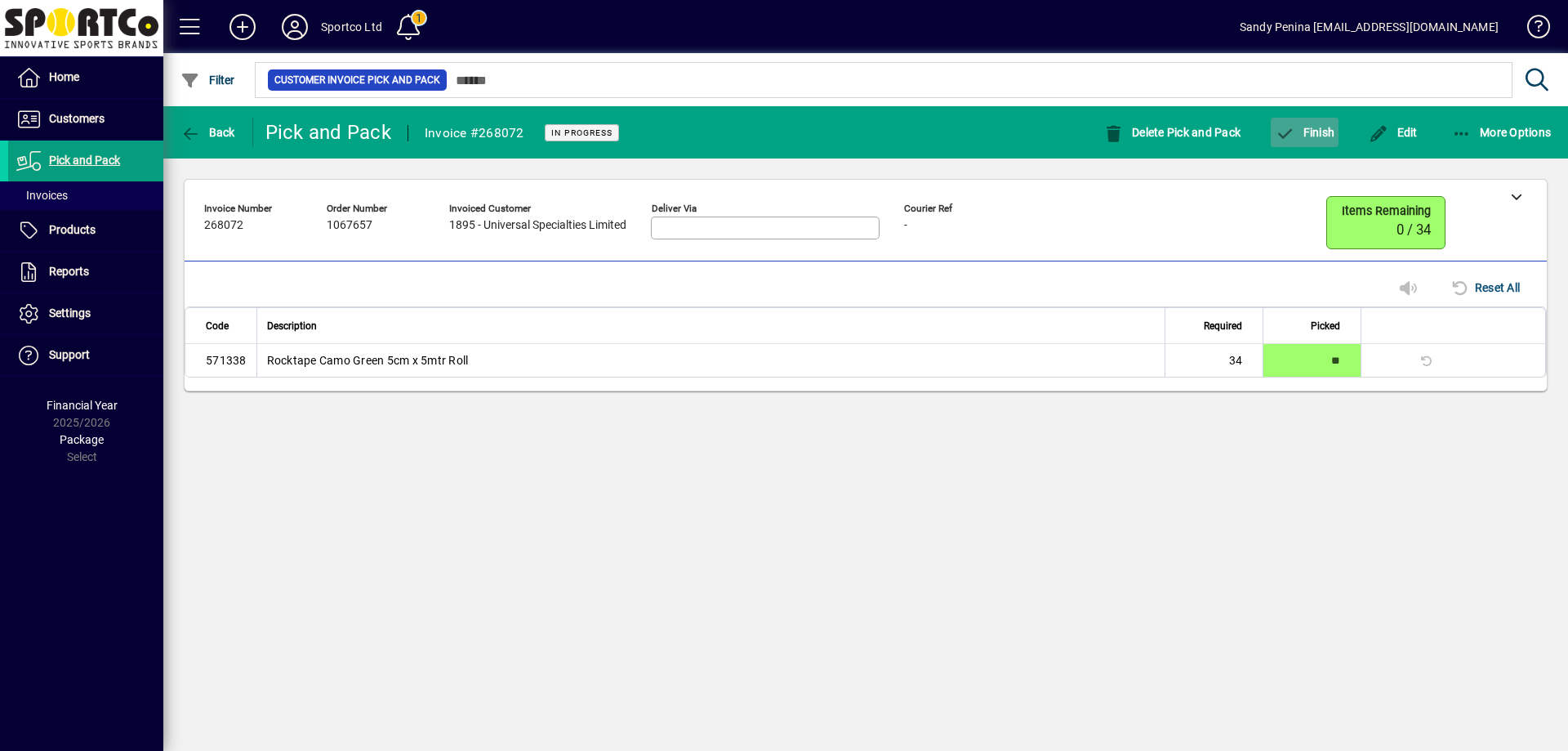
click at [1323, 129] on span "Finish" at bounding box center [1304, 132] width 60 height 13
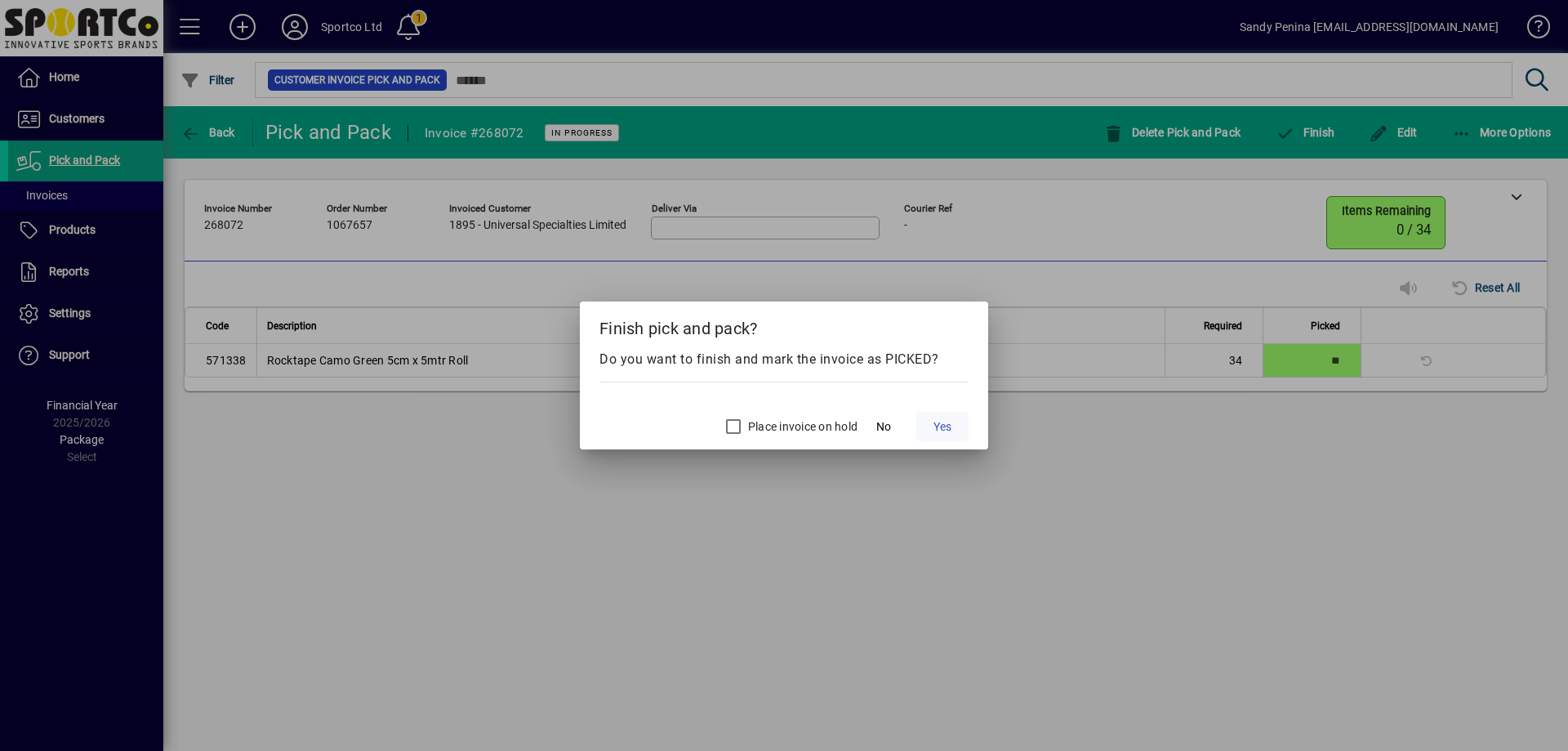
click at [933, 430] on span "Yes" at bounding box center [942, 427] width 18 height 17
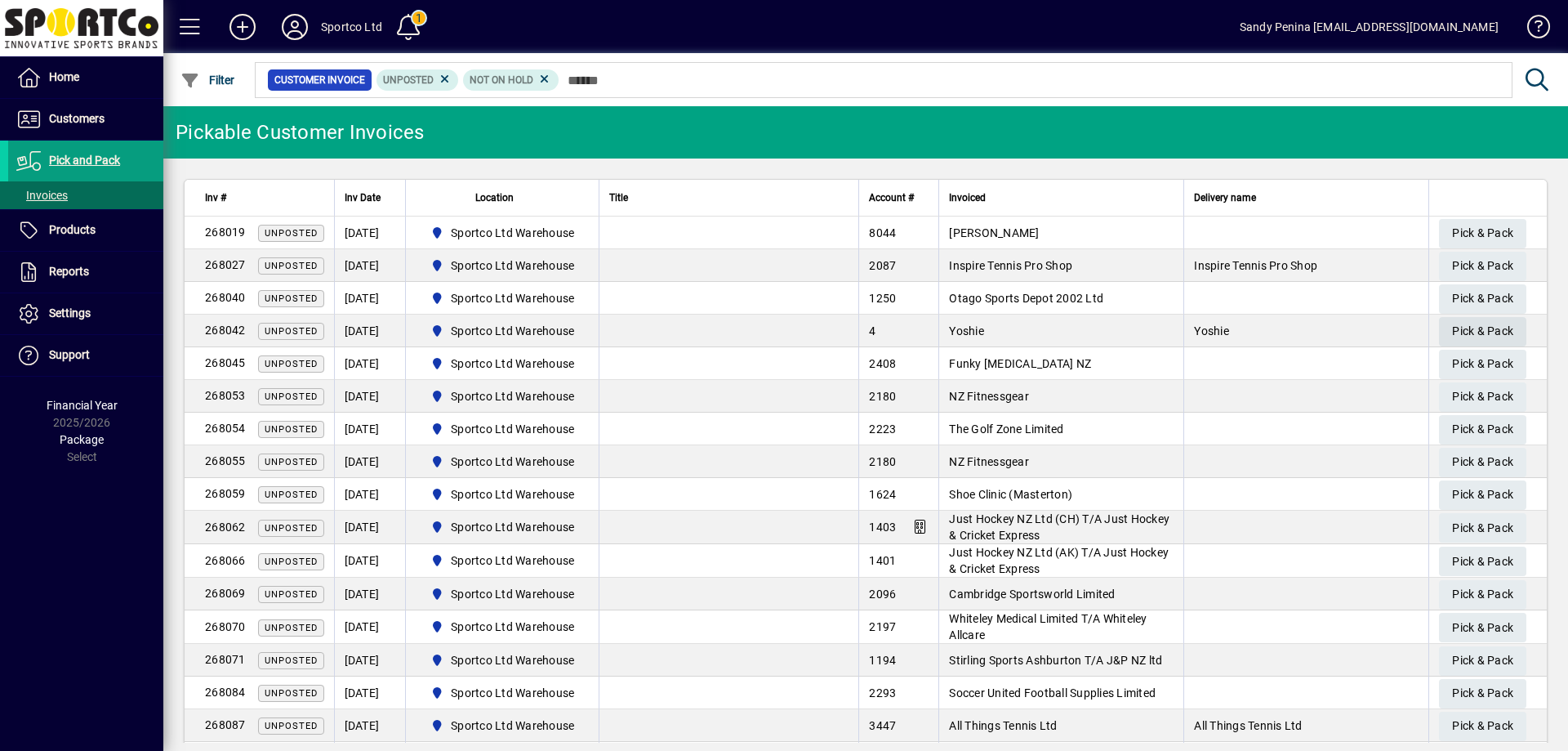
click at [1474, 327] on span "Pick & Pack" at bounding box center [1482, 331] width 61 height 27
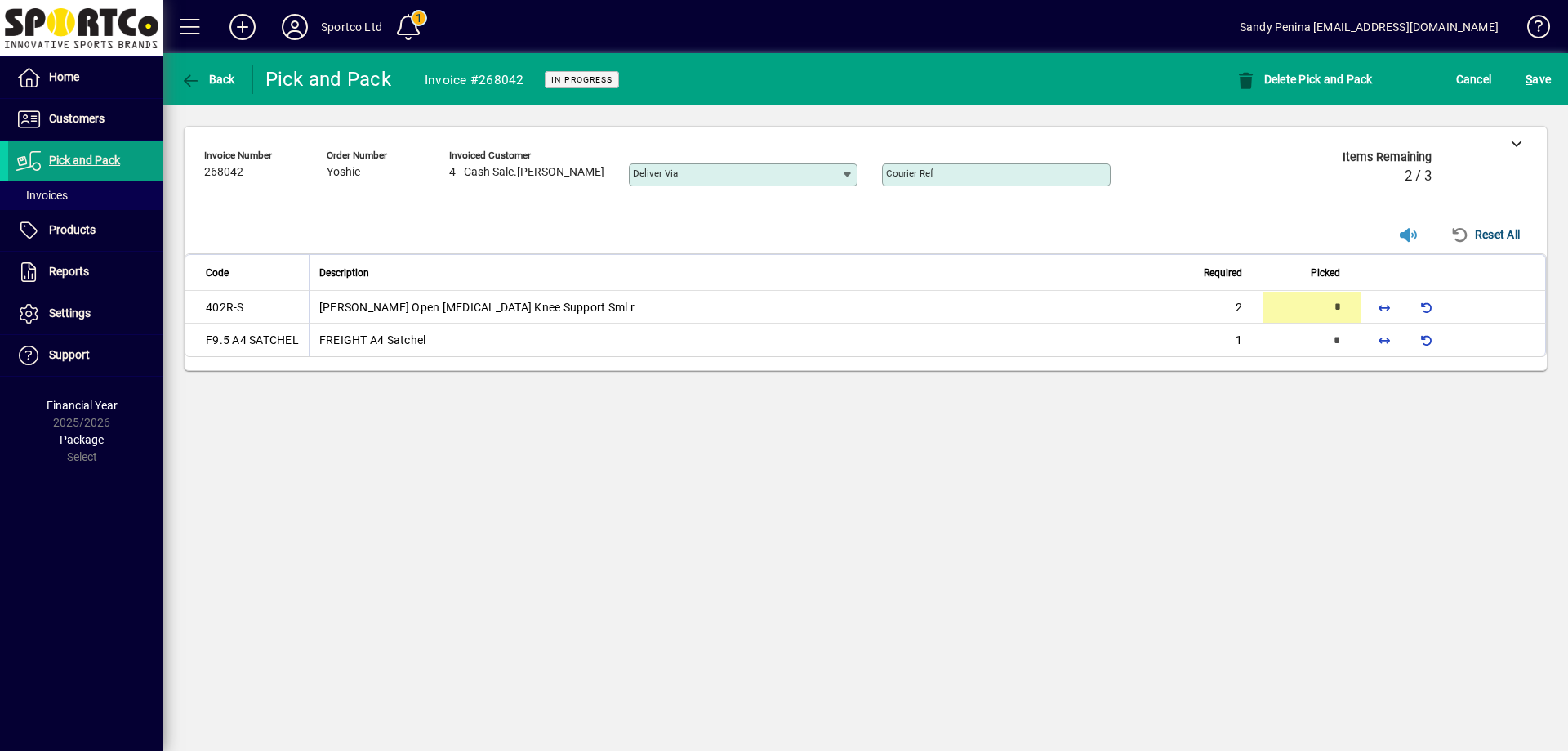
type input "*"
click at [1384, 345] on span "button" at bounding box center [1383, 340] width 39 height 39
type input "*"
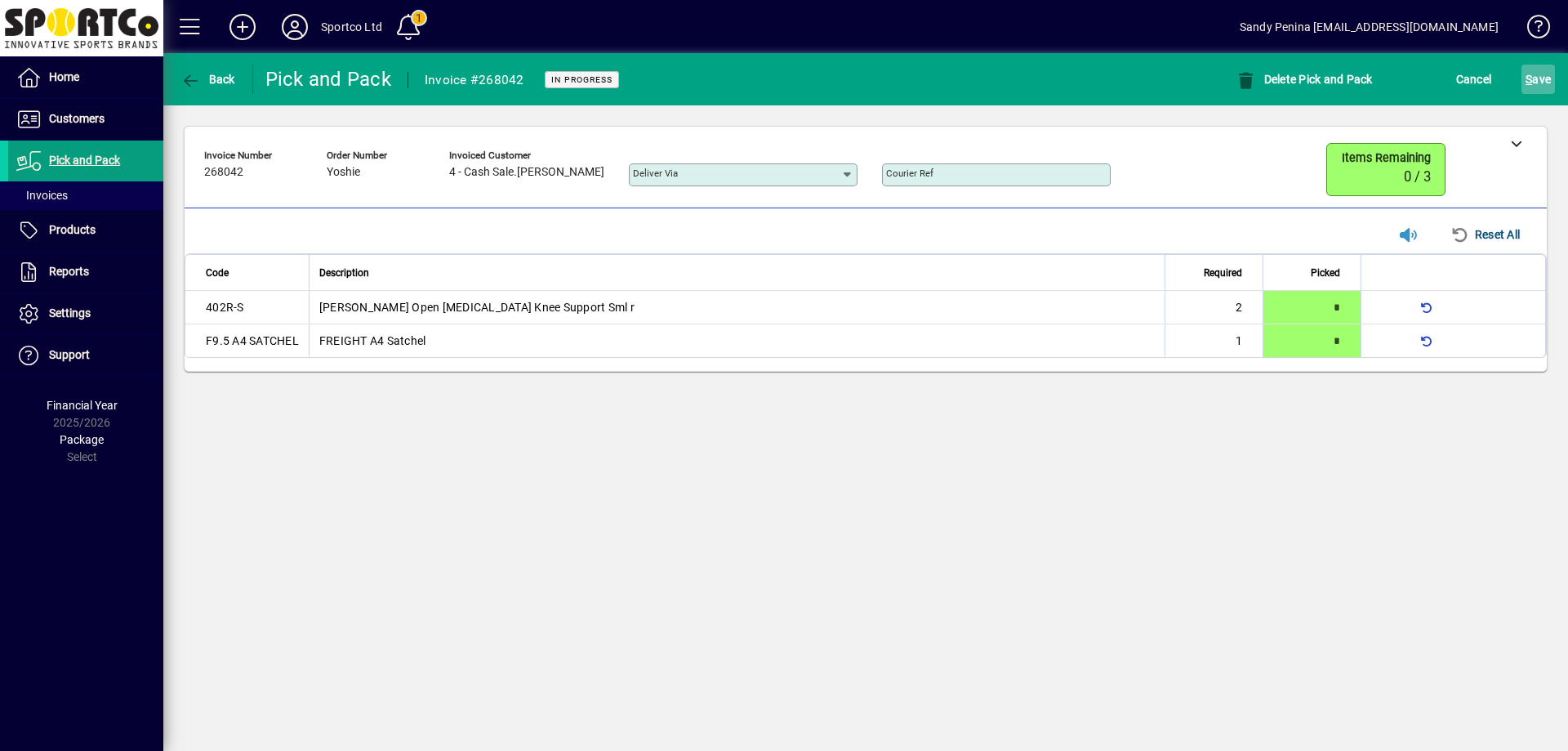
click at [1549, 77] on span "S ave" at bounding box center [1539, 79] width 26 height 26
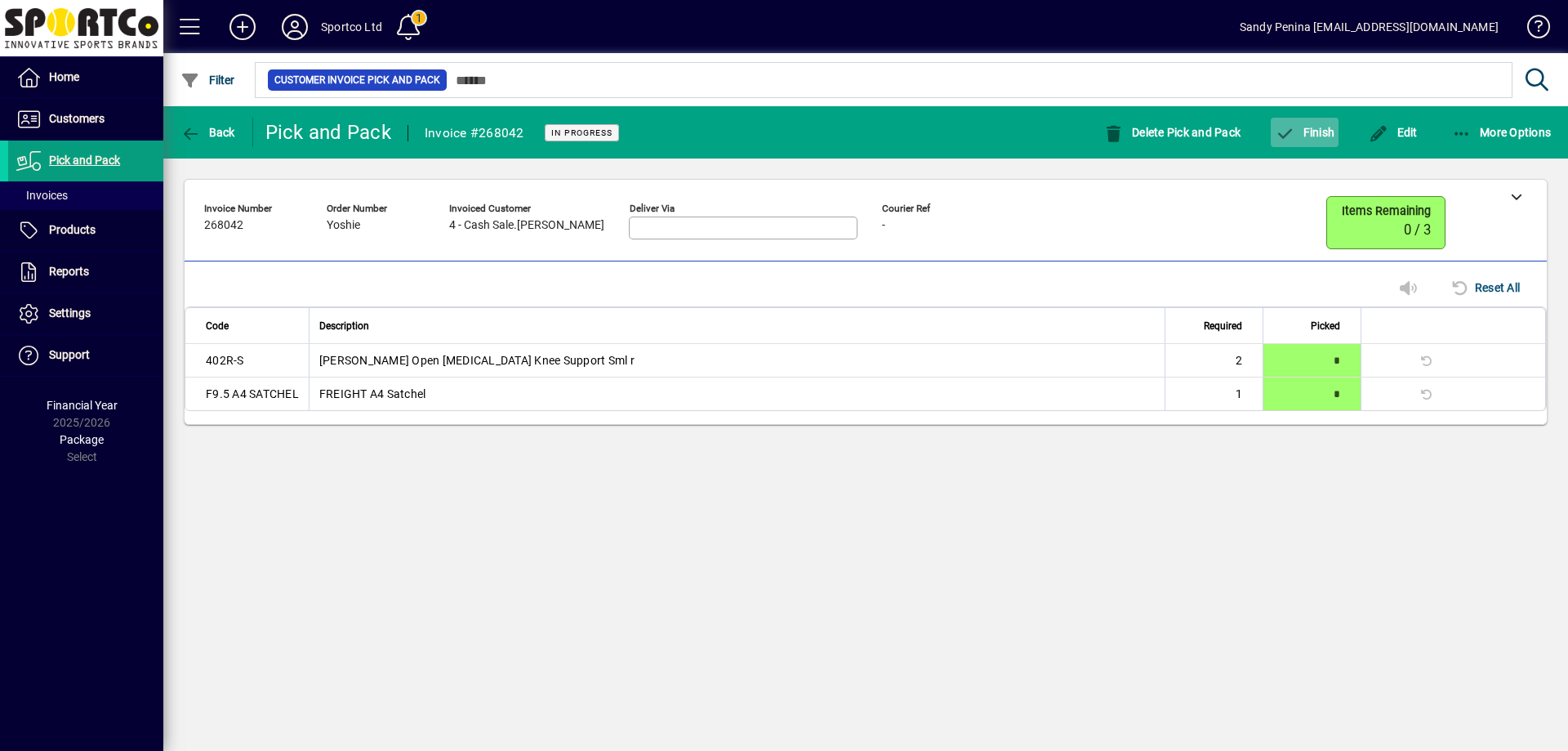
click at [1306, 142] on span "button" at bounding box center [1304, 131] width 68 height 39
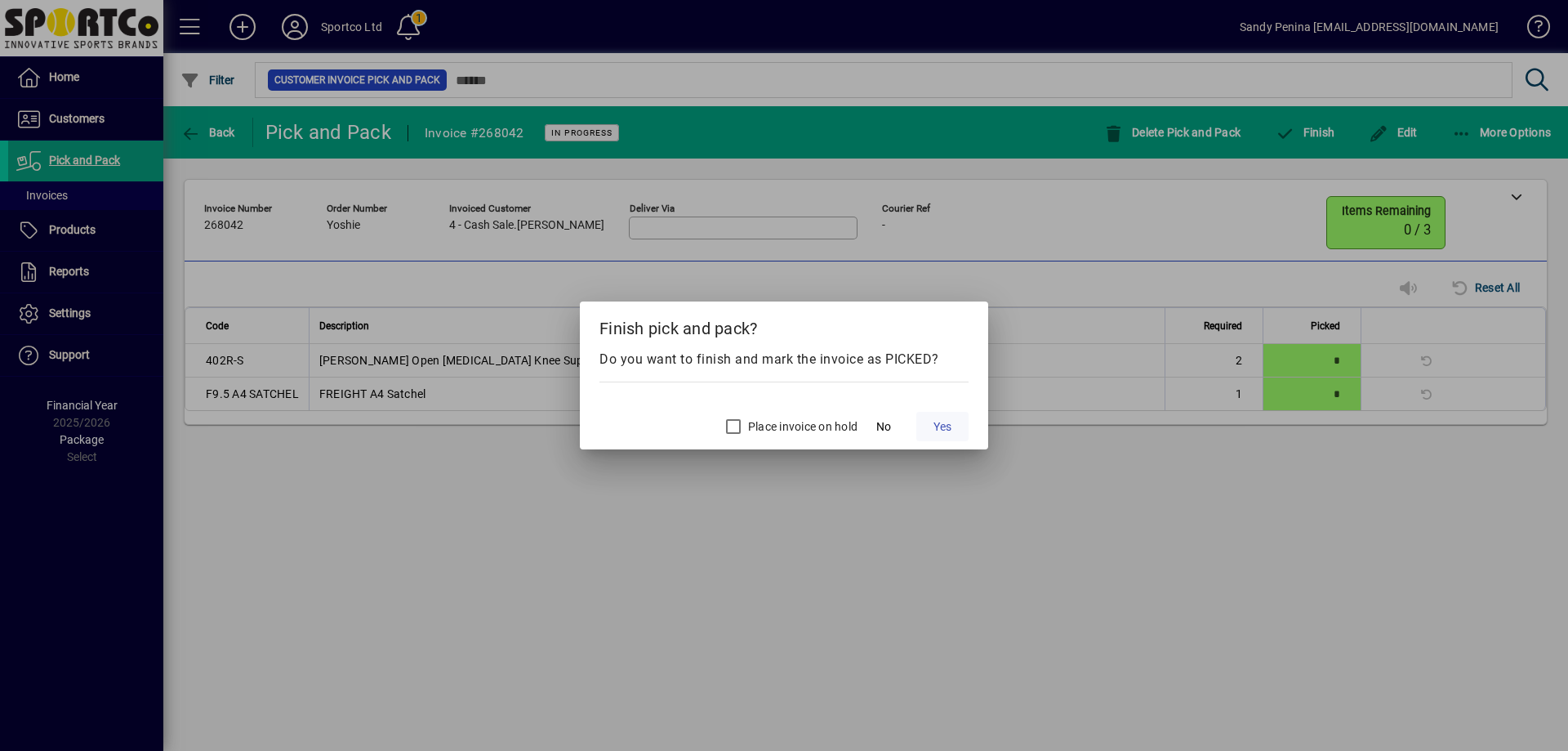
click at [958, 439] on span at bounding box center [942, 426] width 52 height 39
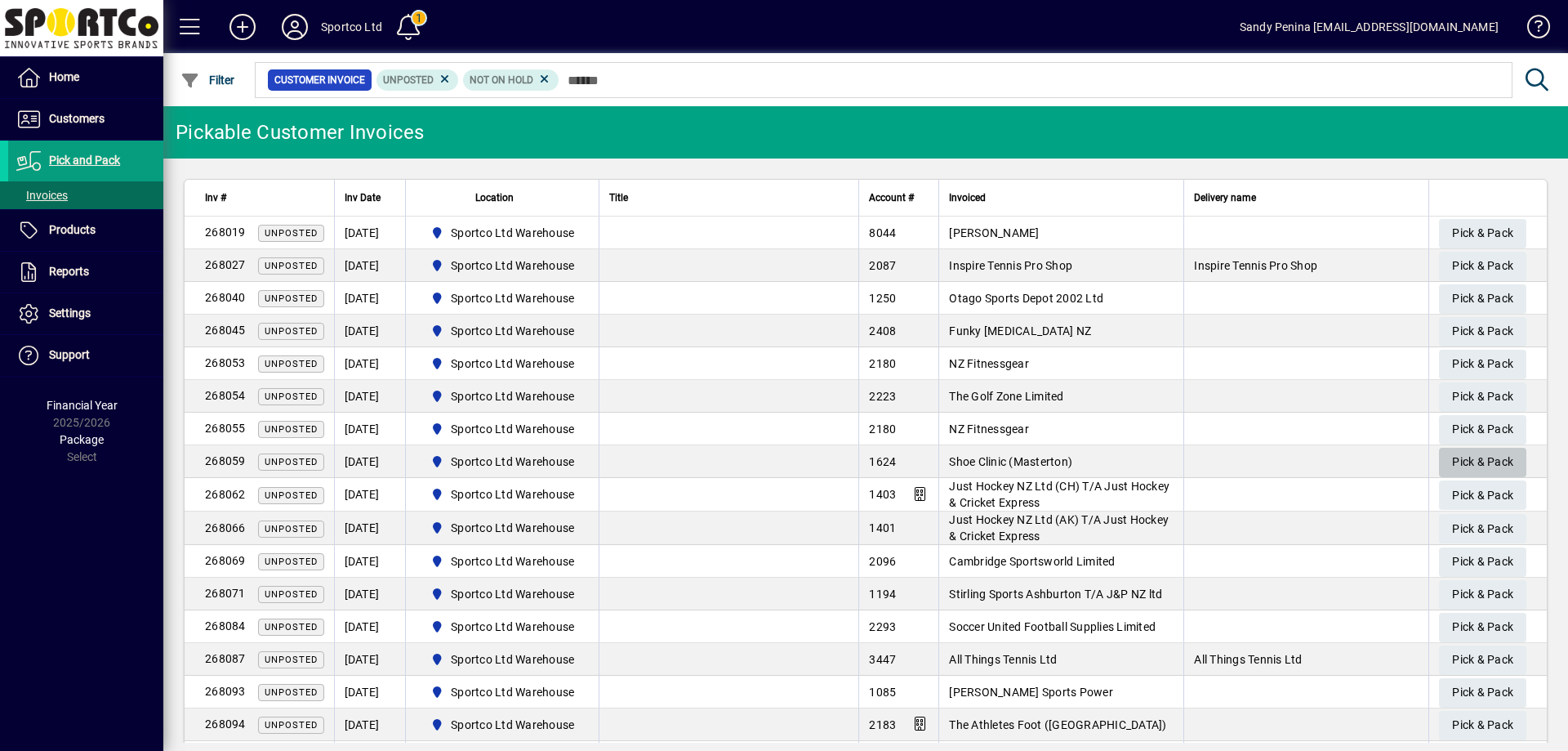
click at [1452, 462] on span "Pick & Pack" at bounding box center [1482, 462] width 61 height 27
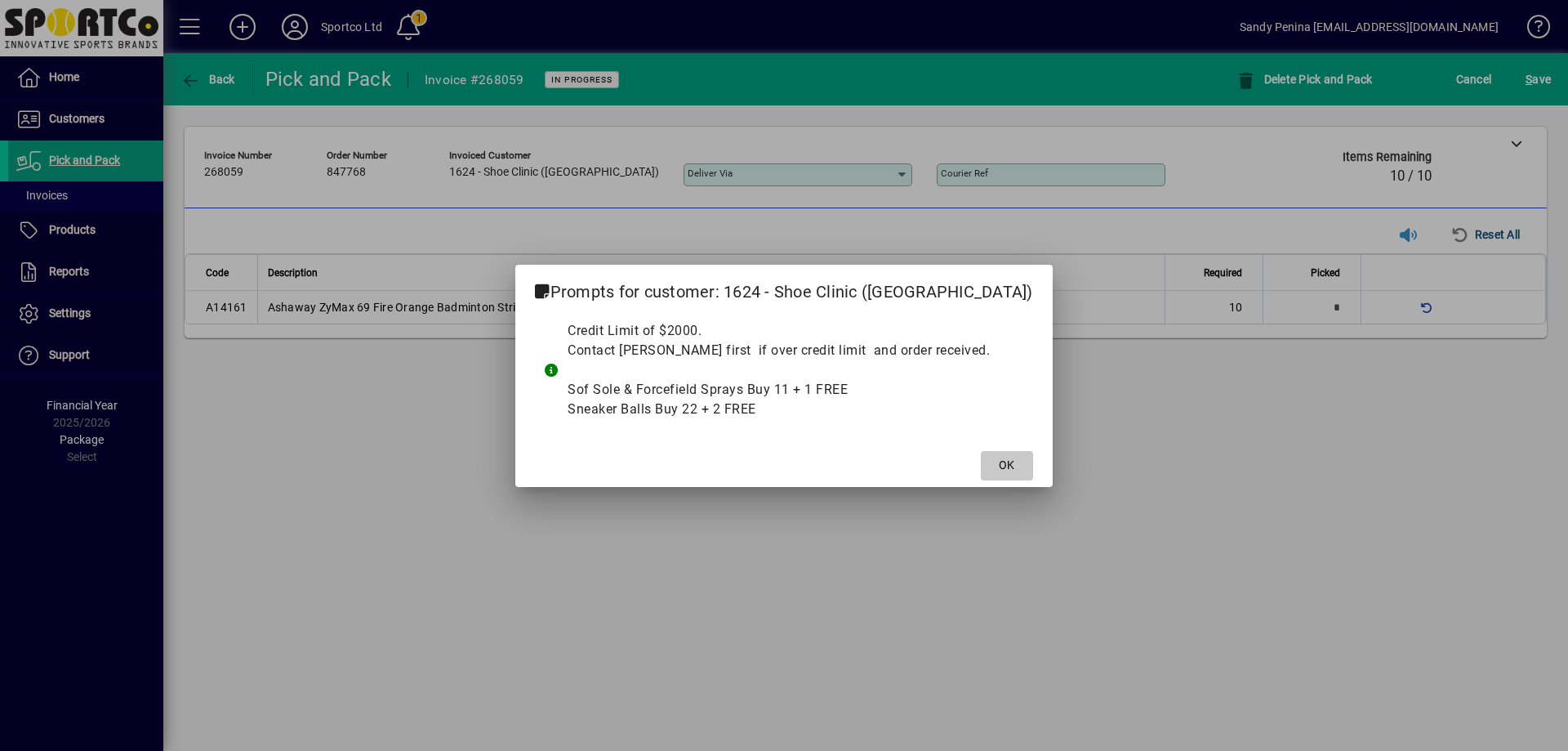
click at [981, 476] on span at bounding box center [1007, 465] width 52 height 39
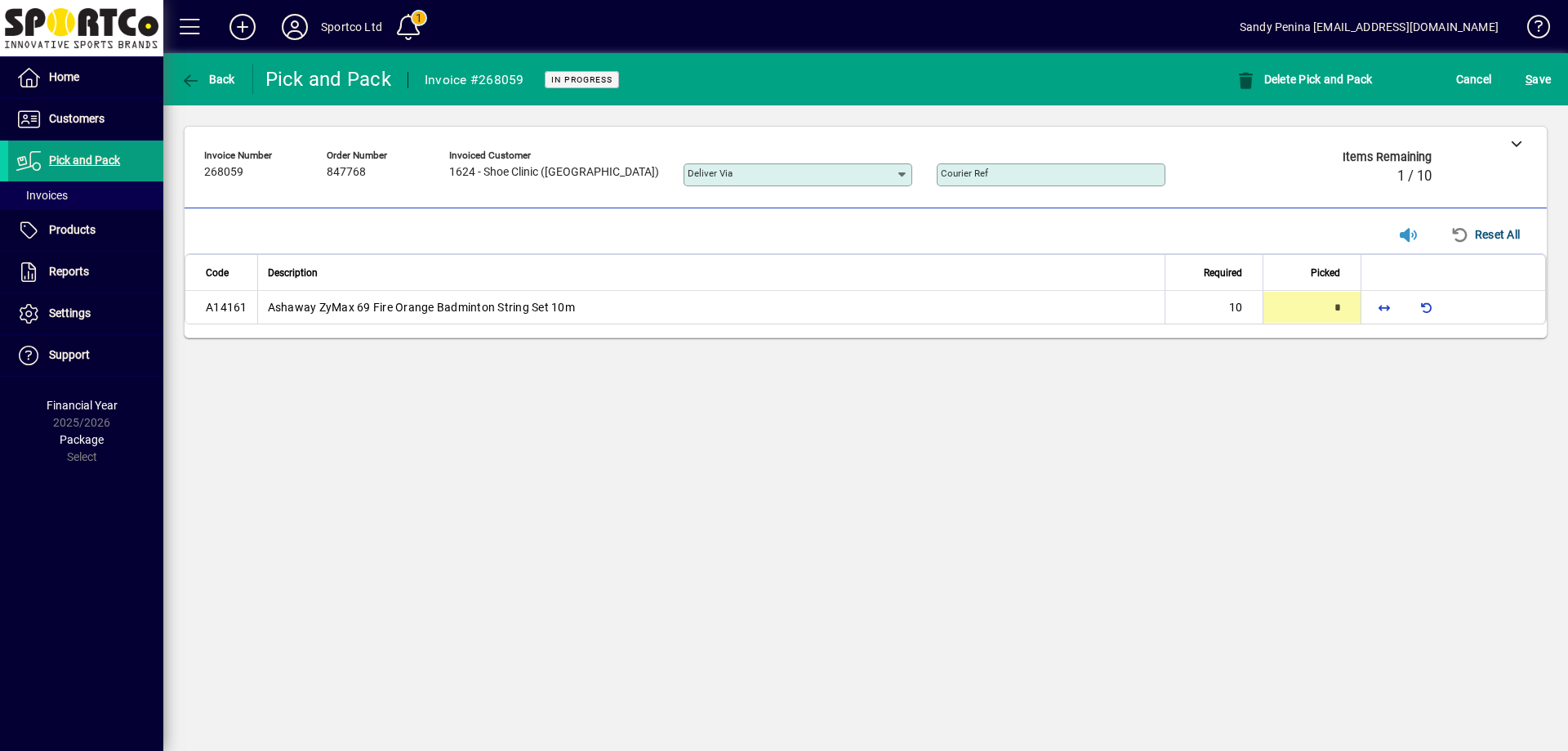
type input "**"
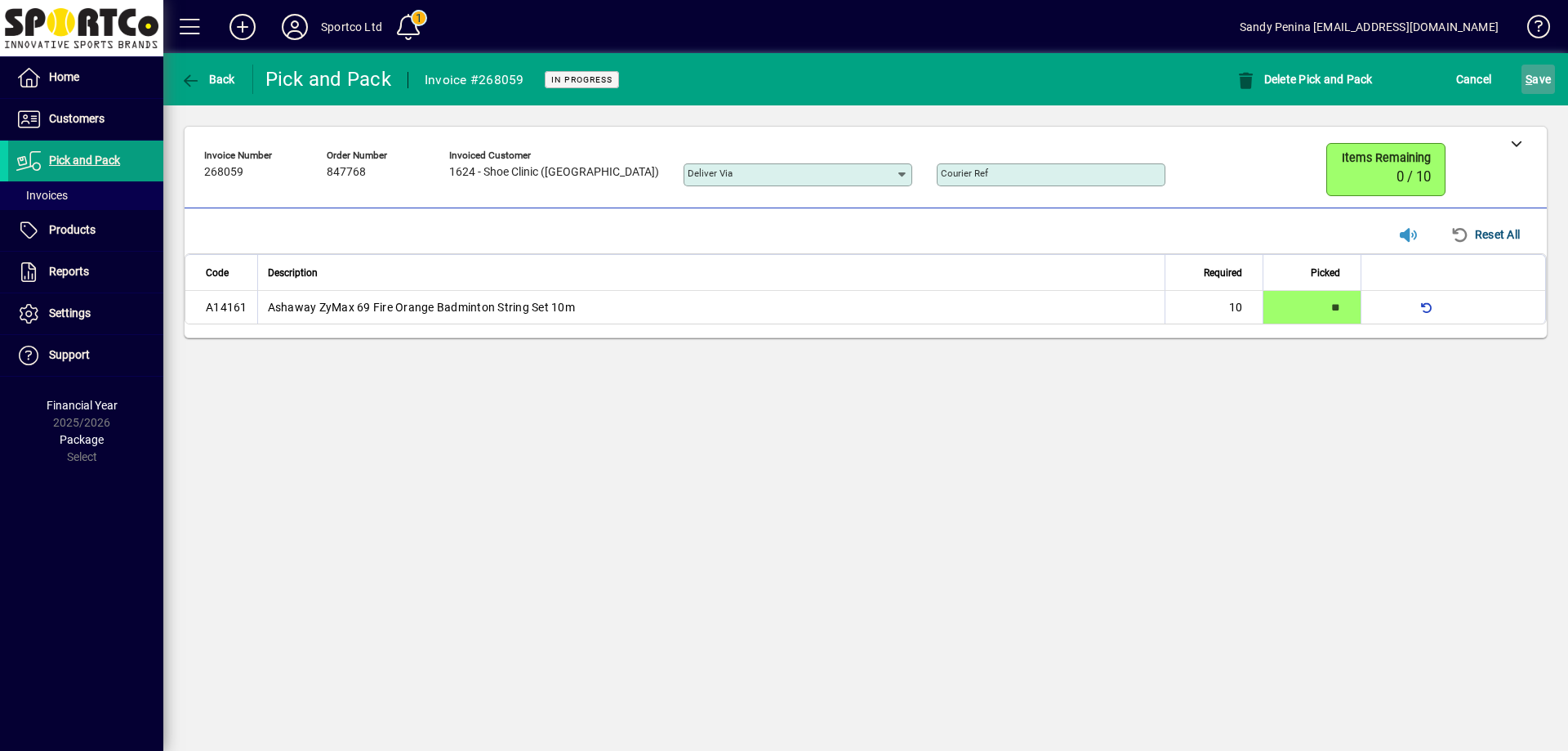
click at [1552, 81] on span "submit" at bounding box center [1538, 79] width 33 height 39
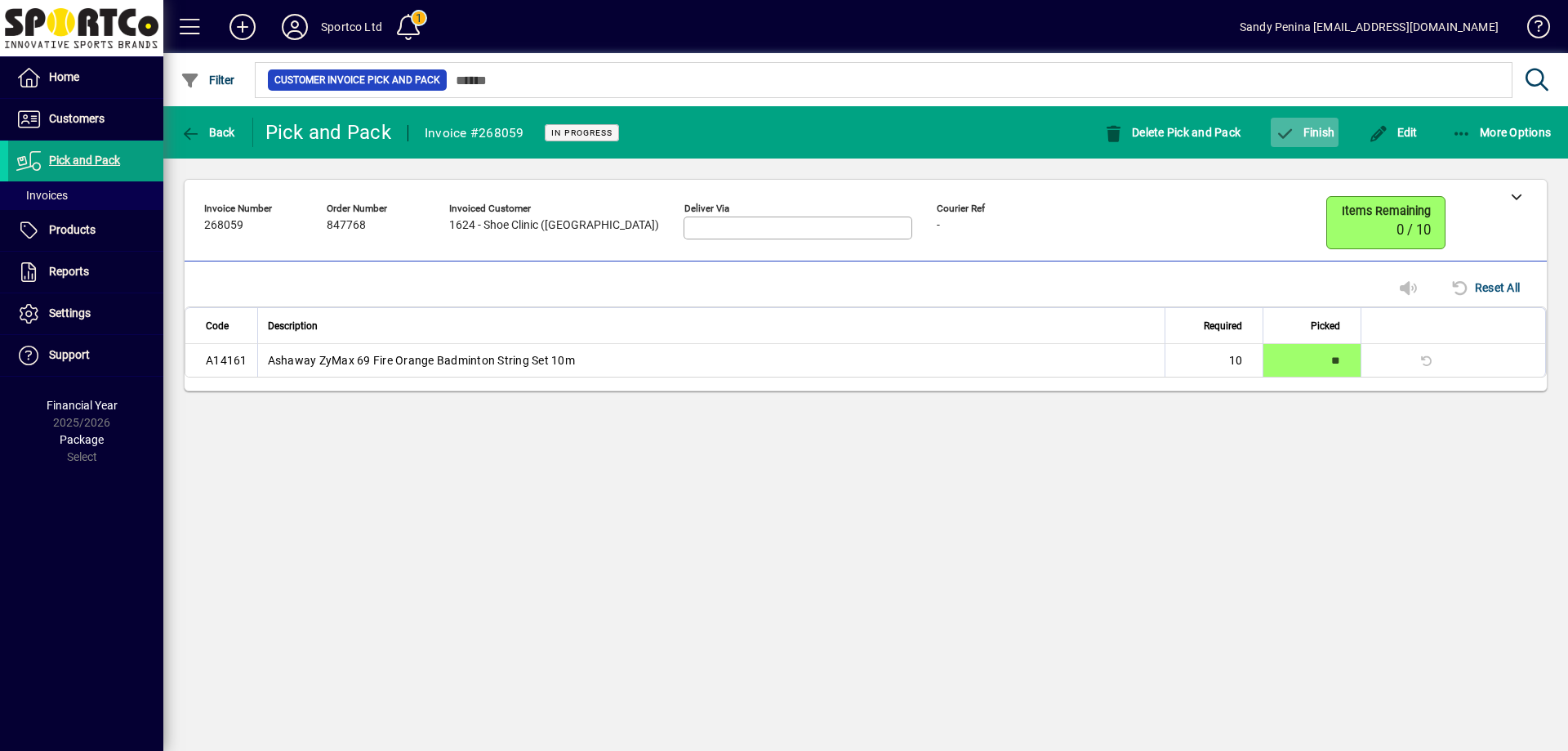
click at [1284, 128] on icon "button" at bounding box center [1284, 133] width 20 height 16
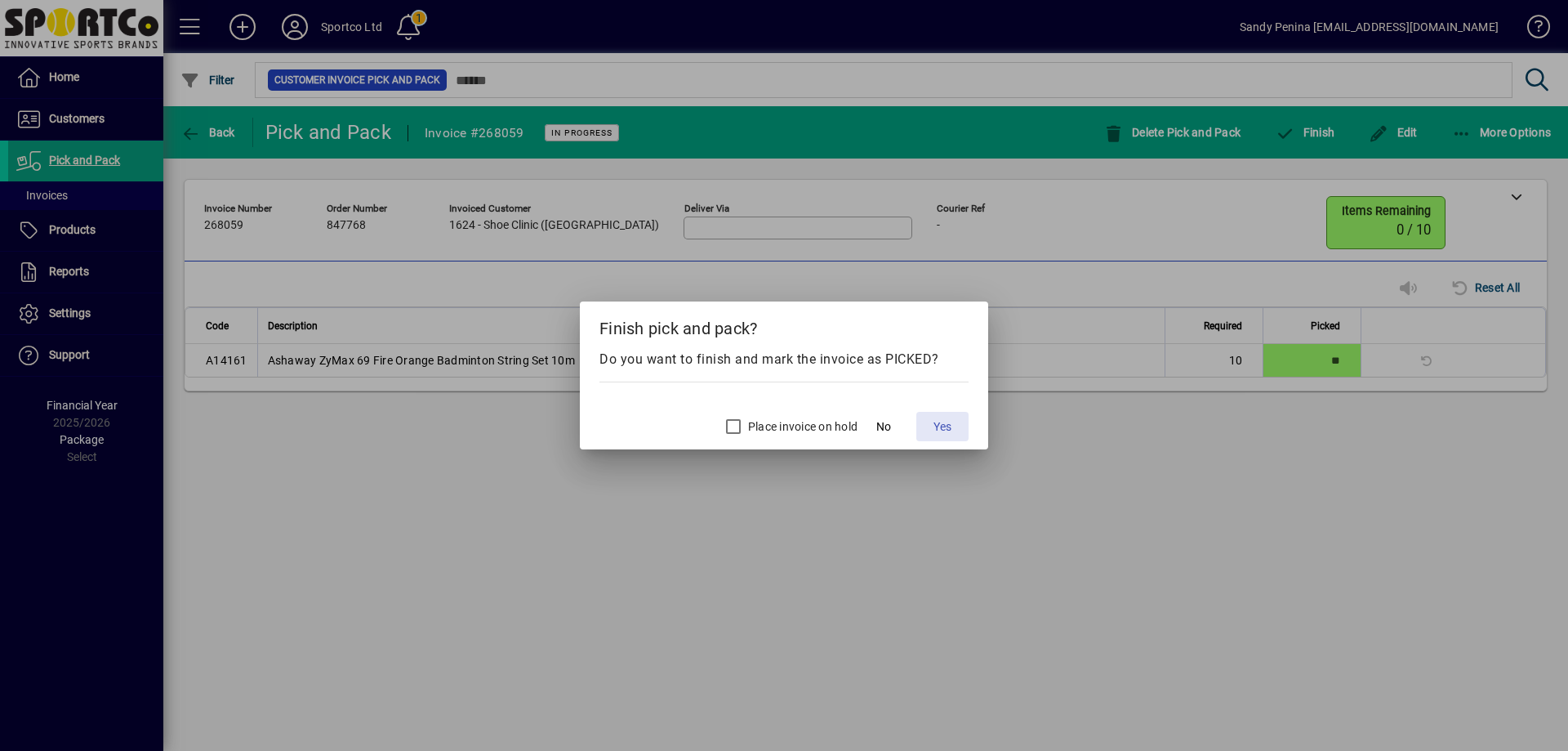
click at [933, 425] on span "Yes" at bounding box center [942, 427] width 18 height 17
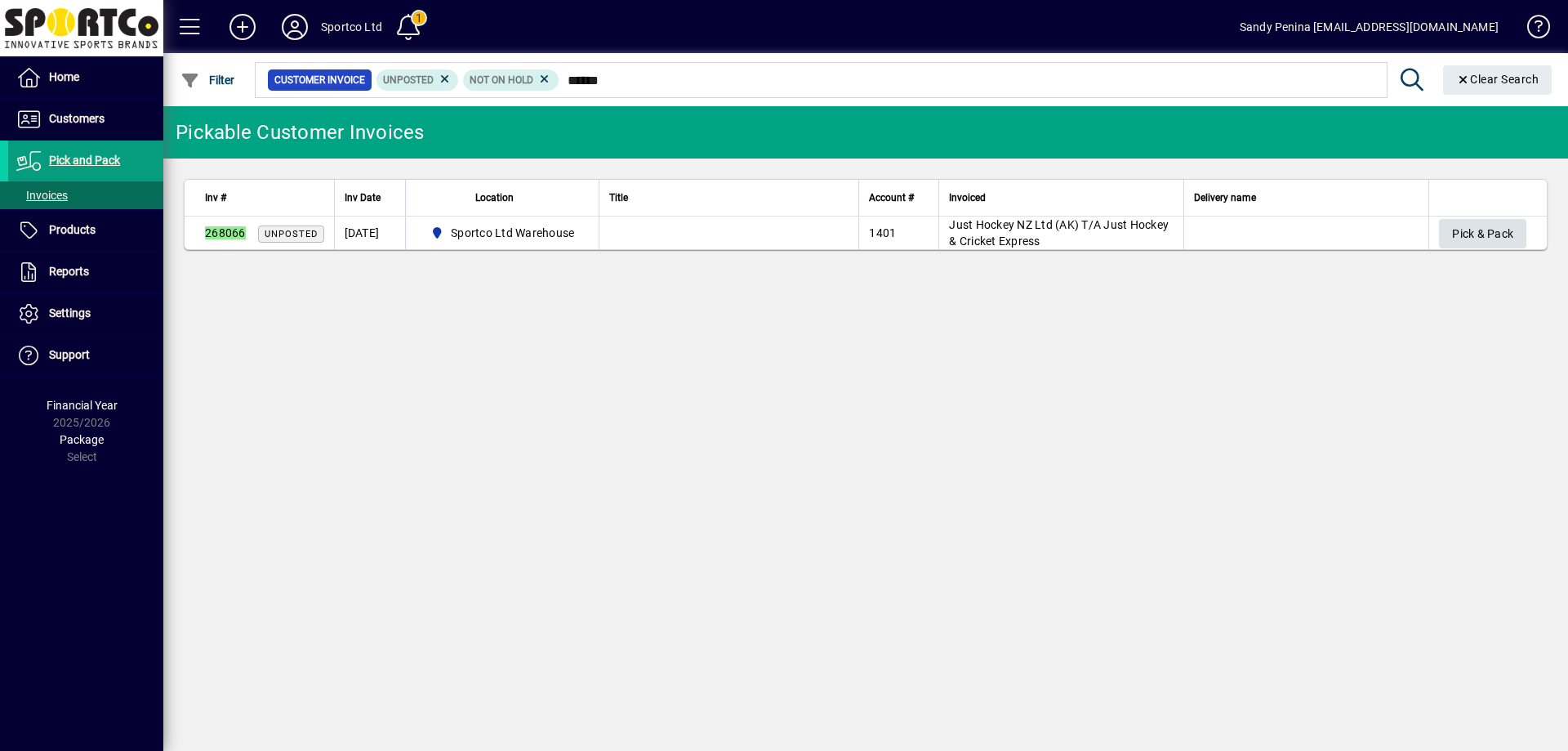
type input "******"
click at [1484, 245] on span "Pick & Pack" at bounding box center [1482, 234] width 61 height 27
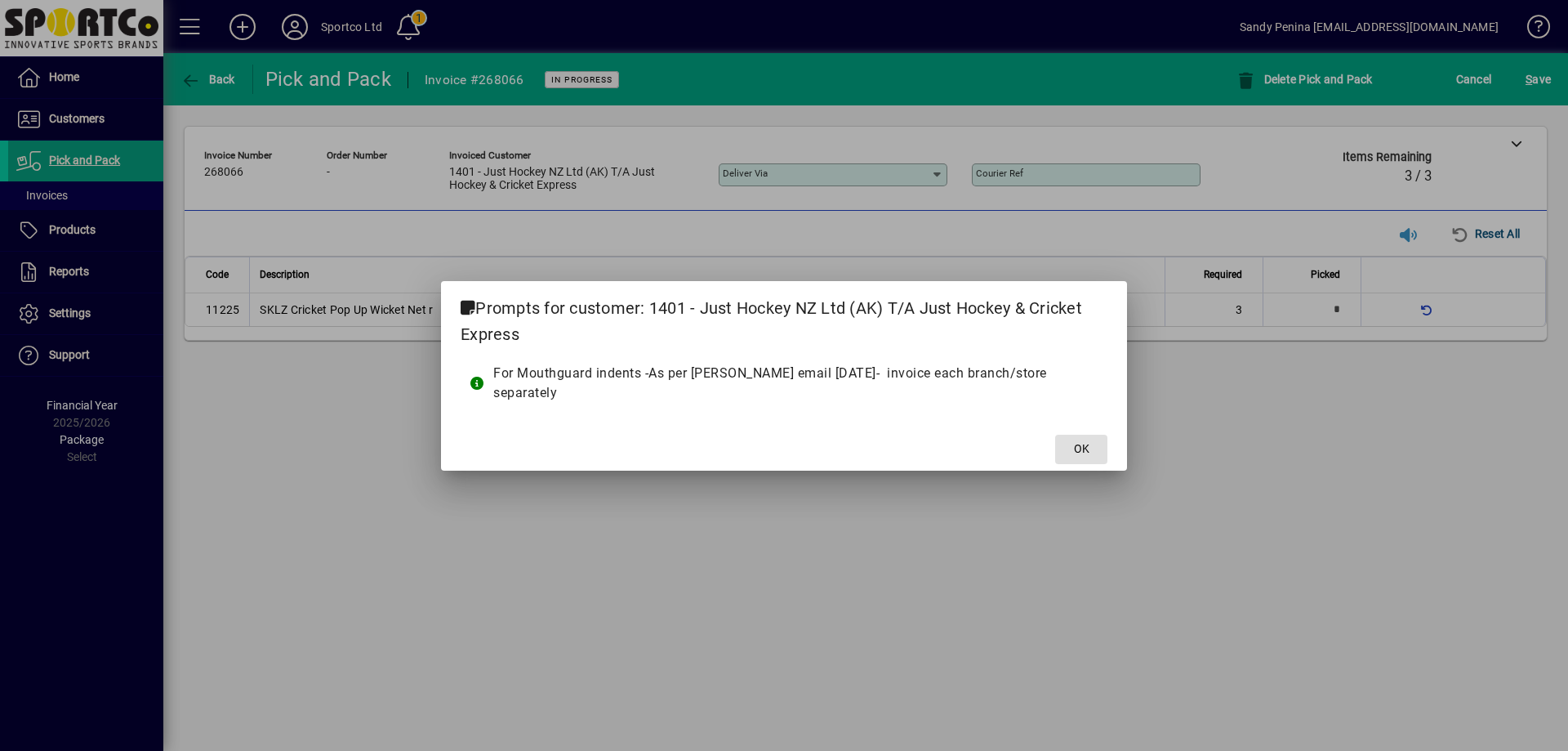
click at [1055, 435] on button "OK" at bounding box center [1081, 449] width 52 height 30
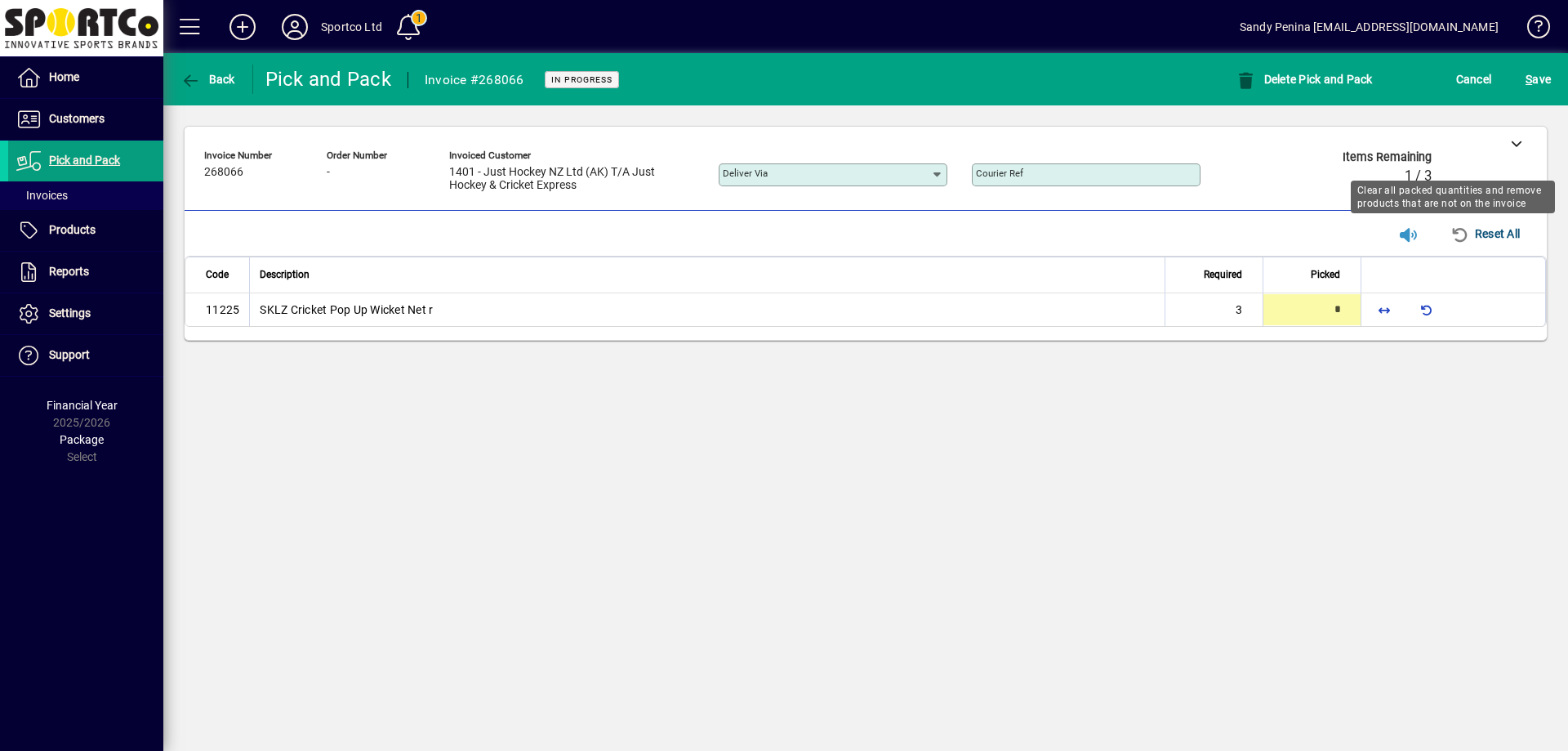
type input "*"
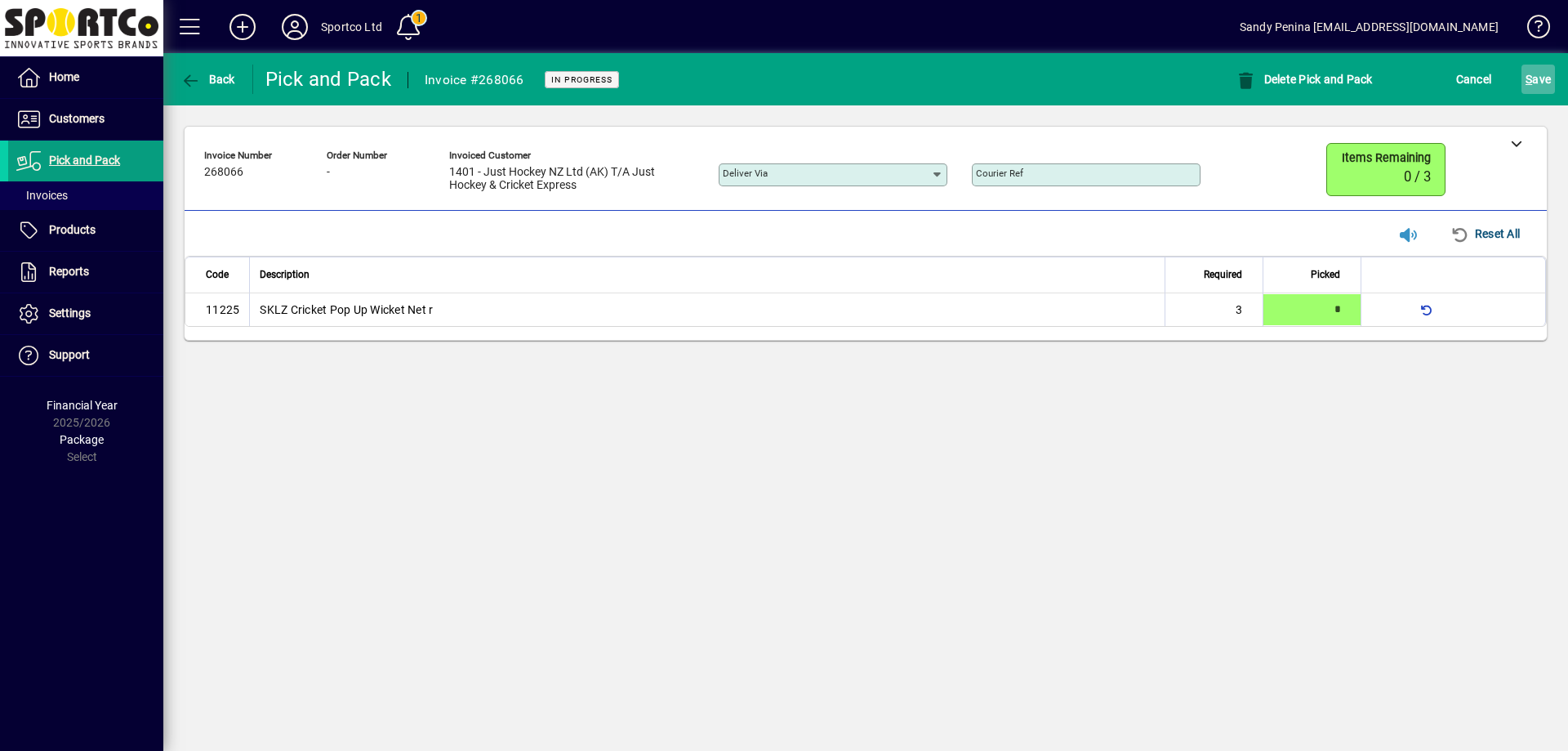
click at [1524, 89] on span "submit" at bounding box center [1538, 79] width 33 height 39
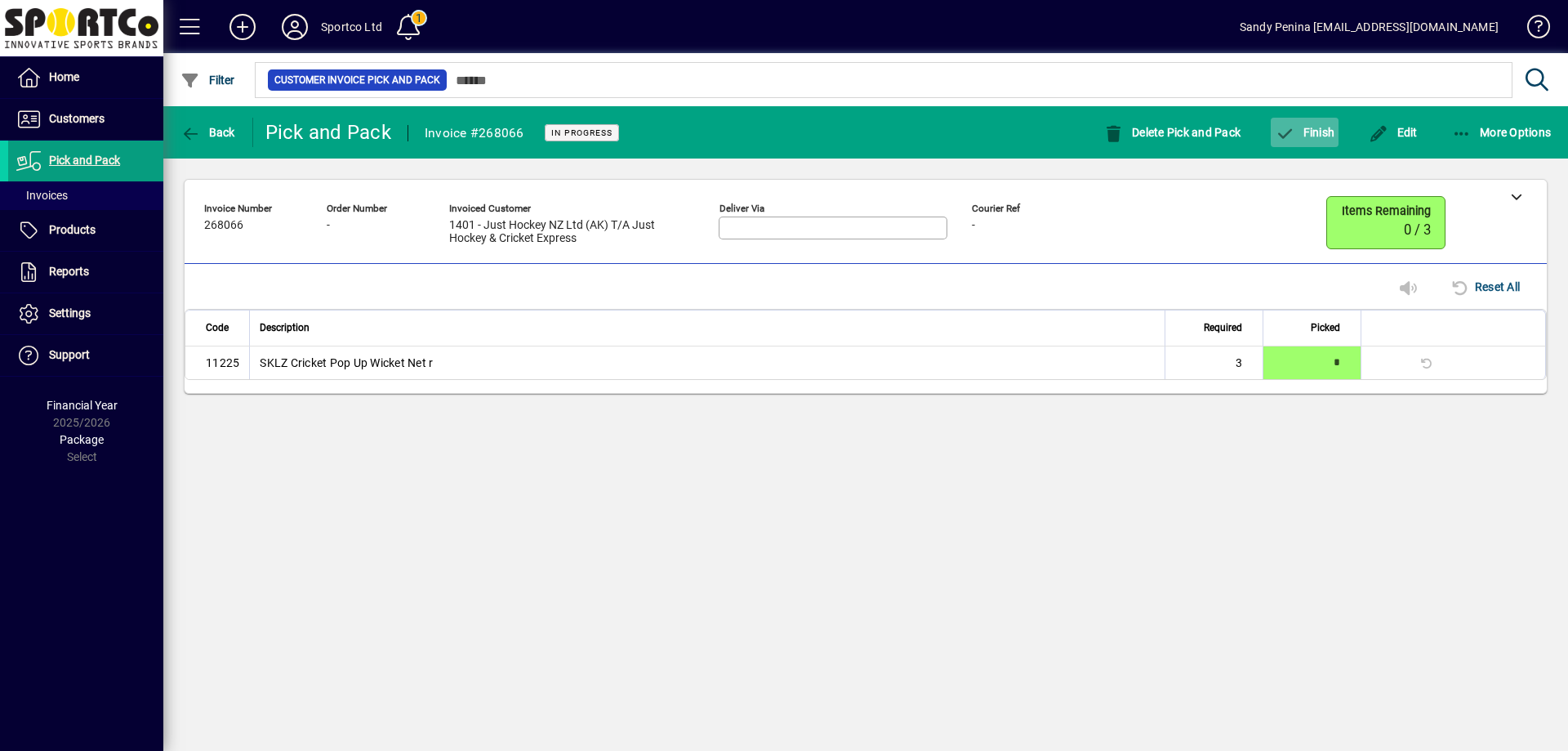
click at [1303, 124] on span "button" at bounding box center [1304, 131] width 68 height 39
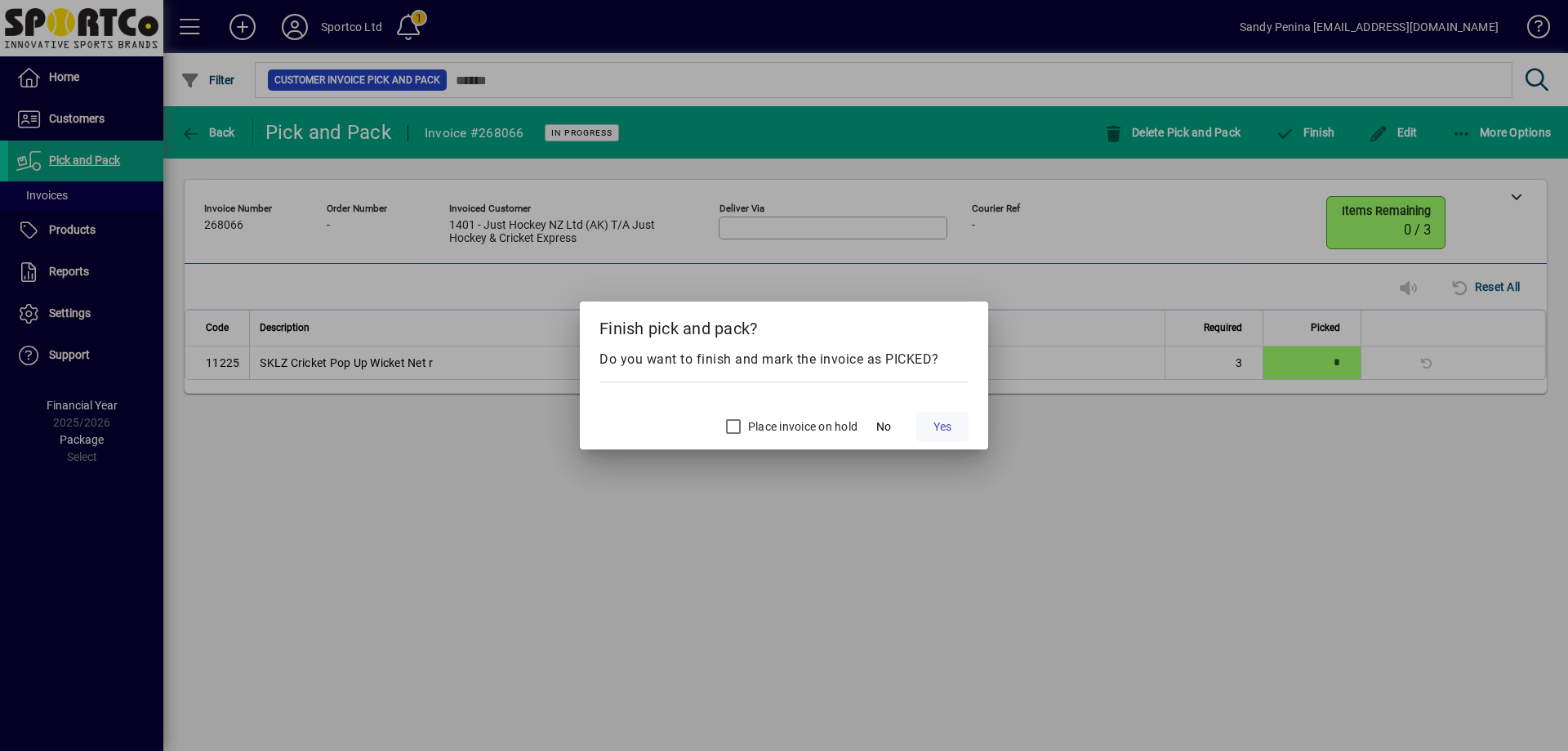
click at [947, 428] on span "Yes" at bounding box center [942, 427] width 18 height 17
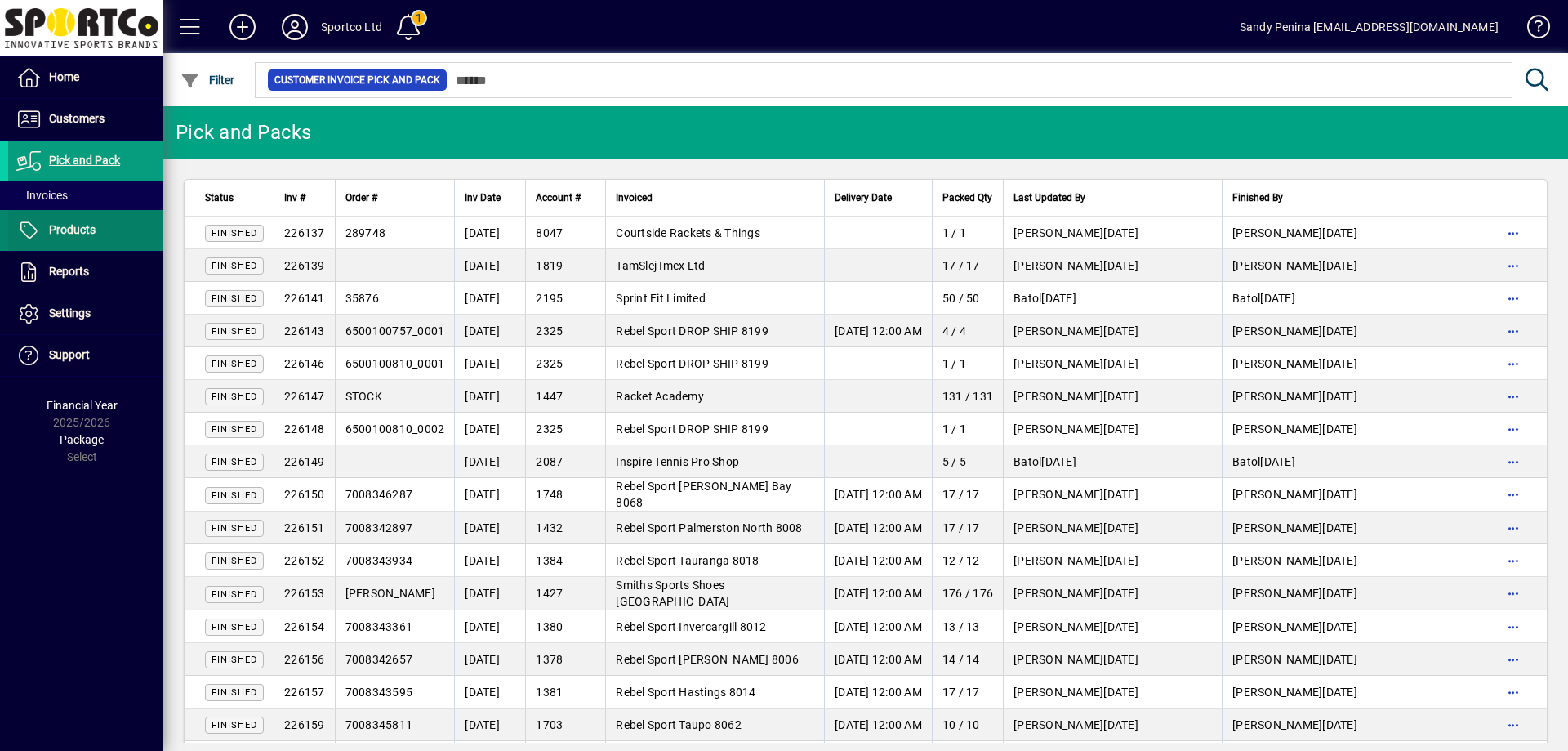
click at [70, 236] on span "Products" at bounding box center [72, 229] width 47 height 13
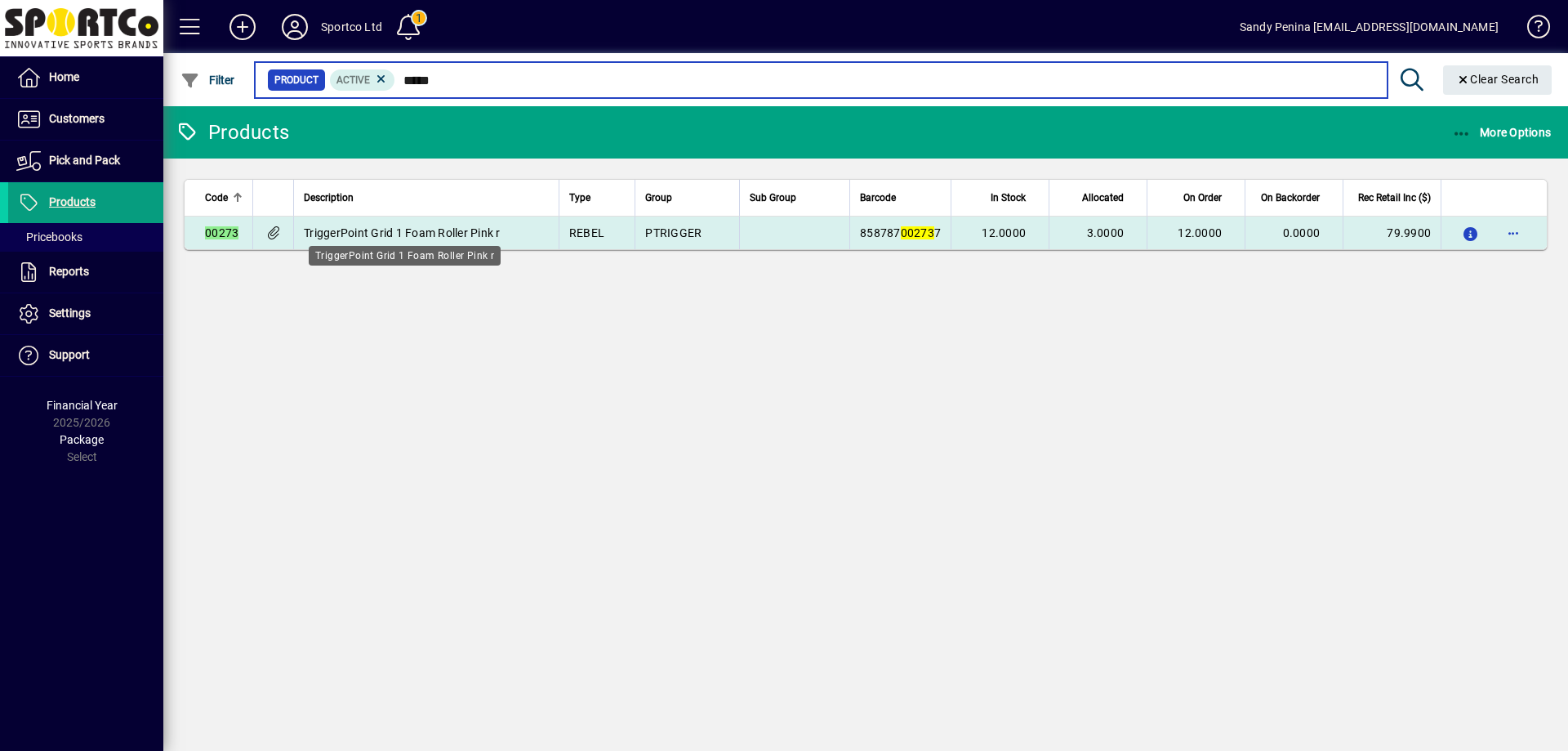
type input "*****"
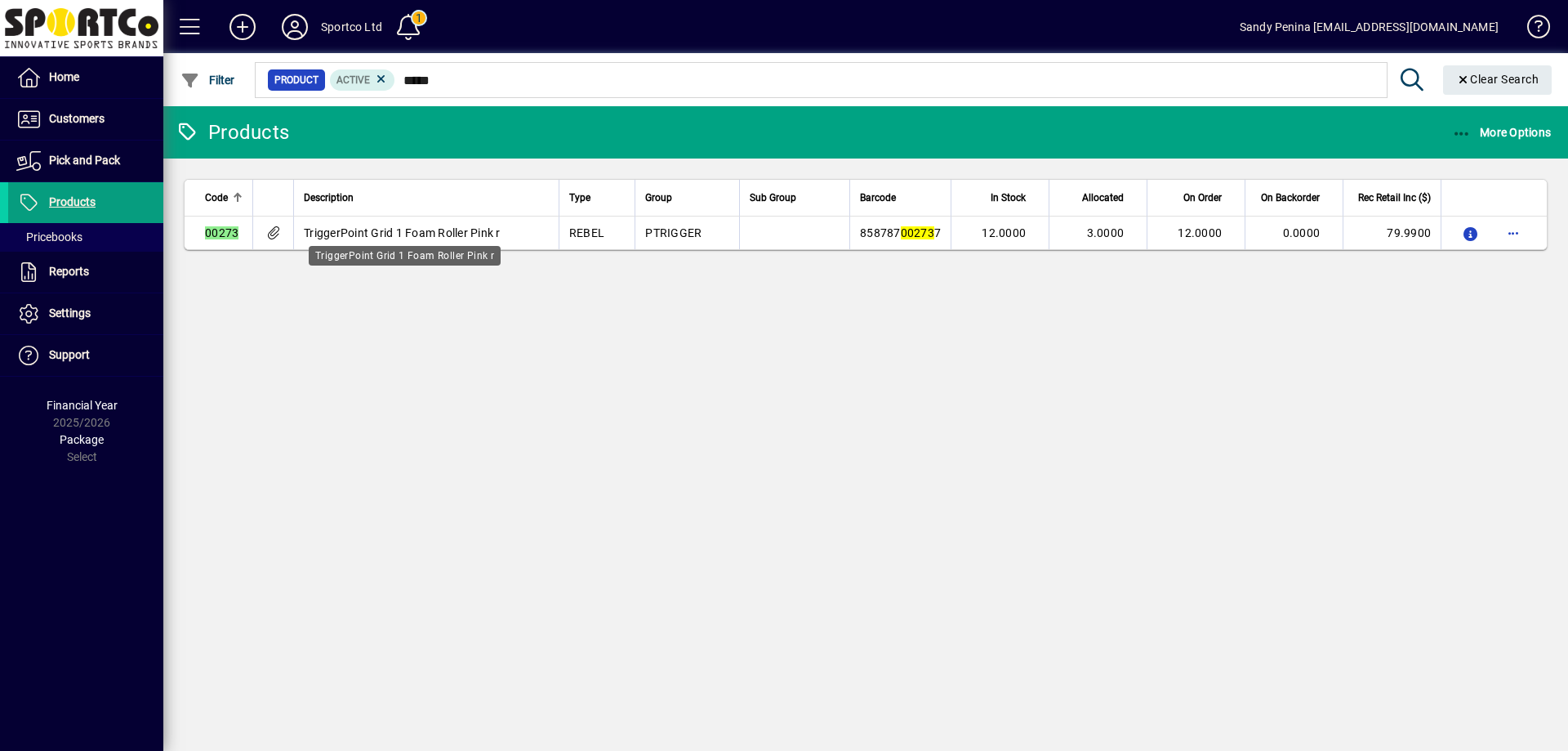
click at [500, 235] on span "TriggerPoint Grid 1 Foam Roller Pink r" at bounding box center [402, 233] width 197 height 13
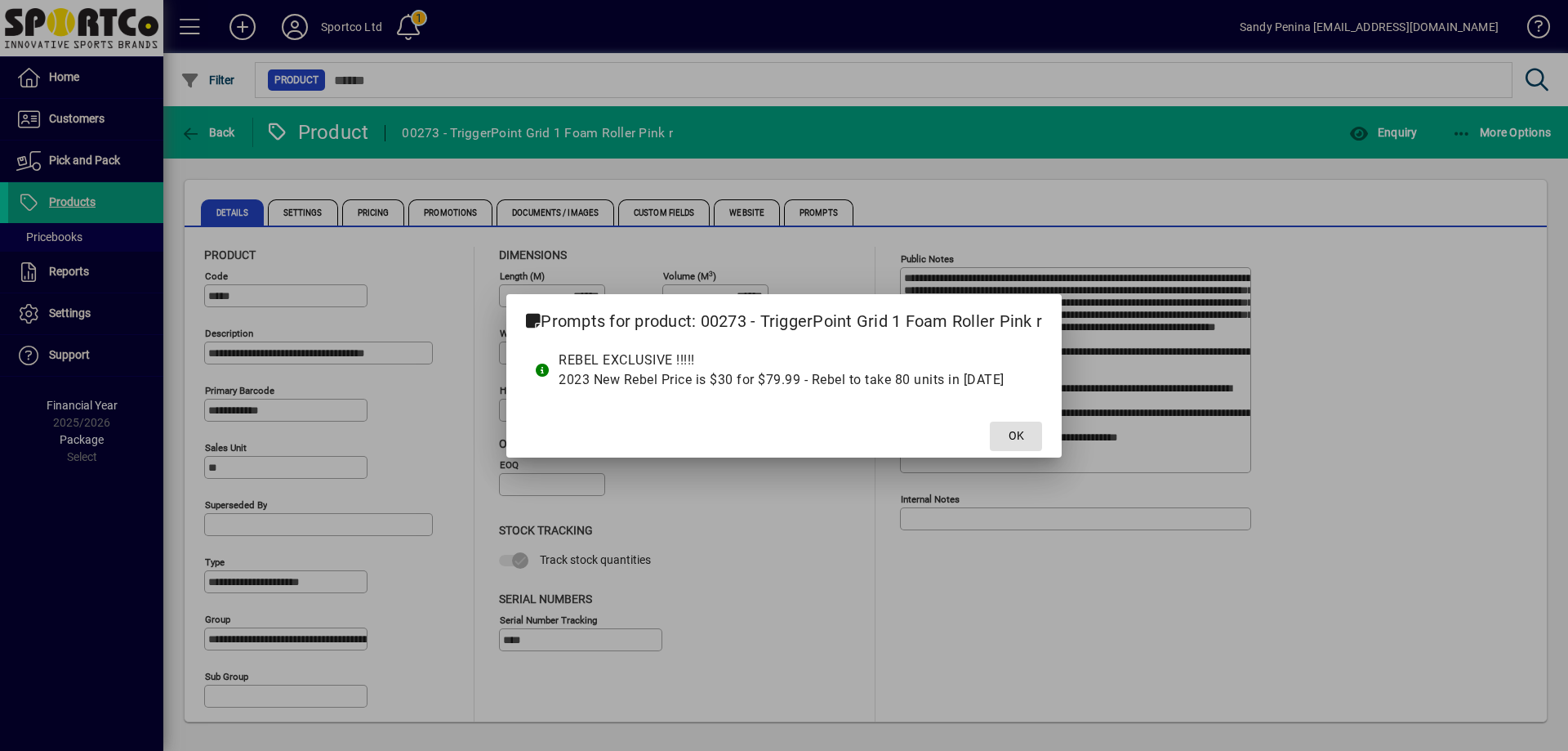
click at [1002, 437] on span at bounding box center [1015, 436] width 52 height 39
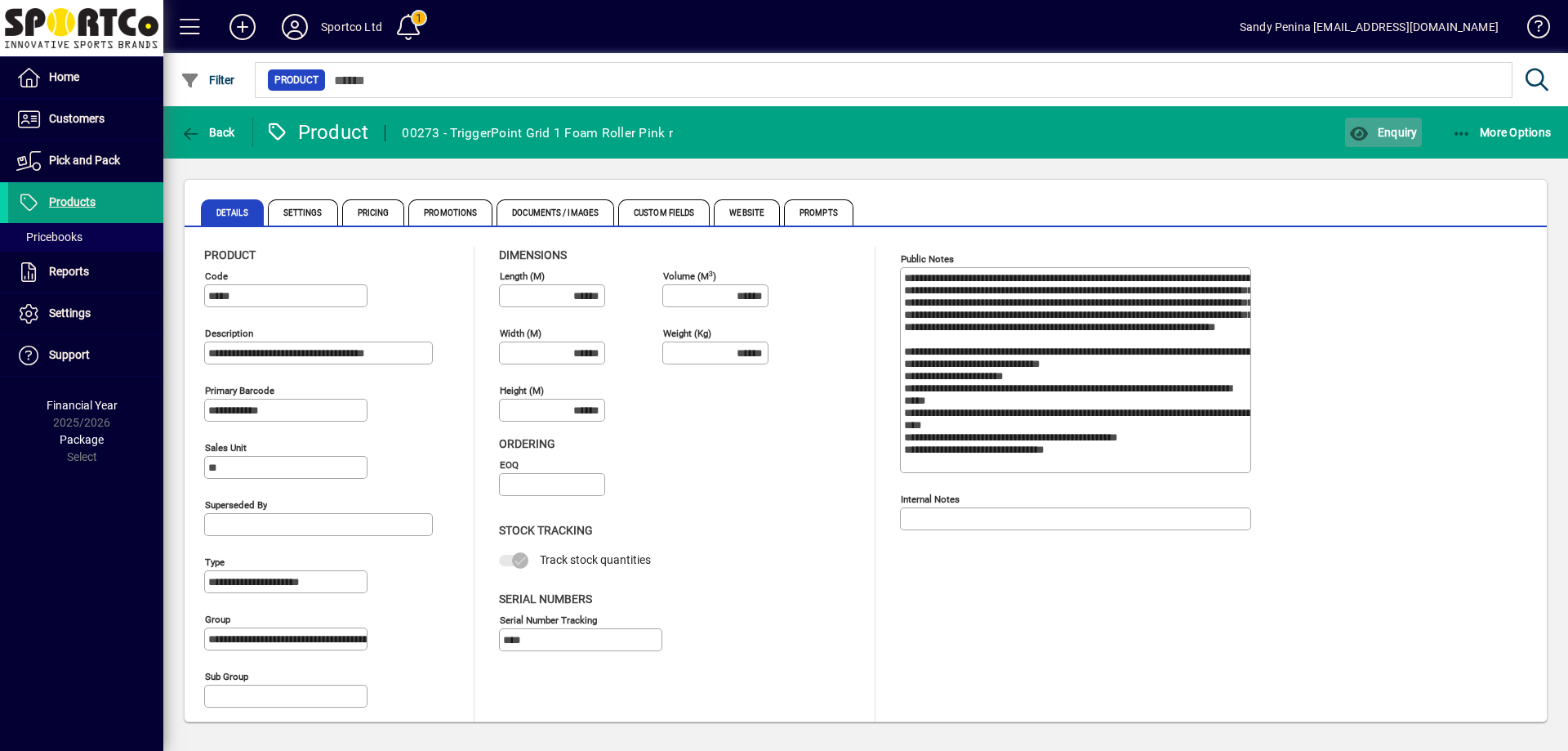
click at [1358, 142] on span "button" at bounding box center [1383, 131] width 76 height 39
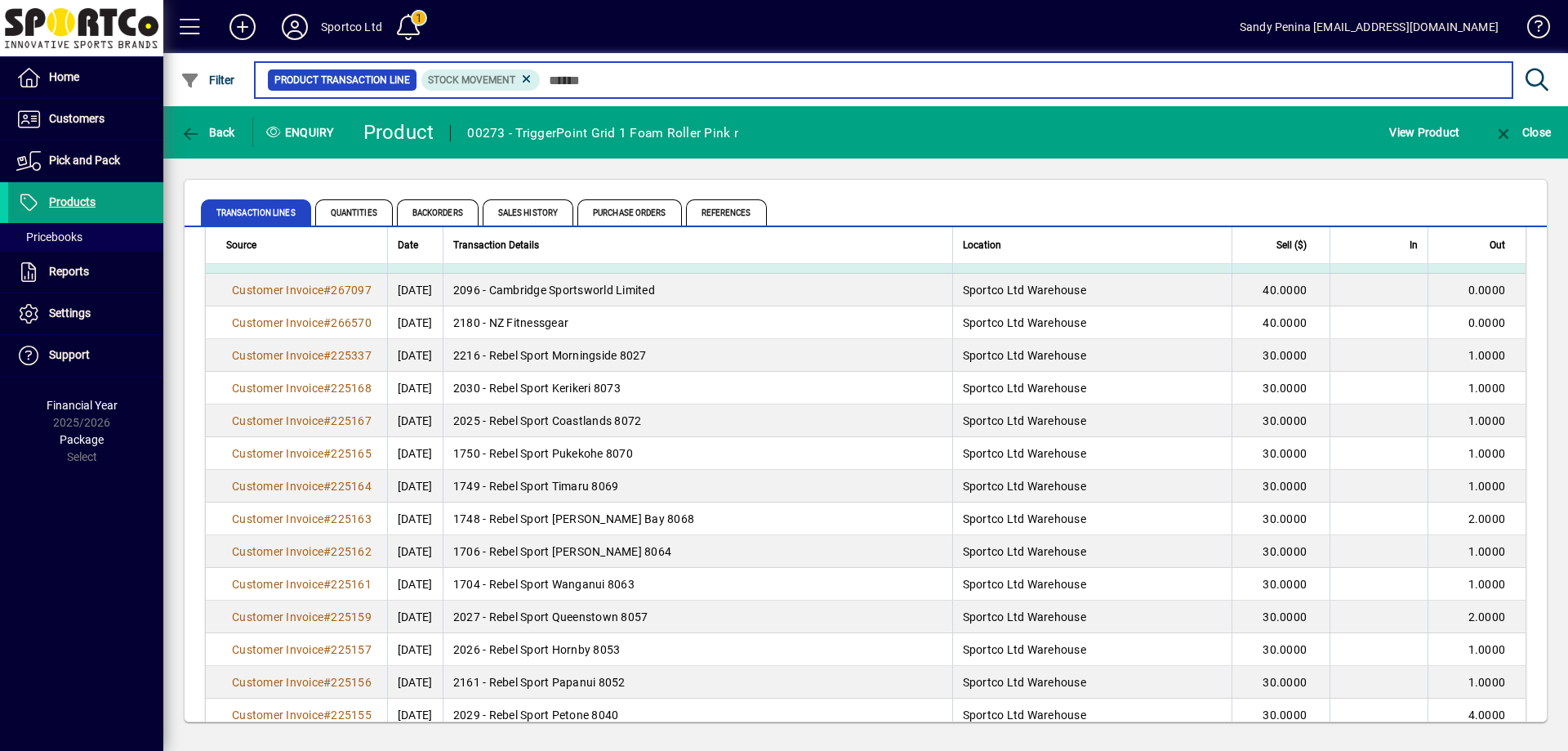
scroll to position [82, 0]
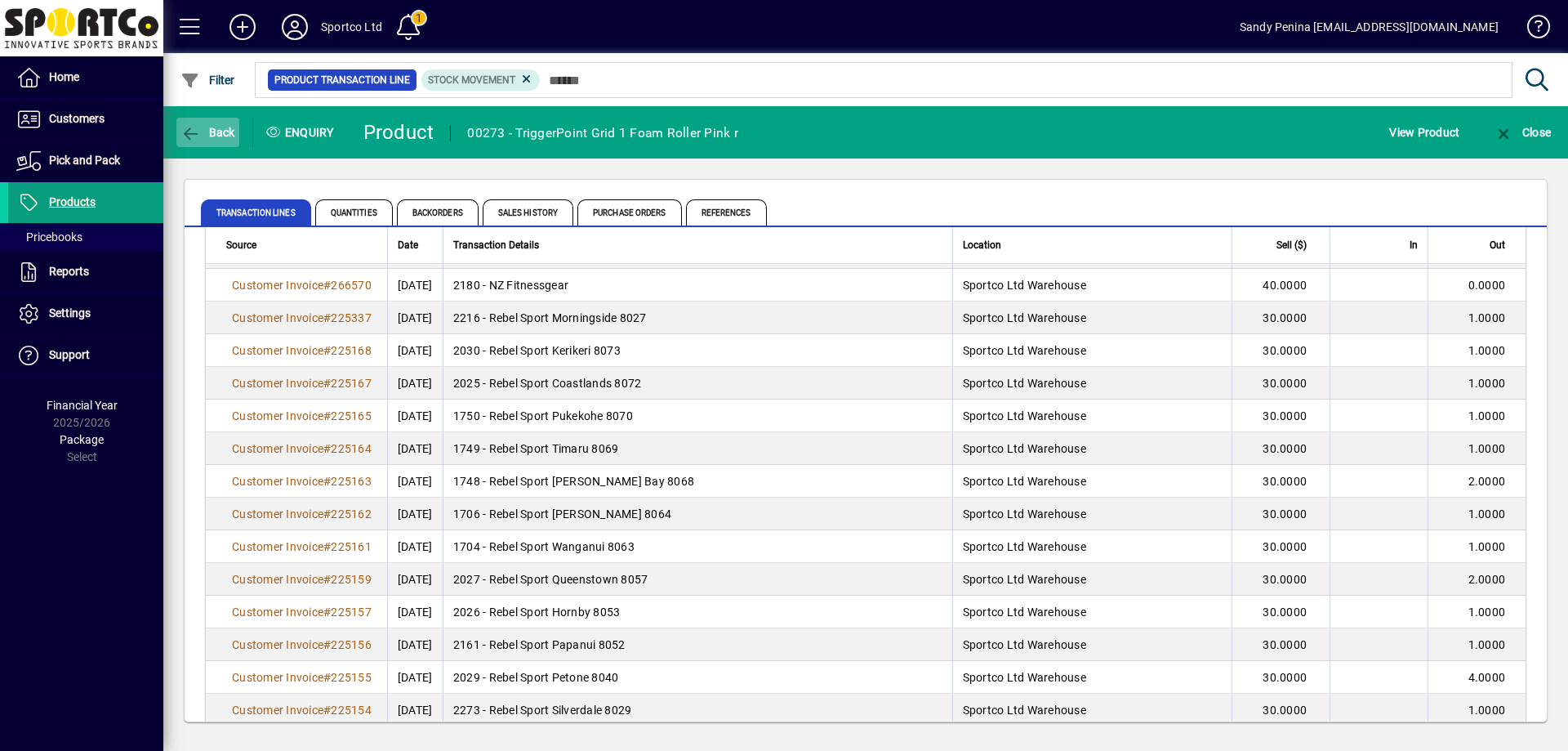
click at [236, 129] on span "button" at bounding box center [207, 131] width 63 height 39
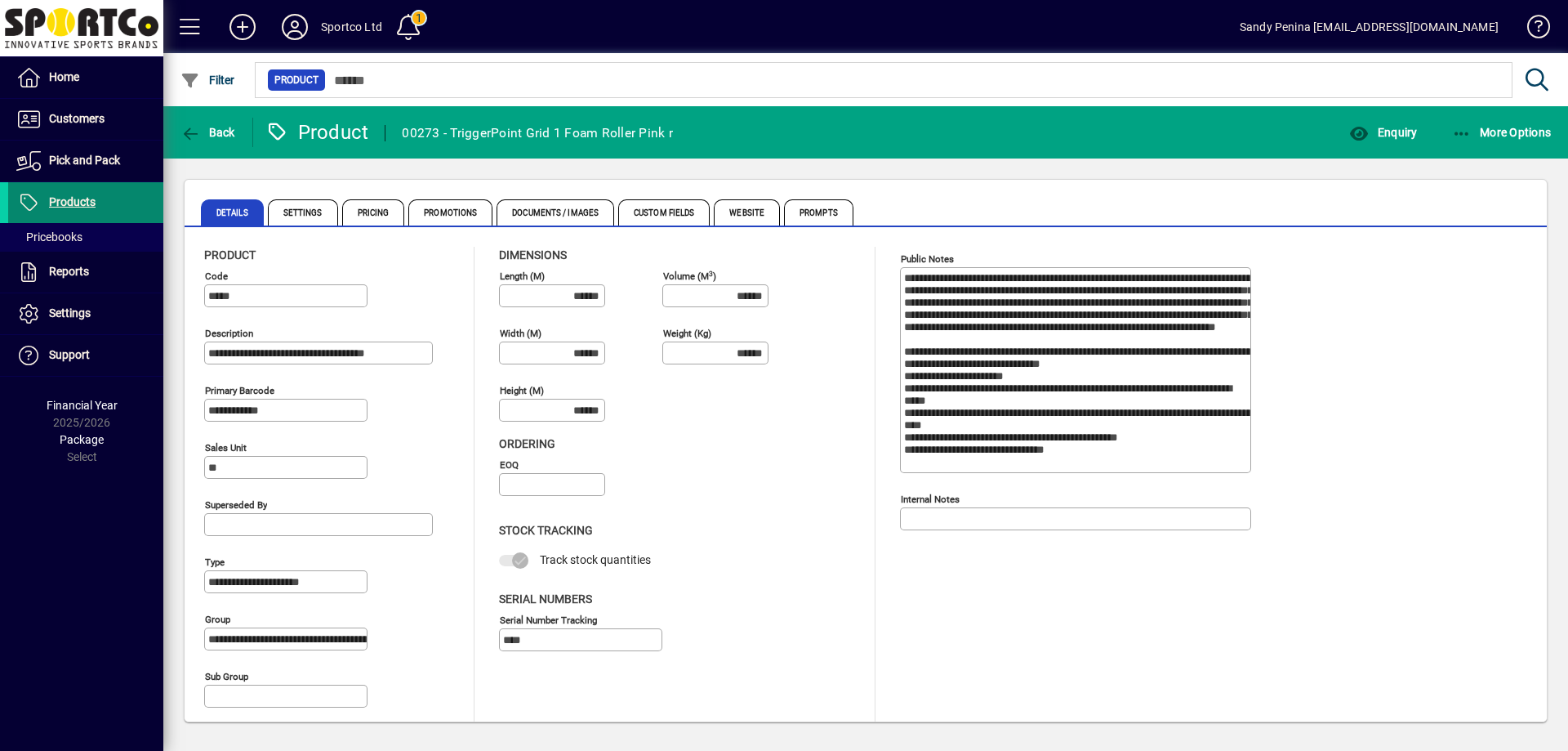
click at [90, 197] on span "Products" at bounding box center [72, 202] width 47 height 13
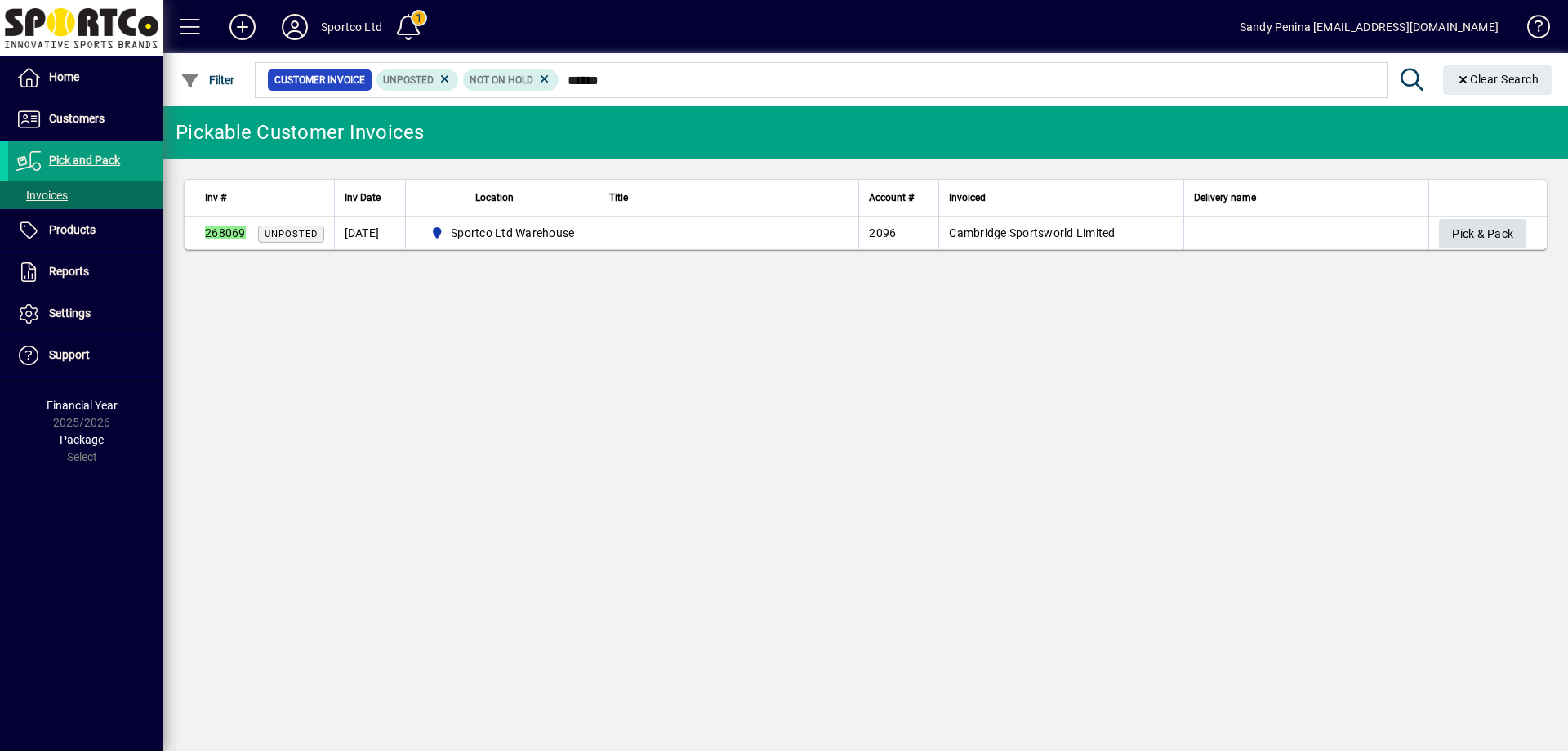
type input "******"
click at [1466, 238] on span "Pick & Pack" at bounding box center [1482, 234] width 61 height 27
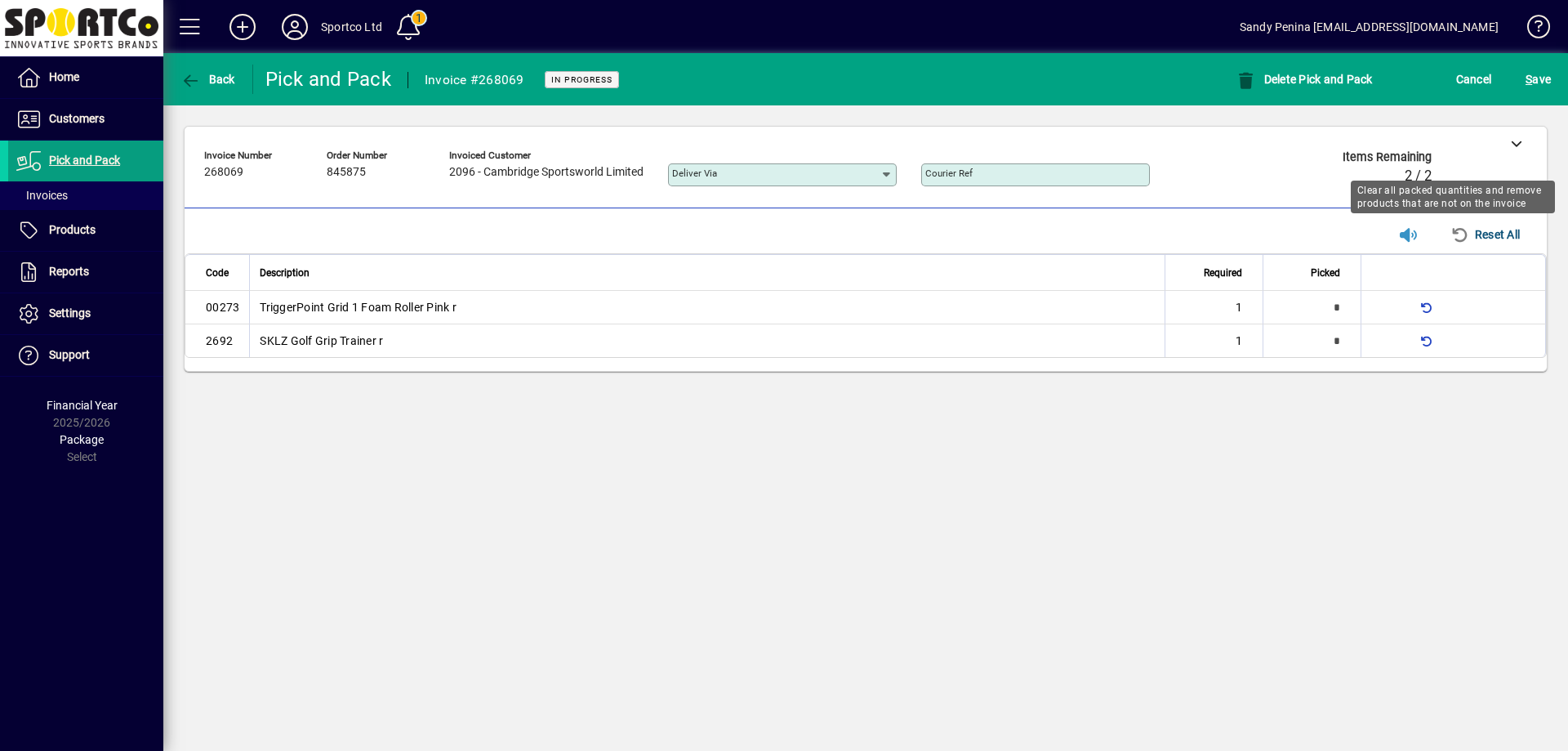
type input "*"
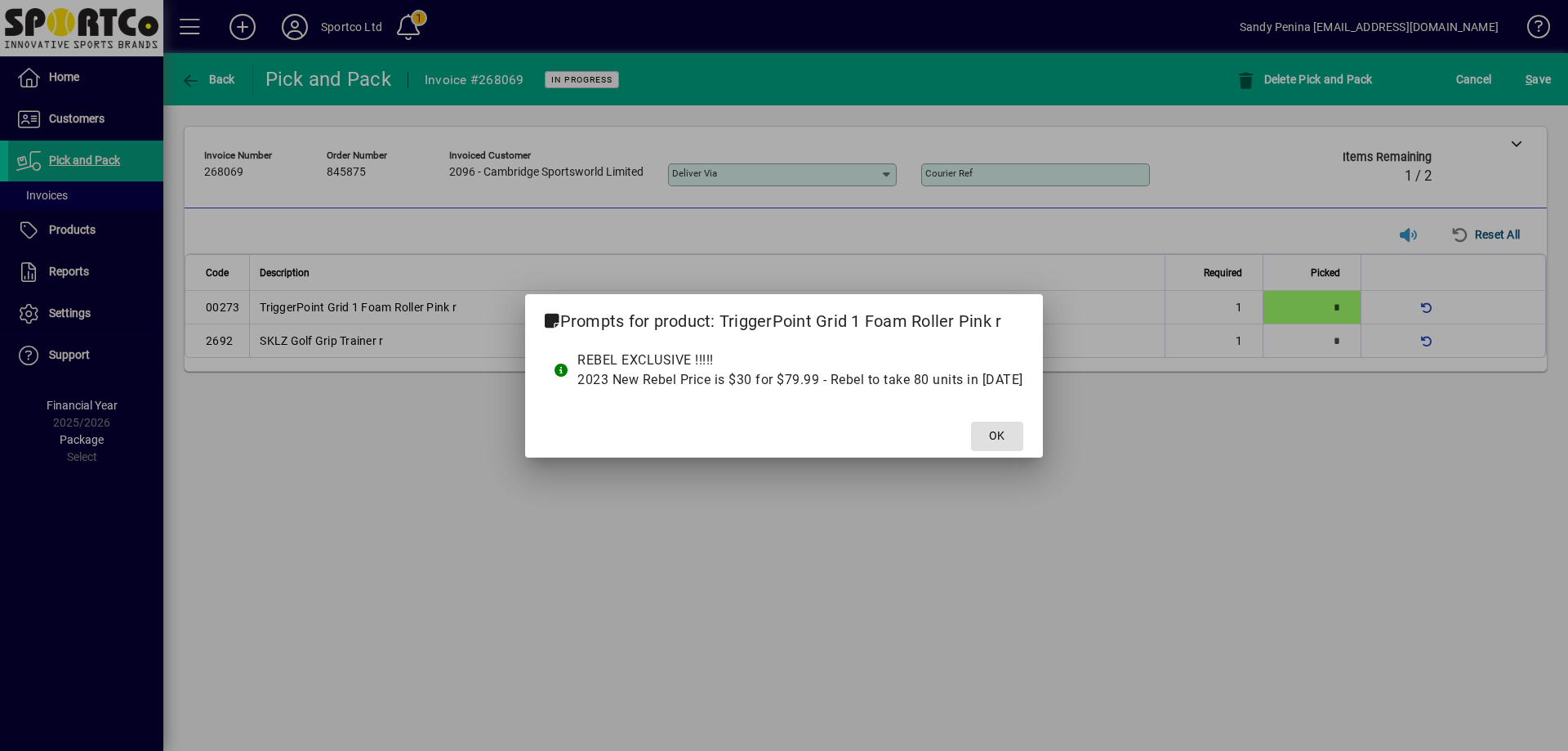
click at [971, 422] on button "OK" at bounding box center [997, 436] width 52 height 30
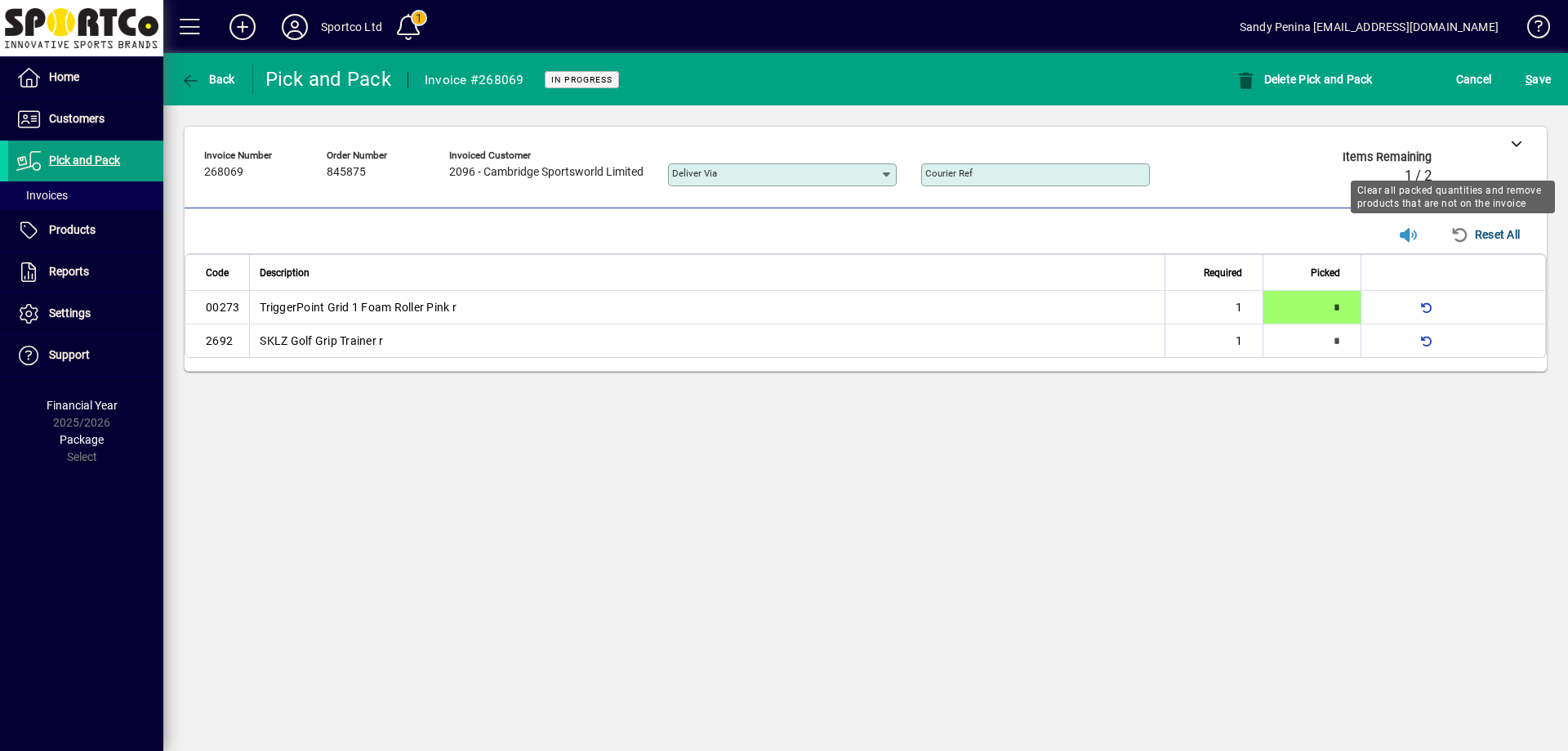
type input "*"
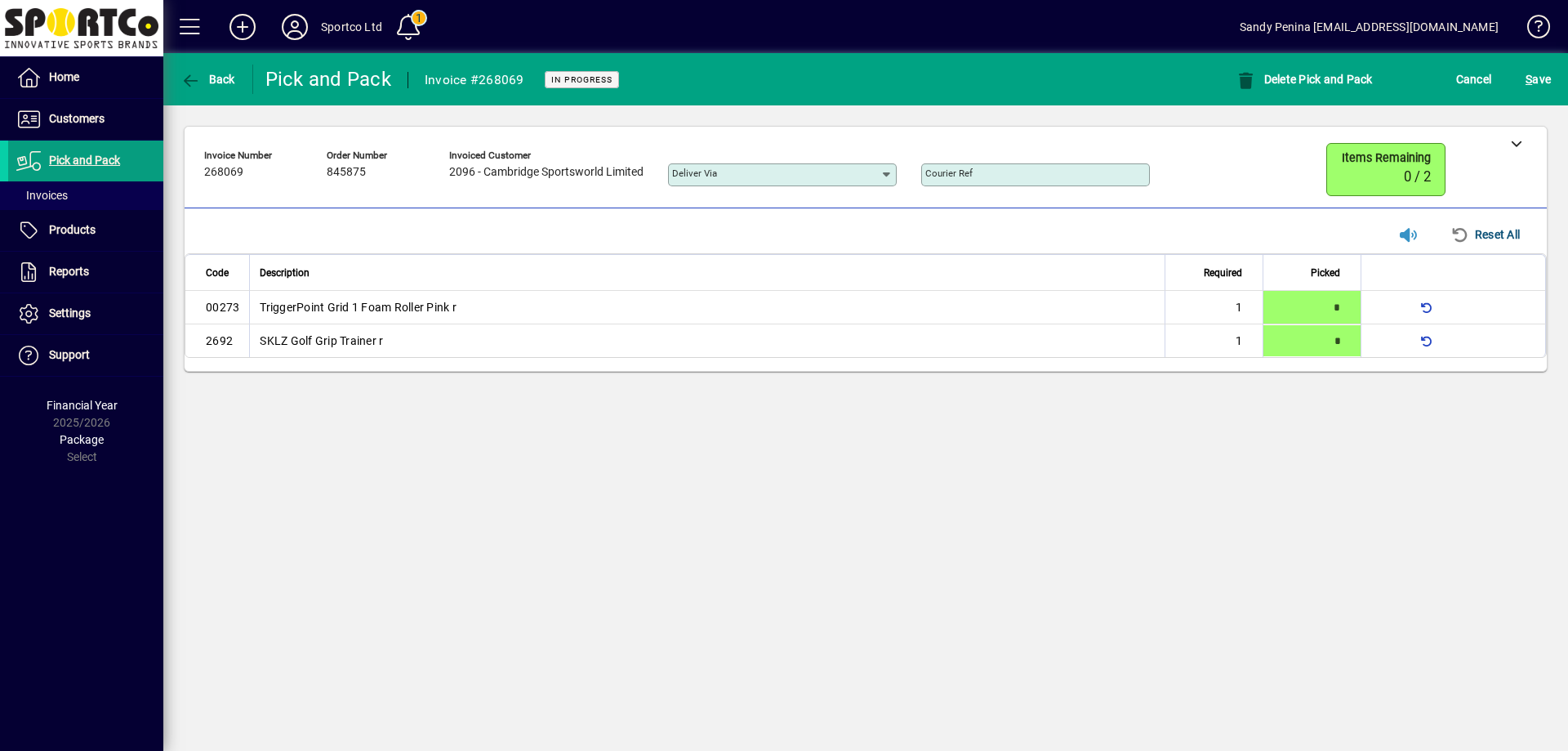
click at [1520, 89] on div "S ave" at bounding box center [1539, 79] width 60 height 30
click at [1529, 78] on span "S" at bounding box center [1529, 79] width 7 height 13
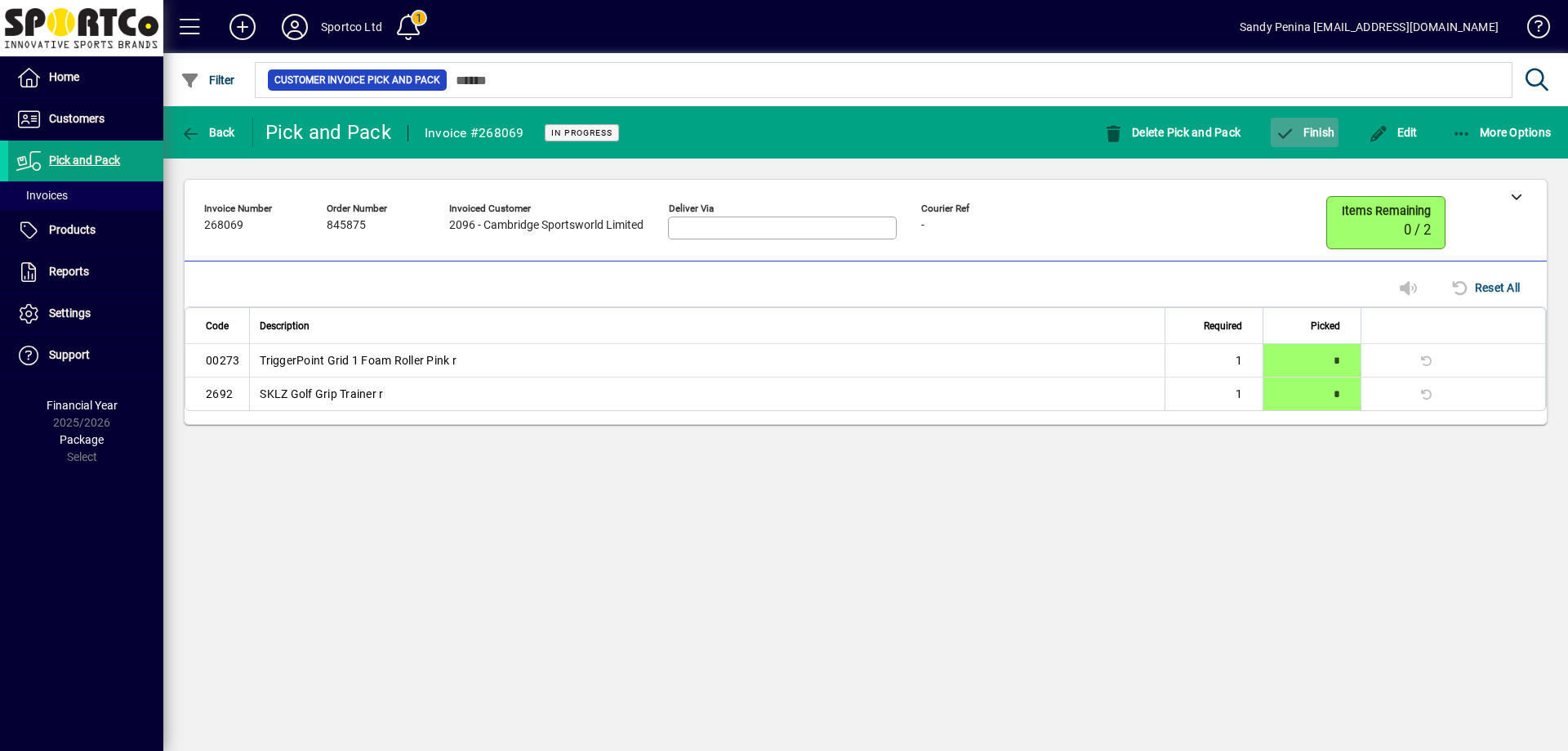
click at [1294, 128] on icon "button" at bounding box center [1284, 133] width 20 height 16
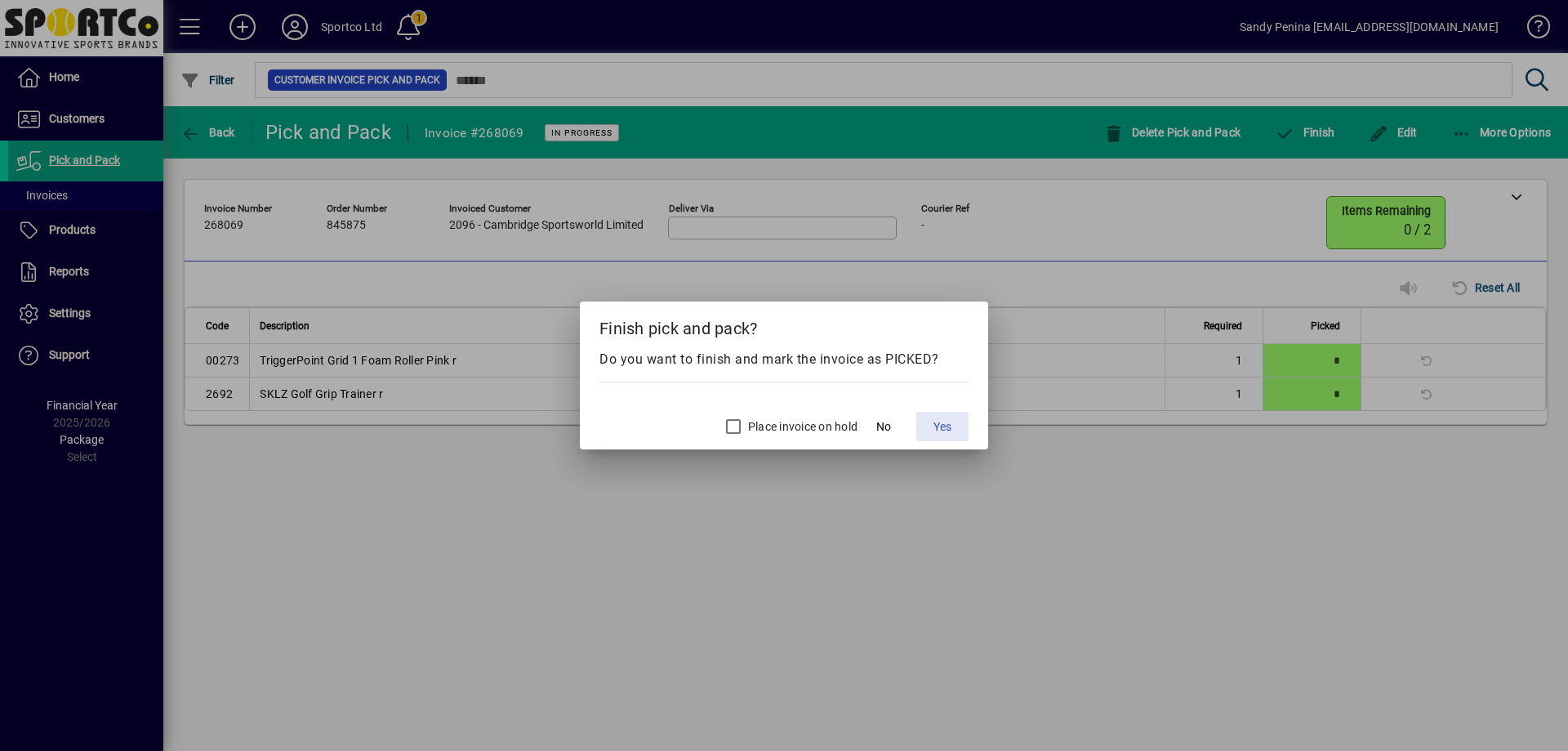
click at [953, 421] on span at bounding box center [942, 426] width 52 height 39
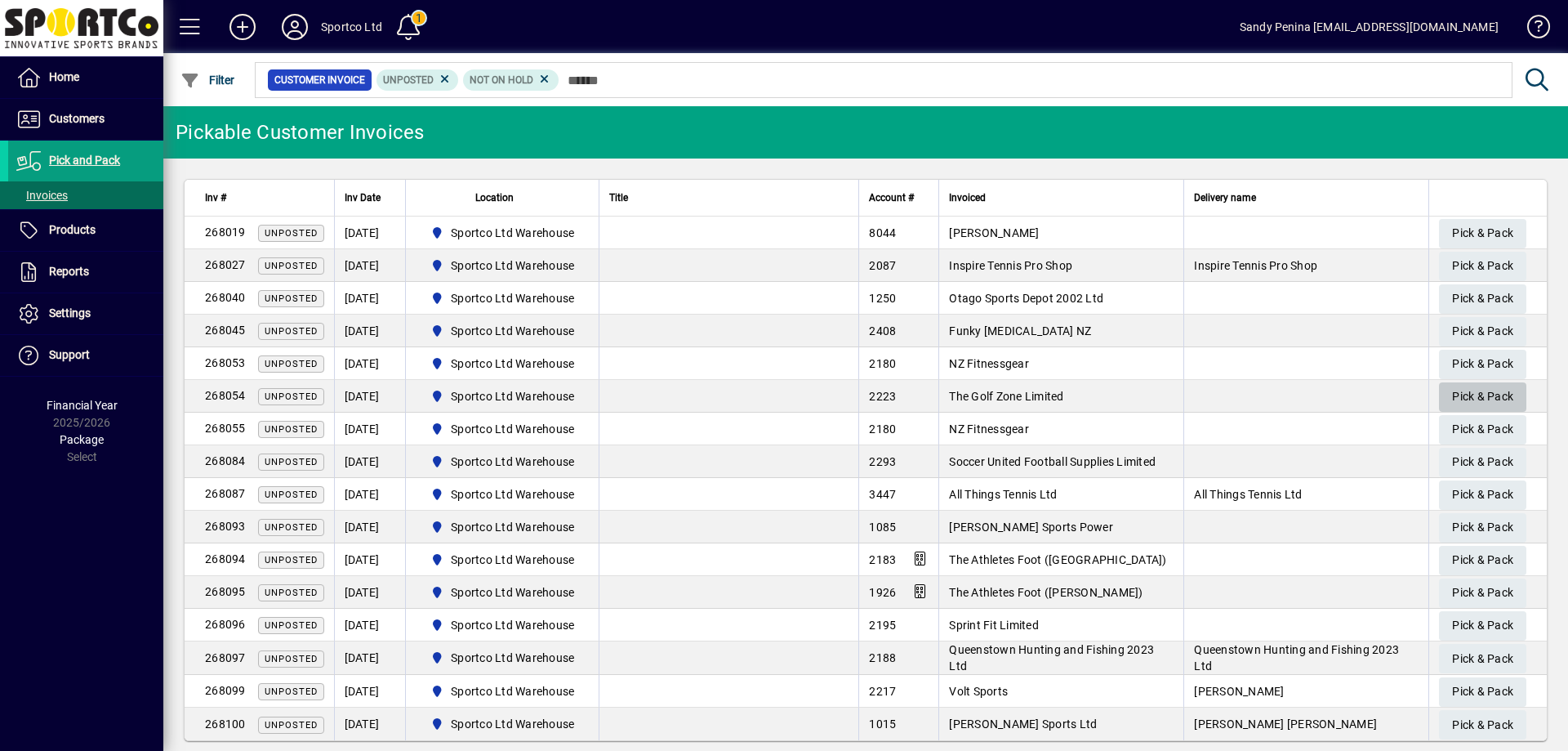
click at [1468, 394] on span "Pick & Pack" at bounding box center [1482, 397] width 61 height 27
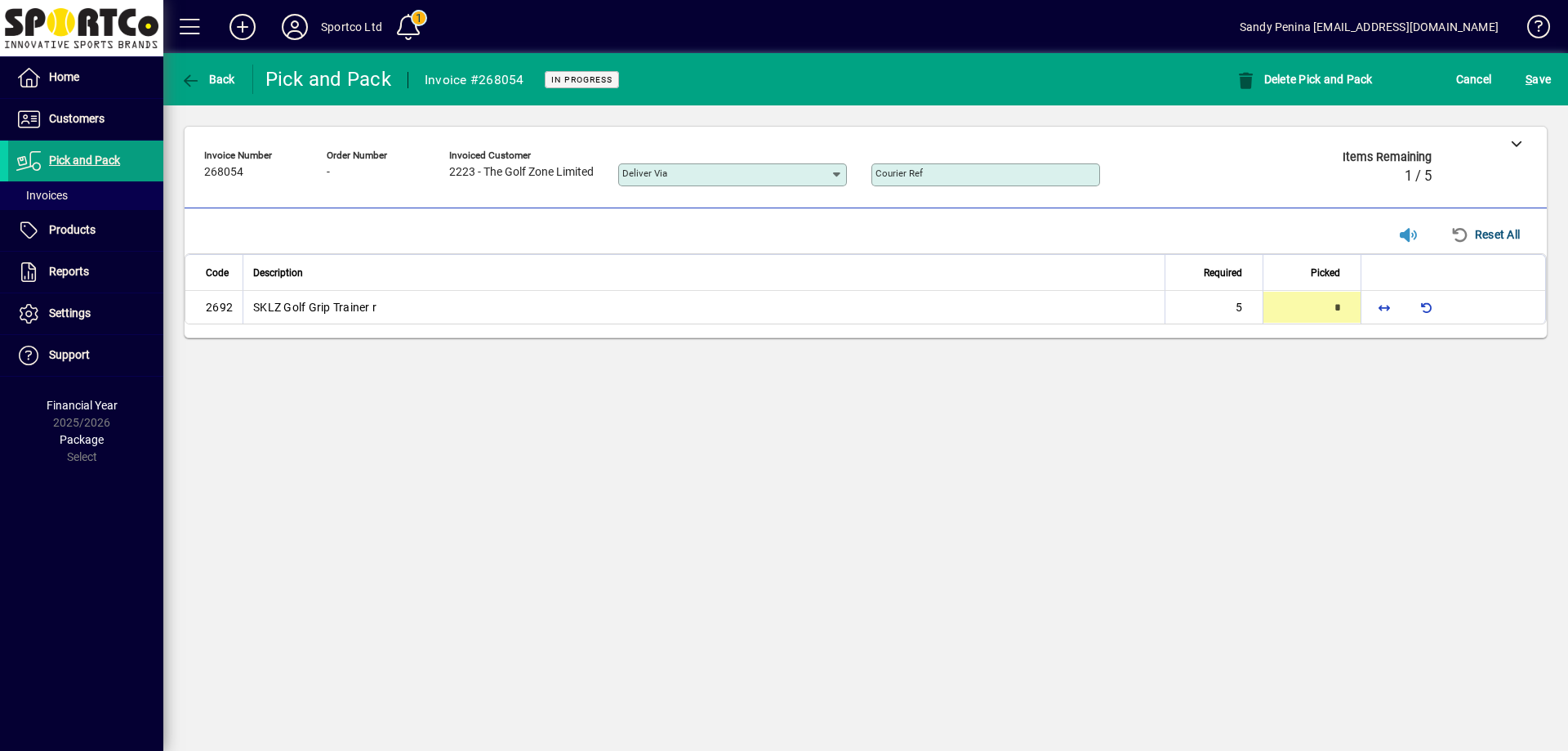
type input "*"
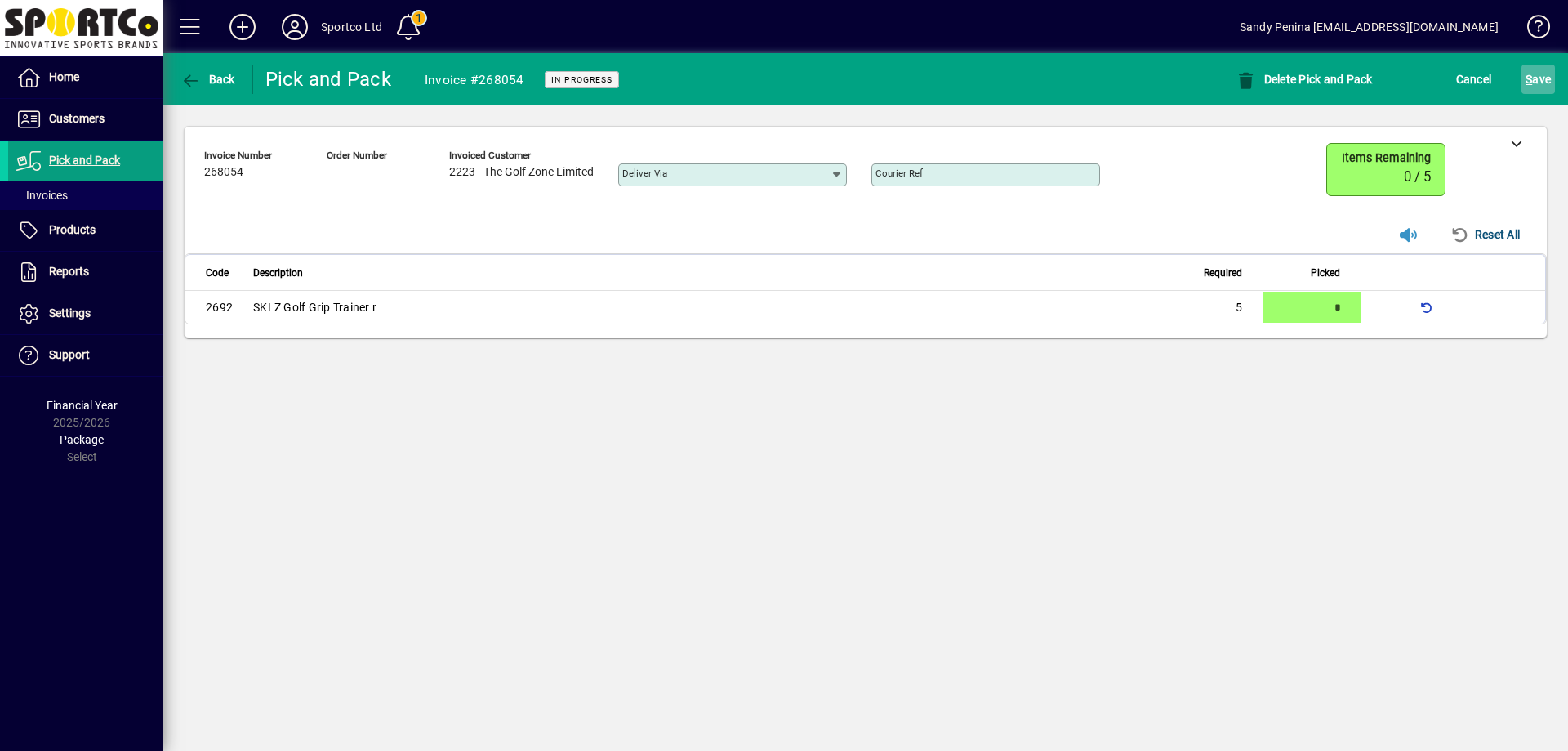
click at [1551, 84] on span "submit" at bounding box center [1538, 79] width 33 height 39
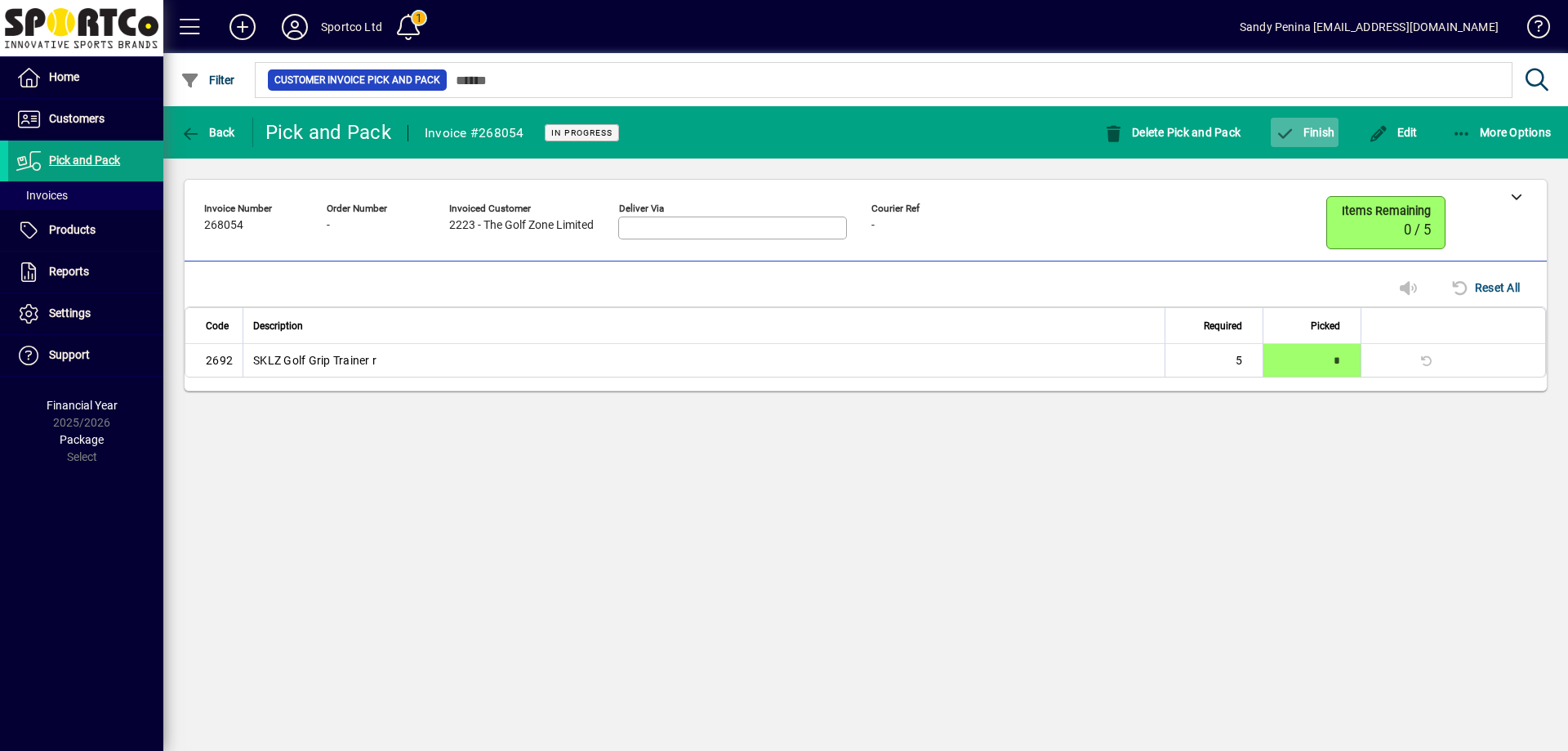
click at [1325, 141] on span "button" at bounding box center [1304, 131] width 68 height 39
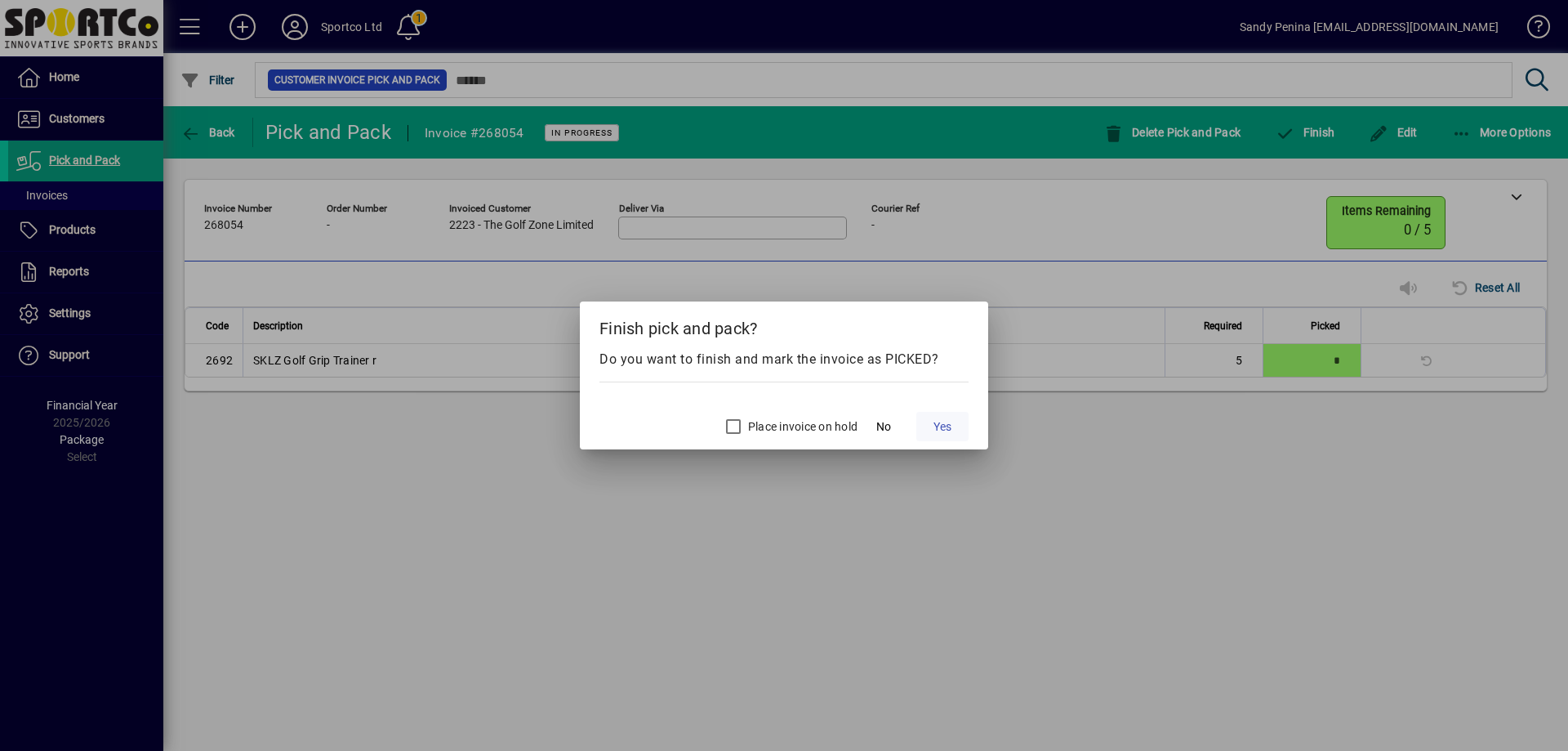
click at [933, 428] on span "Yes" at bounding box center [942, 427] width 18 height 17
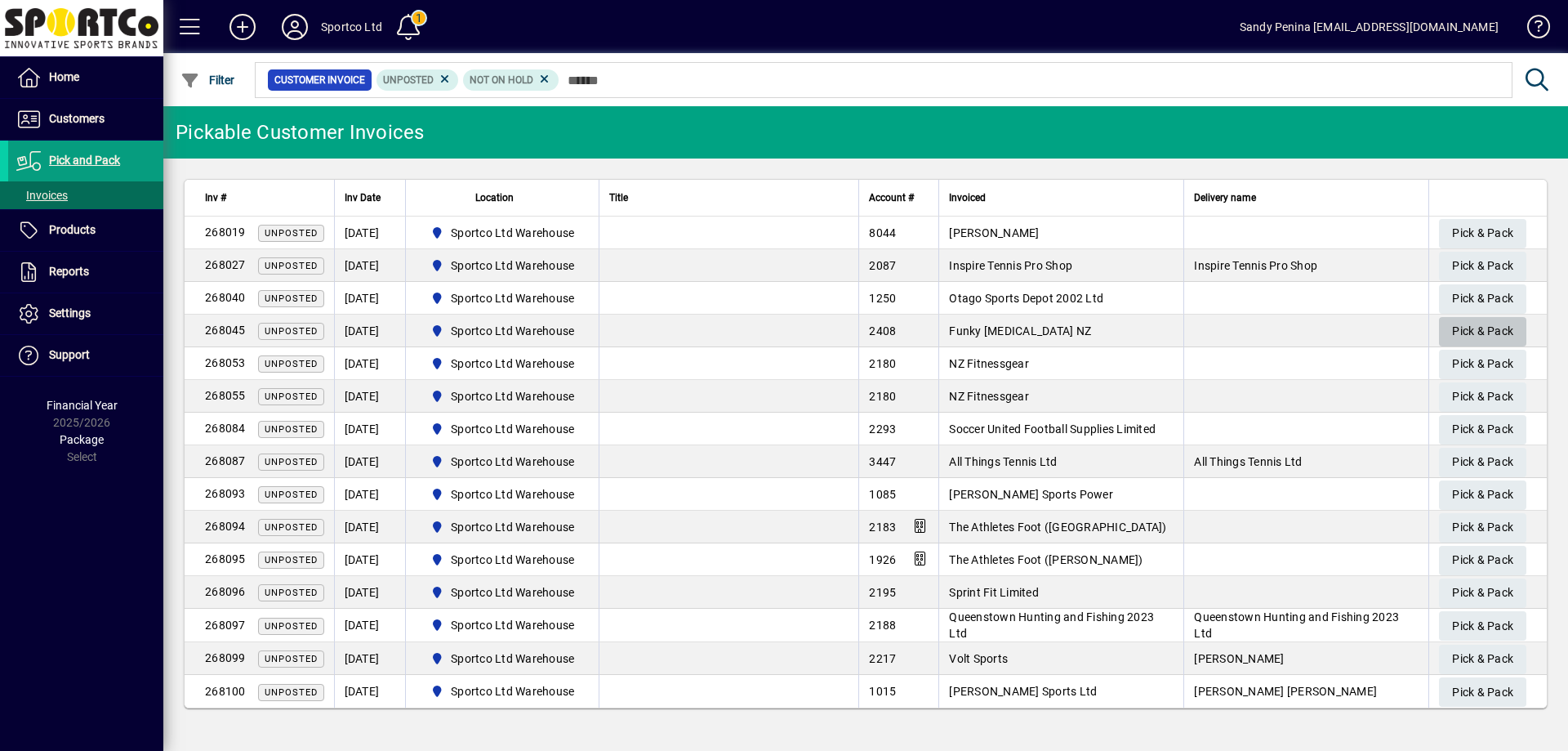
click at [1455, 329] on span "Pick & Pack" at bounding box center [1482, 331] width 61 height 27
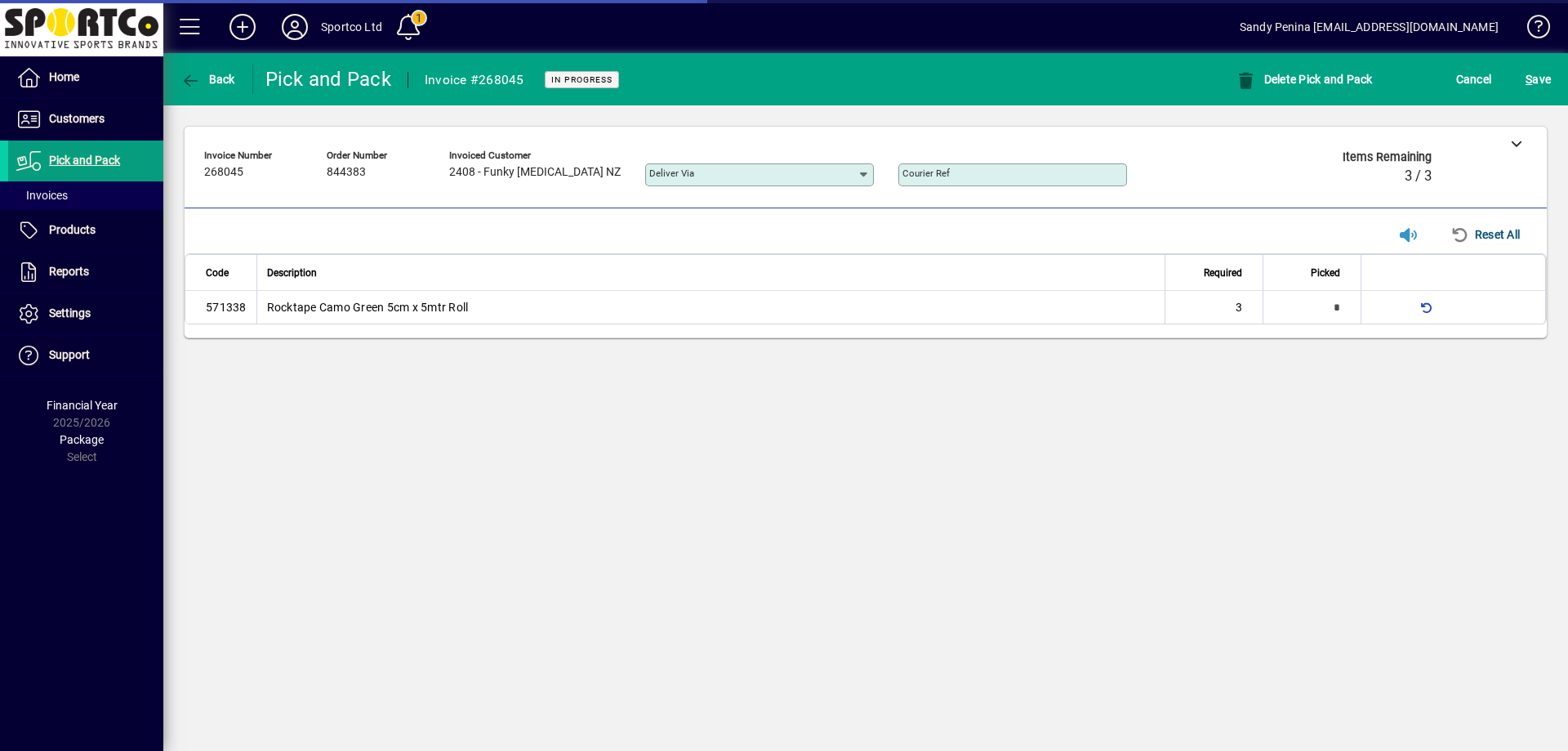
type input "**********"
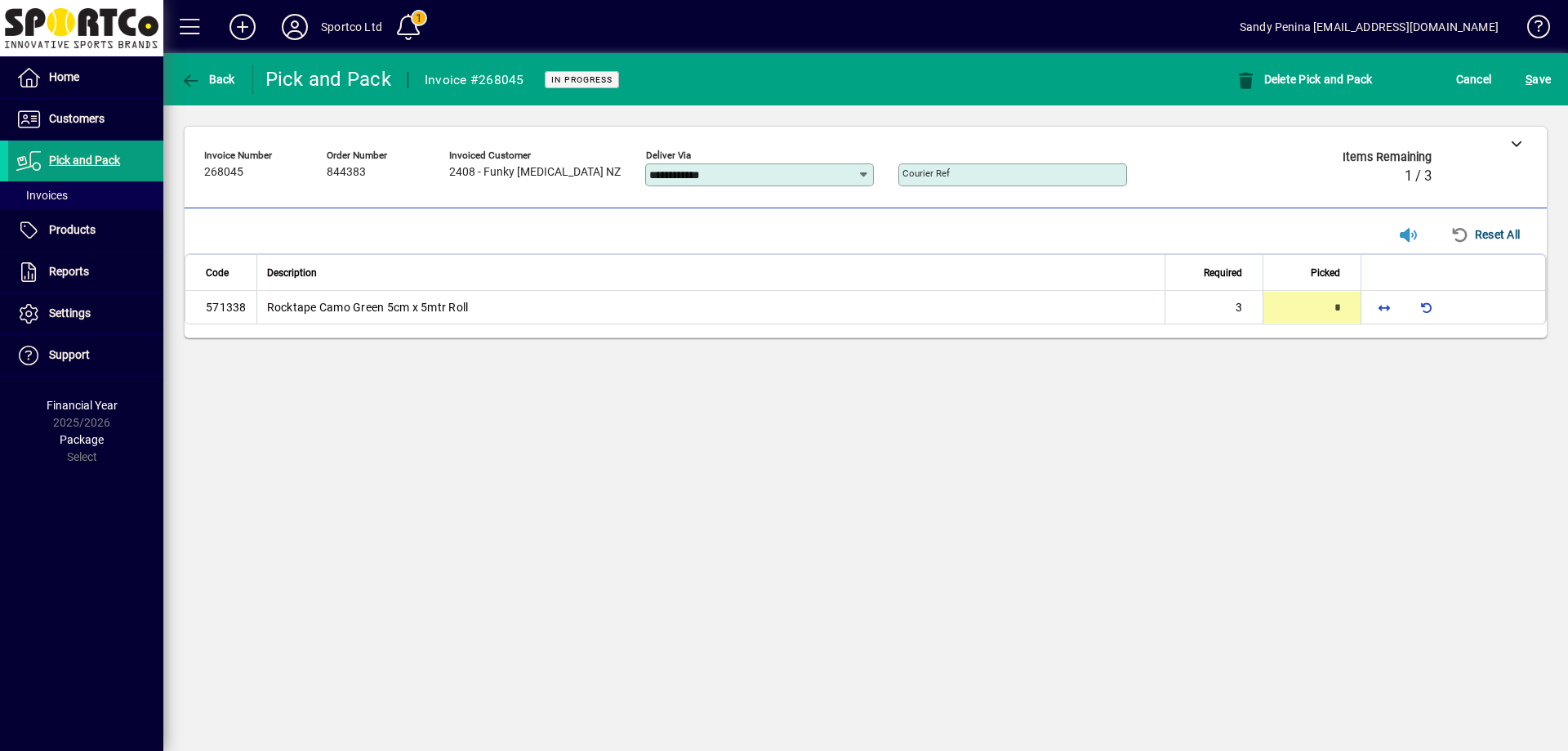
type input "*"
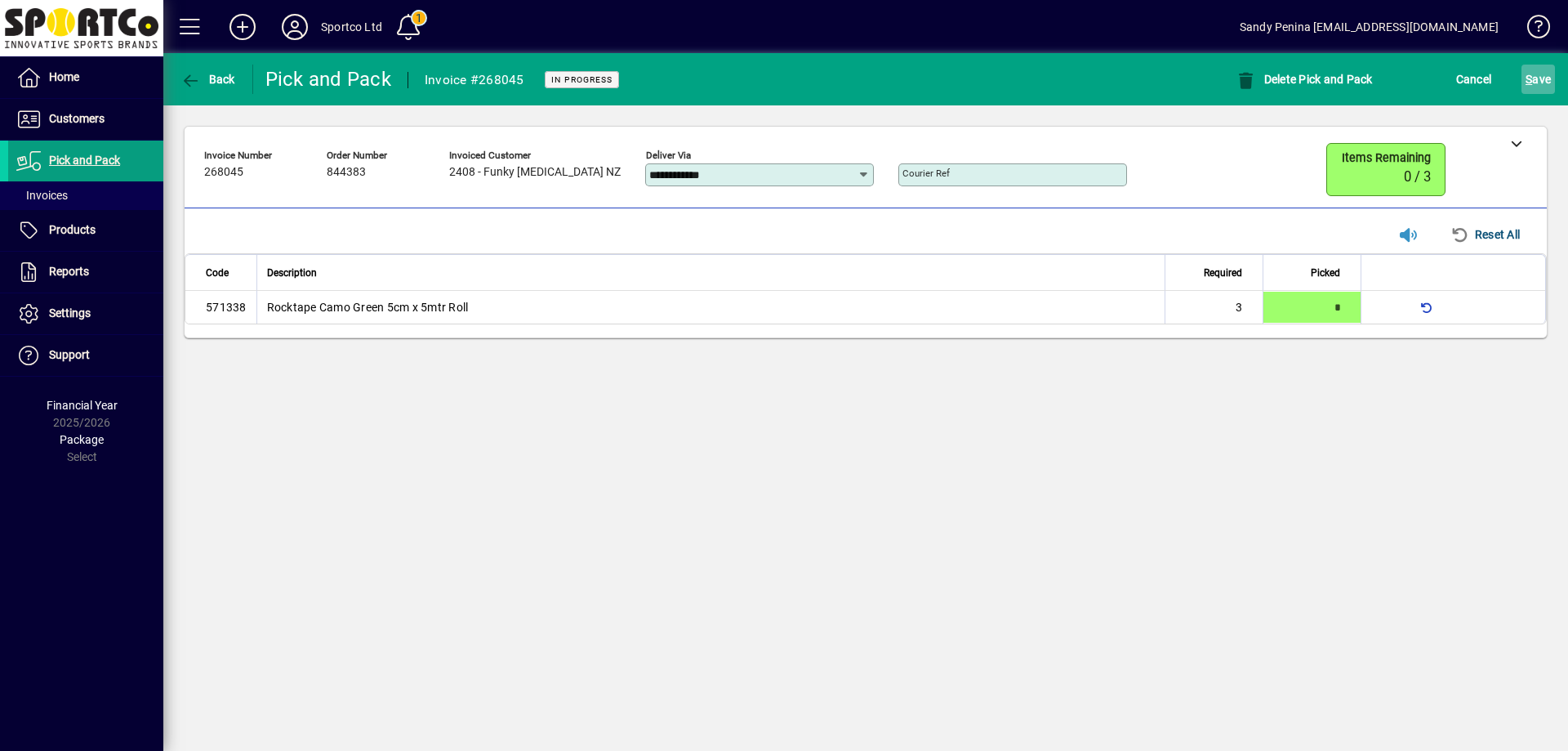
click at [1533, 89] on span "S ave" at bounding box center [1539, 79] width 26 height 26
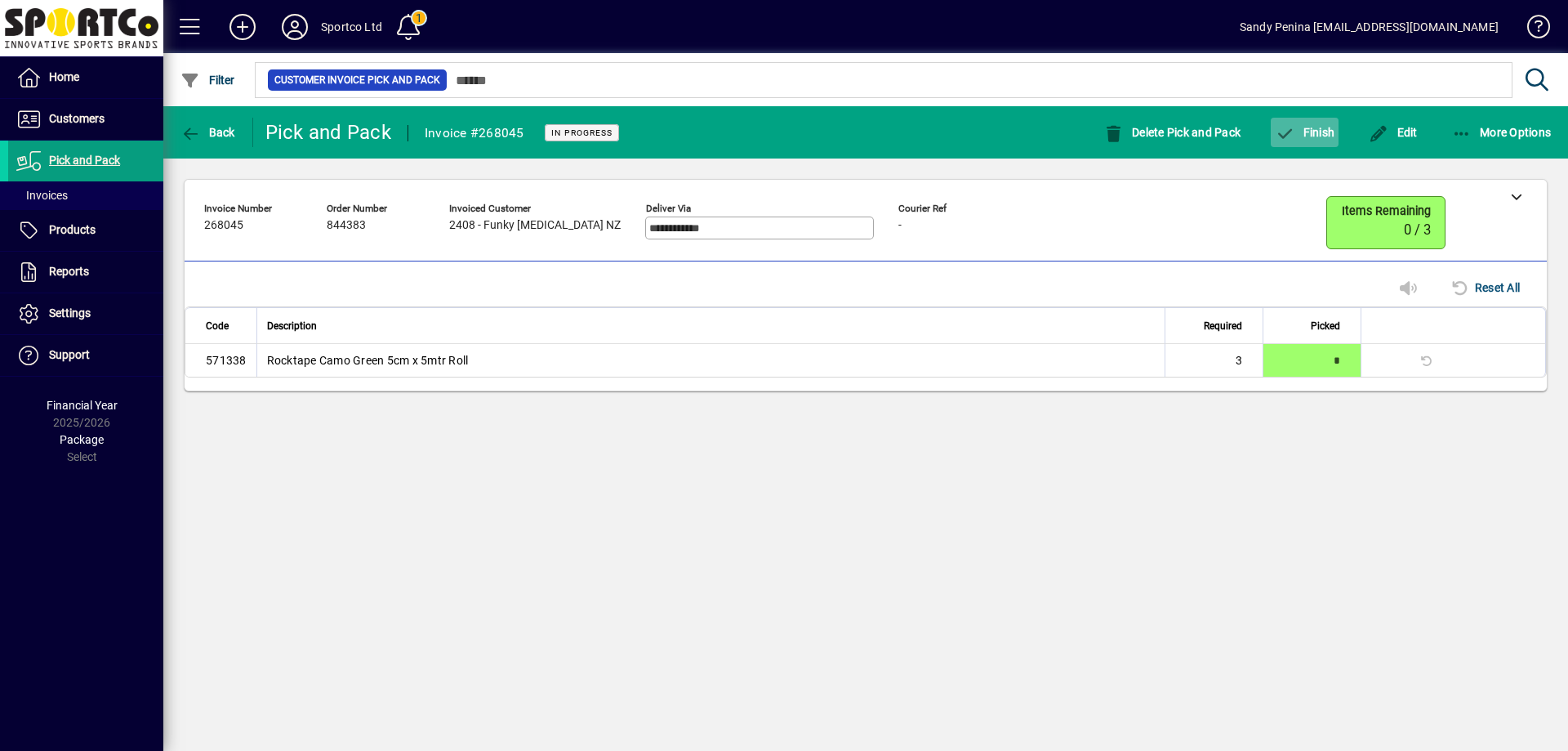
click at [1313, 123] on span "button" at bounding box center [1304, 131] width 68 height 39
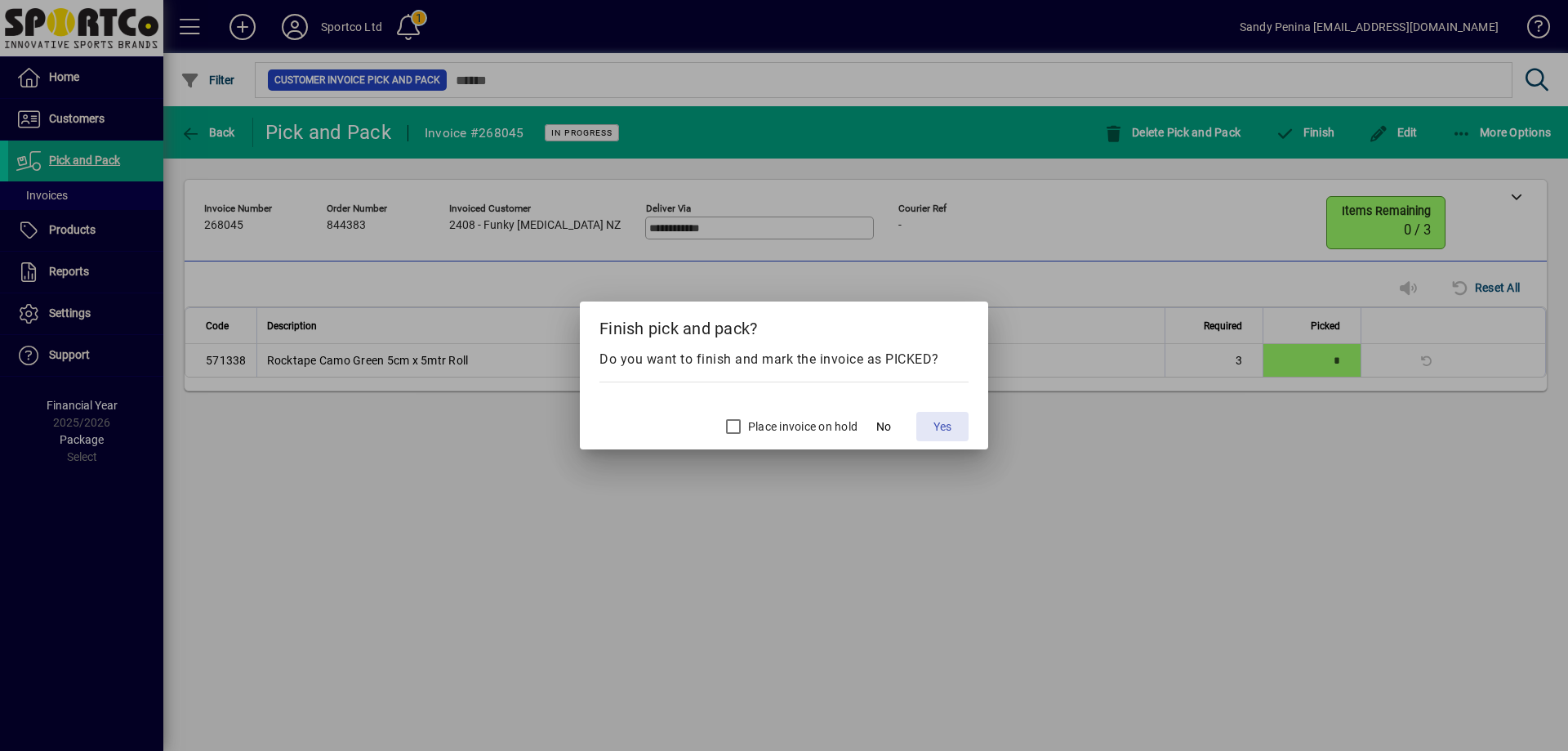
click at [937, 435] on span "Yes" at bounding box center [942, 427] width 18 height 17
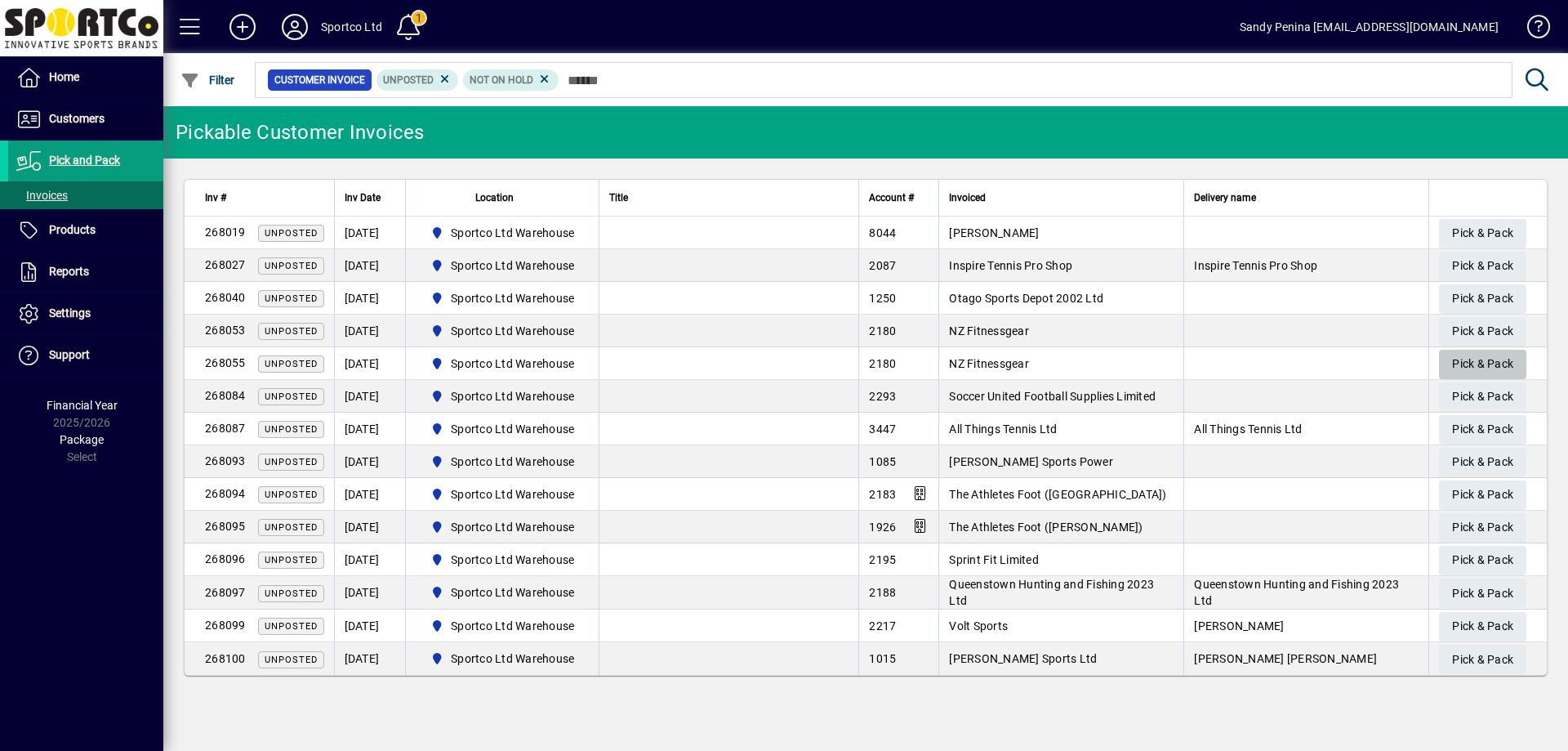
click at [1492, 354] on span "Pick & Pack" at bounding box center [1482, 364] width 61 height 27
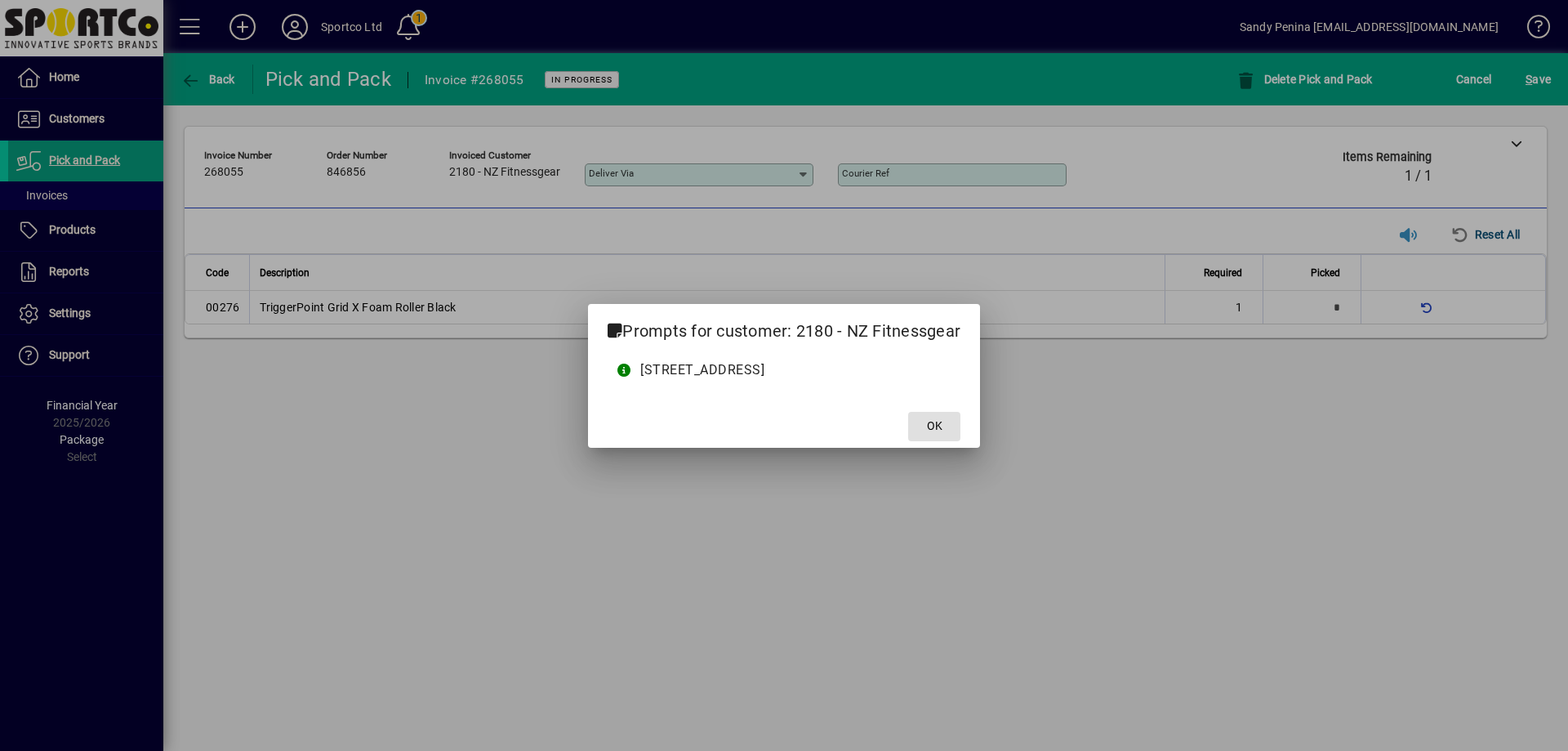
click at [961, 421] on span at bounding box center [934, 426] width 52 height 39
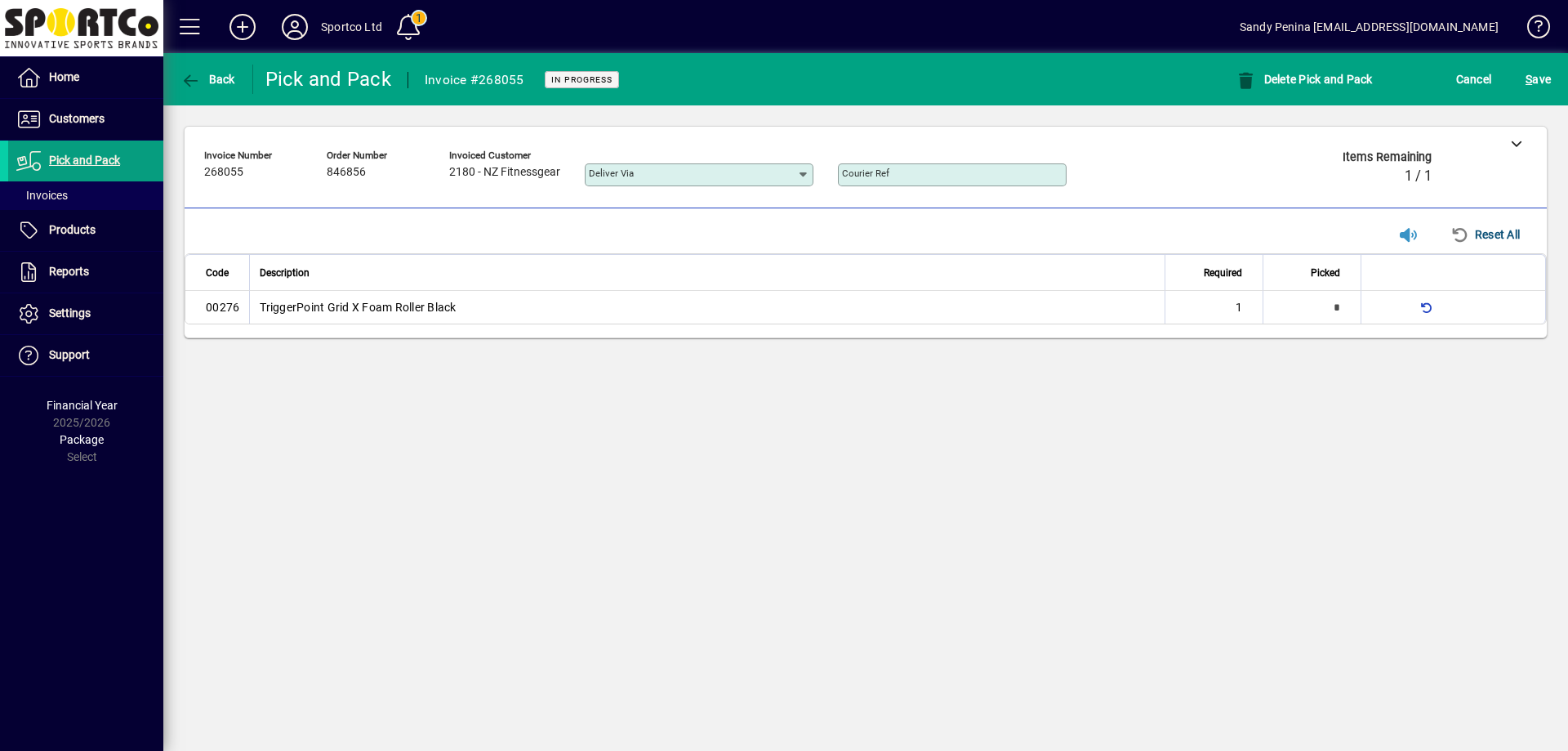
type input "*"
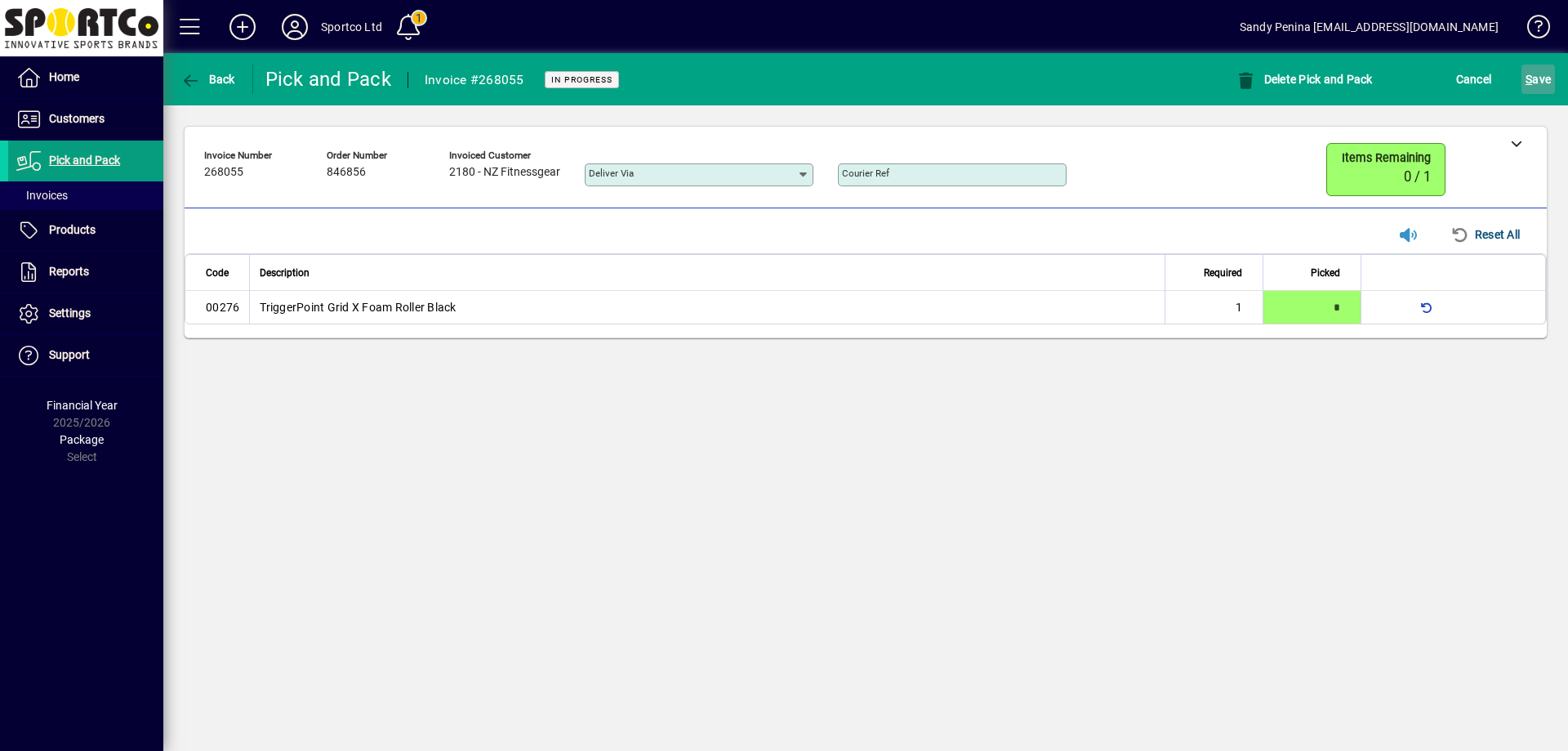
click at [1533, 89] on span "S ave" at bounding box center [1539, 79] width 26 height 26
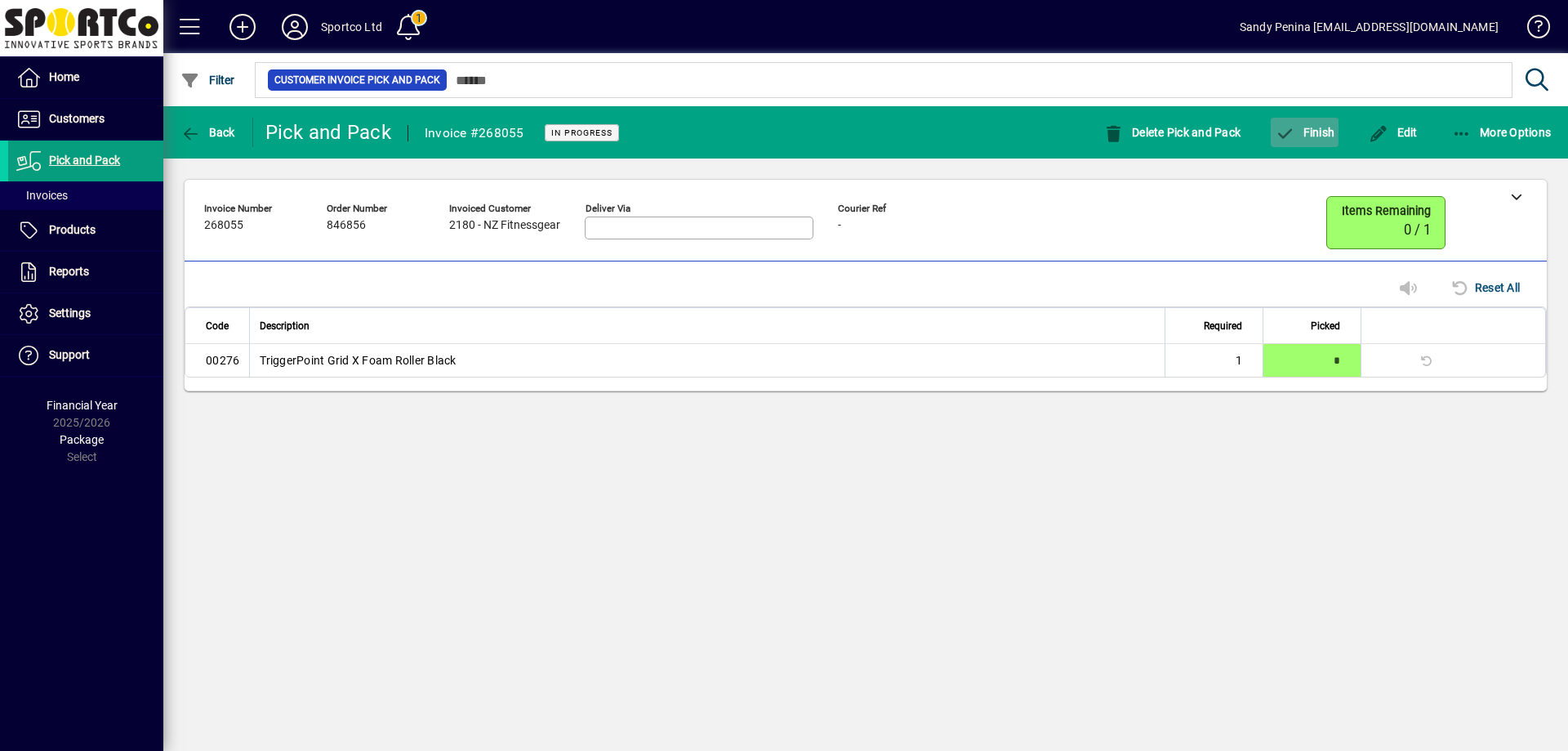
click at [1327, 141] on span "button" at bounding box center [1304, 131] width 68 height 39
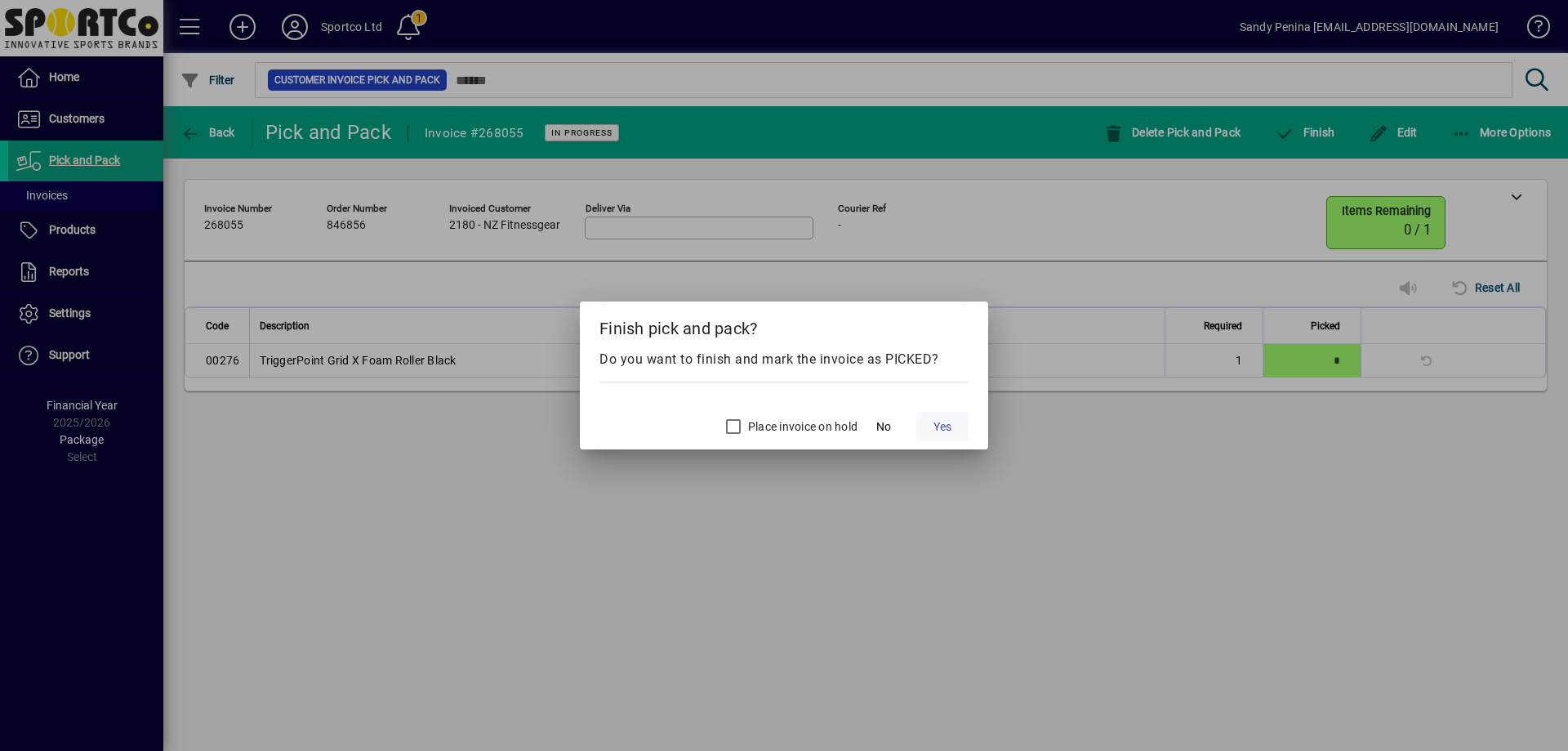
click at [950, 420] on span "Yes" at bounding box center [942, 427] width 18 height 17
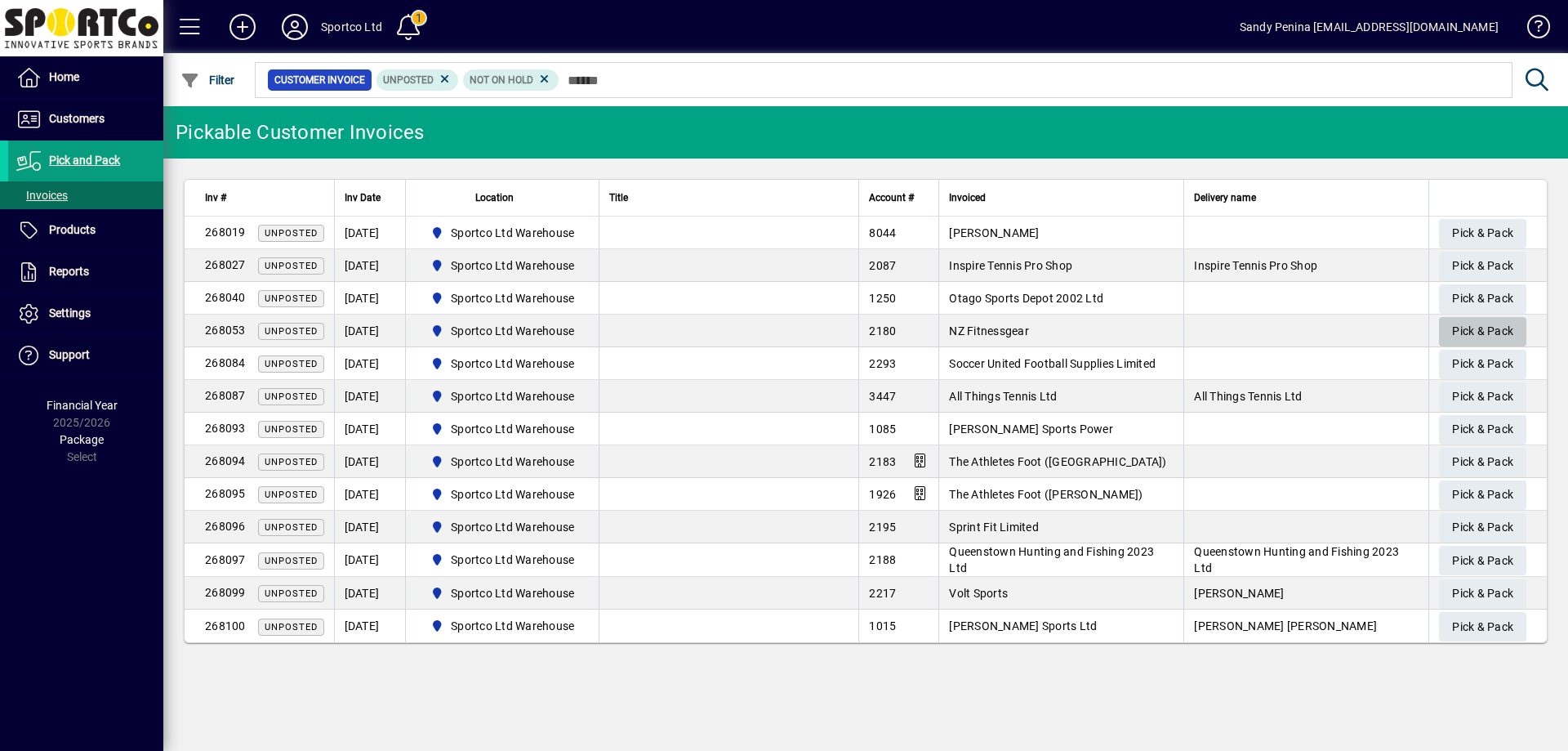
click at [1478, 330] on span "Pick & Pack" at bounding box center [1482, 331] width 61 height 27
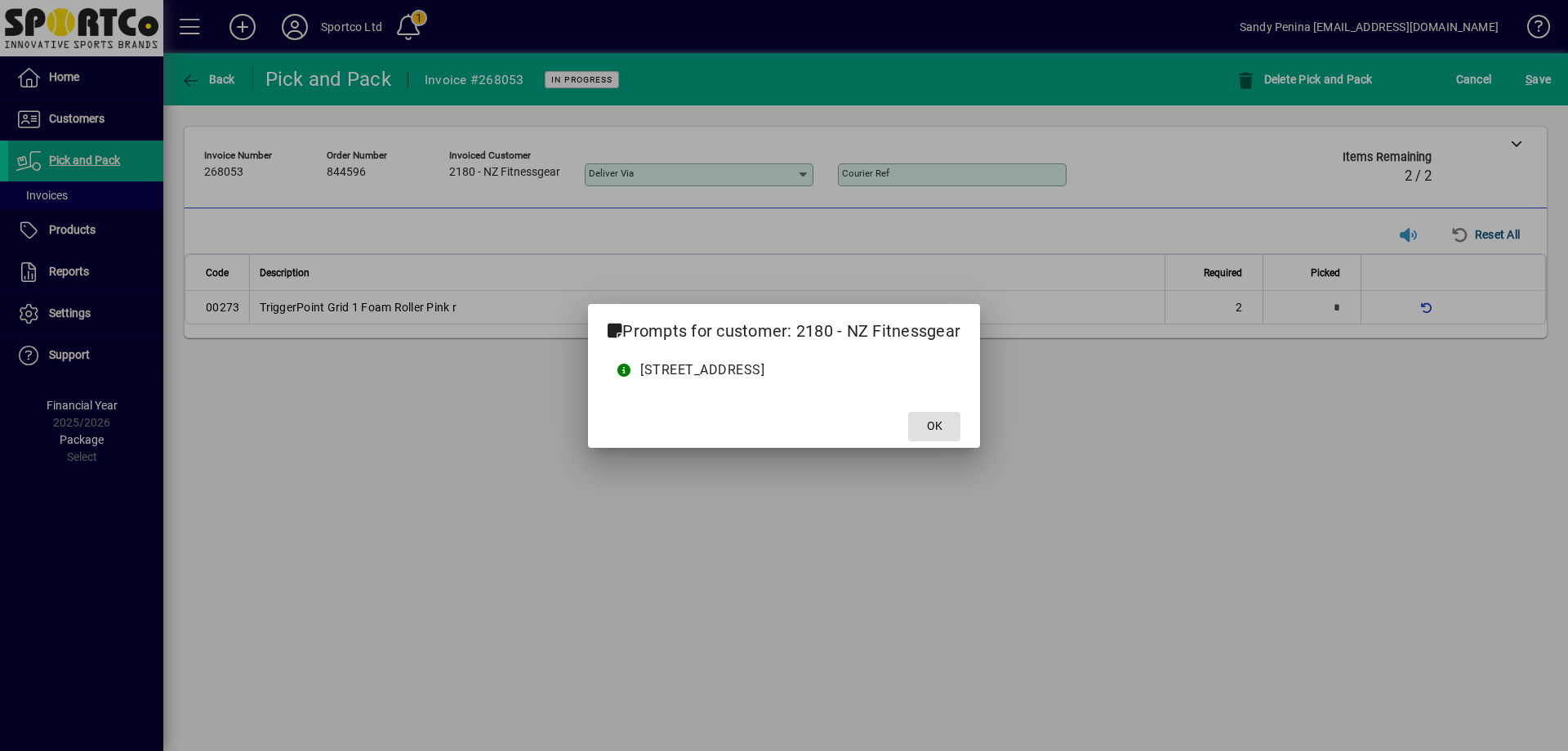
click at [909, 412] on button "OK" at bounding box center [934, 426] width 52 height 30
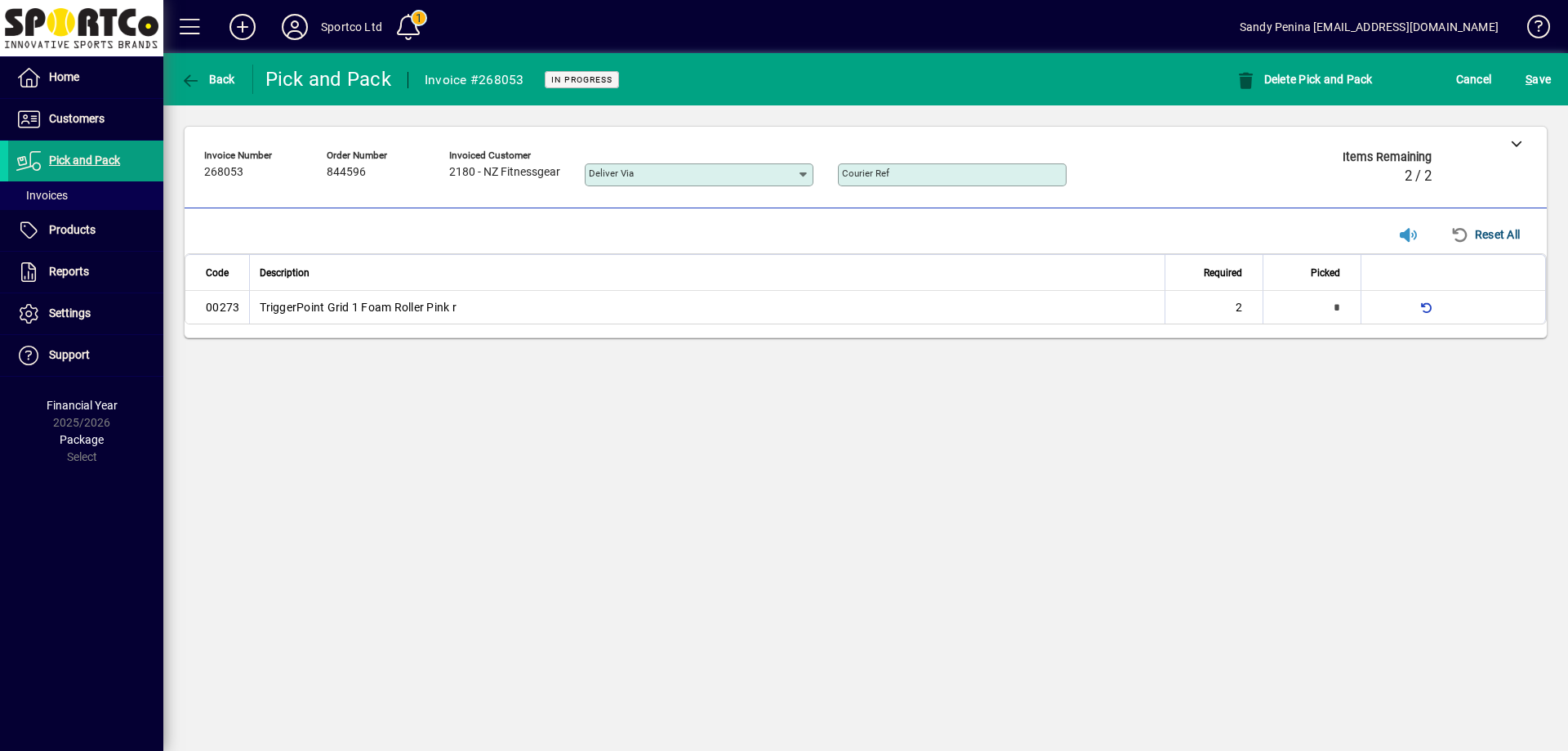
type input "*"
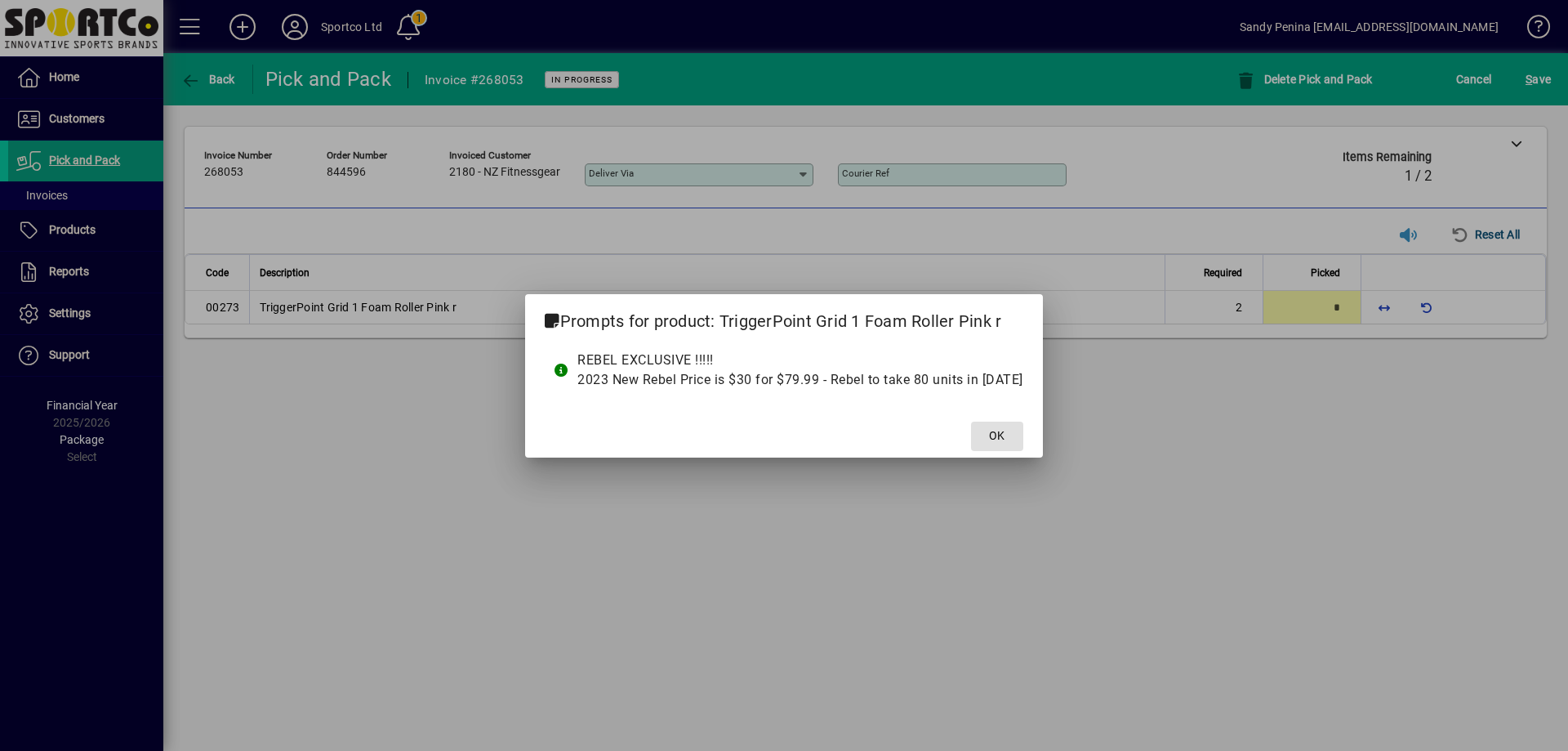
click at [971, 422] on button "OK" at bounding box center [997, 436] width 52 height 30
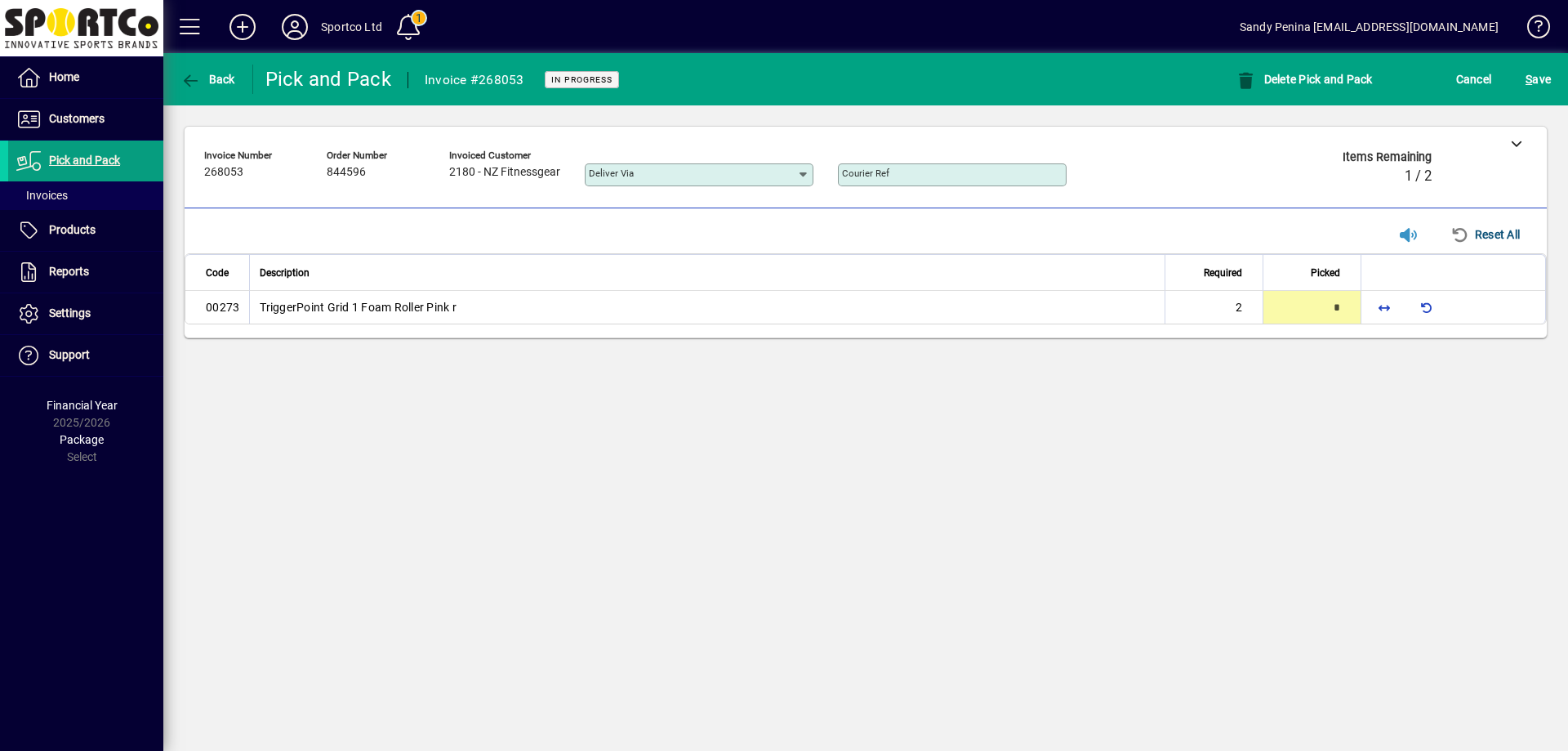
type input "*"
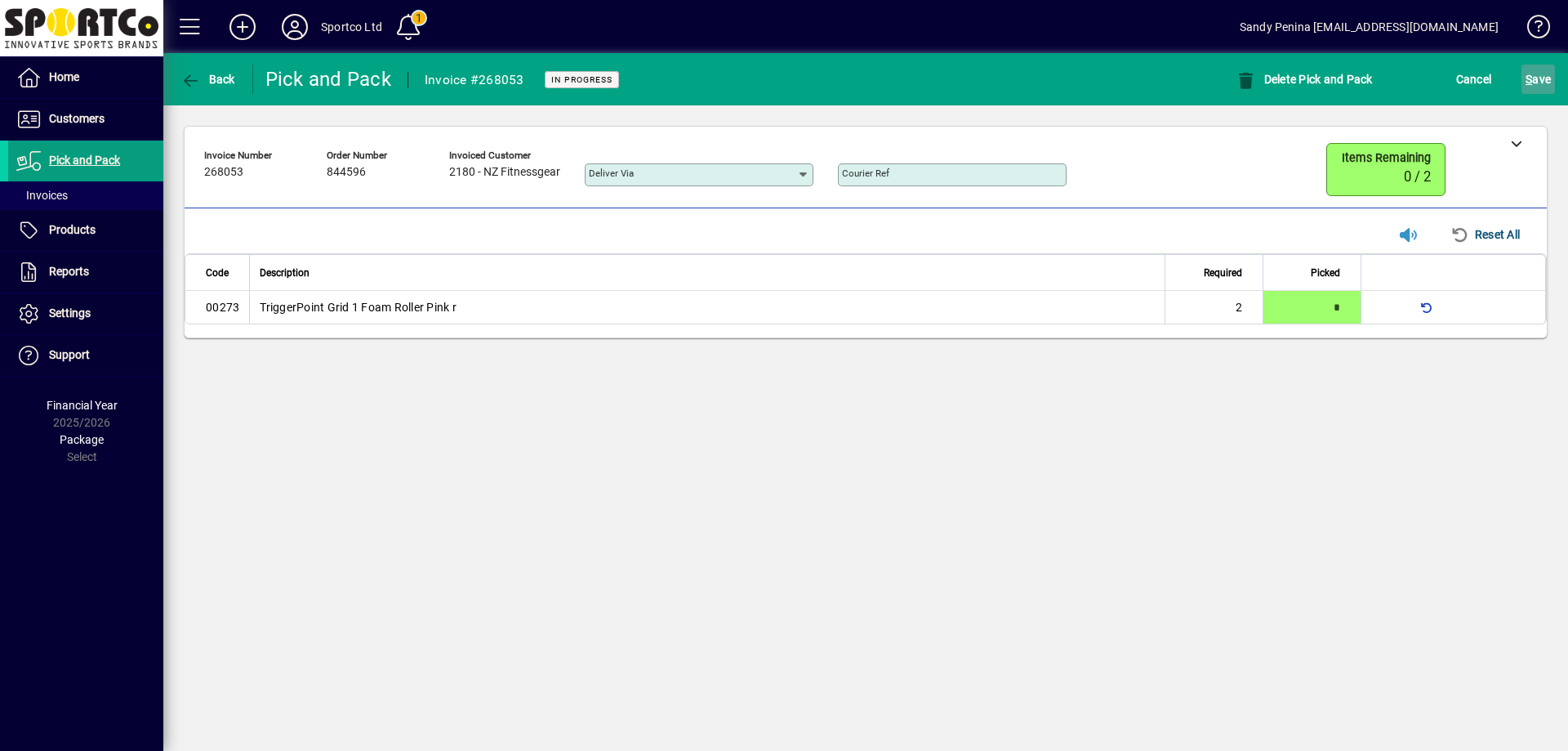
click at [1530, 80] on span "S" at bounding box center [1529, 79] width 7 height 13
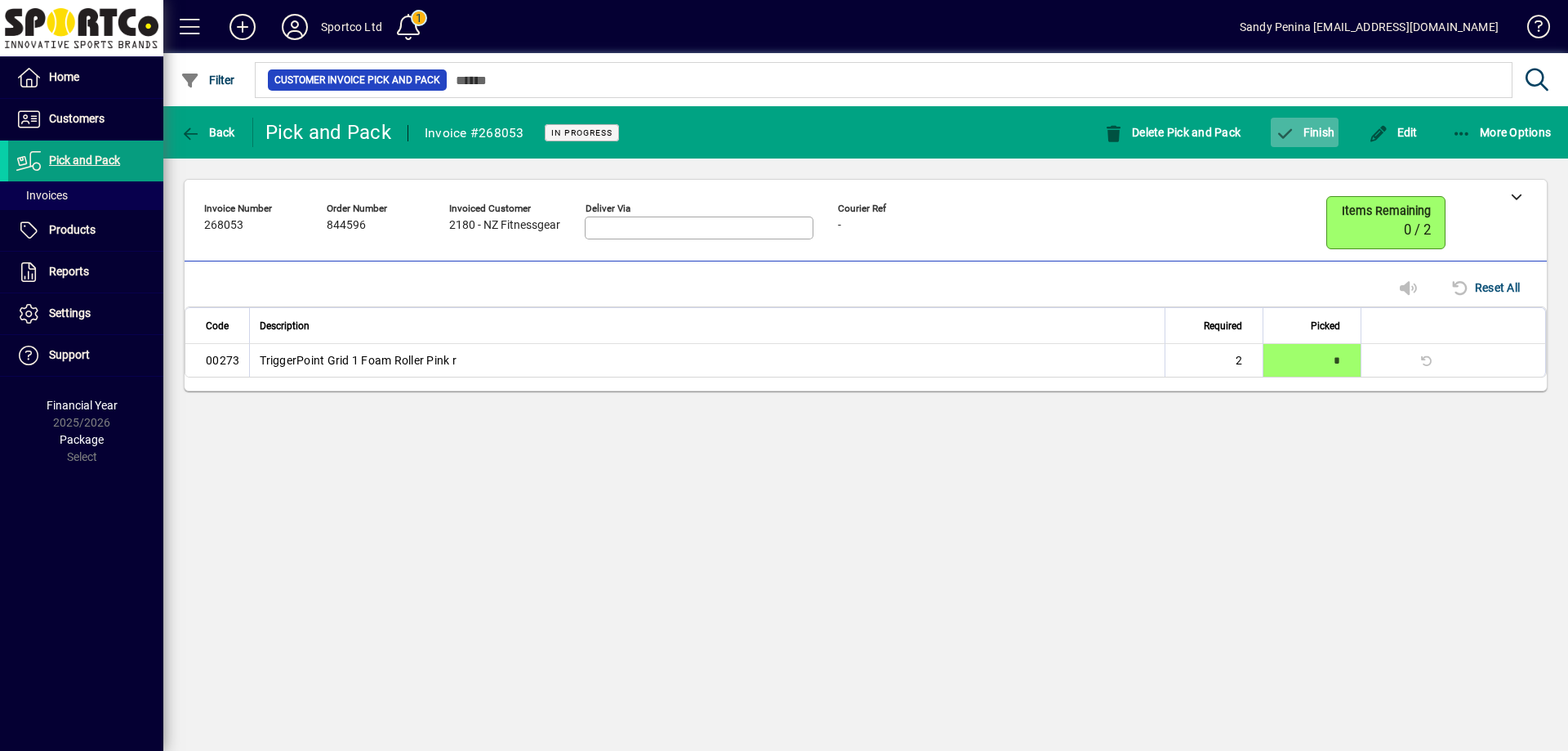
click at [1310, 121] on span "button" at bounding box center [1304, 131] width 68 height 39
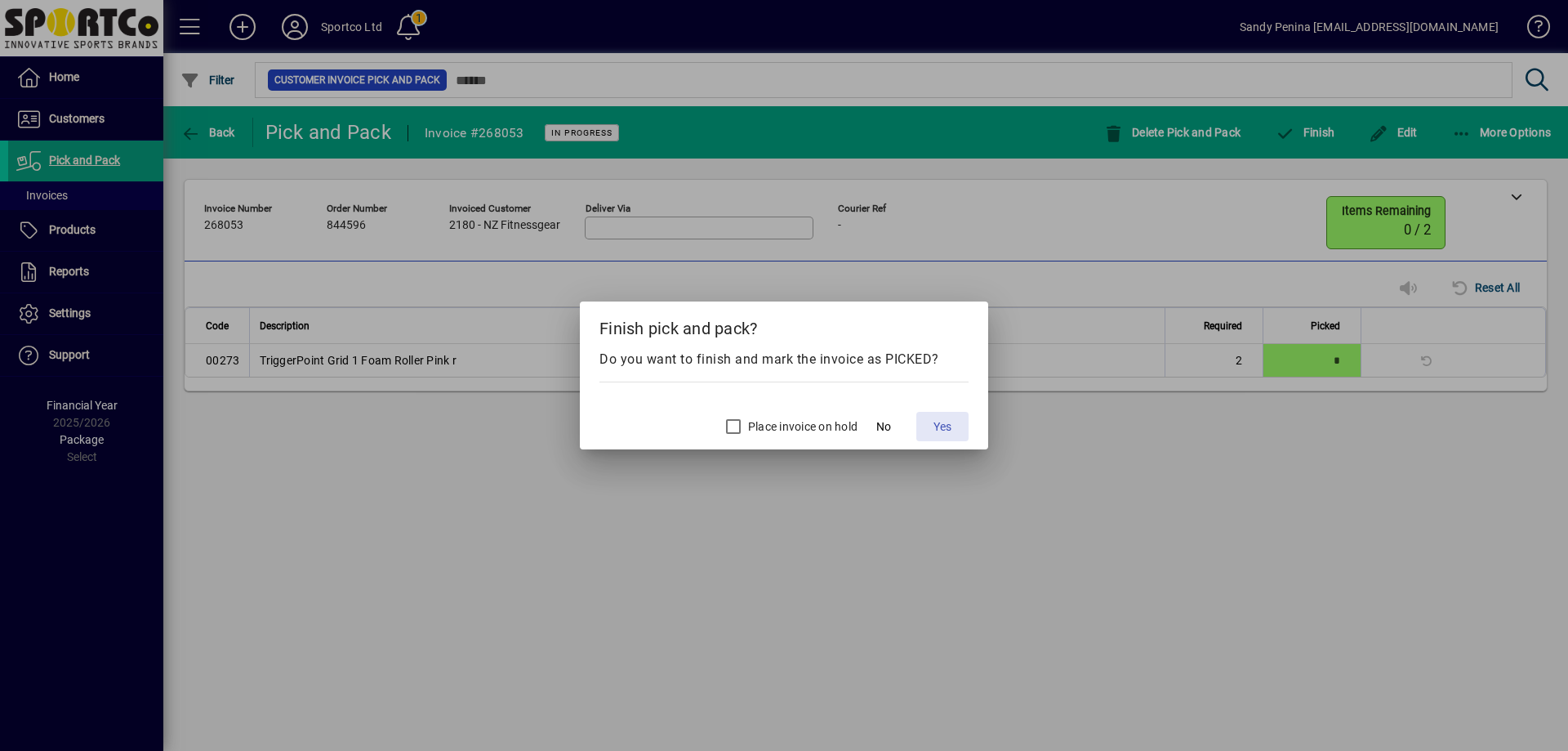
click at [921, 430] on span at bounding box center [942, 426] width 52 height 39
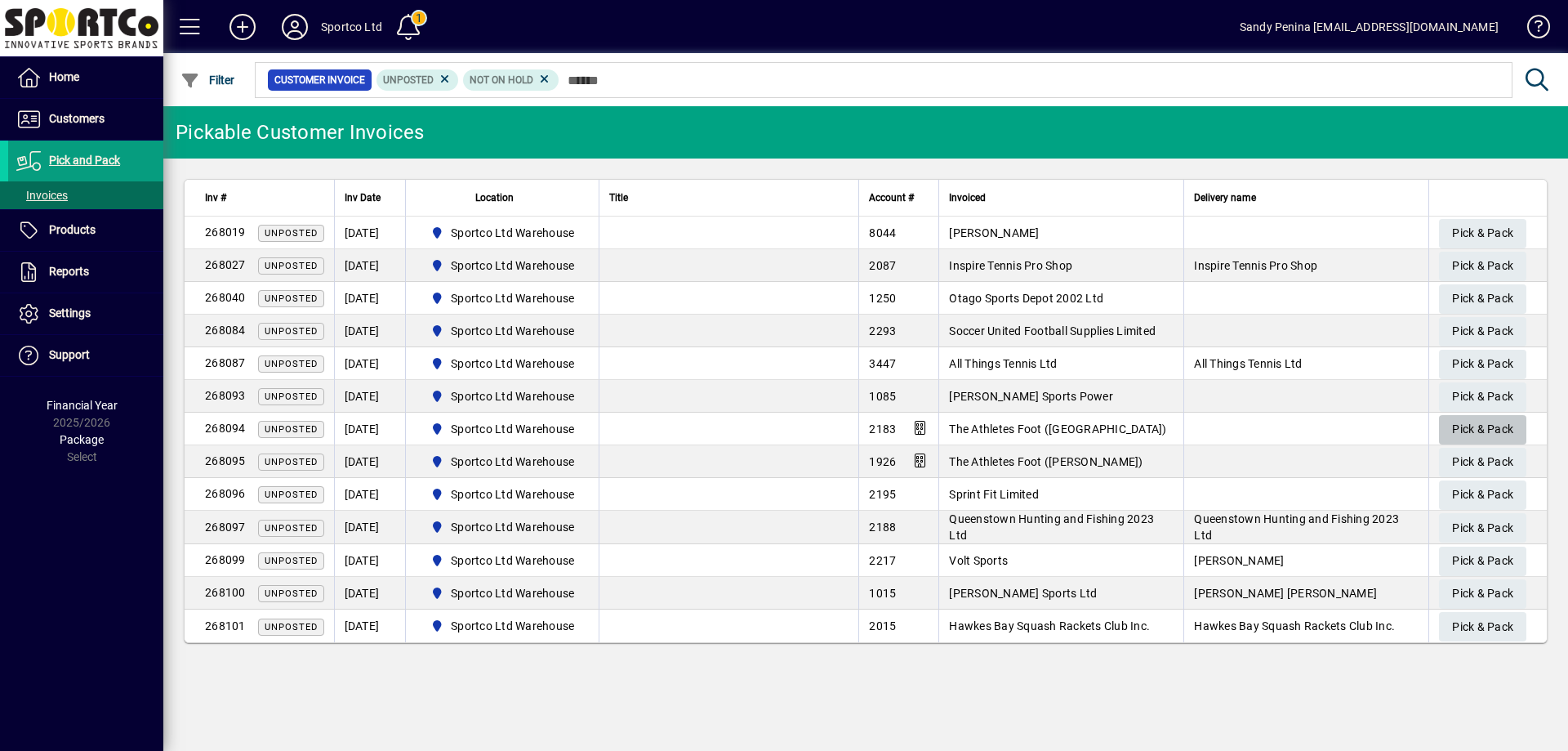
click at [1492, 432] on span "Pick & Pack" at bounding box center [1482, 429] width 61 height 27
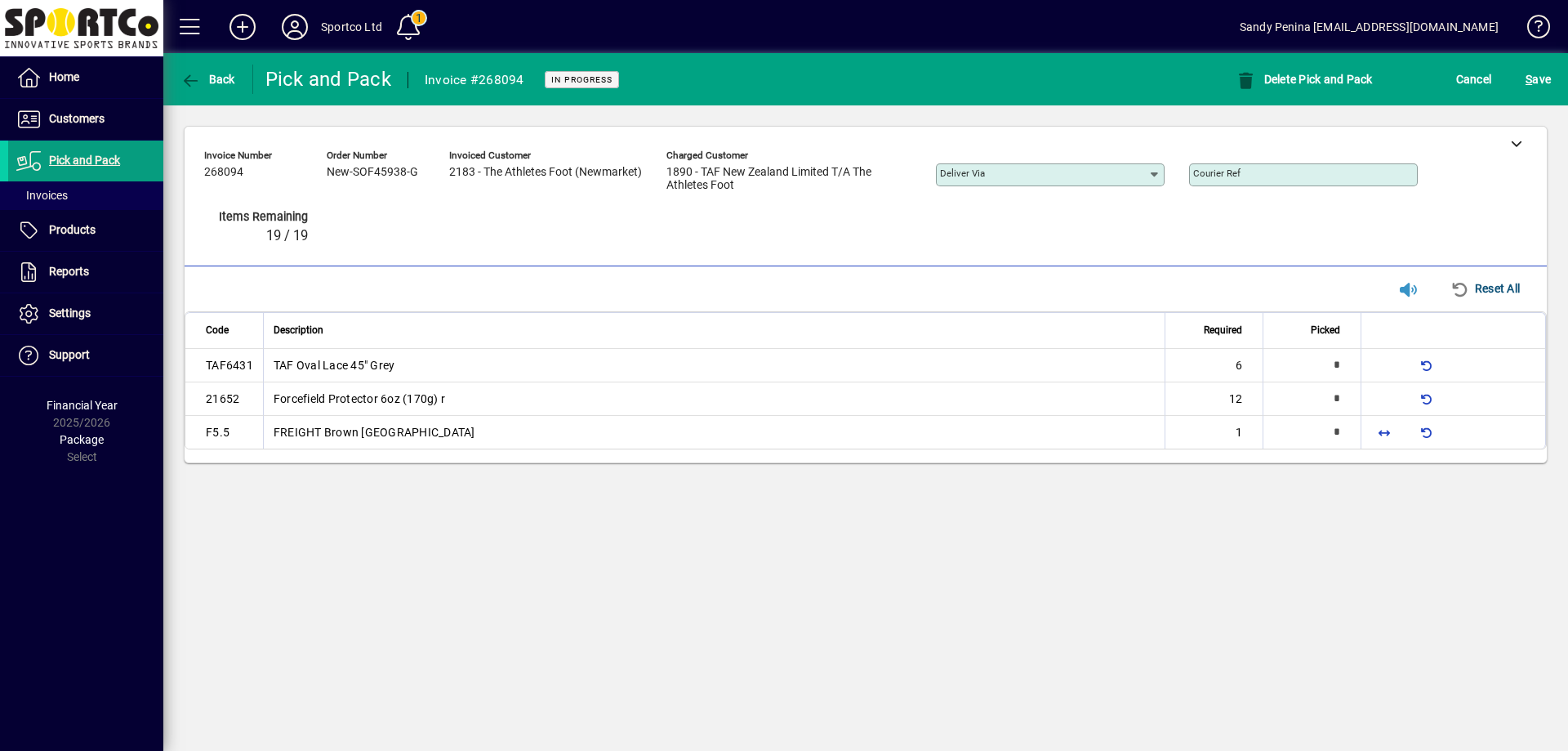
type input "*"
drag, startPoint x: 1379, startPoint y: 392, endPoint x: 1385, endPoint y: 405, distance: 14.3
click at [1381, 392] on span "button" at bounding box center [1383, 397] width 39 height 39
type input "**"
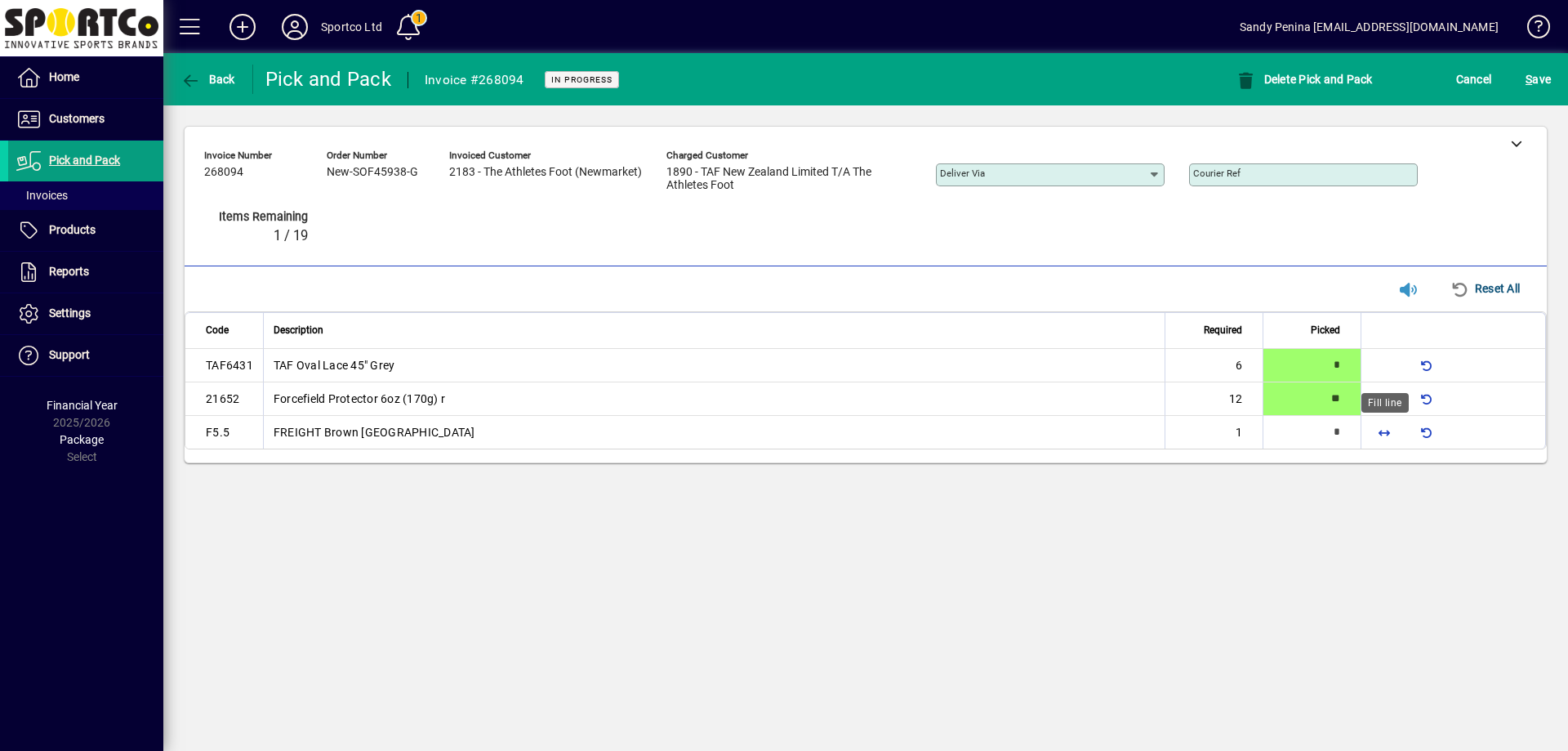
click at [1398, 440] on span "button" at bounding box center [1383, 432] width 39 height 39
type input "*"
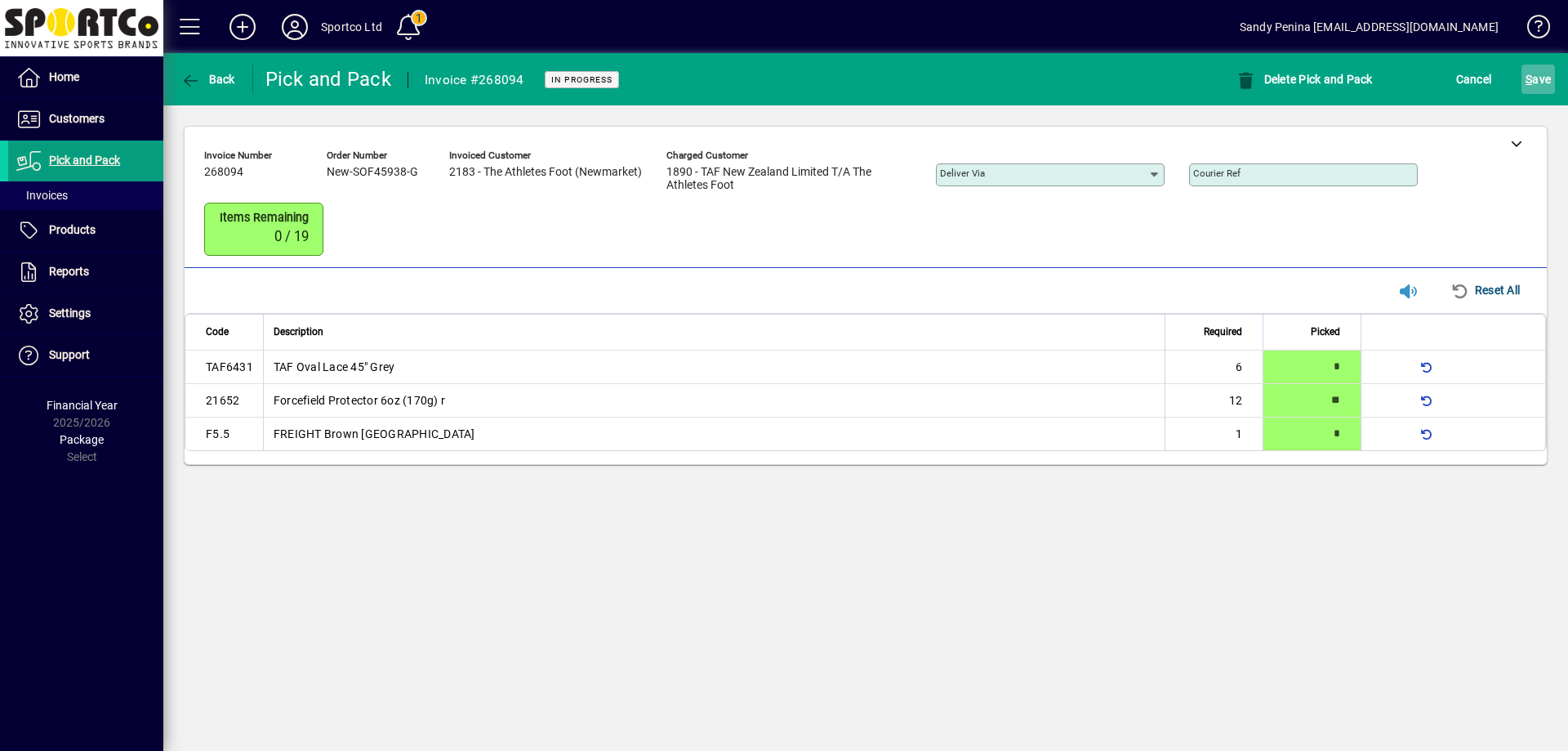
drag, startPoint x: 1537, startPoint y: 87, endPoint x: 1529, endPoint y: 83, distance: 8.9
click at [1536, 86] on span "S ave" at bounding box center [1539, 79] width 26 height 26
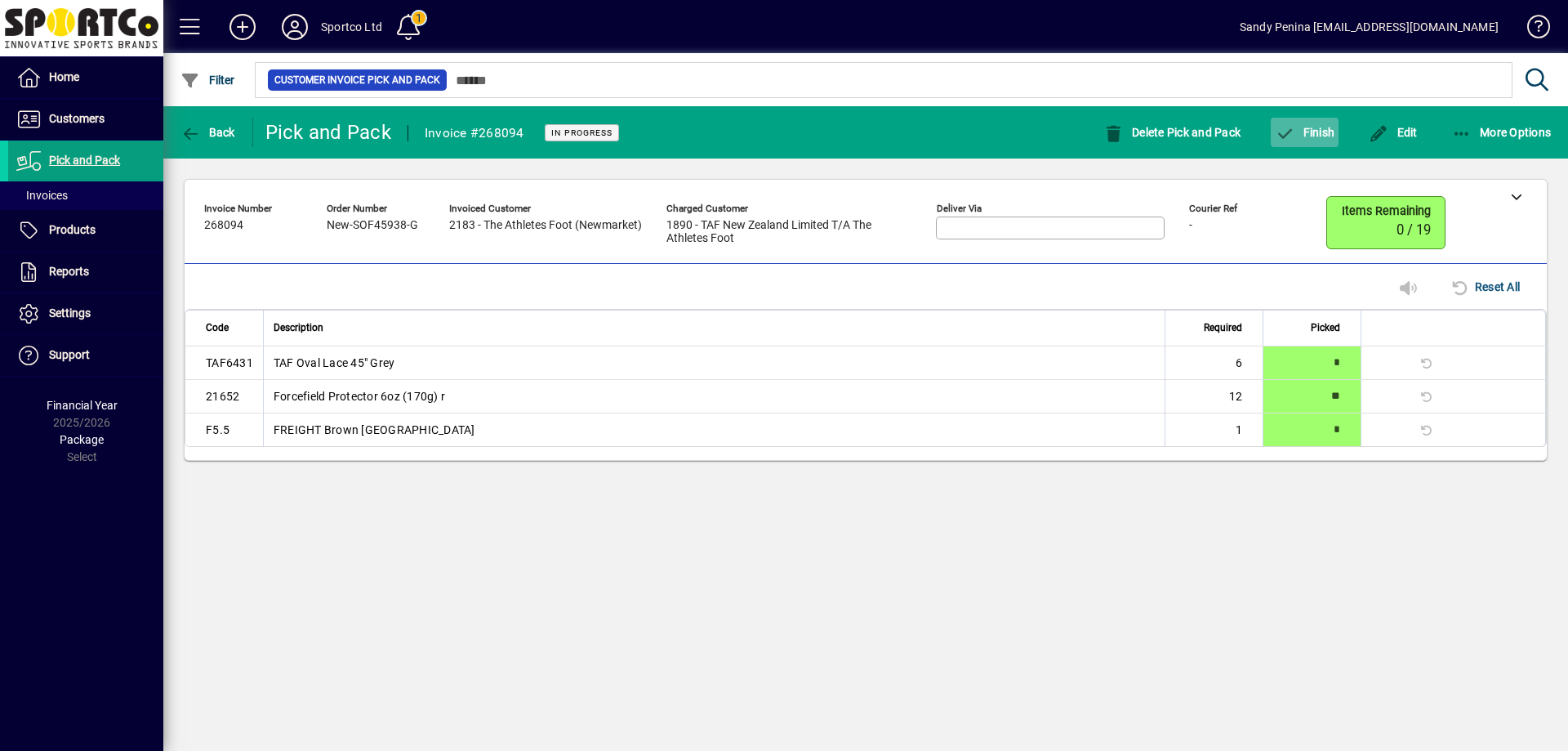
click at [1303, 129] on span "Finish" at bounding box center [1304, 132] width 60 height 13
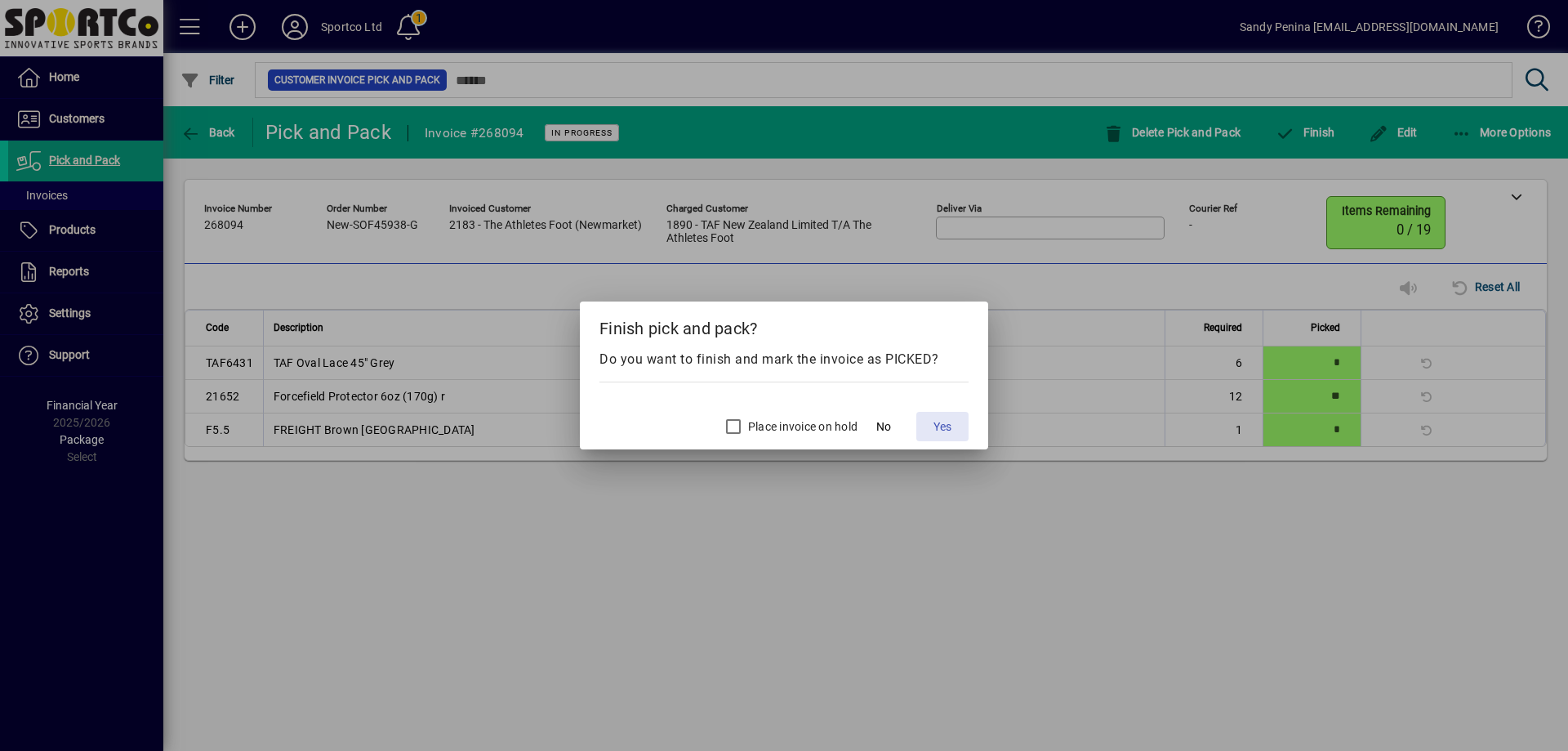
click at [929, 435] on span at bounding box center [942, 426] width 52 height 39
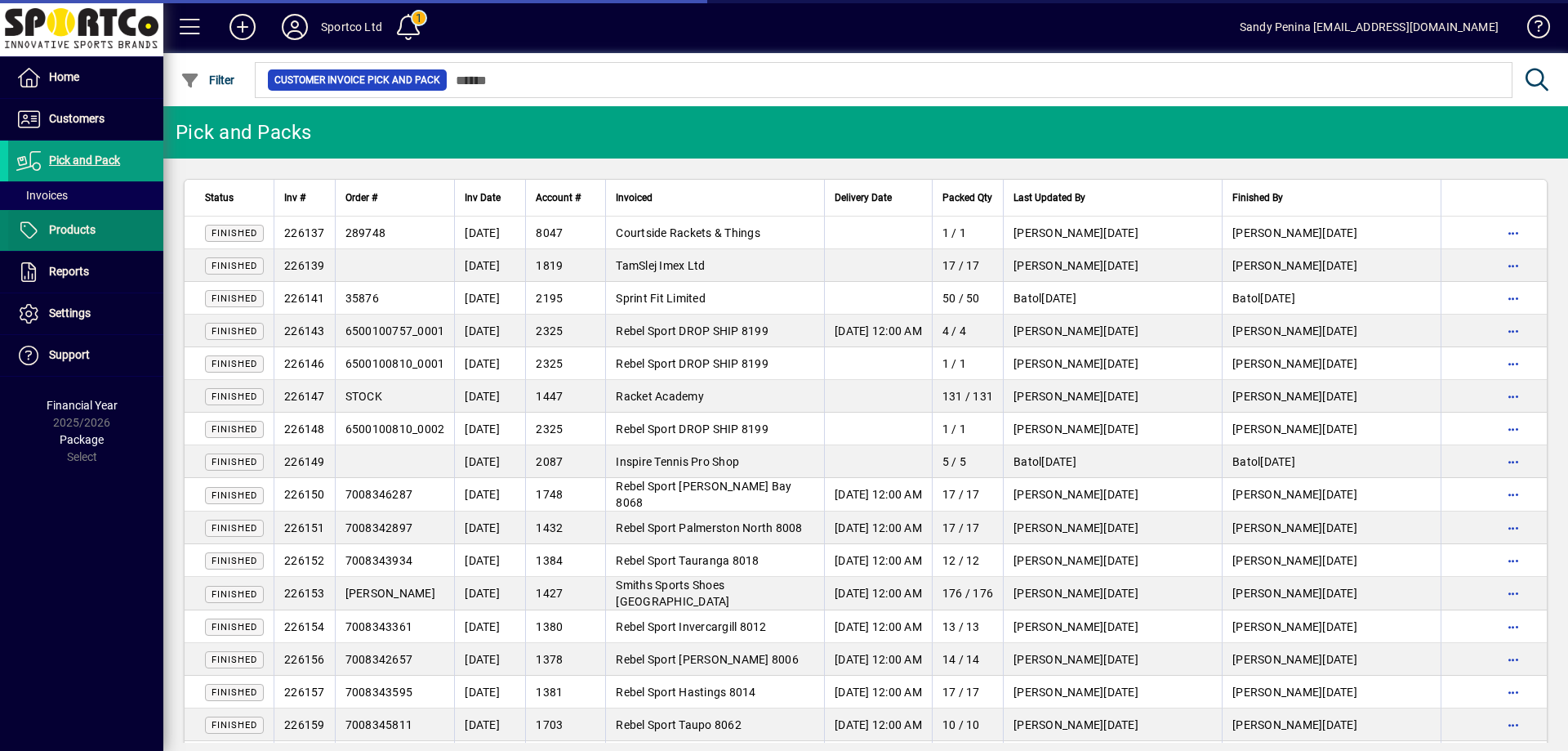
click at [91, 228] on span "Products" at bounding box center [72, 229] width 47 height 13
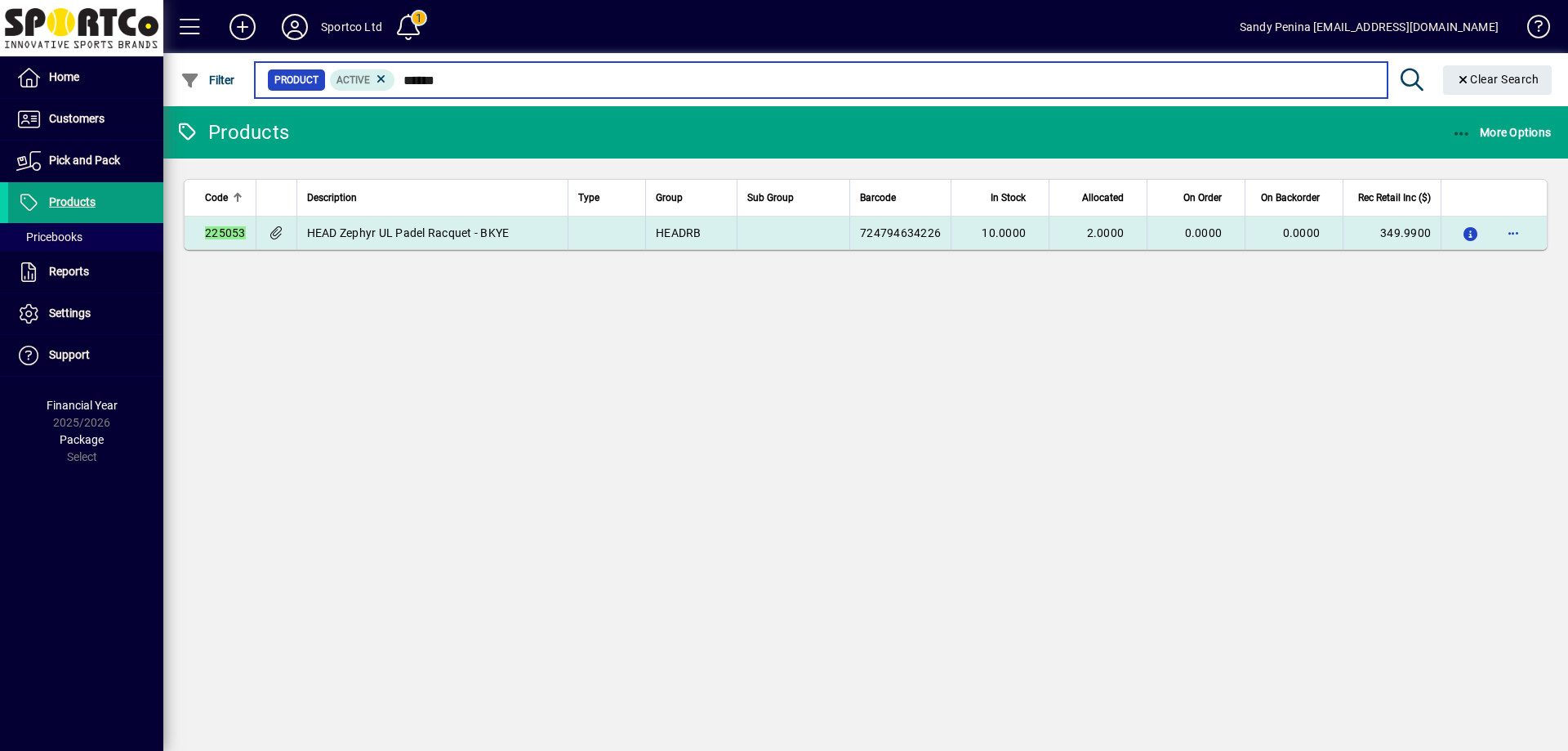
type input "******"
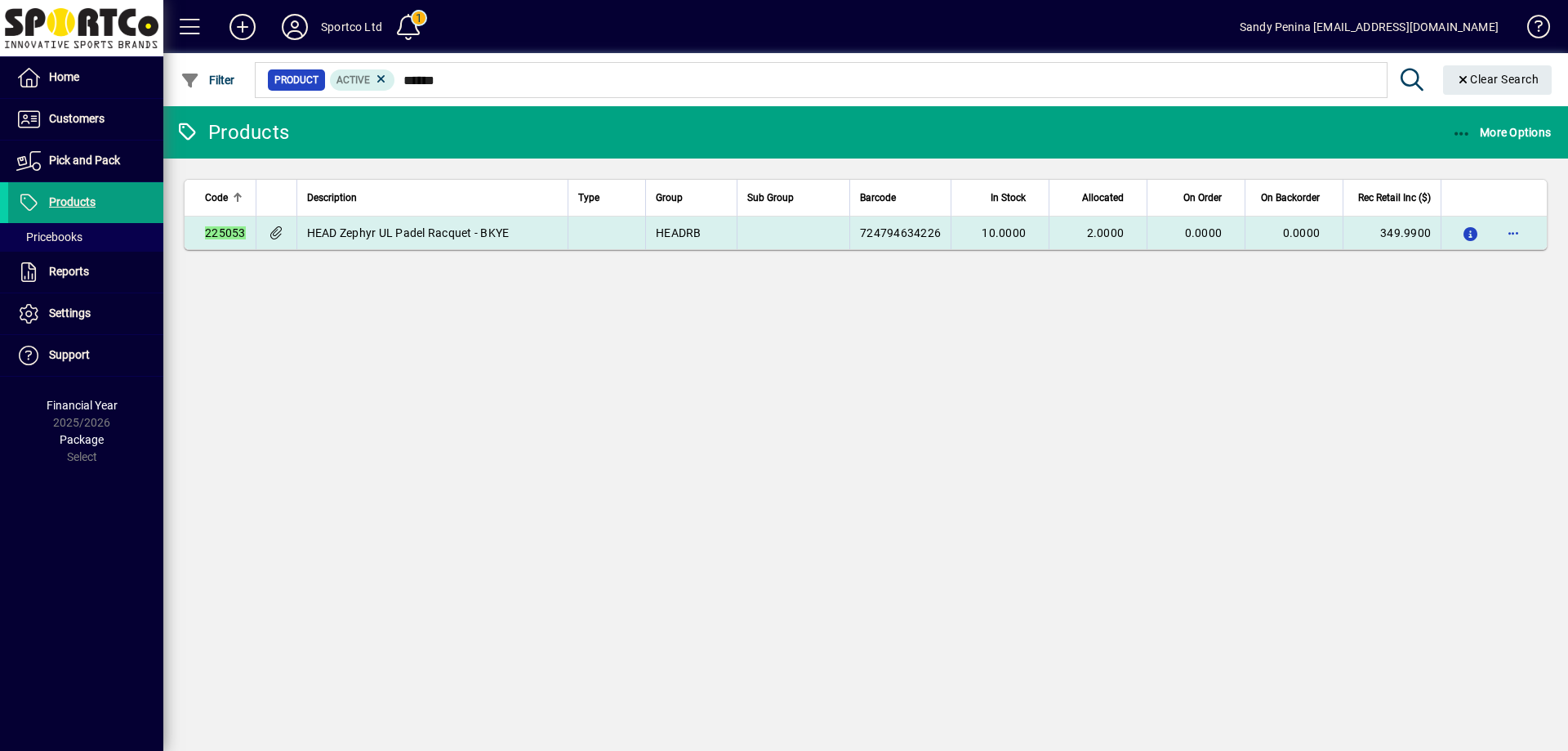
click at [891, 236] on span "724794634226" at bounding box center [900, 233] width 81 height 13
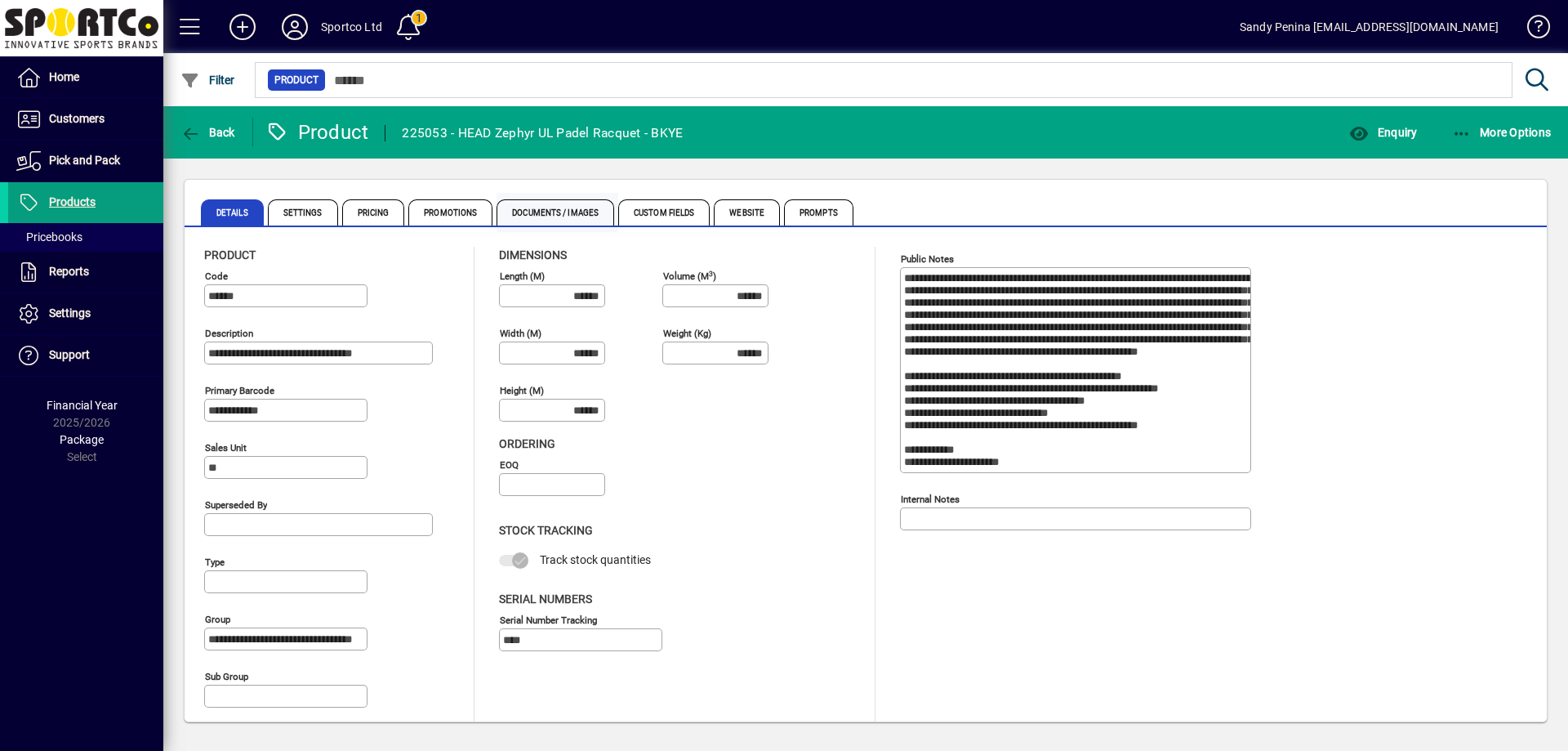
click at [585, 199] on span "Documents / Images" at bounding box center [556, 211] width 118 height 26
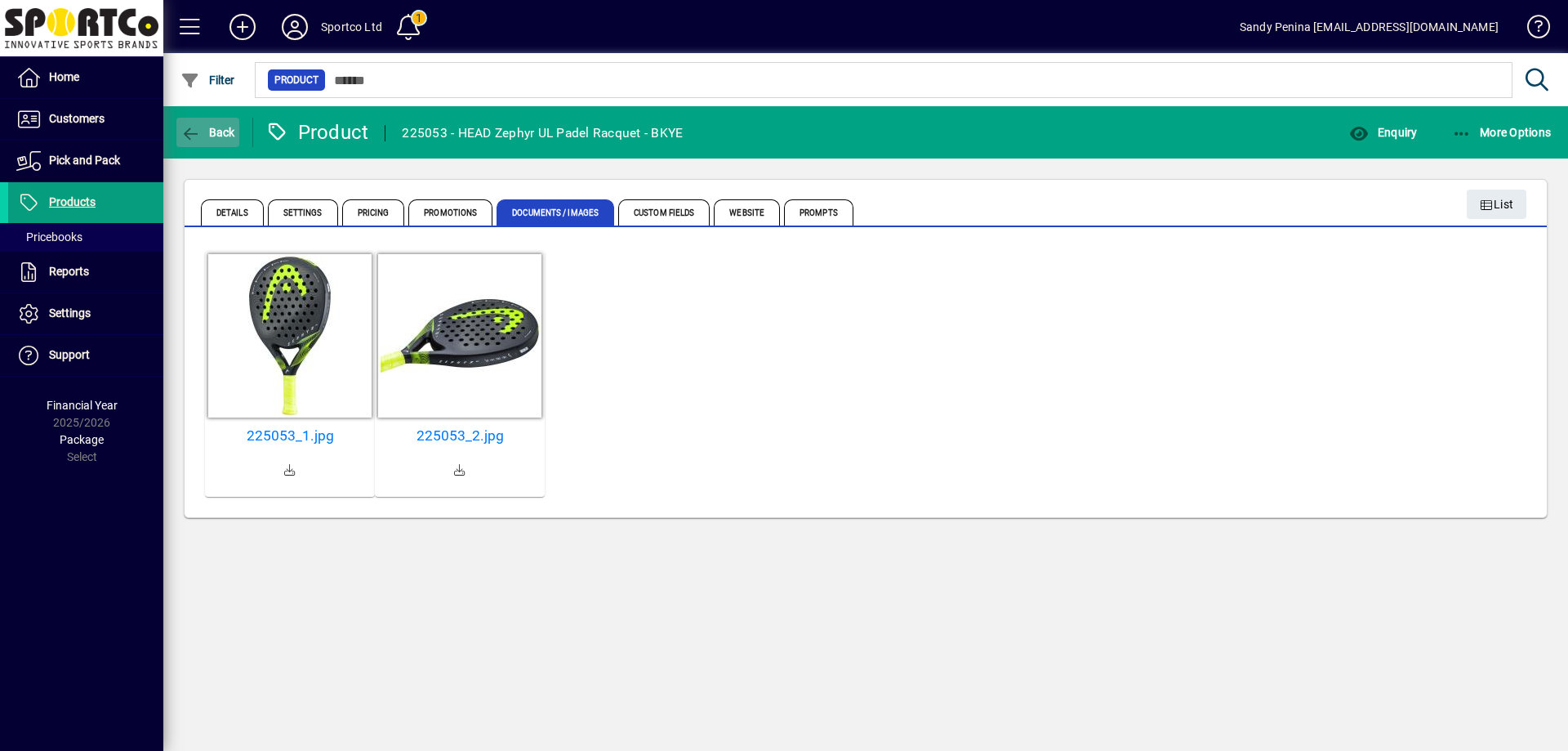
click at [200, 121] on span "button" at bounding box center [207, 131] width 63 height 39
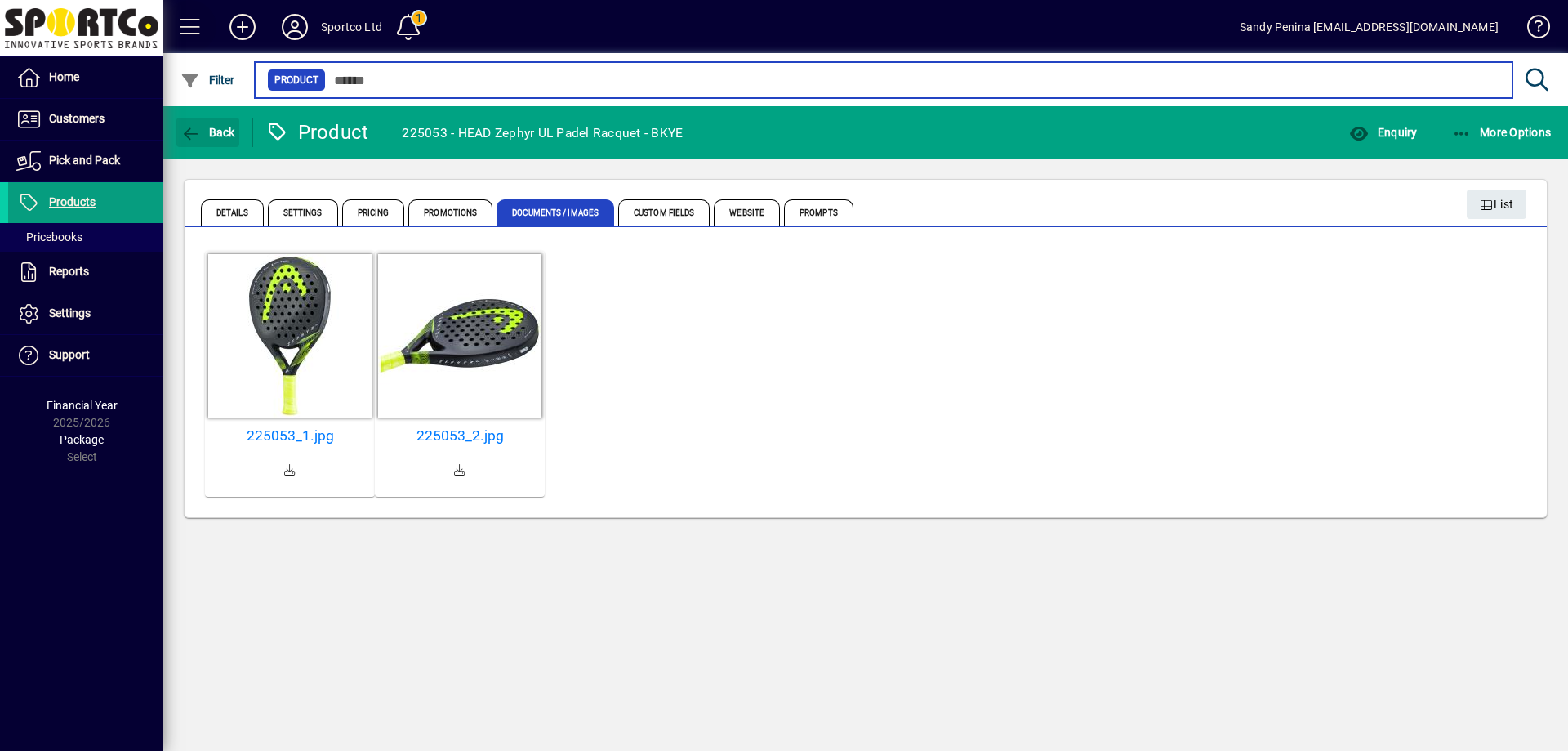
type input "******"
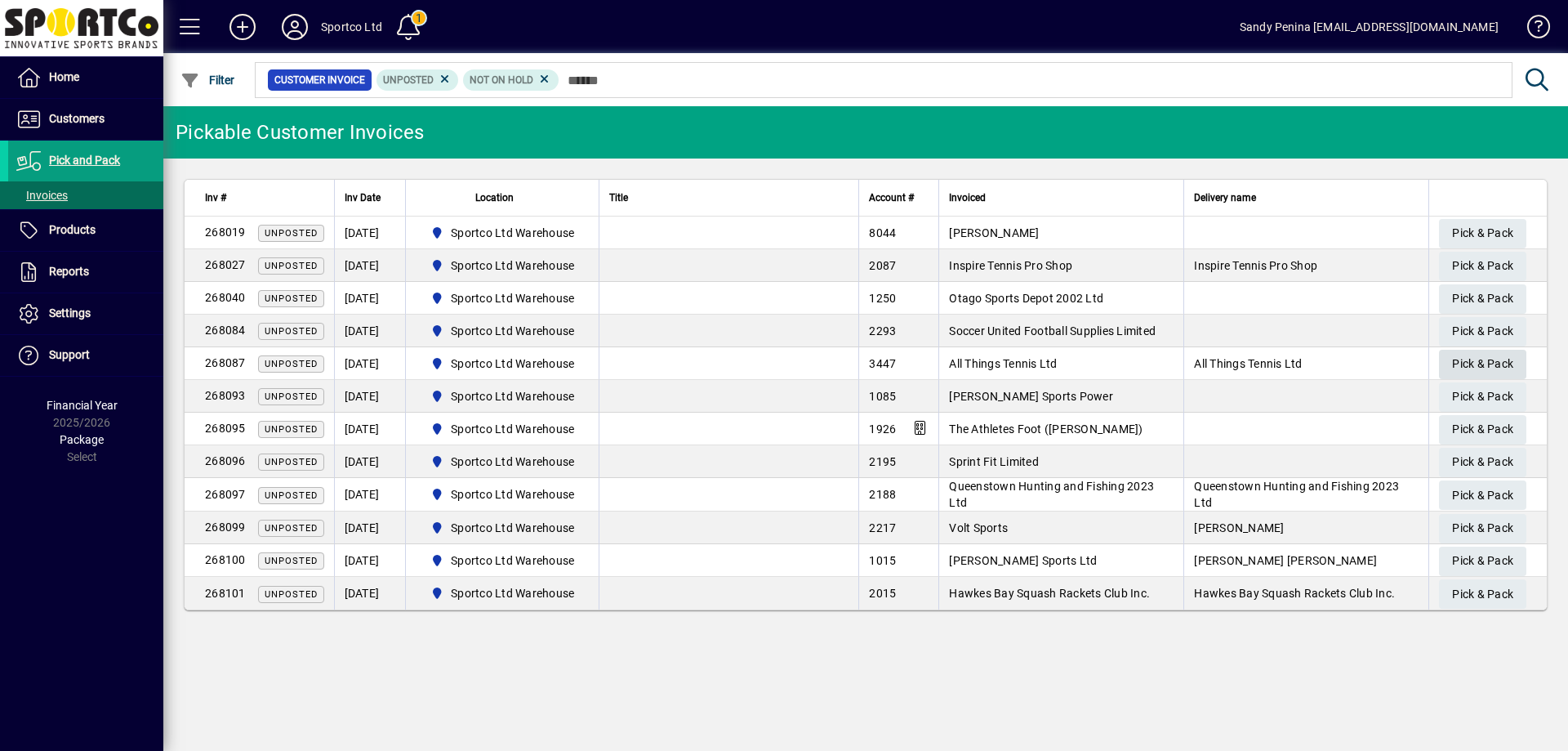
click at [1464, 354] on span "Pick & Pack" at bounding box center [1482, 364] width 61 height 27
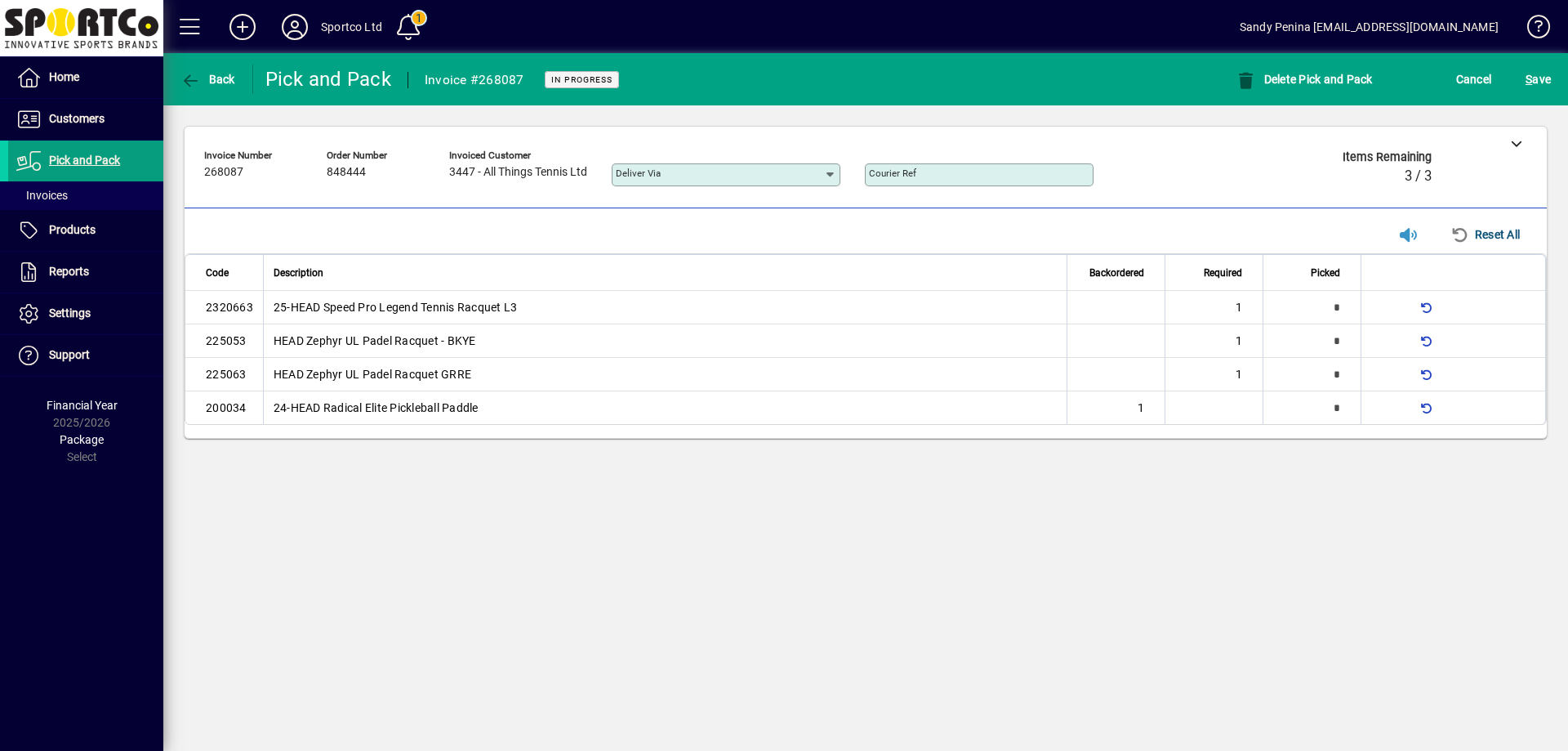
type input "*"
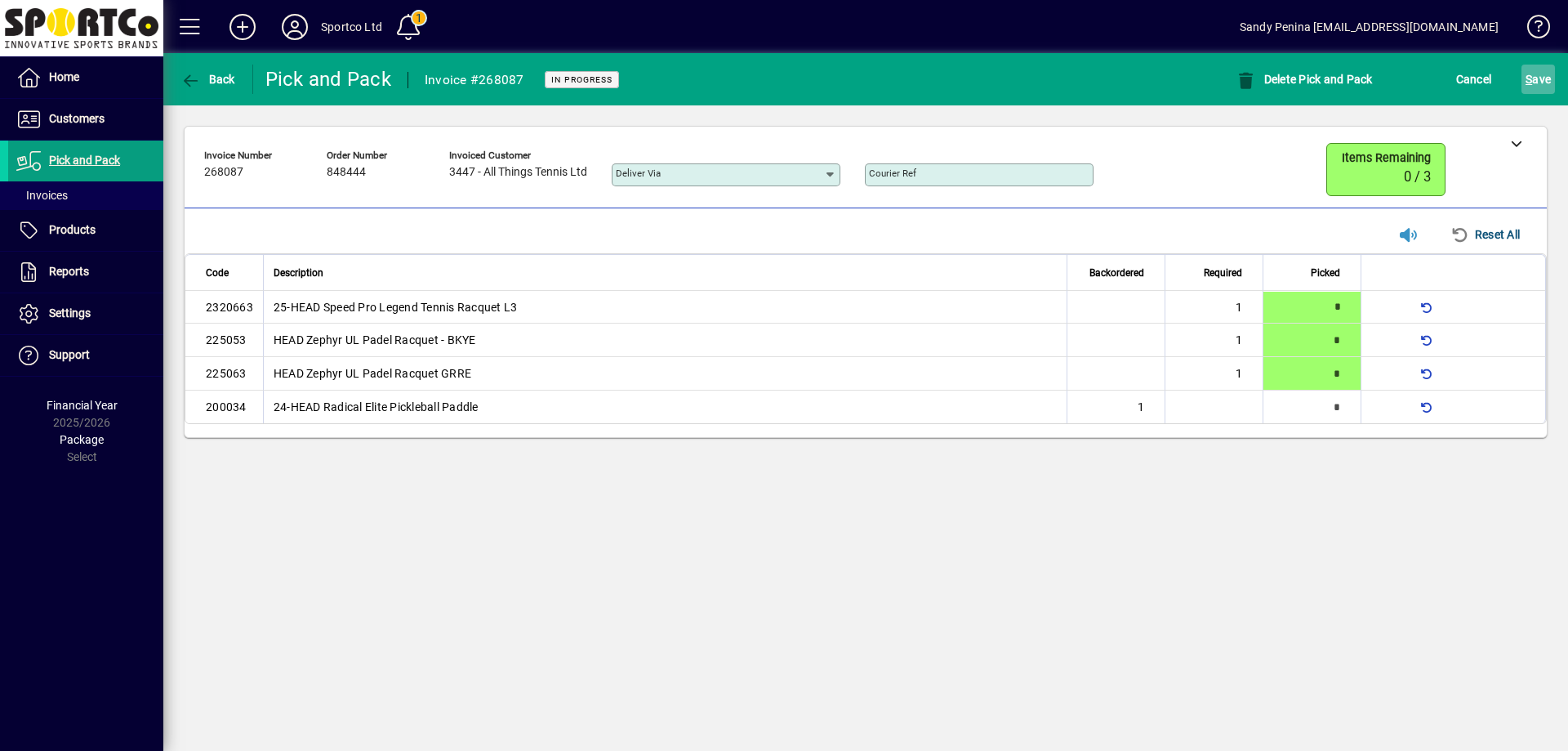
click at [1526, 95] on span "submit" at bounding box center [1538, 79] width 33 height 39
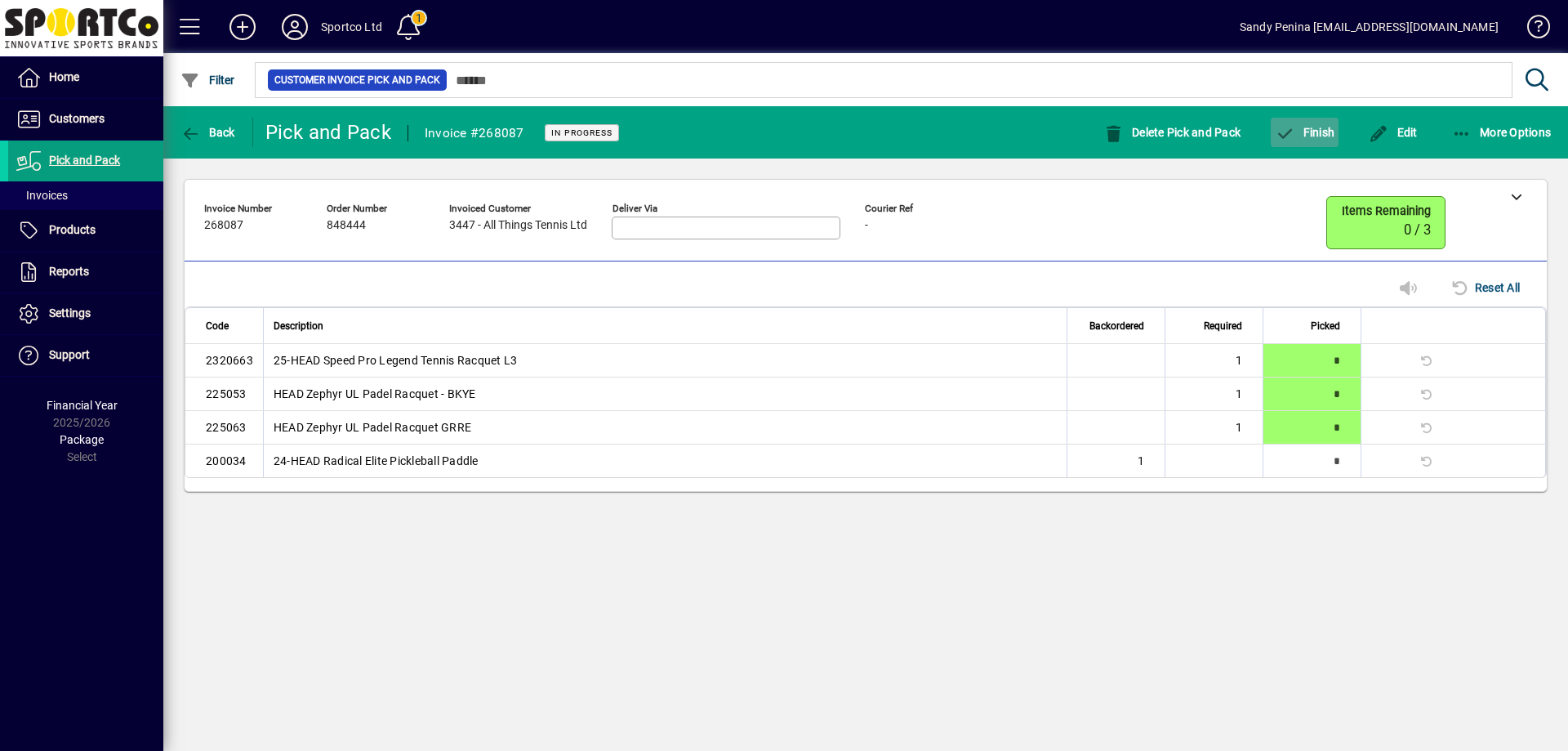
click at [1324, 136] on span "Finish" at bounding box center [1304, 132] width 60 height 13
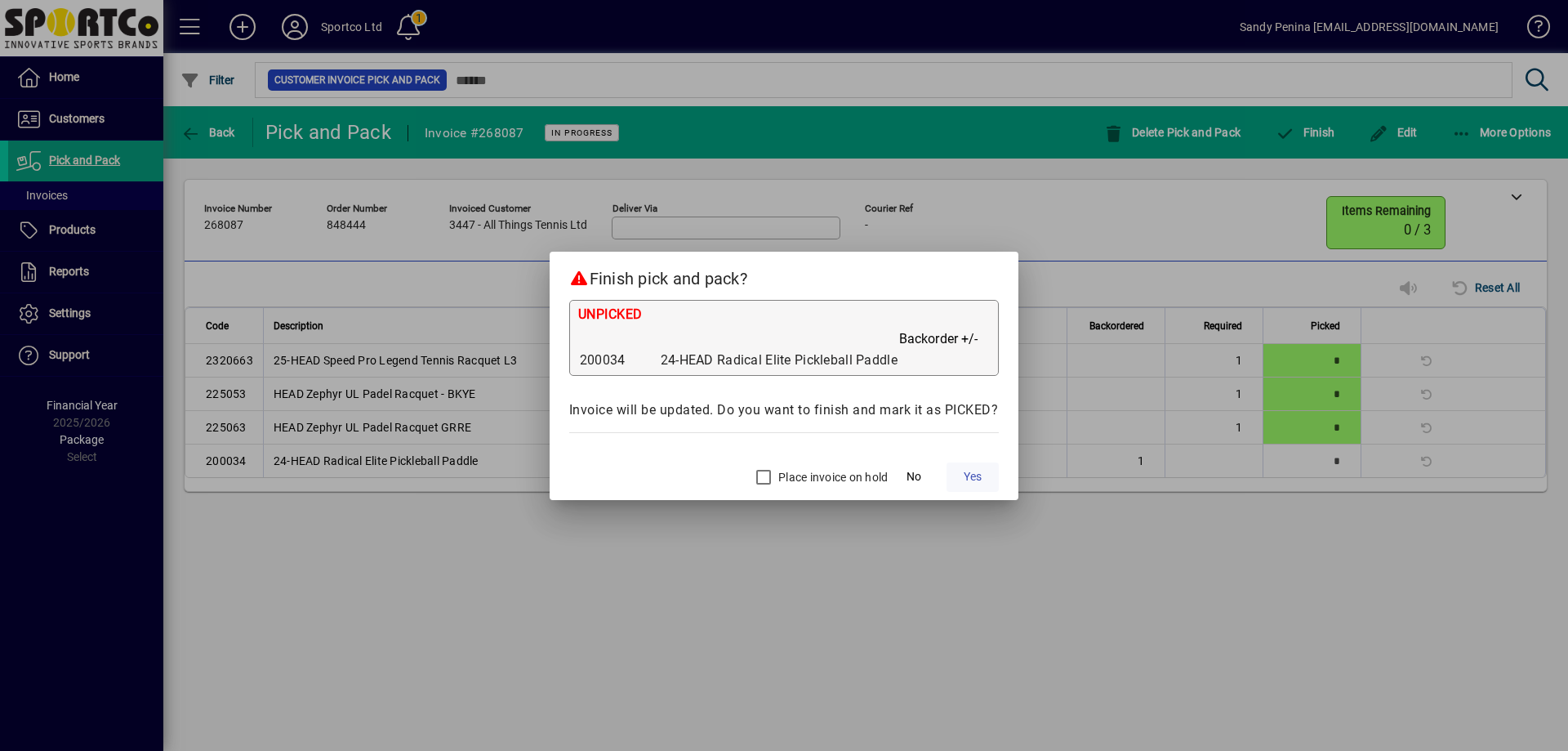
drag, startPoint x: 961, startPoint y: 475, endPoint x: 951, endPoint y: 486, distance: 14.9
click at [959, 472] on span at bounding box center [972, 477] width 52 height 39
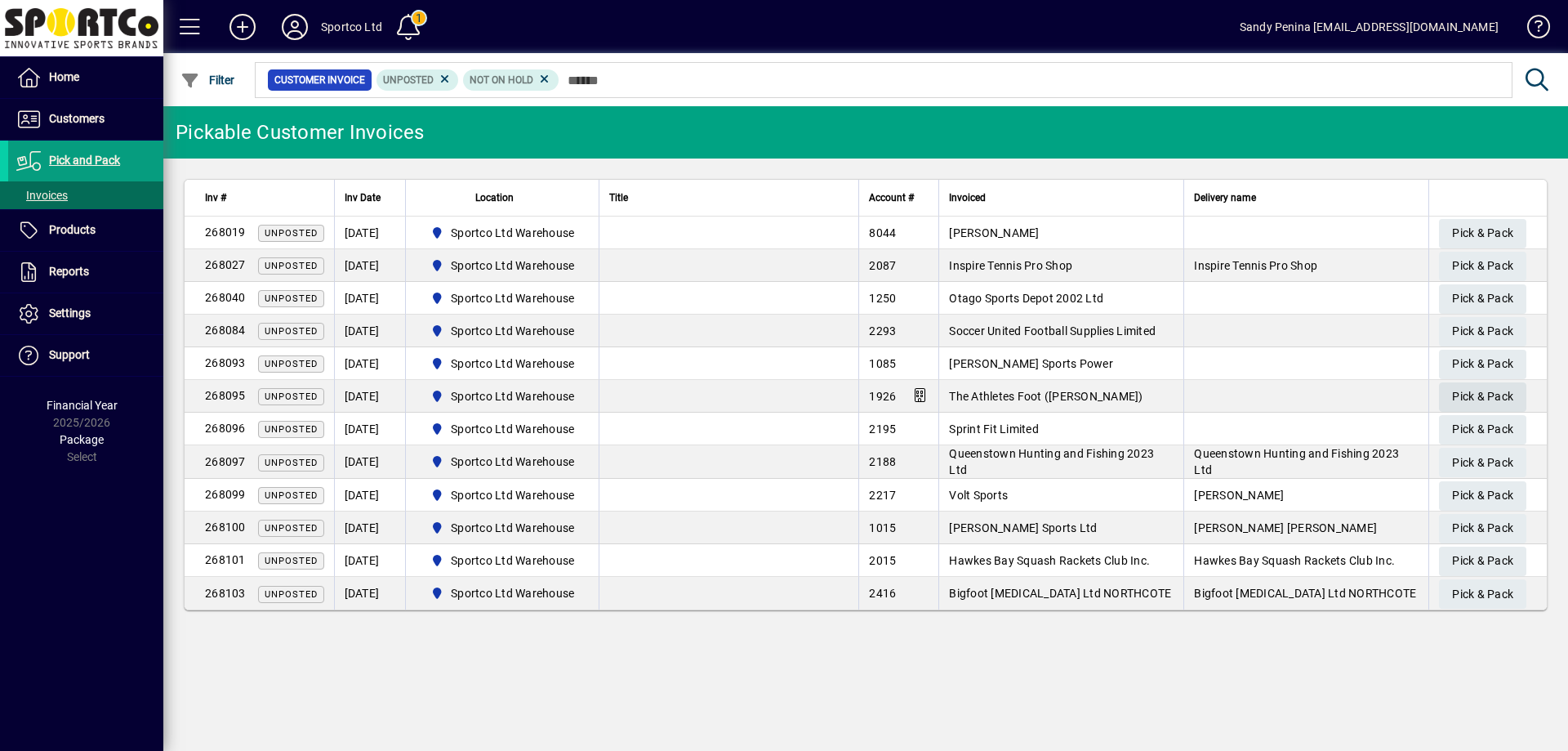
click at [1494, 404] on span "Pick & Pack" at bounding box center [1482, 397] width 61 height 27
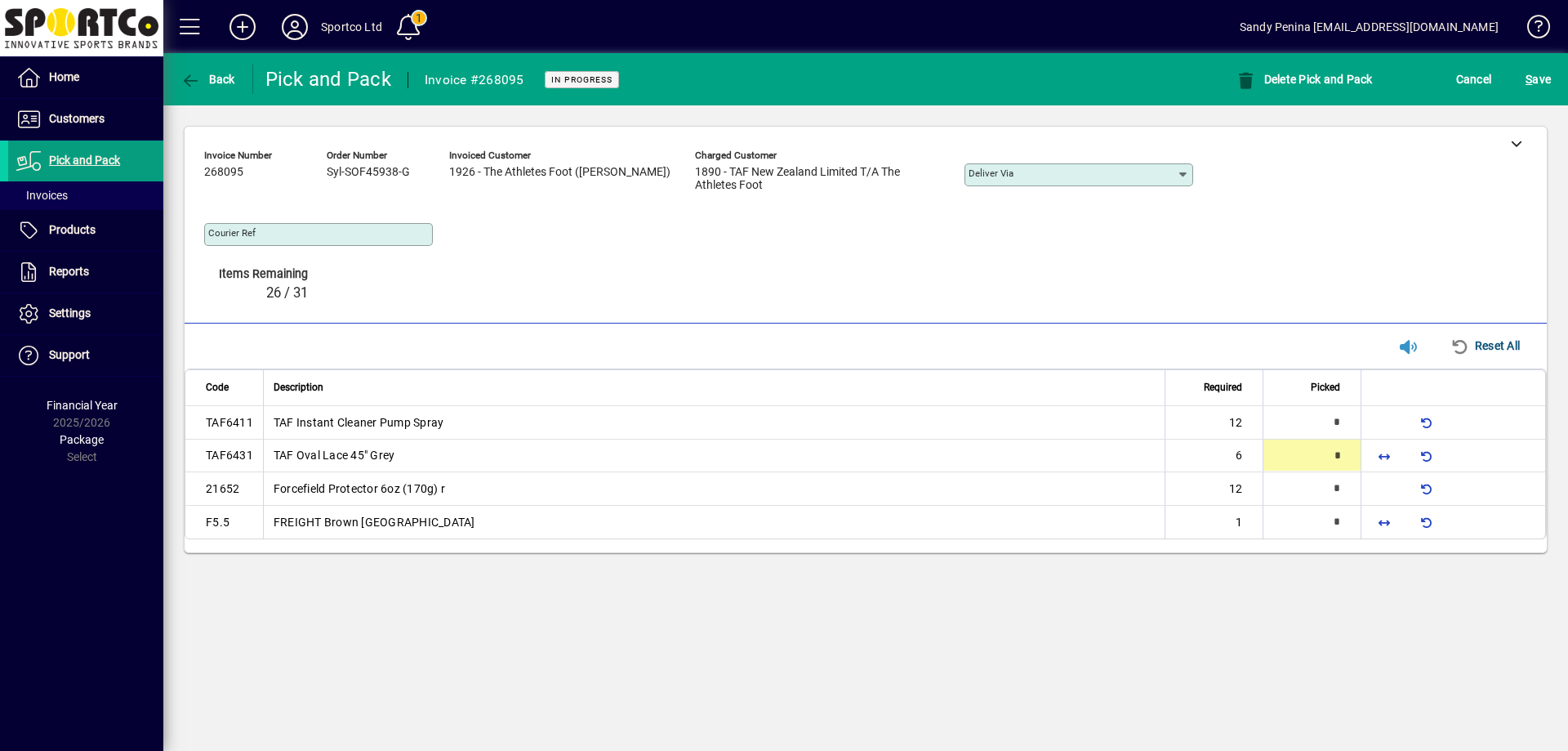
type input "*"
drag, startPoint x: 1384, startPoint y: 371, endPoint x: 1381, endPoint y: 472, distance: 101.0
click at [1382, 403] on span "button" at bounding box center [1383, 422] width 39 height 39
type input "**"
click at [1381, 504] on span "button" at bounding box center [1383, 523] width 39 height 39
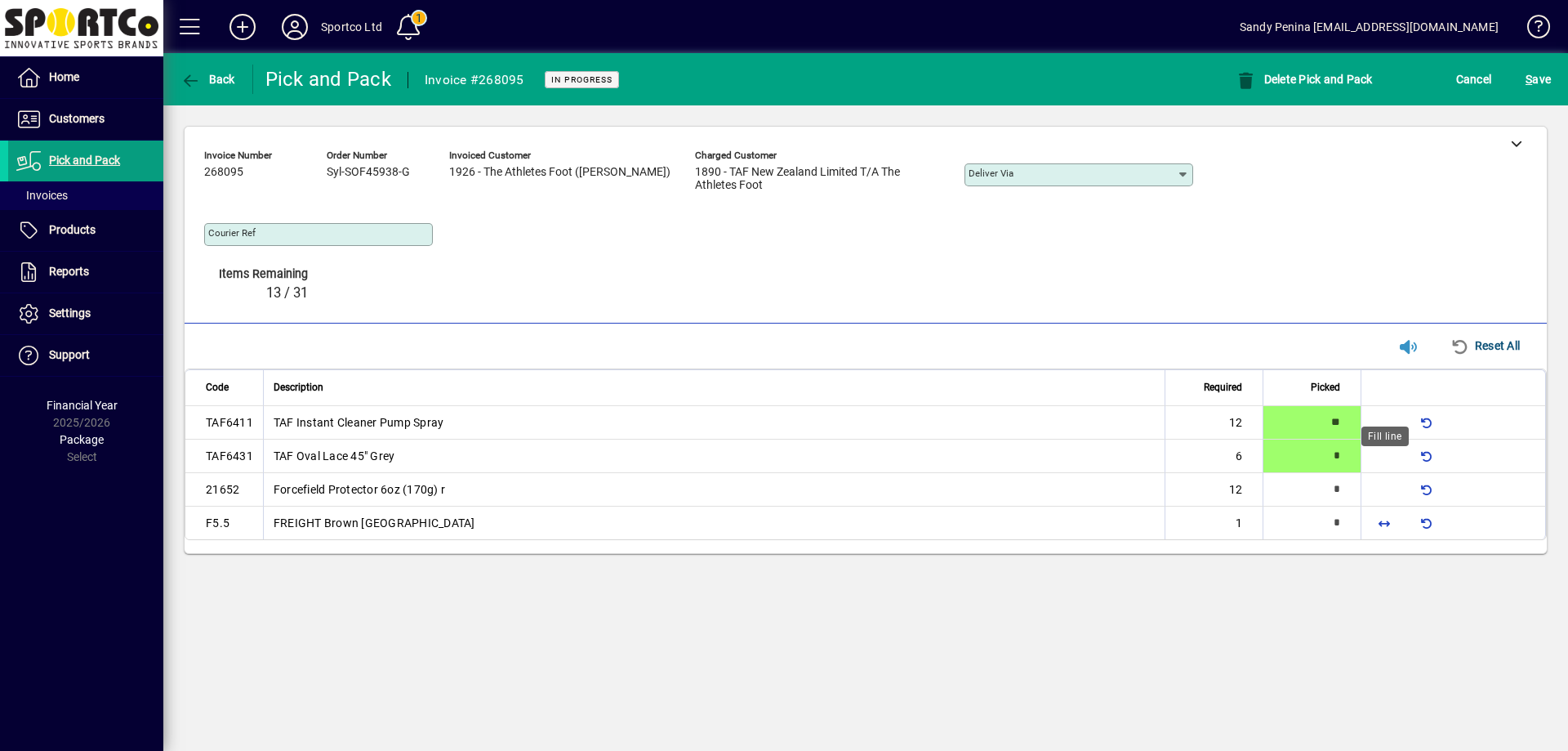
type input "*"
click at [1390, 469] on span "button" at bounding box center [1383, 488] width 39 height 39
type input "**"
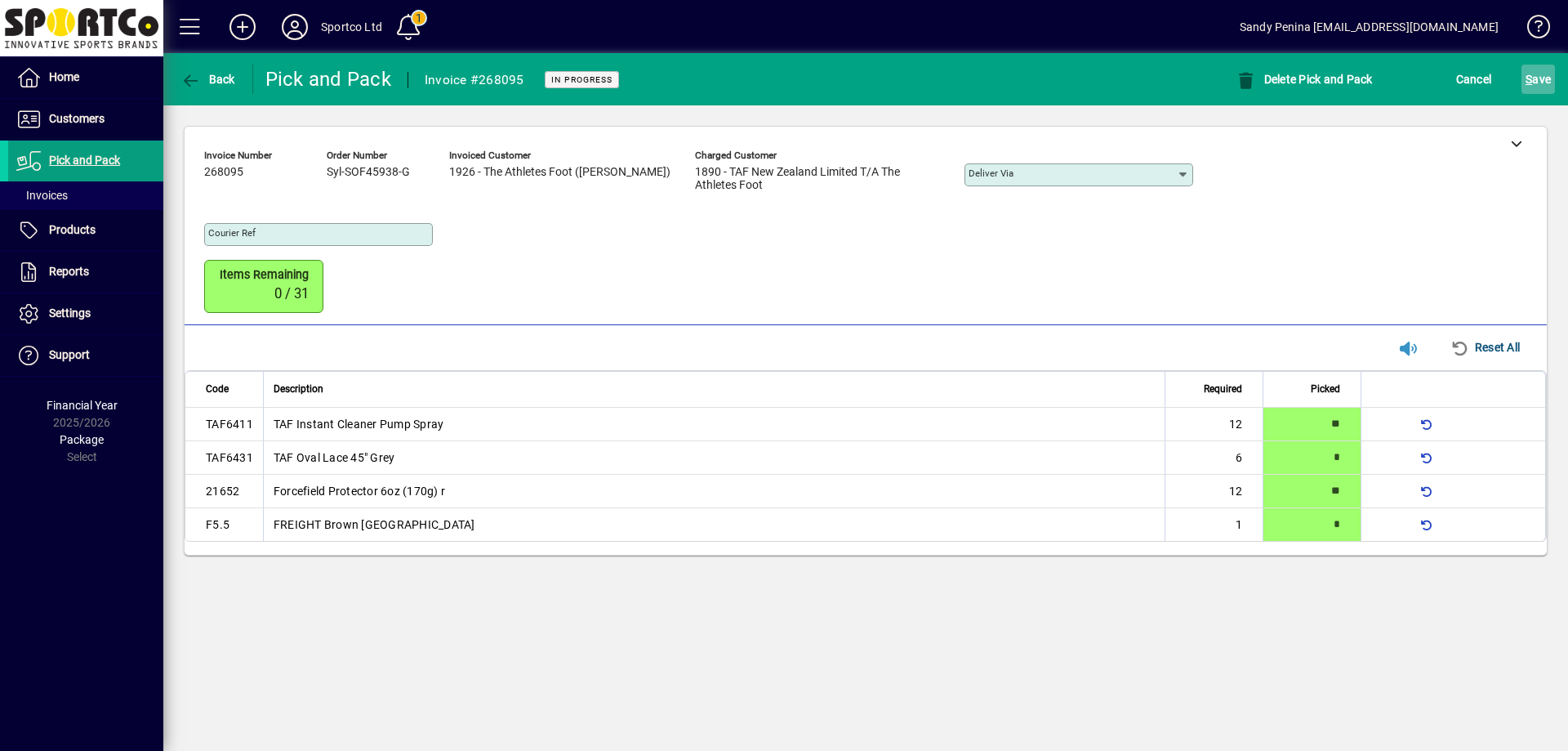
click at [1544, 72] on span "S ave" at bounding box center [1539, 79] width 26 height 26
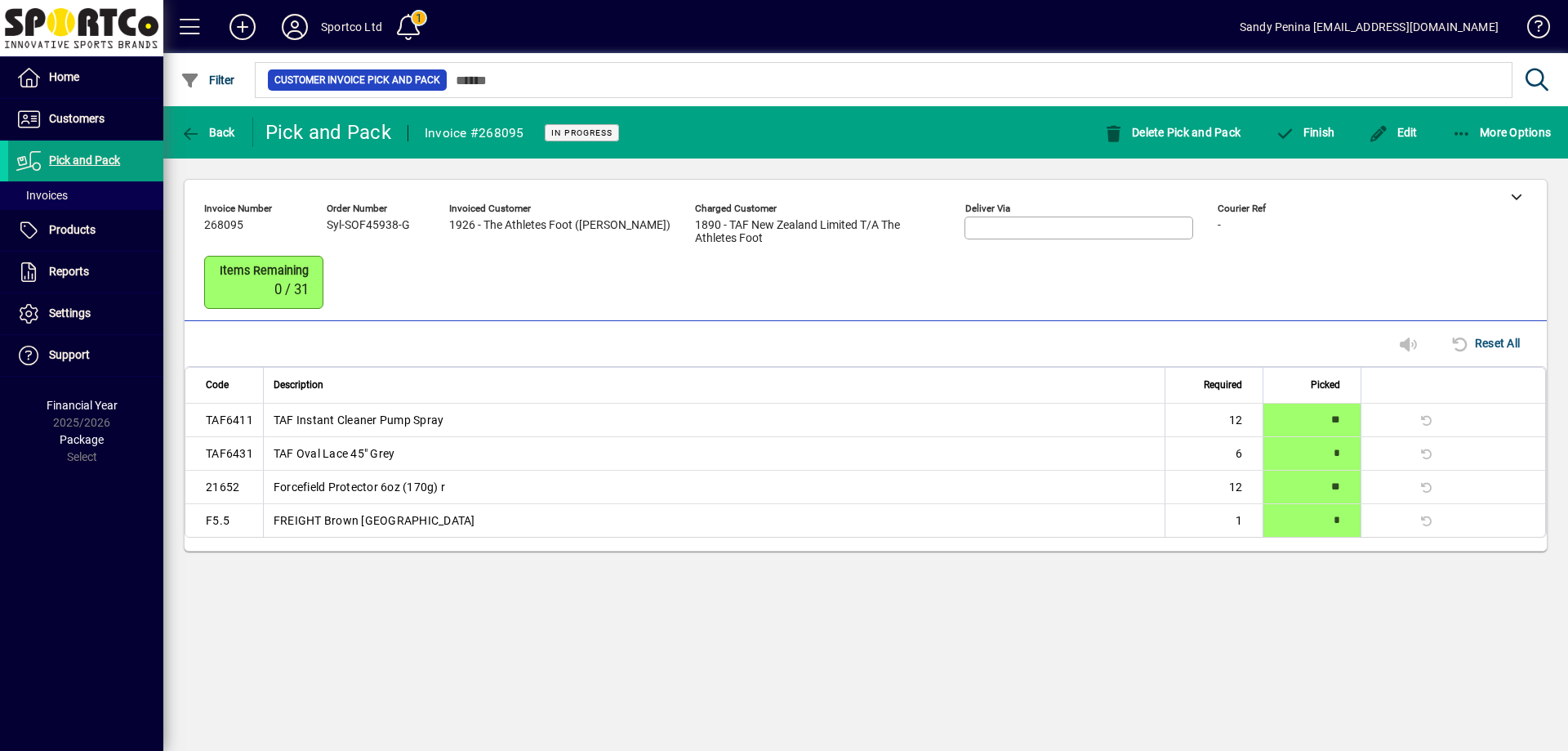
click at [1342, 128] on div "Finish" at bounding box center [1304, 132] width 94 height 30
click at [1323, 132] on span "Finish" at bounding box center [1304, 132] width 60 height 13
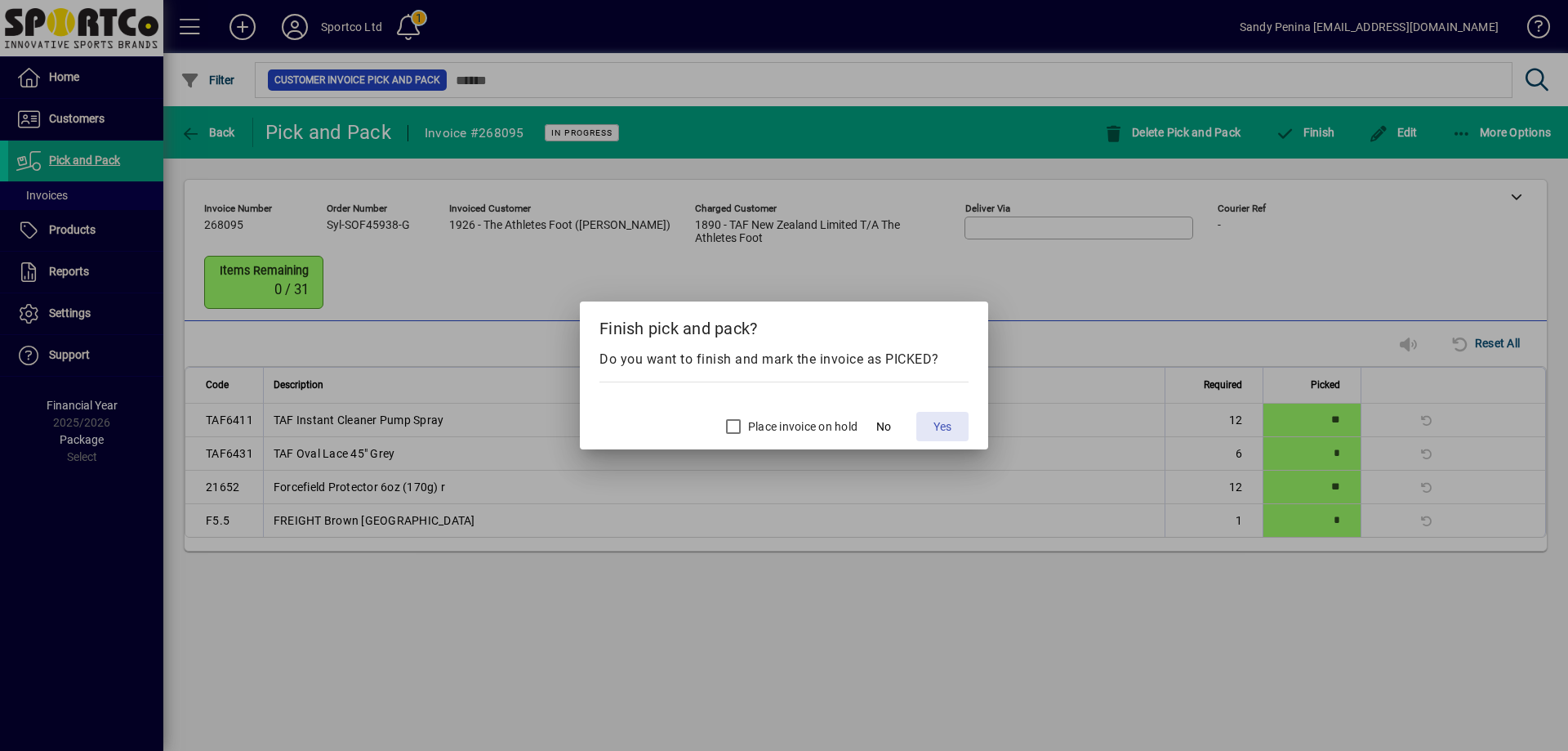
click at [938, 419] on span "Yes" at bounding box center [942, 427] width 18 height 17
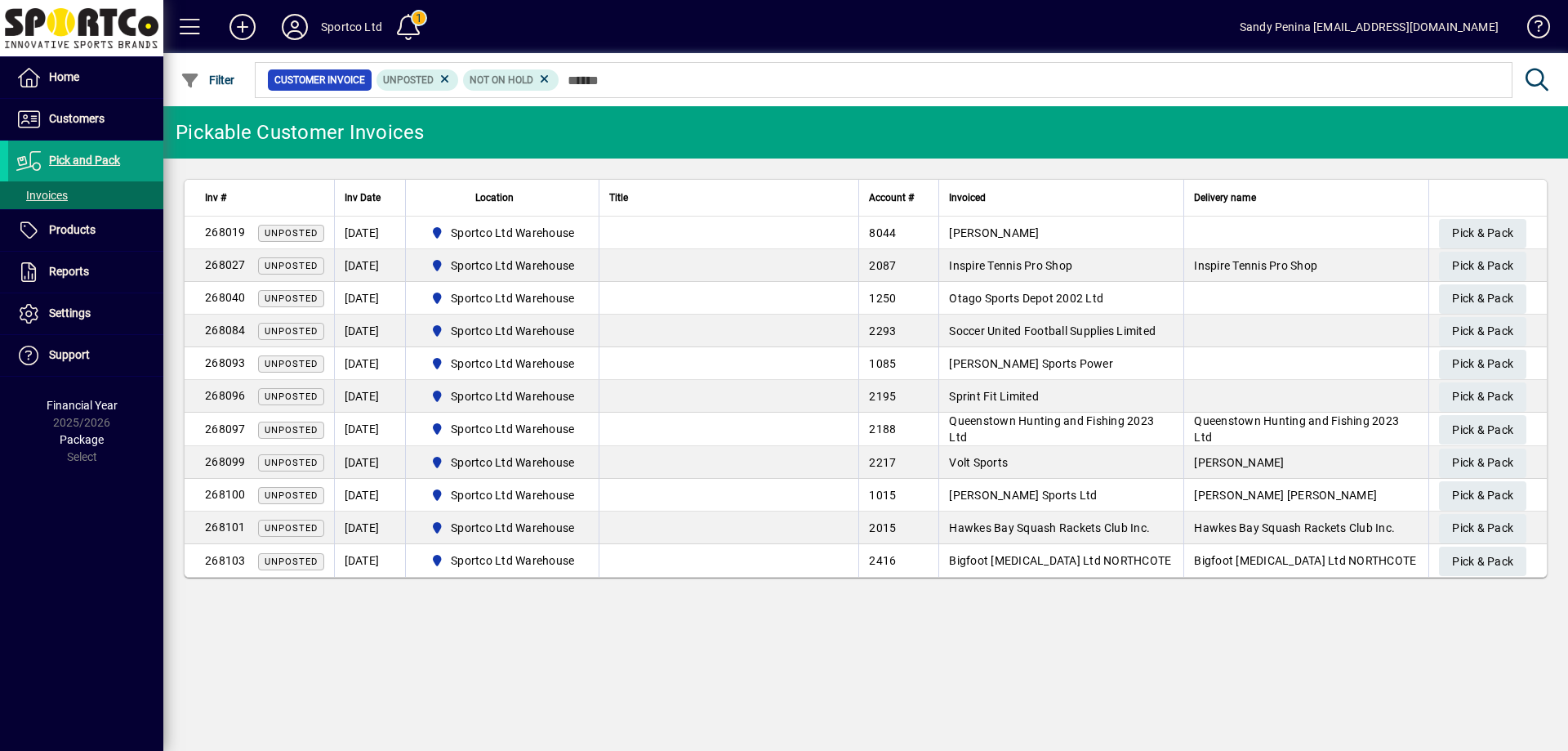
click at [734, 652] on div "Pickable Customer Invoices Inv # Inv Date Location Title Account # Invoiced Del…" at bounding box center [866, 428] width 1405 height 644
click at [62, 164] on span "Pick and Pack" at bounding box center [85, 160] width 71 height 13
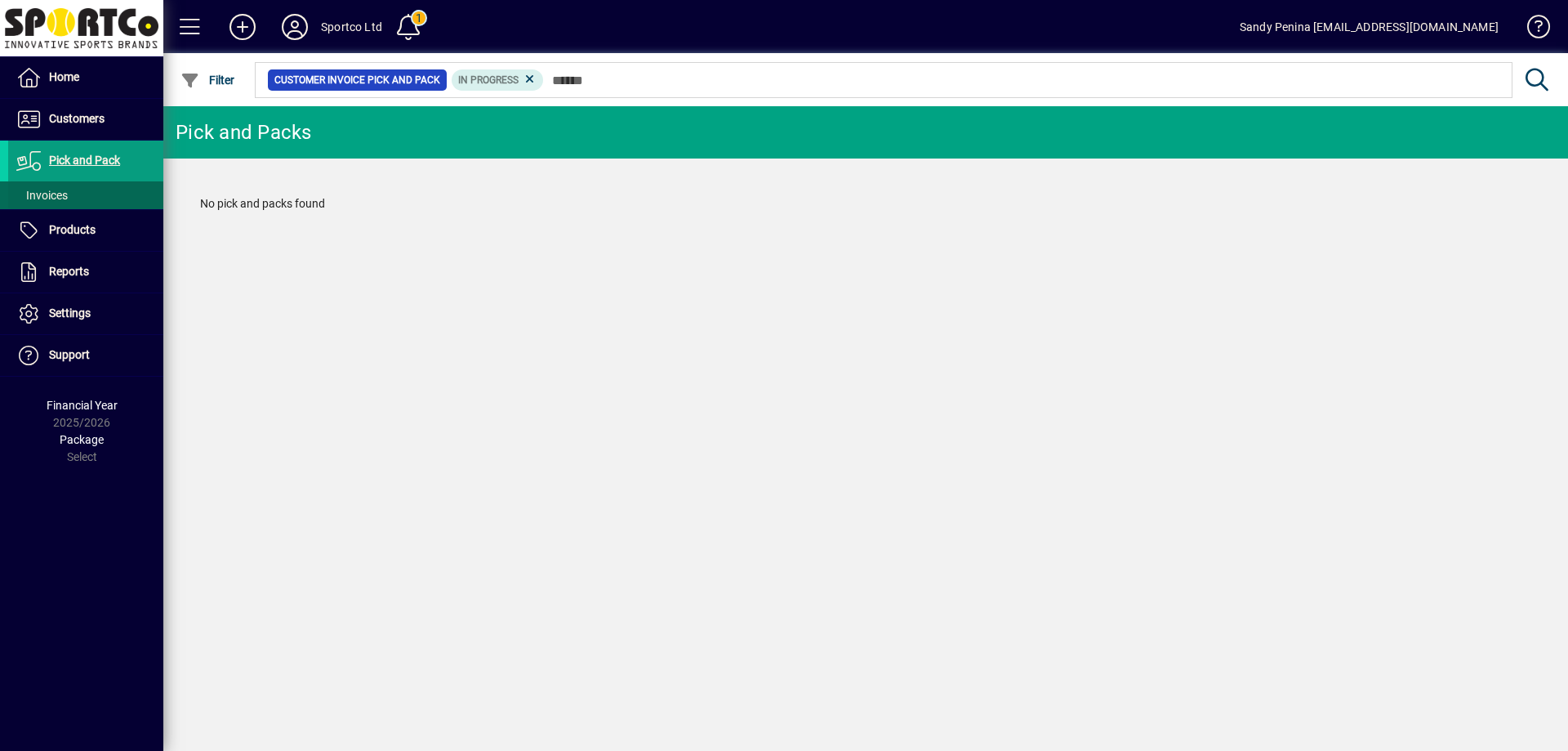
click at [60, 190] on span "Invoices" at bounding box center [42, 195] width 51 height 13
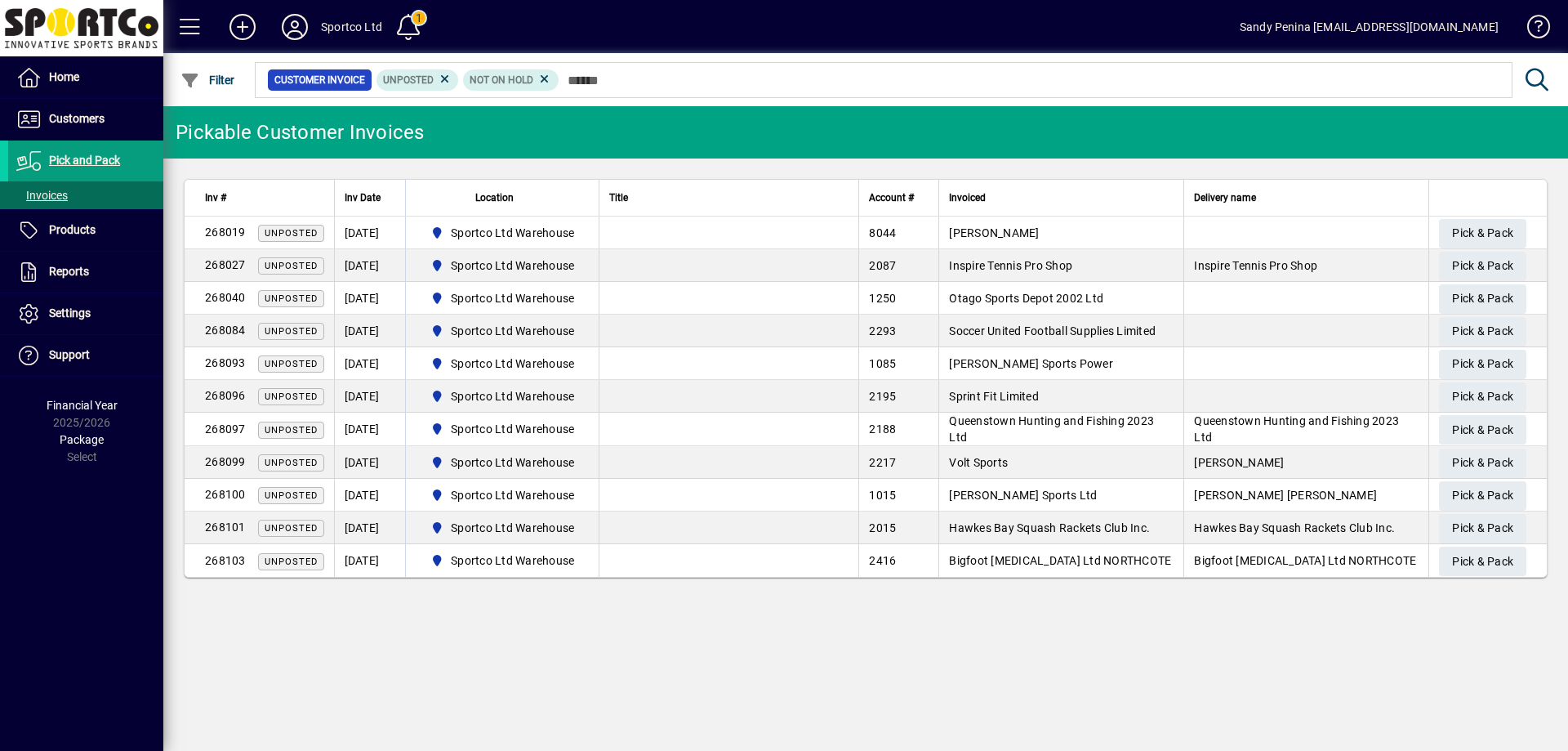
click at [1092, 651] on div "Pickable Customer Invoices Inv # Inv Date Location Title Account # Invoiced Del…" at bounding box center [866, 428] width 1405 height 644
click at [83, 230] on span "Products" at bounding box center [72, 229] width 47 height 13
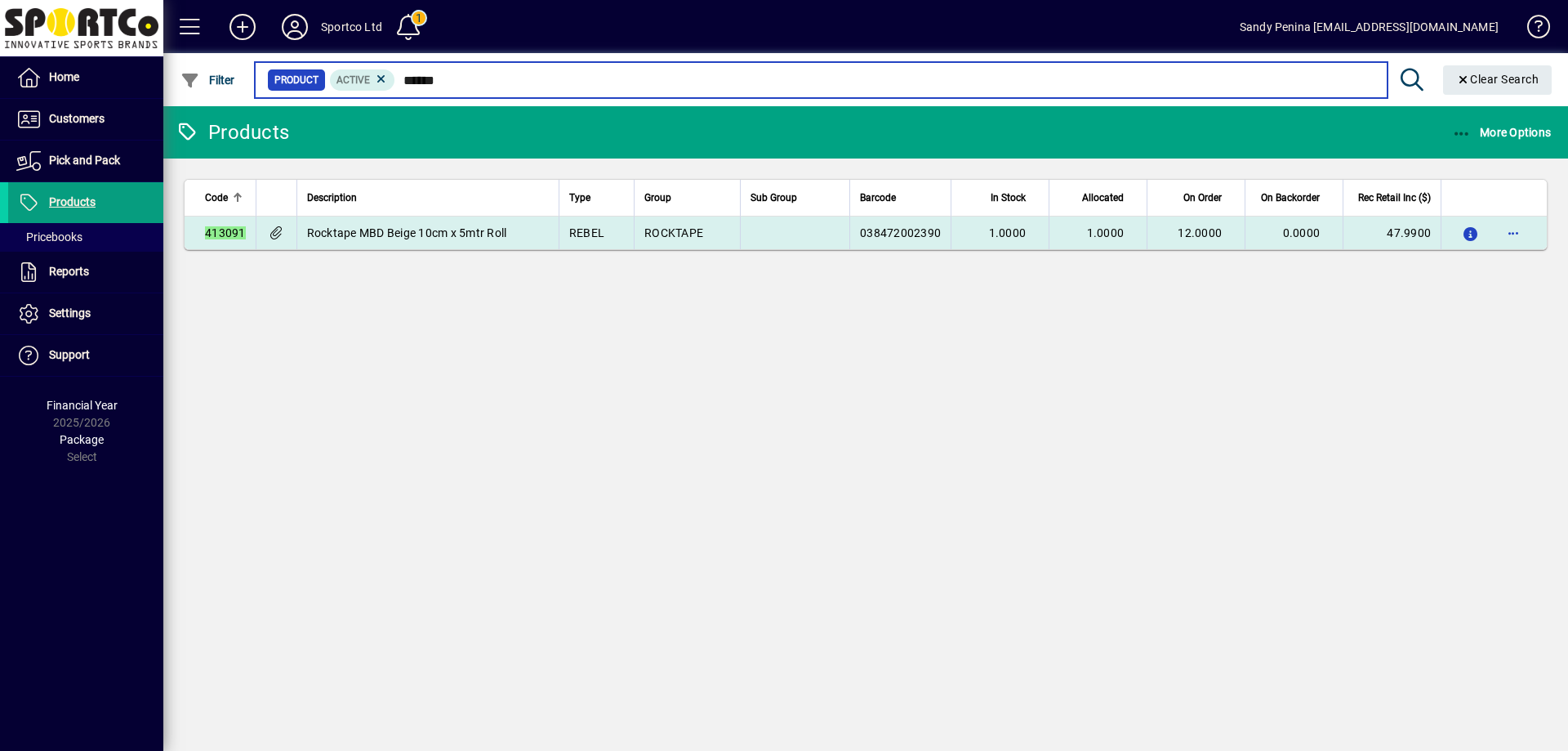
type input "******"
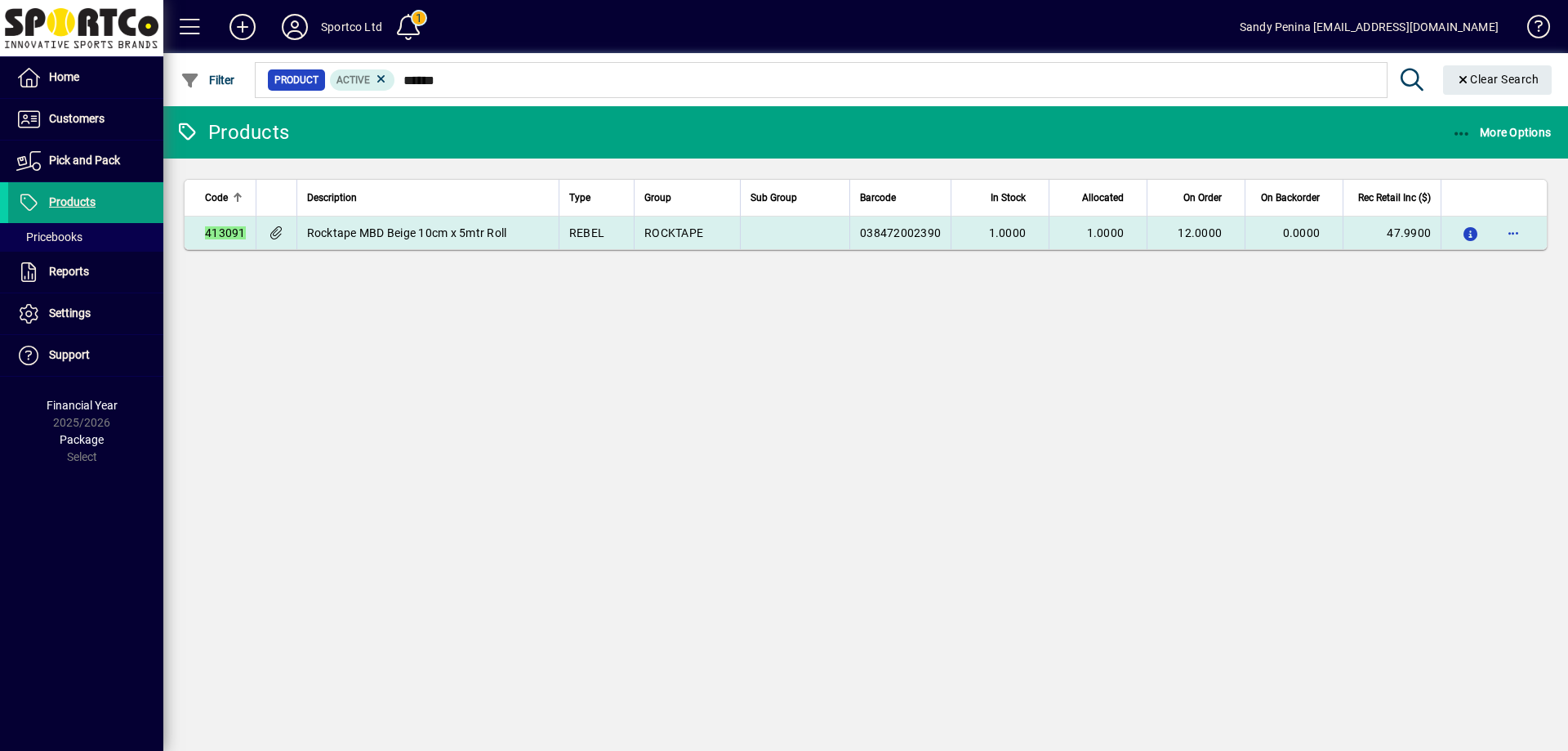
click at [823, 240] on td at bounding box center [794, 232] width 109 height 32
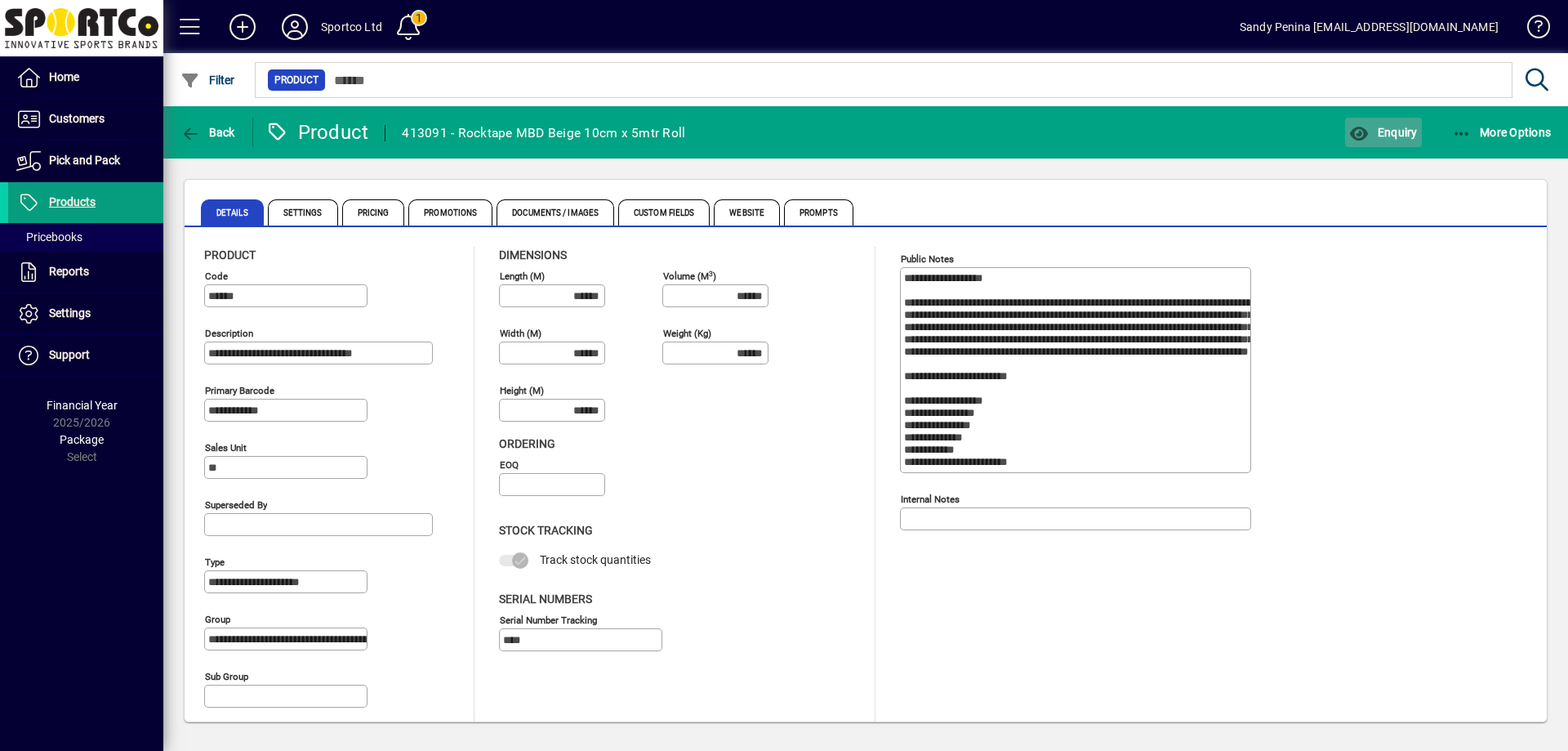
click at [1394, 128] on span "Enquiry" at bounding box center [1382, 132] width 68 height 13
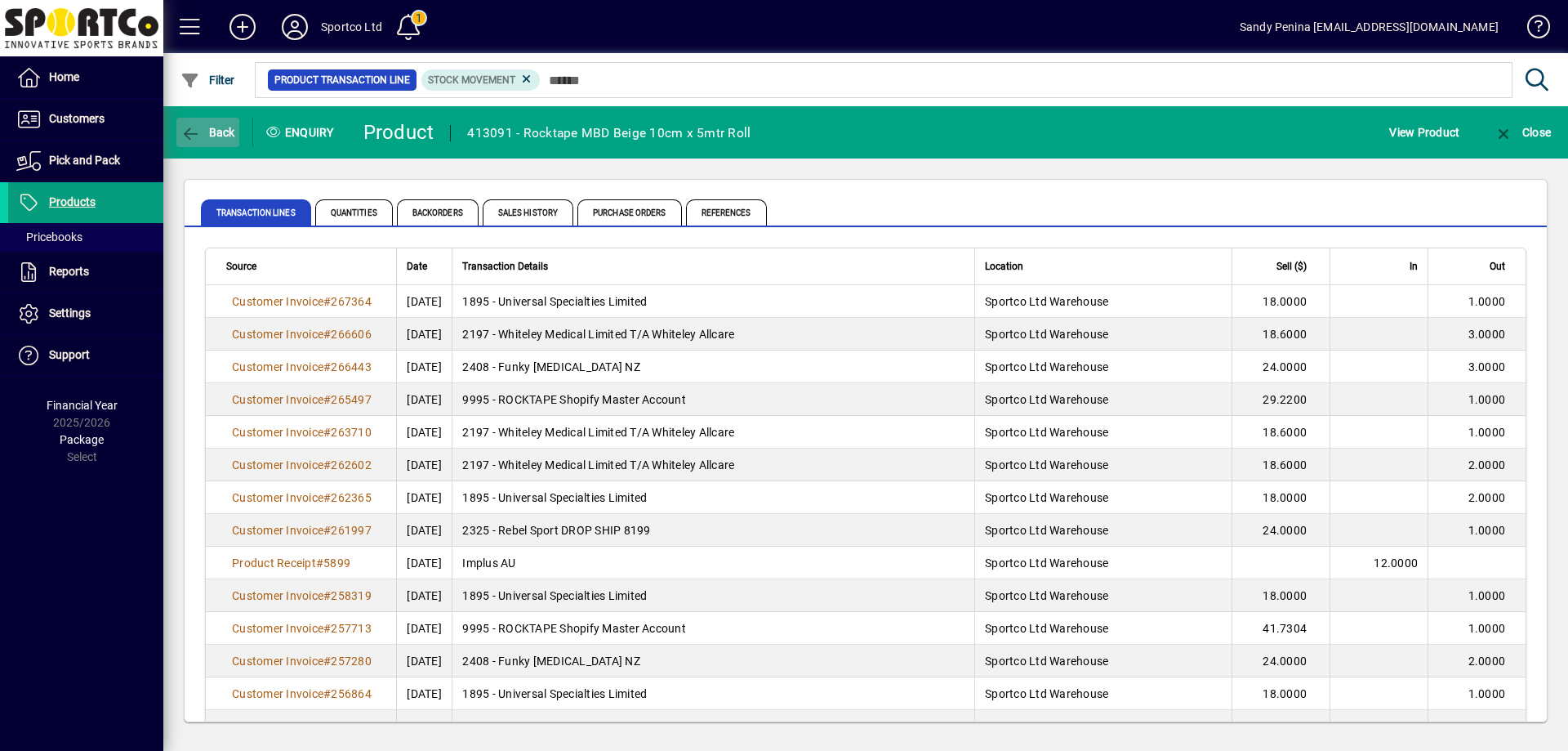
click at [214, 123] on span "button" at bounding box center [207, 131] width 63 height 39
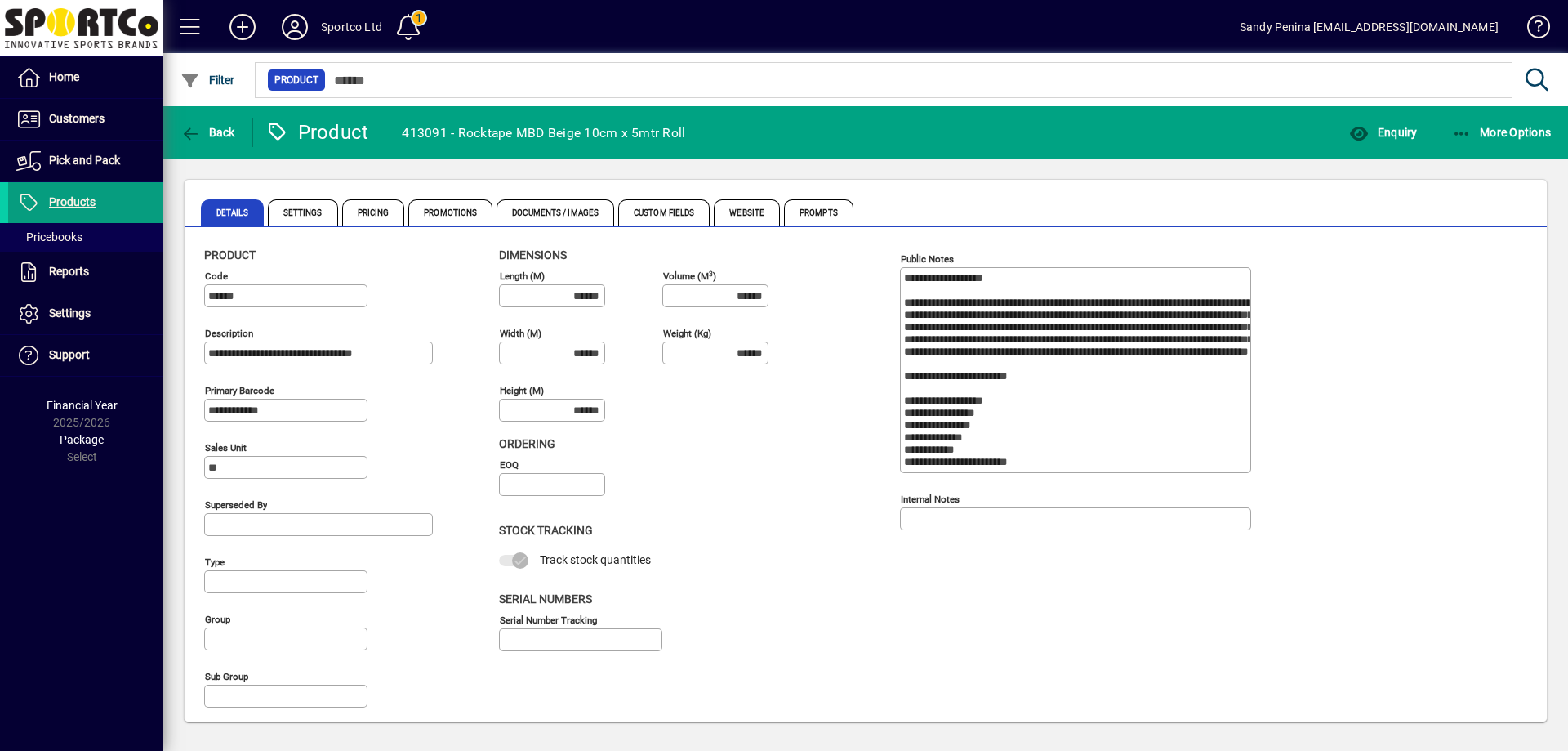
type input "**********"
type input "****"
click at [577, 215] on span "Documents / Images" at bounding box center [556, 211] width 118 height 26
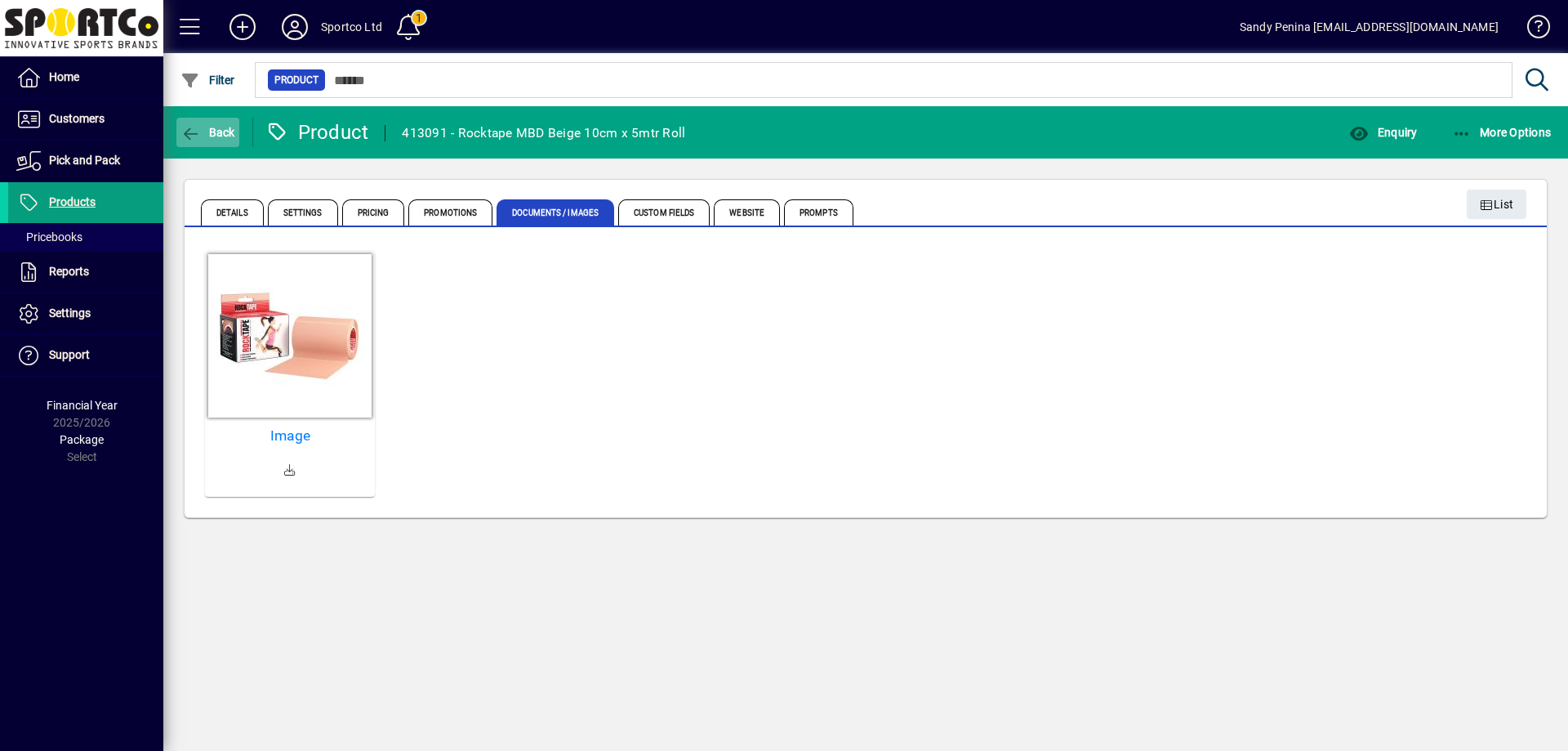
click at [212, 141] on span "button" at bounding box center [207, 131] width 63 height 39
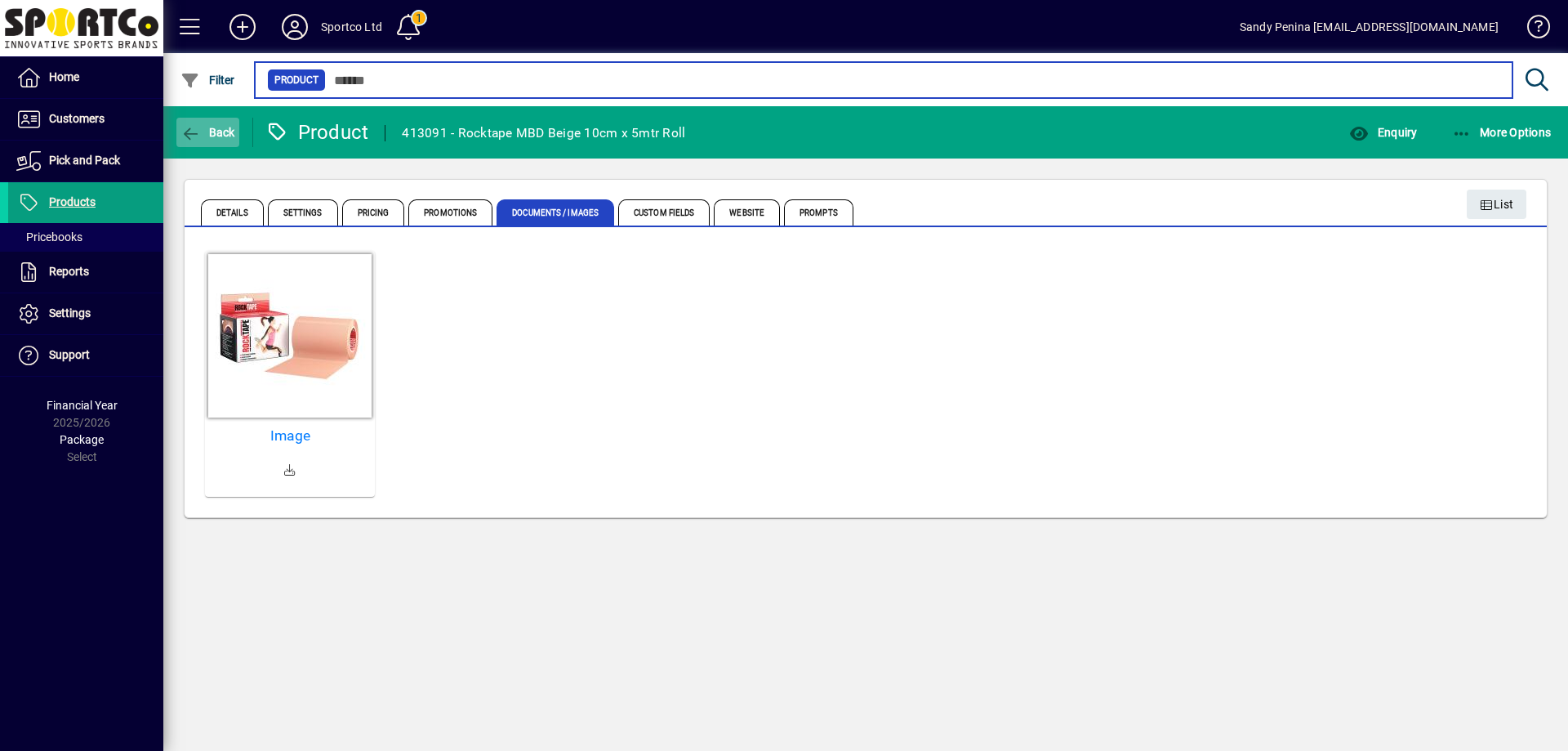
type input "******"
